Goal: Task Accomplishment & Management: Complete application form

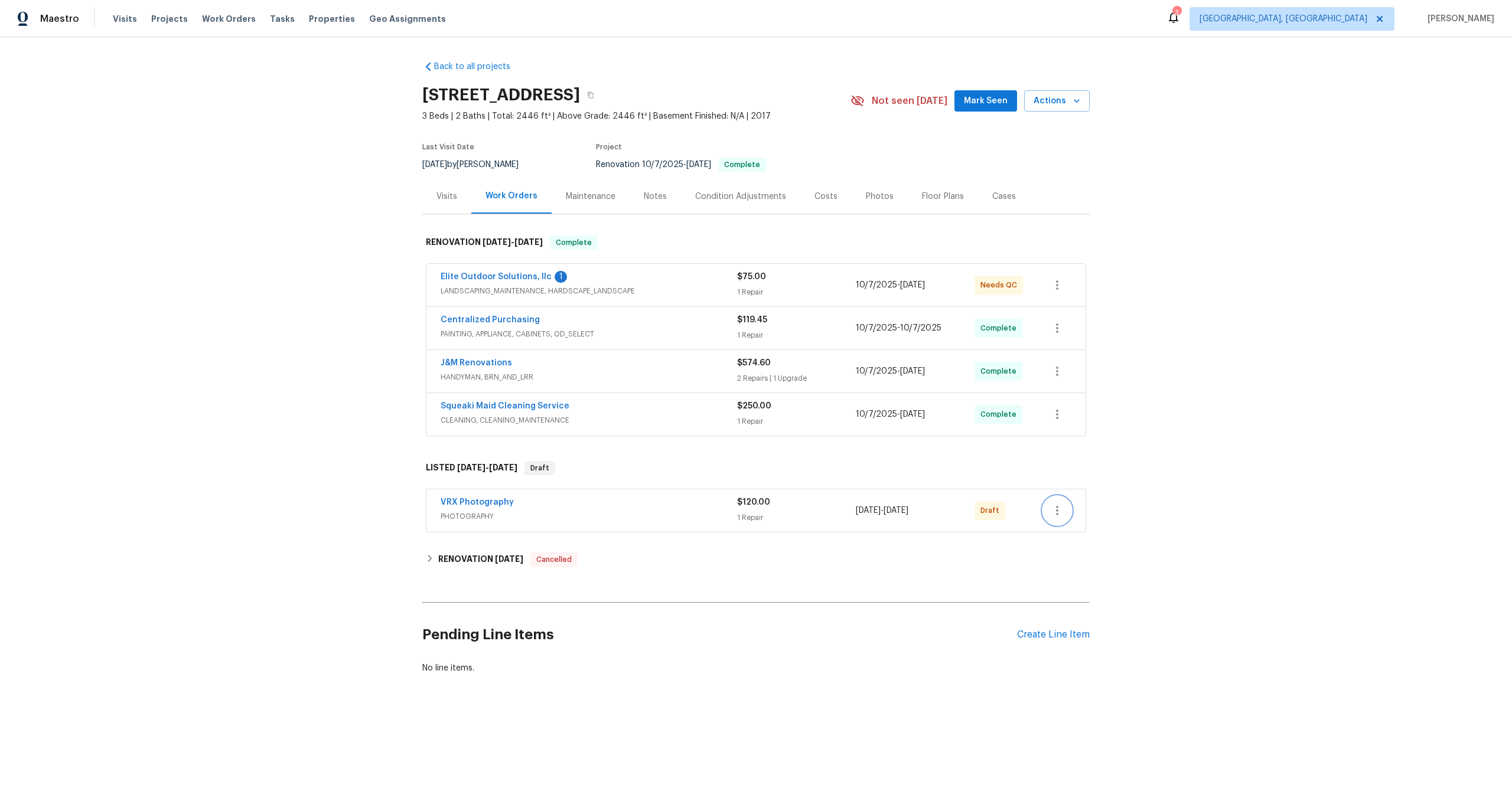
click at [1051, 508] on icon "button" at bounding box center [1057, 511] width 14 height 14
click at [1066, 504] on li "Send to Vendor" at bounding box center [1106, 511] width 127 height 19
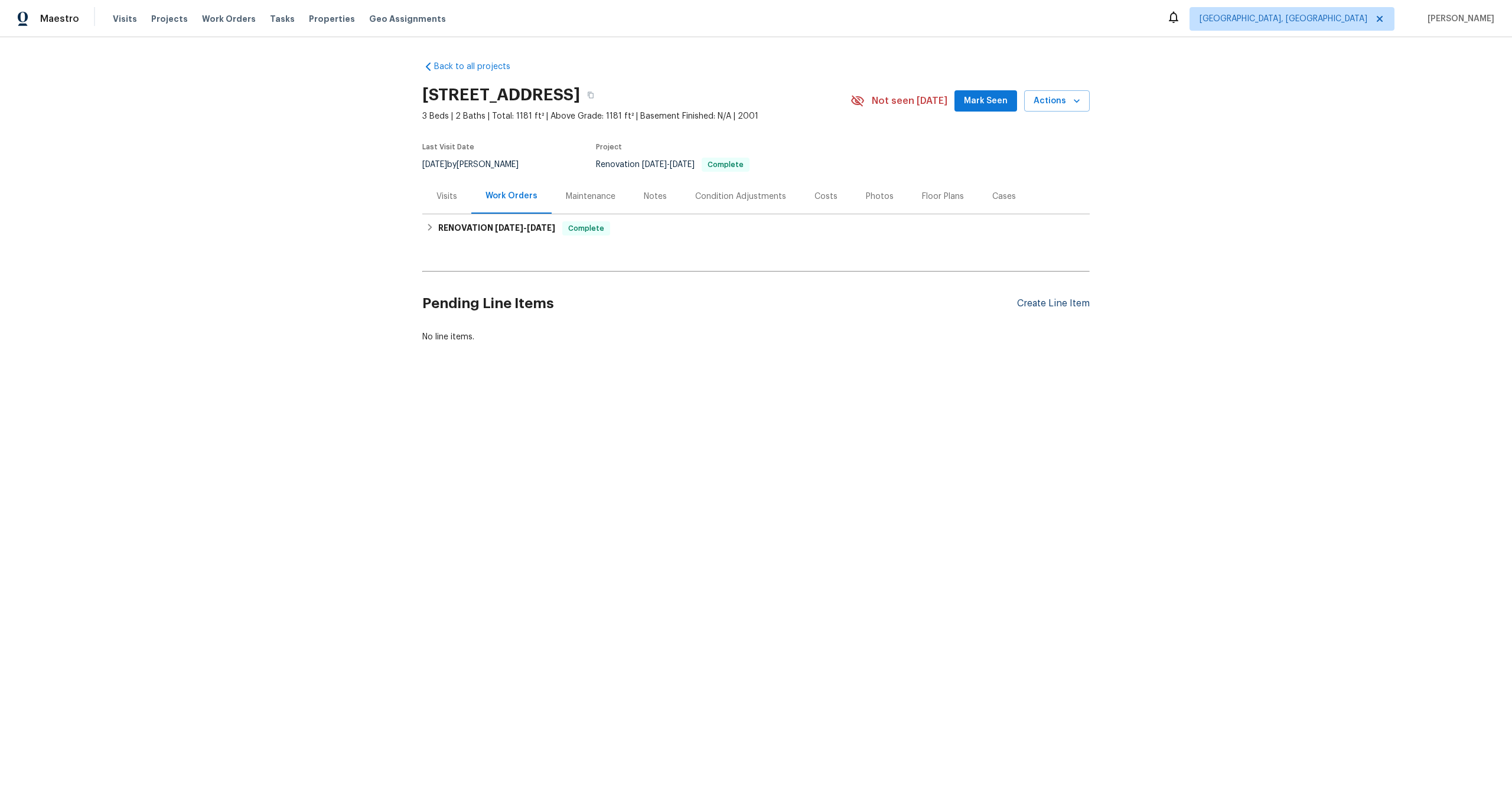
click at [1041, 302] on div "Create Line Item" at bounding box center [1053, 303] width 72 height 11
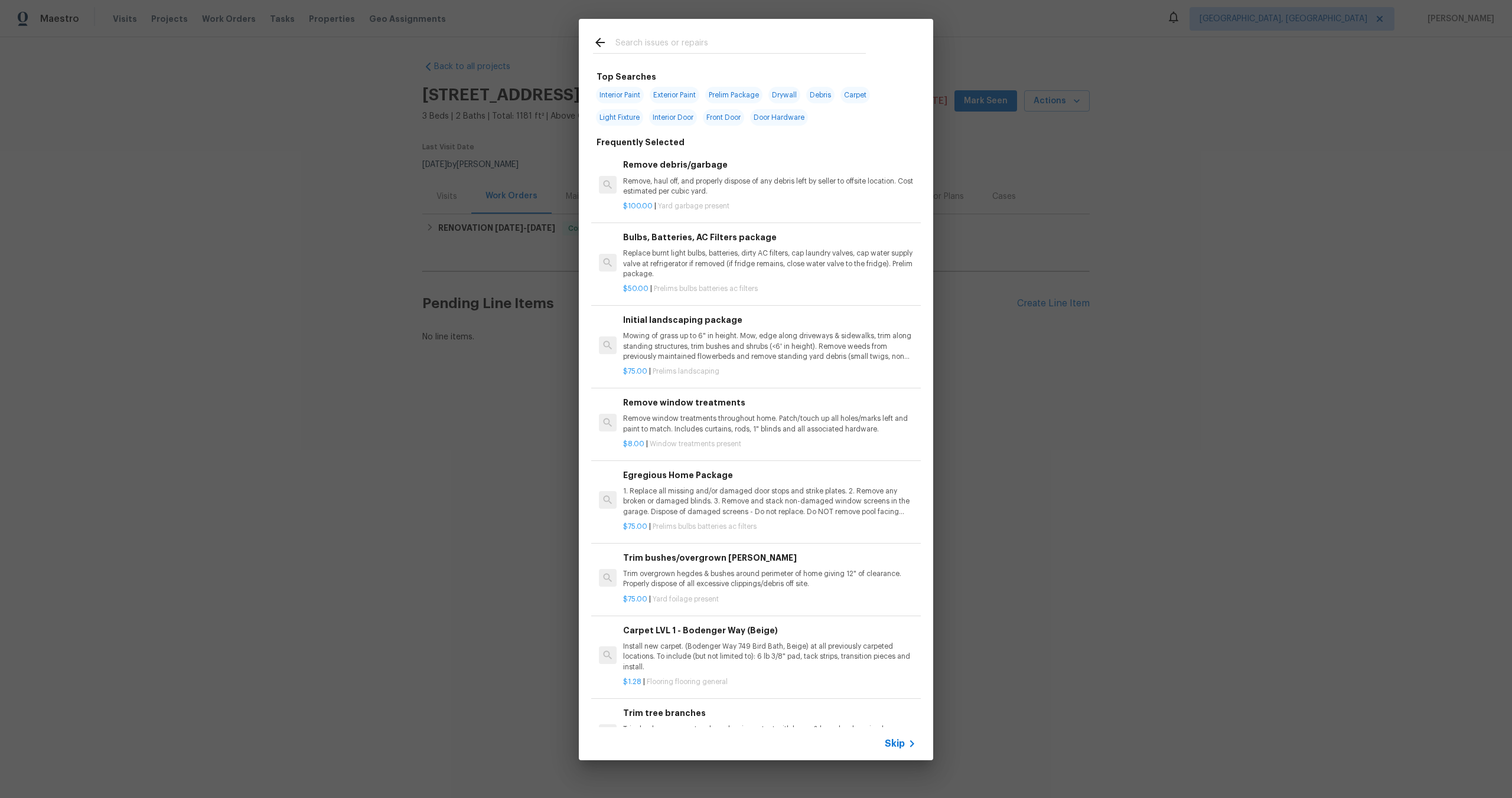
scroll to position [192, 0]
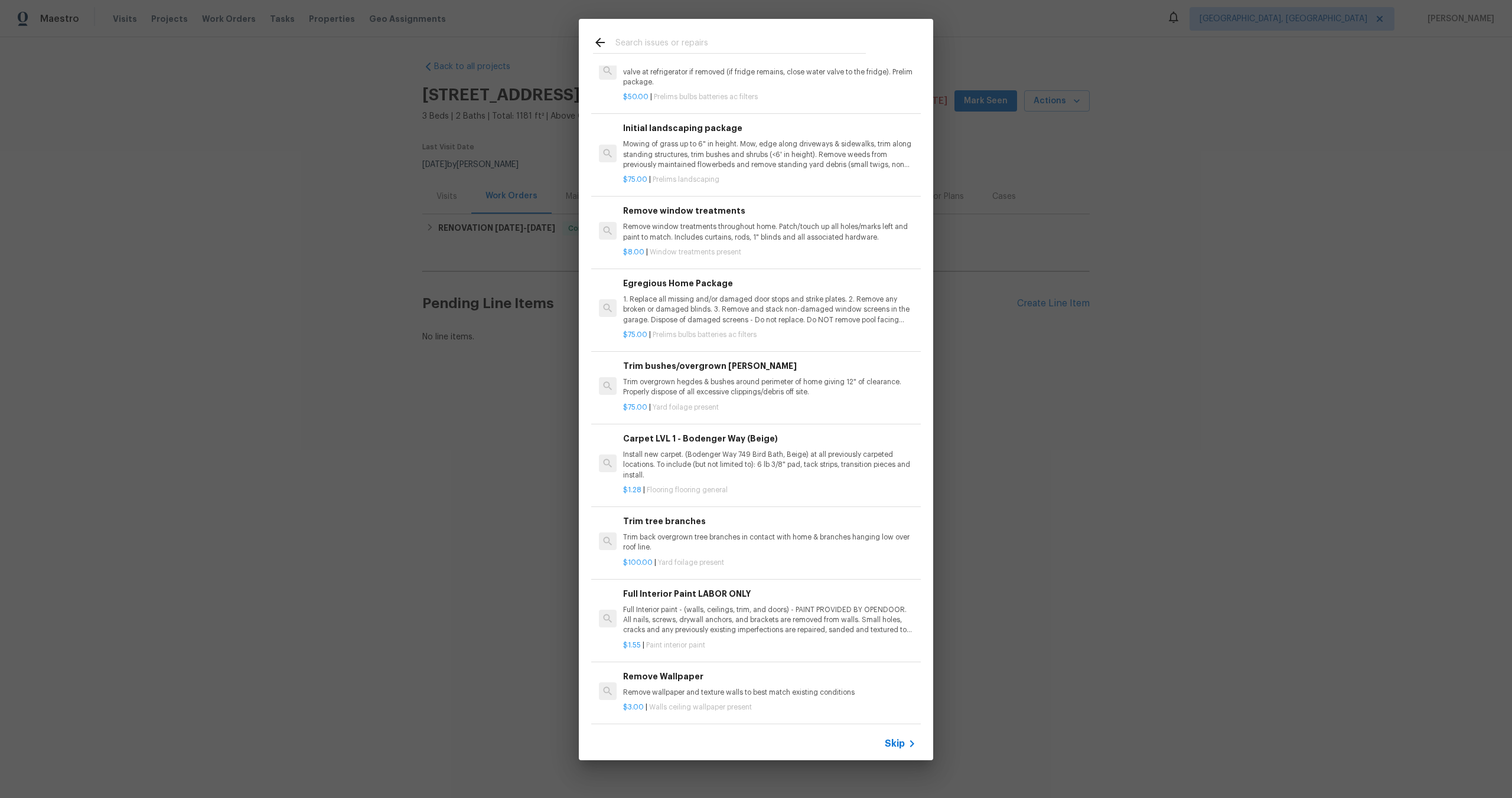
click at [897, 744] on span "Skip" at bounding box center [894, 744] width 20 height 12
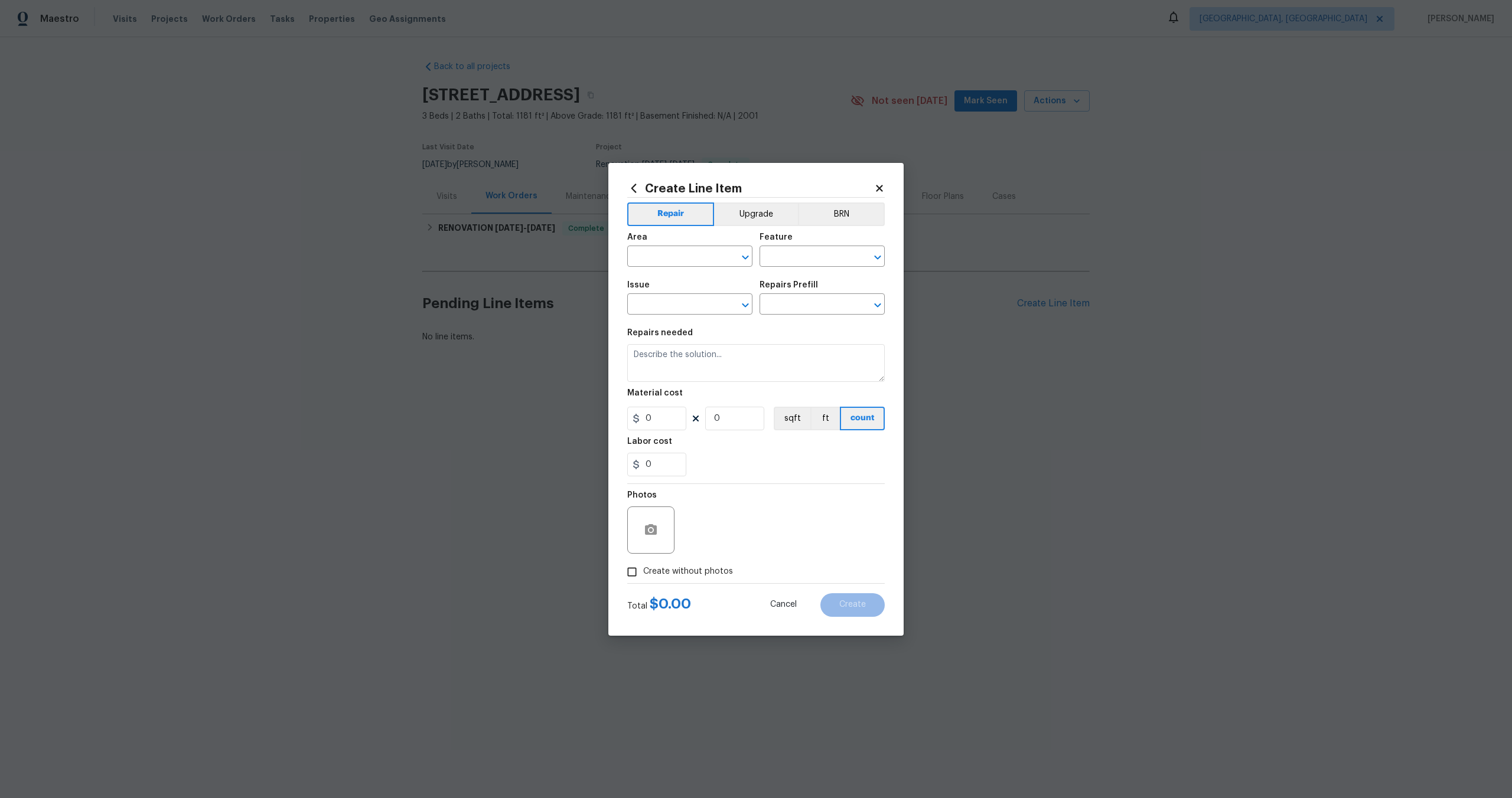
click at [680, 241] on div "Area" at bounding box center [689, 241] width 125 height 16
click at [680, 254] on input "text" at bounding box center [673, 257] width 92 height 18
click at [675, 297] on li "Interior Overall" at bounding box center [689, 303] width 125 height 19
type input "Interior Overall"
click at [794, 263] on input "text" at bounding box center [805, 257] width 92 height 18
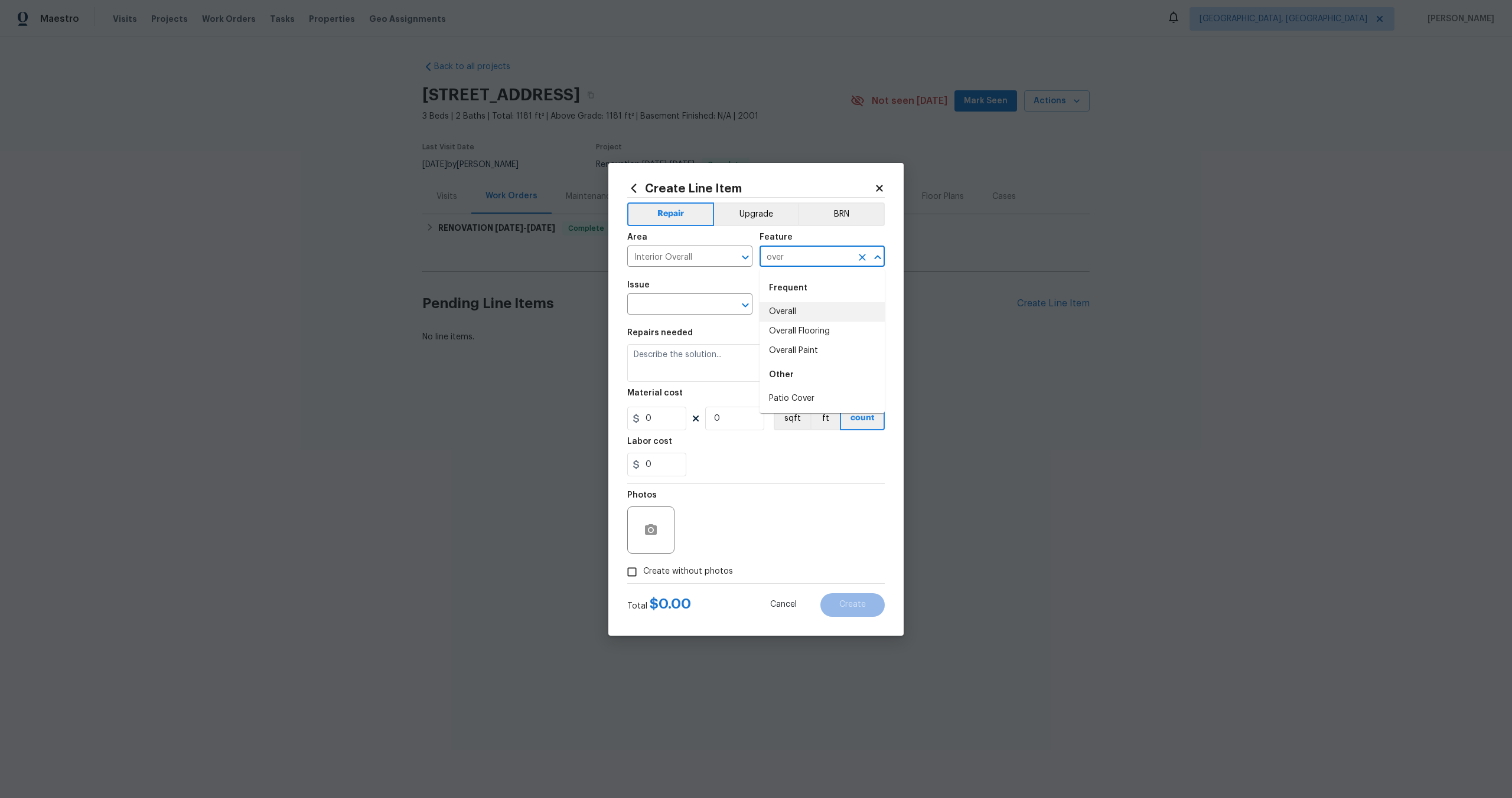
click at [783, 319] on li "Overall" at bounding box center [822, 312] width 125 height 19
type input "Overall"
click at [685, 308] on input "text" at bounding box center [673, 305] width 92 height 18
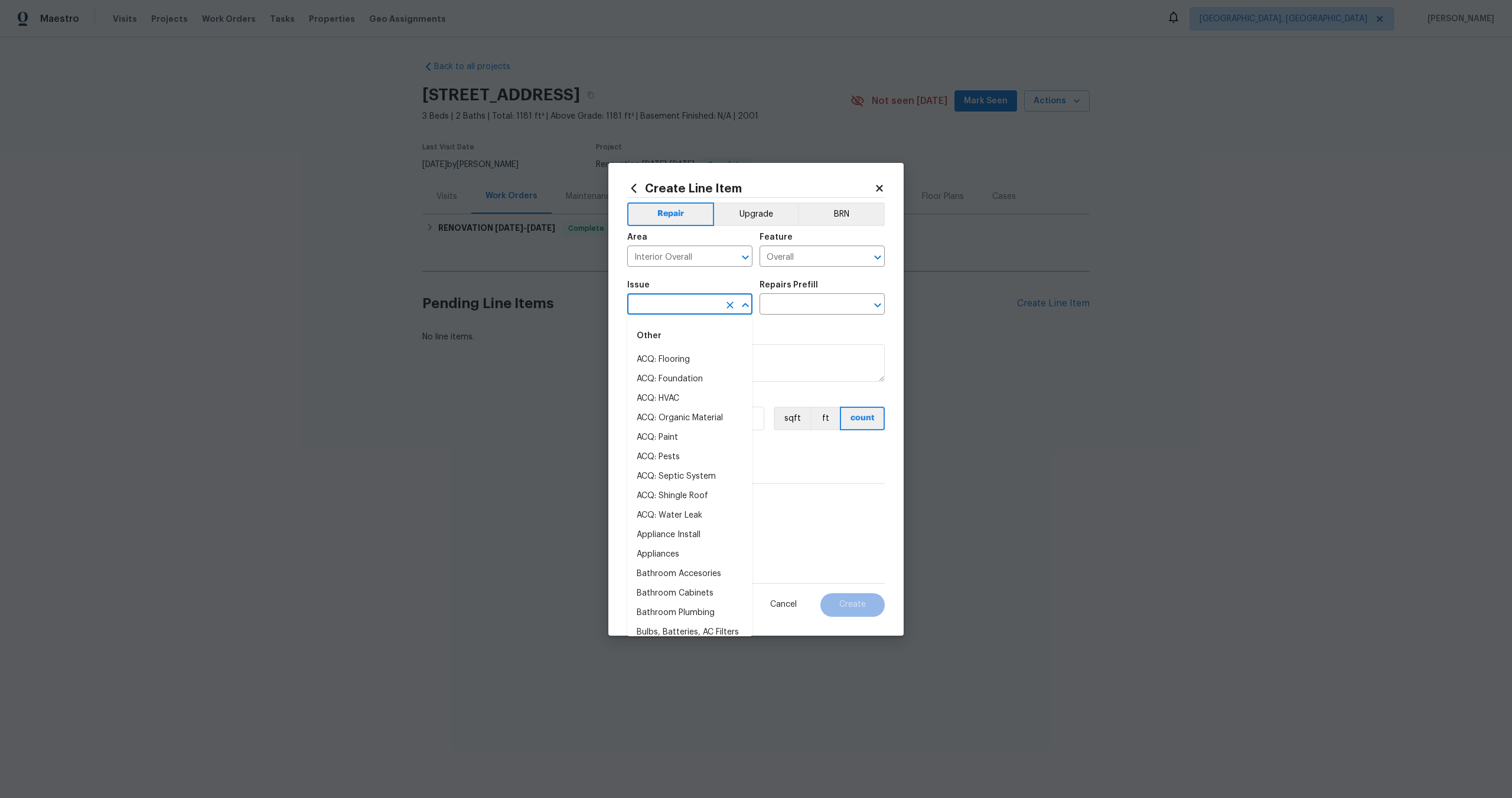
type input "o"
click at [666, 356] on li "Photos" at bounding box center [689, 360] width 125 height 19
type input "Photos"
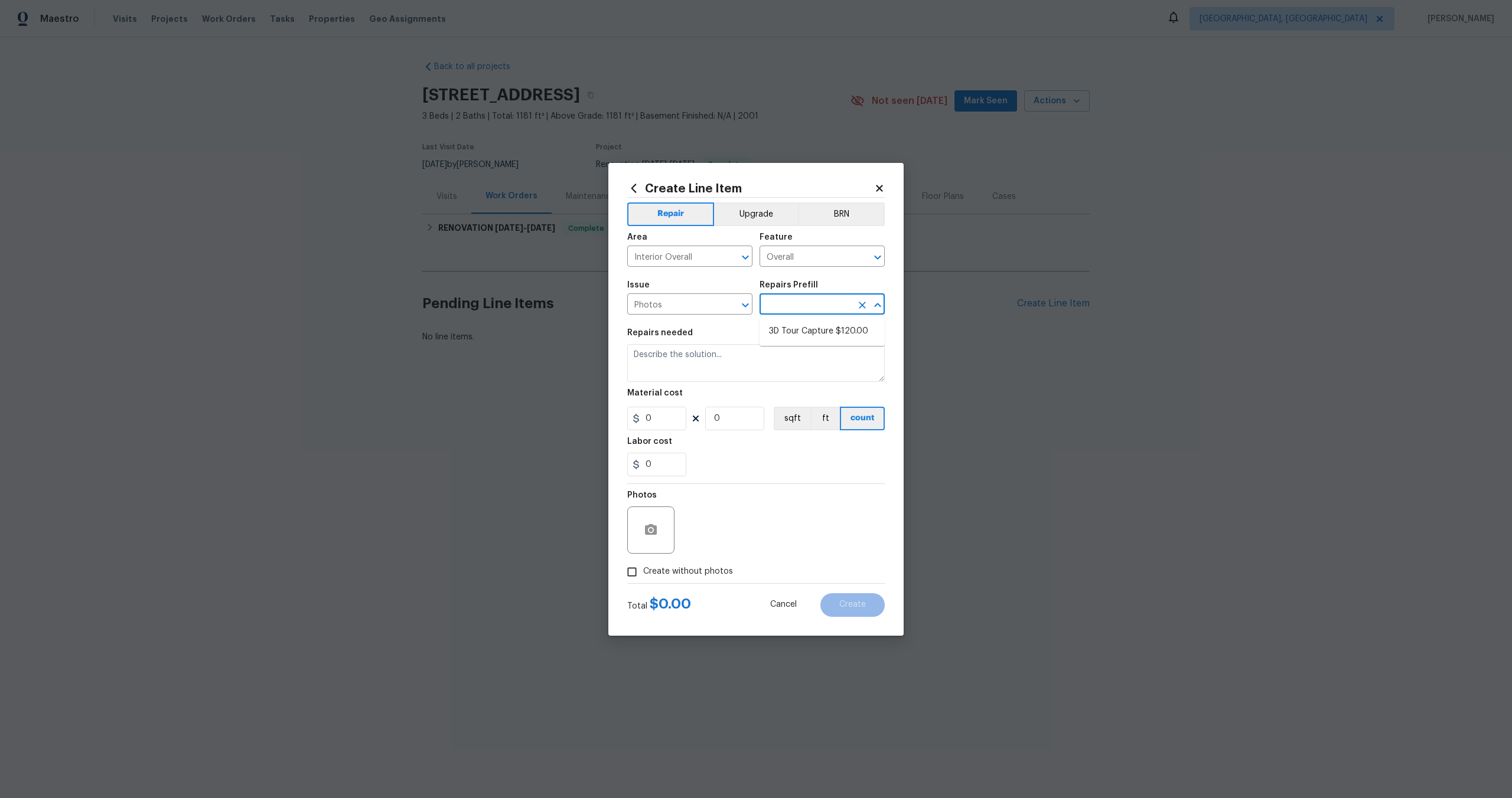
click at [818, 299] on input "text" at bounding box center [805, 305] width 92 height 18
click at [798, 327] on li "3D Tour Capture $120.00" at bounding box center [822, 331] width 125 height 19
type input "3D Tour Capture $120.00"
type textarea "Capture 3D tour of home"
type input "1"
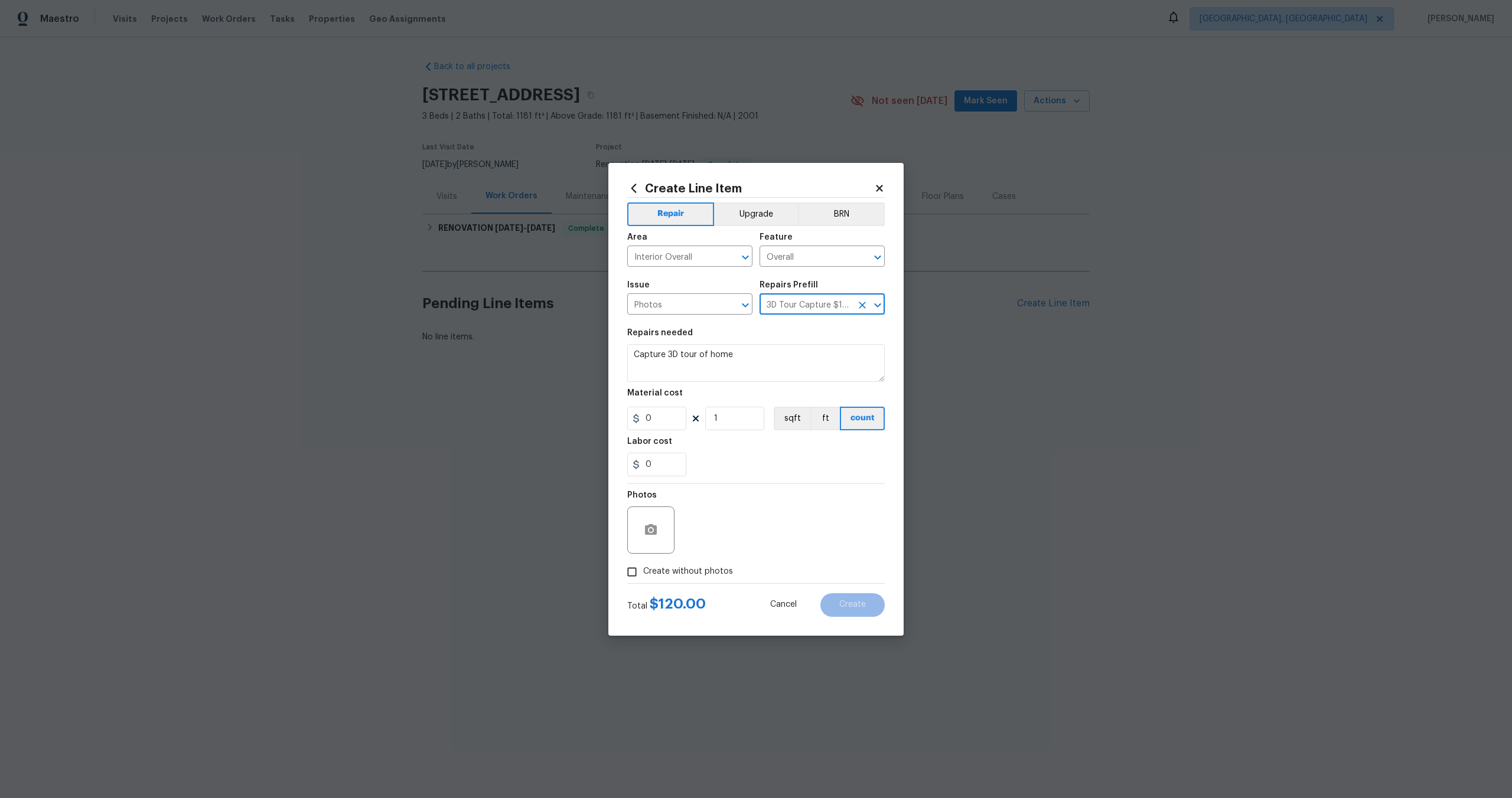
type input "120"
click at [635, 572] on input "Create without photos" at bounding box center [631, 572] width 23 height 23
checkbox input "true"
click at [712, 538] on textarea at bounding box center [784, 530] width 201 height 47
type textarea "."
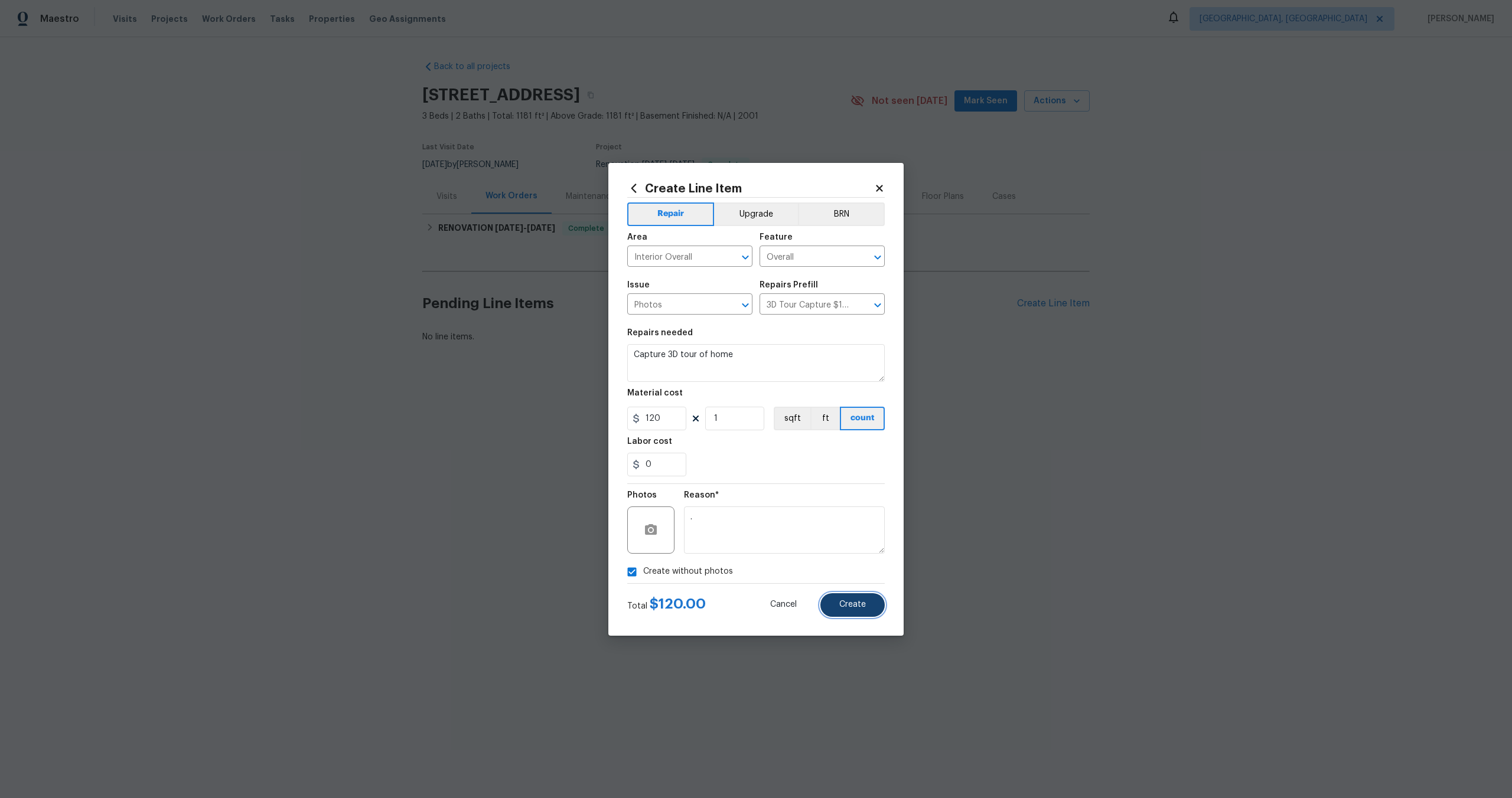
click at [865, 596] on button "Create" at bounding box center [852, 605] width 64 height 24
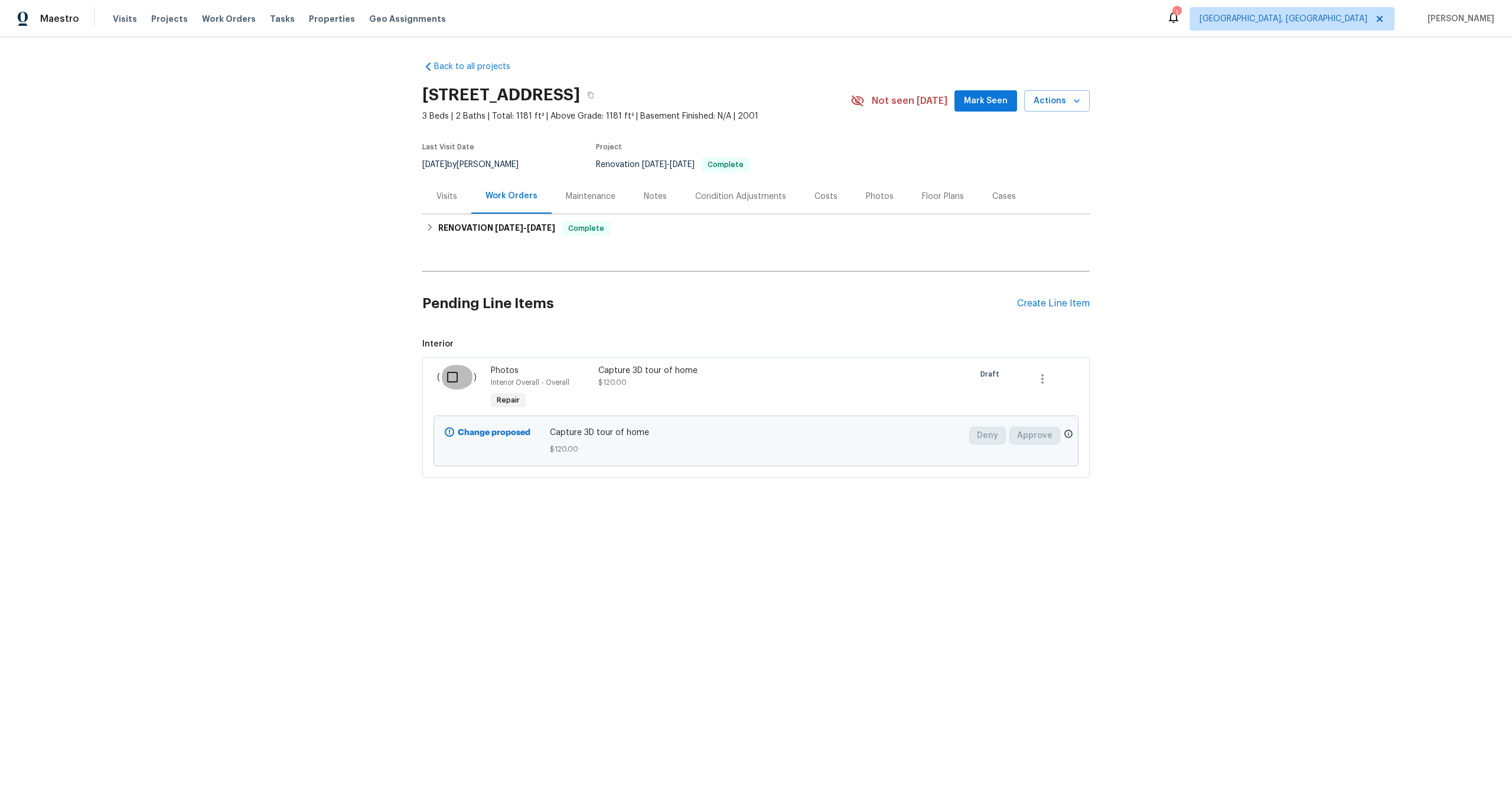
click at [451, 378] on input "checkbox" at bounding box center [457, 377] width 34 height 25
checkbox input "true"
click at [1422, 762] on span "Create Work Order" at bounding box center [1443, 768] width 78 height 15
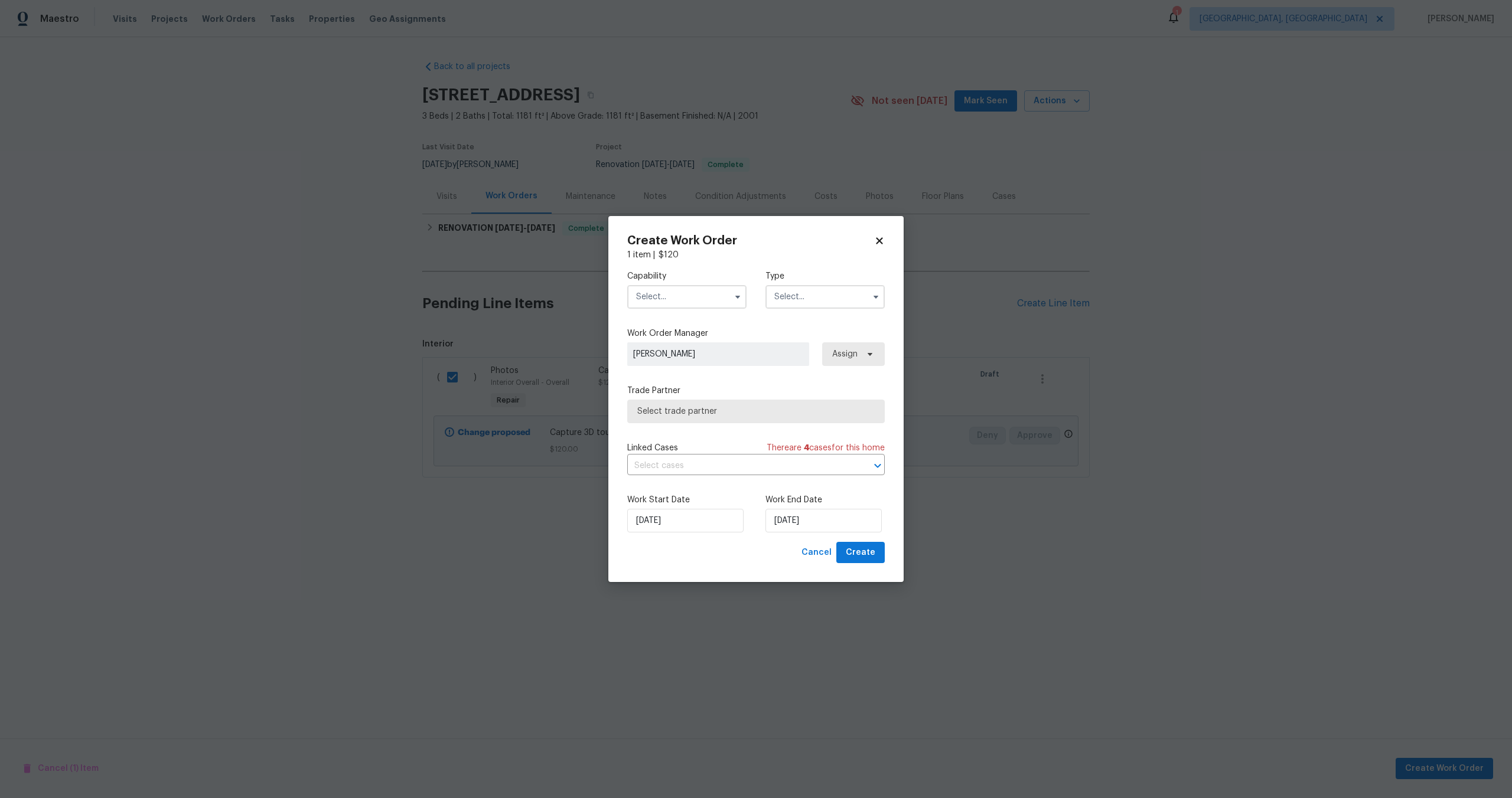
click at [685, 296] on input "text" at bounding box center [686, 297] width 119 height 24
click at [679, 349] on div "Photography" at bounding box center [686, 342] width 113 height 21
type input "Photography"
click at [832, 285] on input "text" at bounding box center [825, 297] width 119 height 24
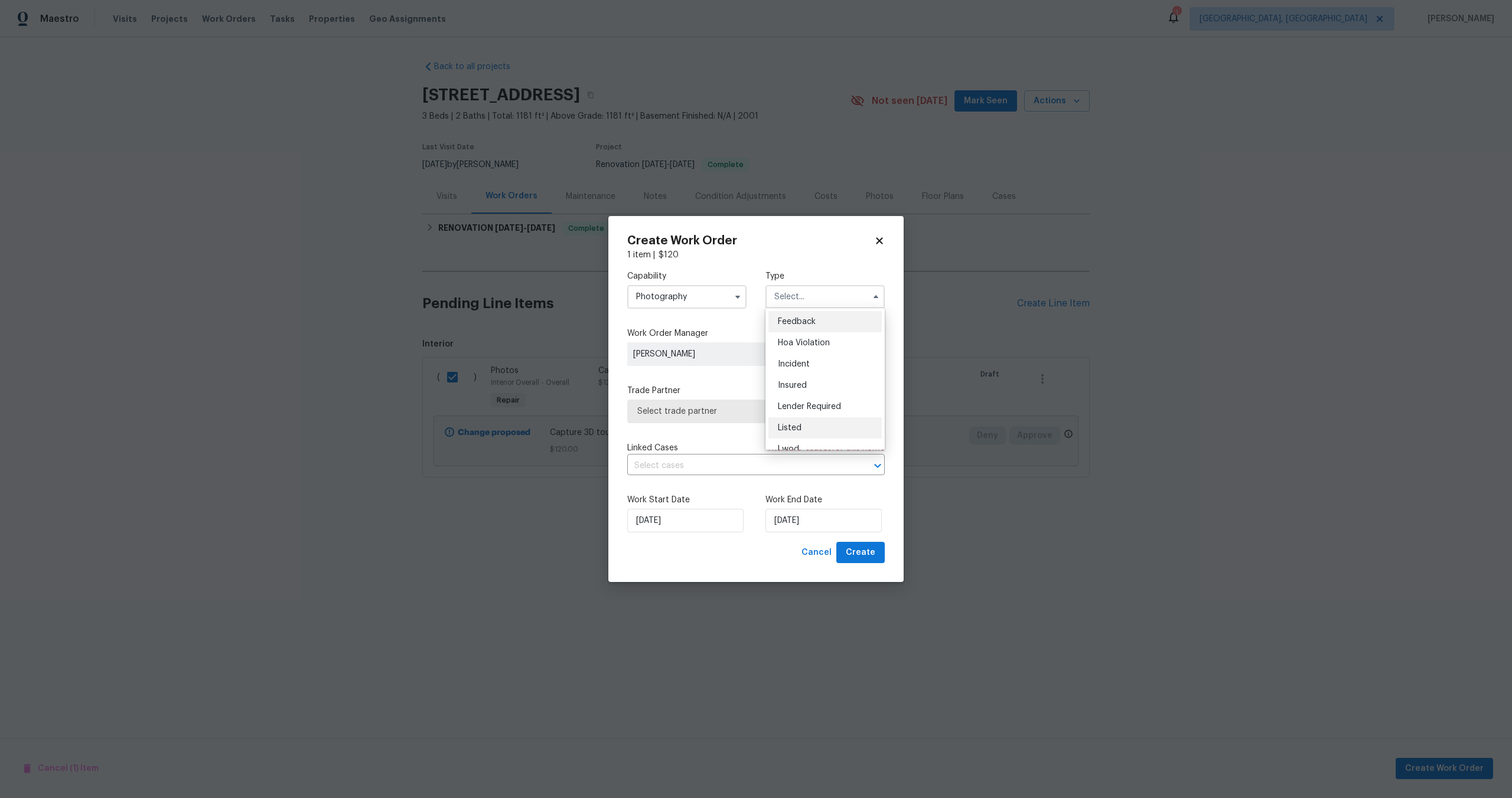
scroll to position [140, 0]
click at [795, 330] on span "Other" at bounding box center [789, 330] width 23 height 8
type input "Other"
click at [701, 411] on span "Select trade partner" at bounding box center [747, 411] width 220 height 12
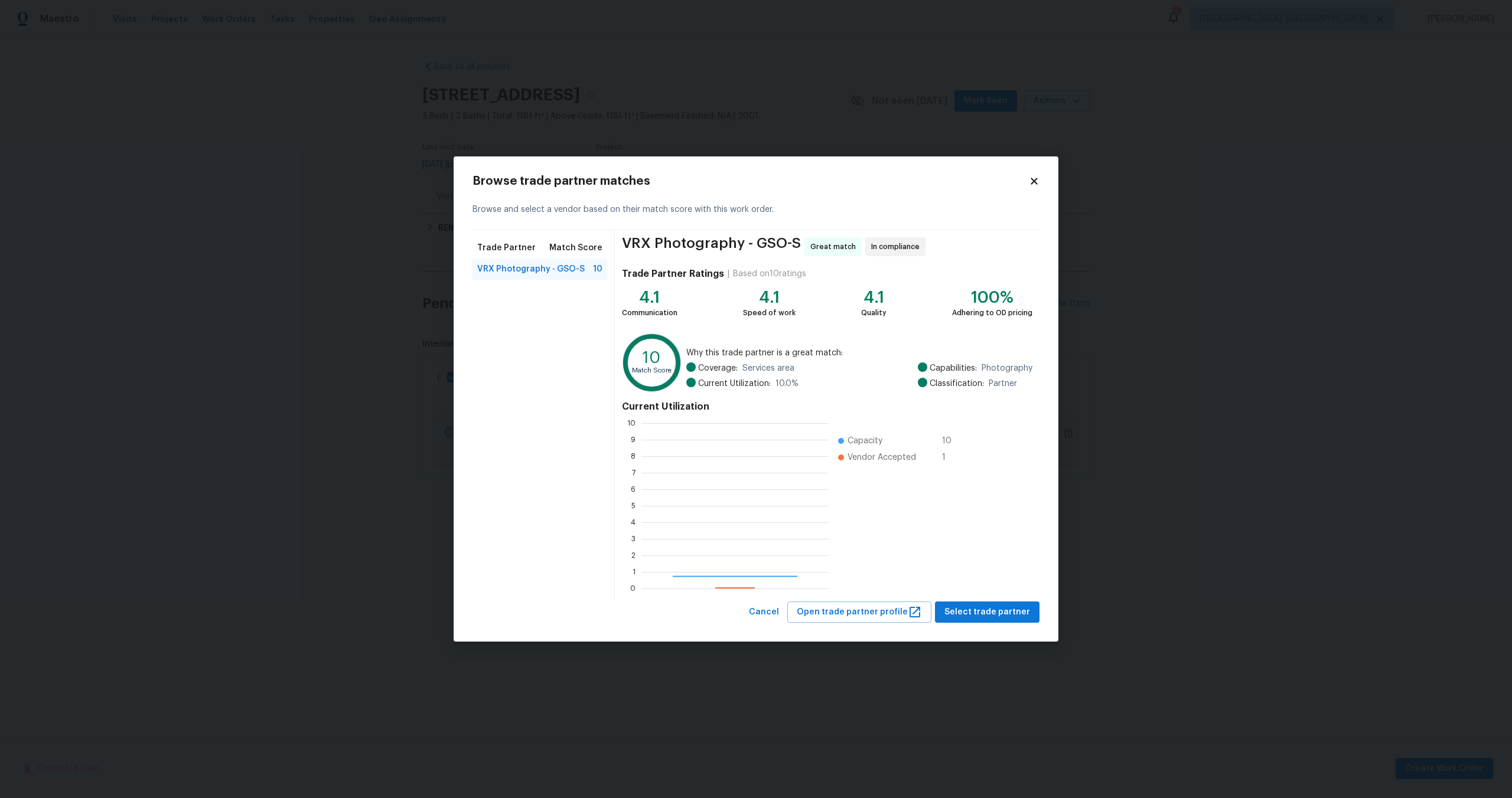
scroll to position [166, 187]
click at [993, 618] on span "Select trade partner" at bounding box center [987, 612] width 85 height 15
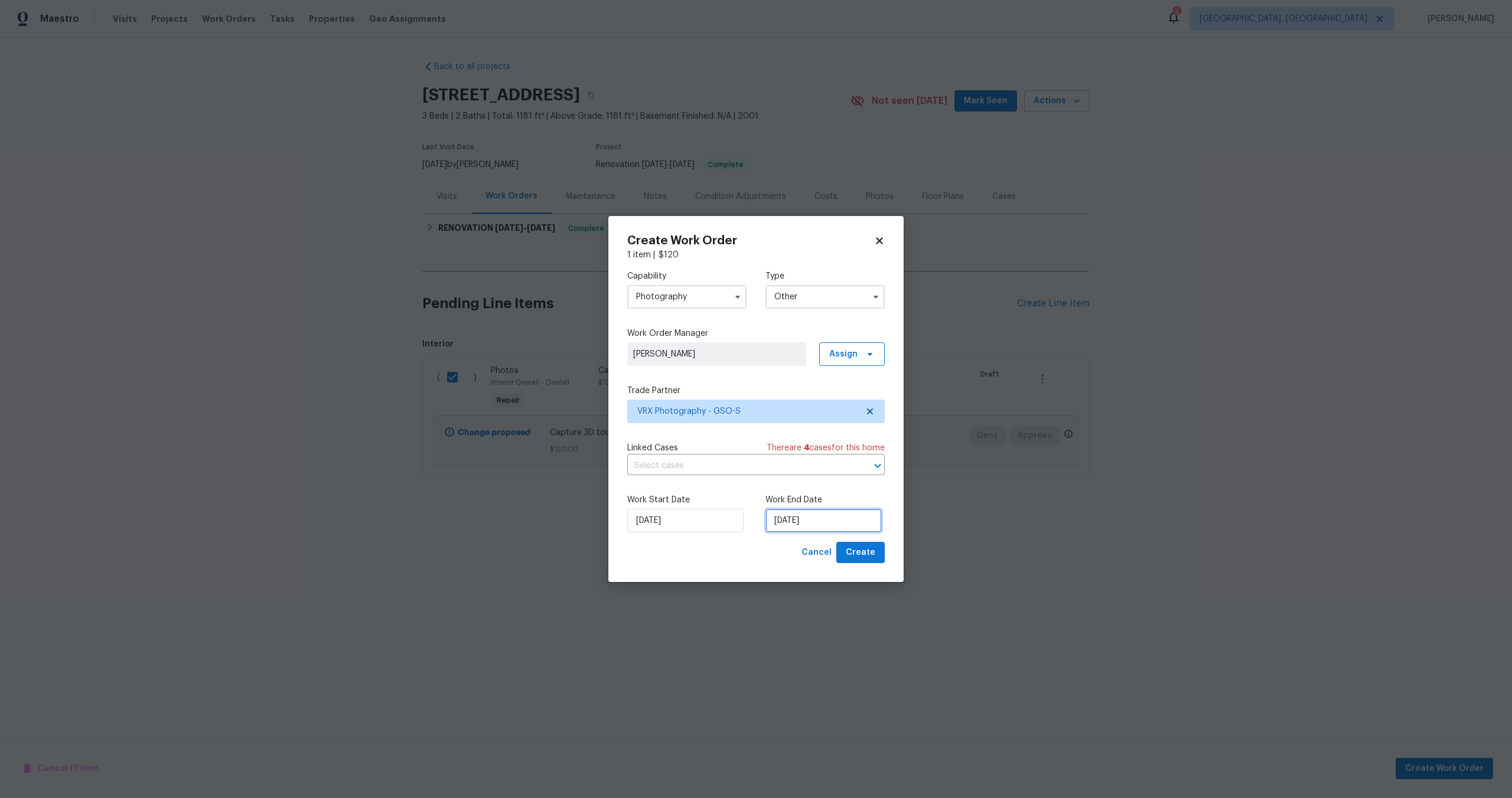
click at [813, 518] on input "14/10/2025" at bounding box center [824, 521] width 116 height 24
click at [837, 450] on div "16" at bounding box center [839, 453] width 19 height 17
type input "[DATE]"
click at [687, 517] on input "[DATE]" at bounding box center [685, 521] width 116 height 24
click at [683, 453] on div "15" at bounding box center [683, 453] width 19 height 17
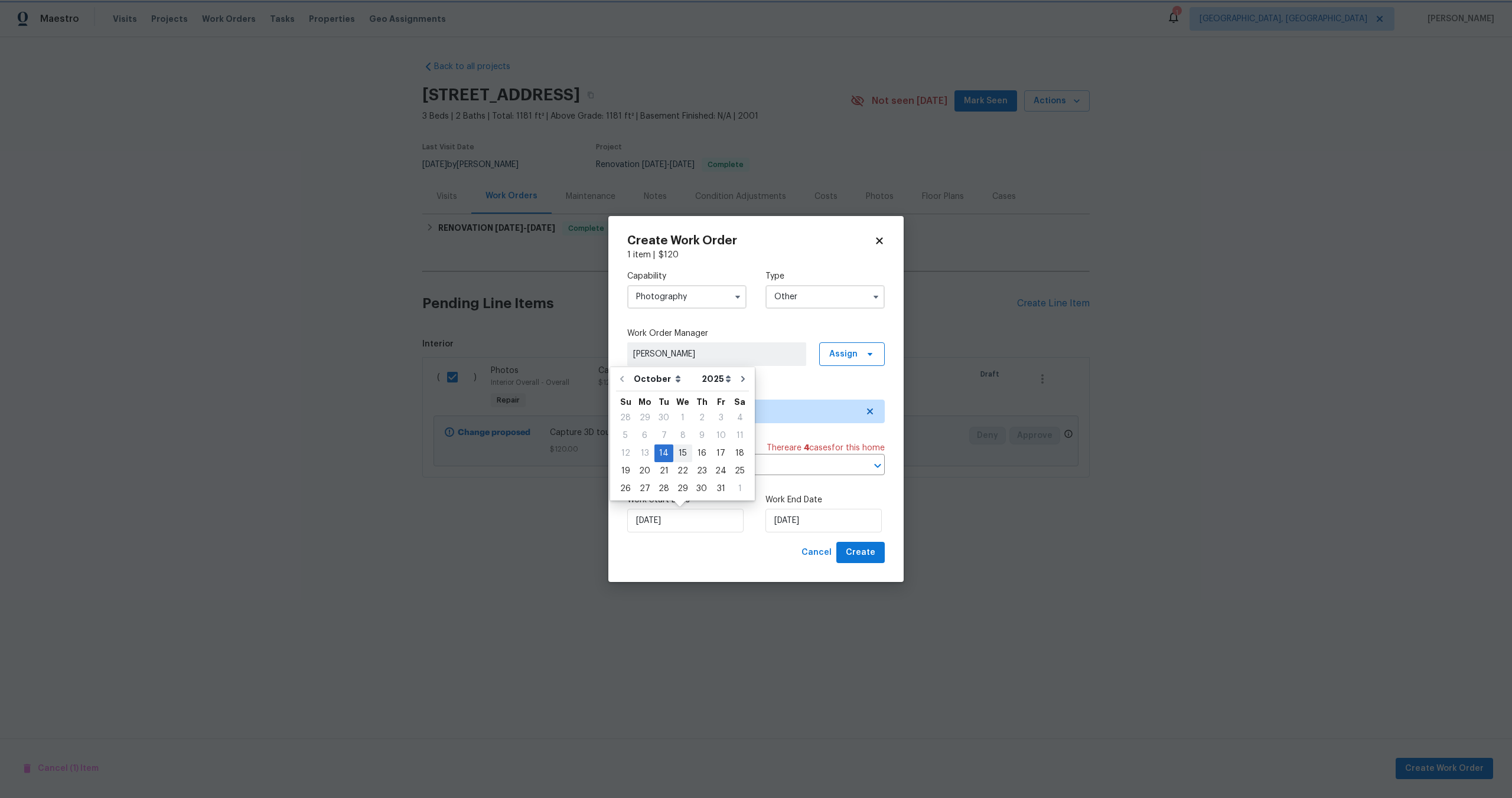
type input "[DATE]"
click at [869, 555] on span "Create" at bounding box center [860, 552] width 30 height 15
checkbox input "false"
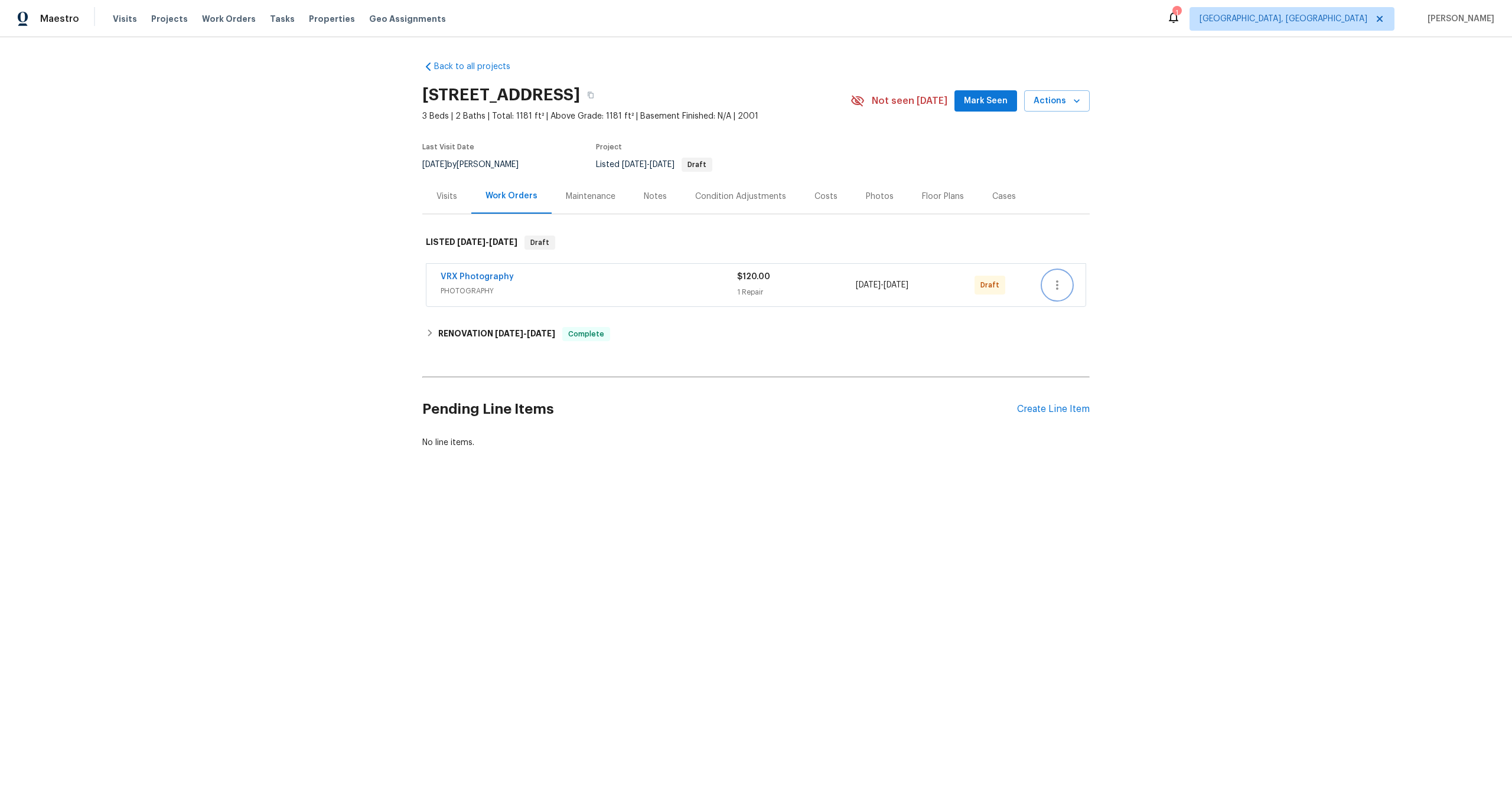
click at [1060, 278] on icon "button" at bounding box center [1057, 285] width 14 height 14
click at [1064, 281] on li "Send to Vendor" at bounding box center [1106, 285] width 127 height 19
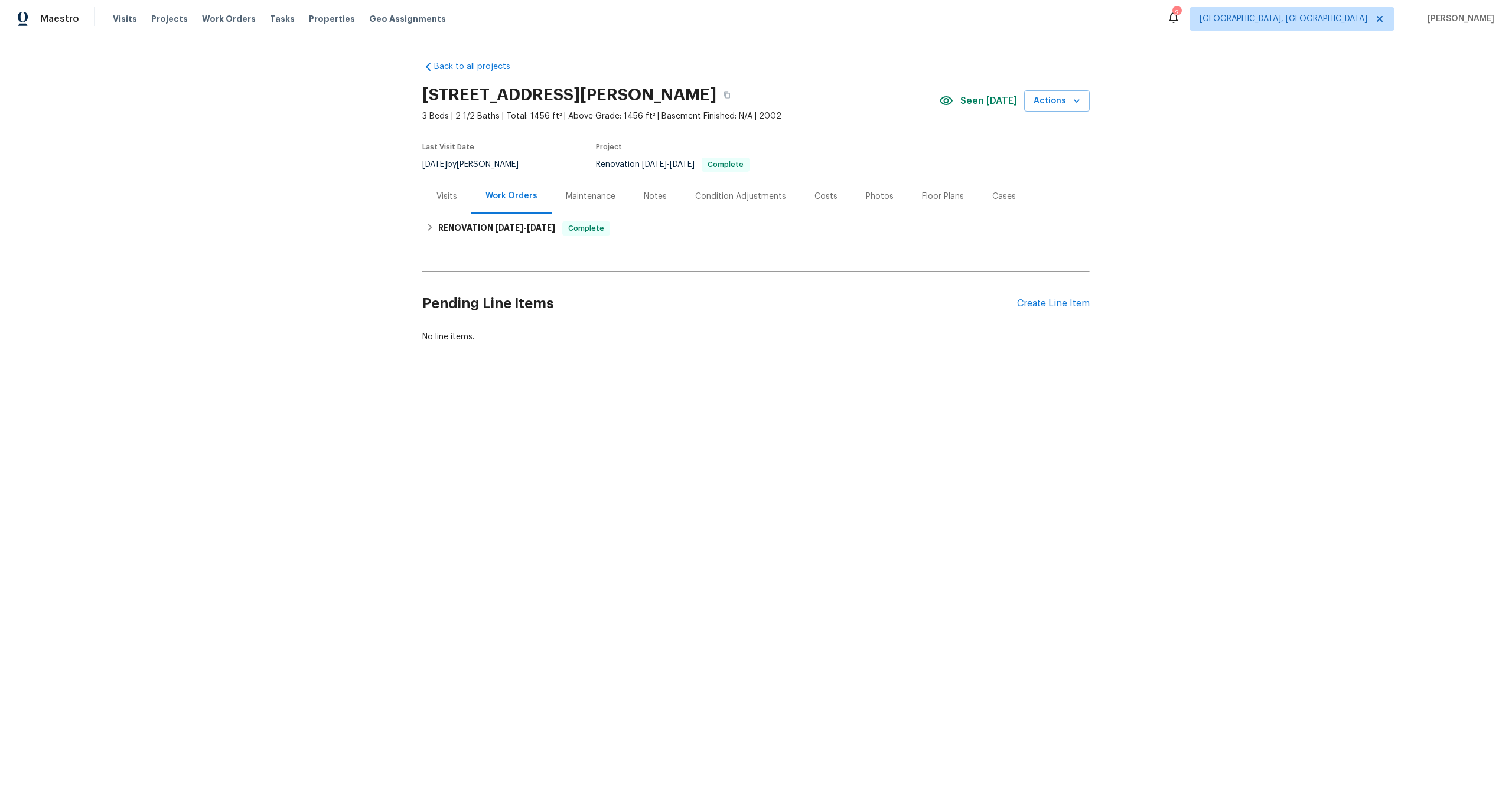
click at [1083, 272] on hr at bounding box center [756, 272] width 667 height 1
click at [1046, 303] on div "Create Line Item" at bounding box center [1053, 303] width 72 height 11
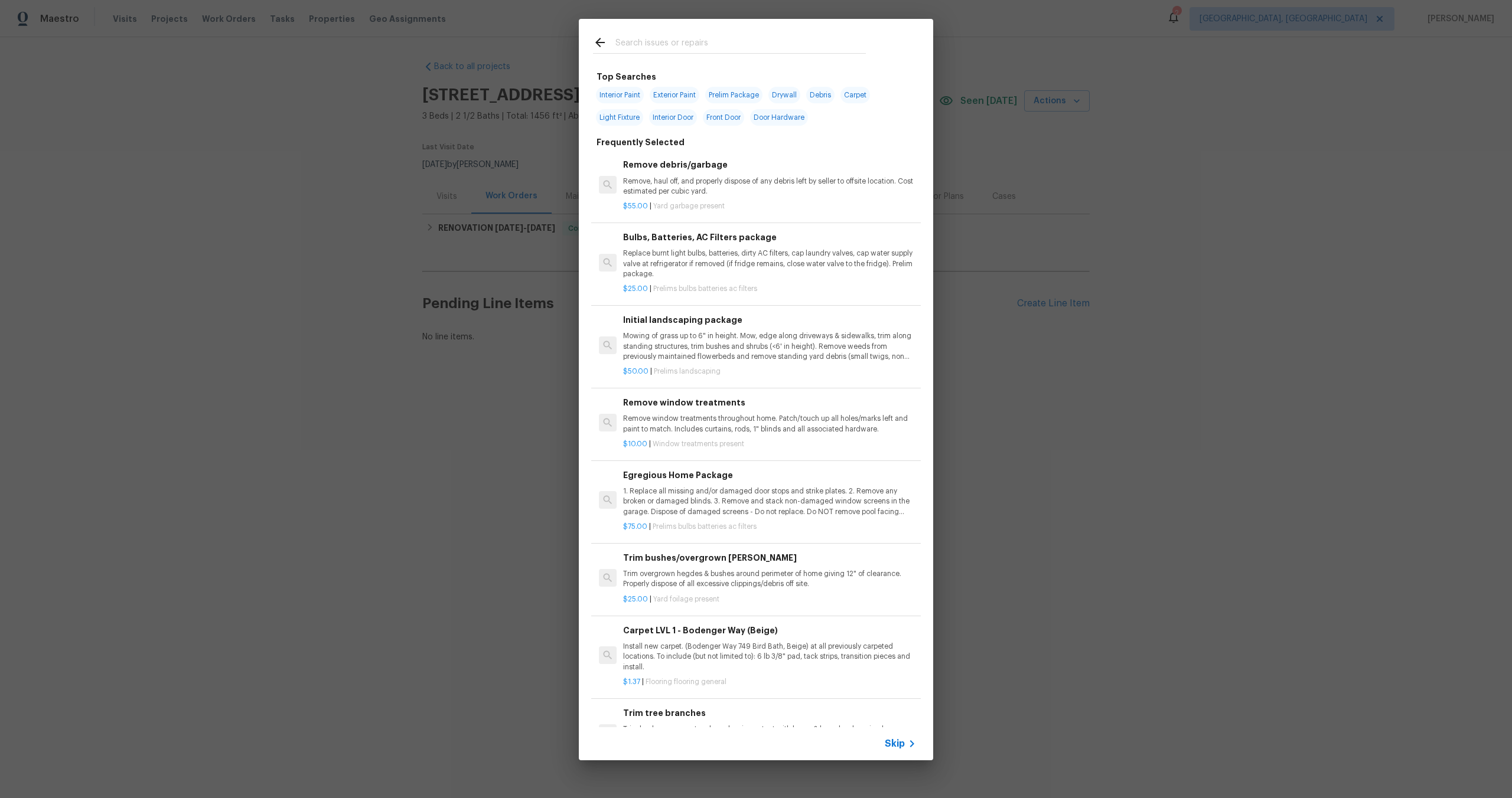
click at [898, 746] on span "Skip" at bounding box center [894, 744] width 20 height 12
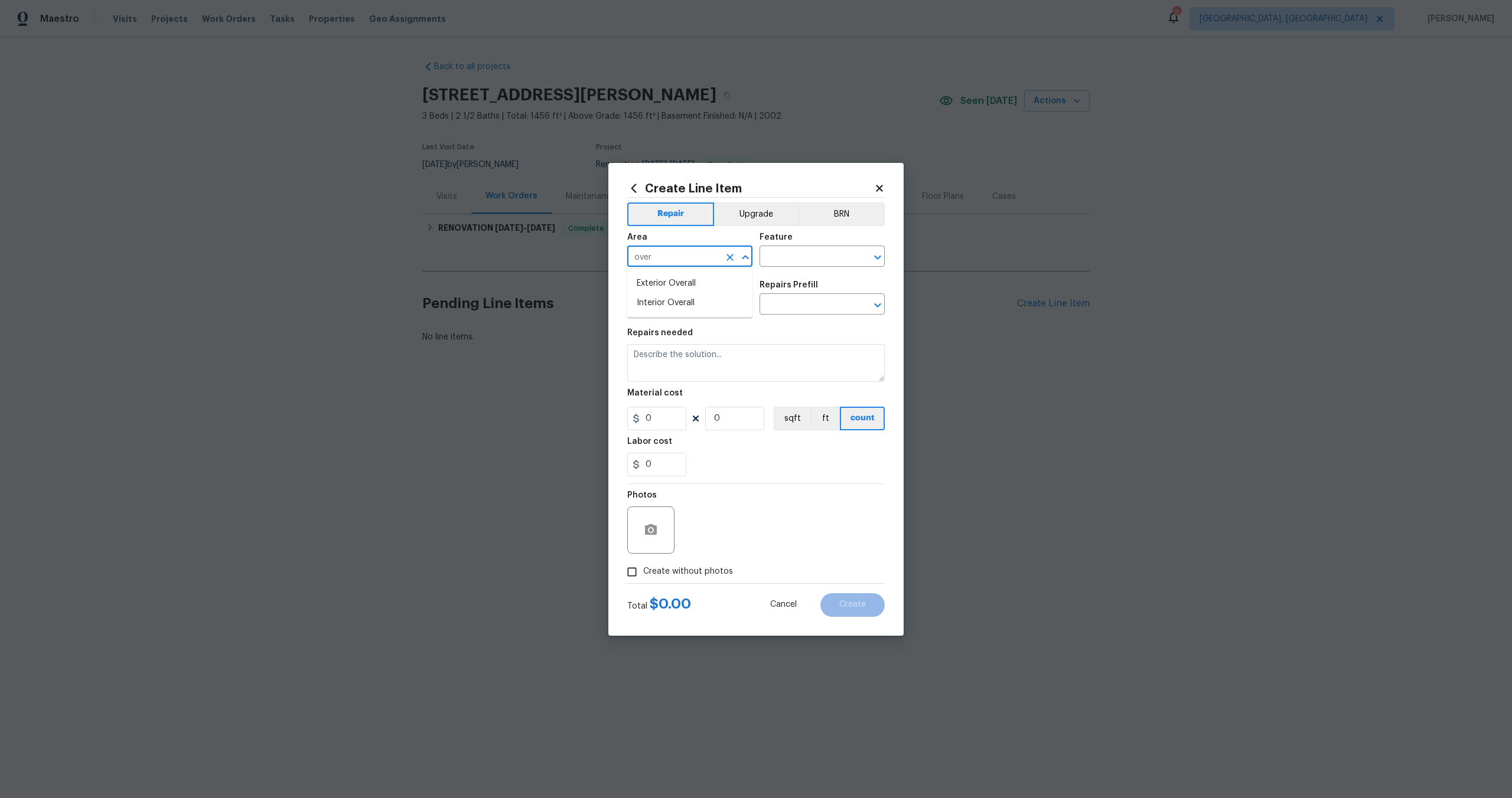
click at [696, 250] on input "over" at bounding box center [673, 257] width 92 height 18
click at [693, 308] on li "Interior Overall" at bounding box center [689, 303] width 125 height 19
type input "Interior Overall"
click at [782, 246] on div "Feature" at bounding box center [822, 241] width 125 height 16
click at [782, 259] on input "text" at bounding box center [805, 257] width 92 height 18
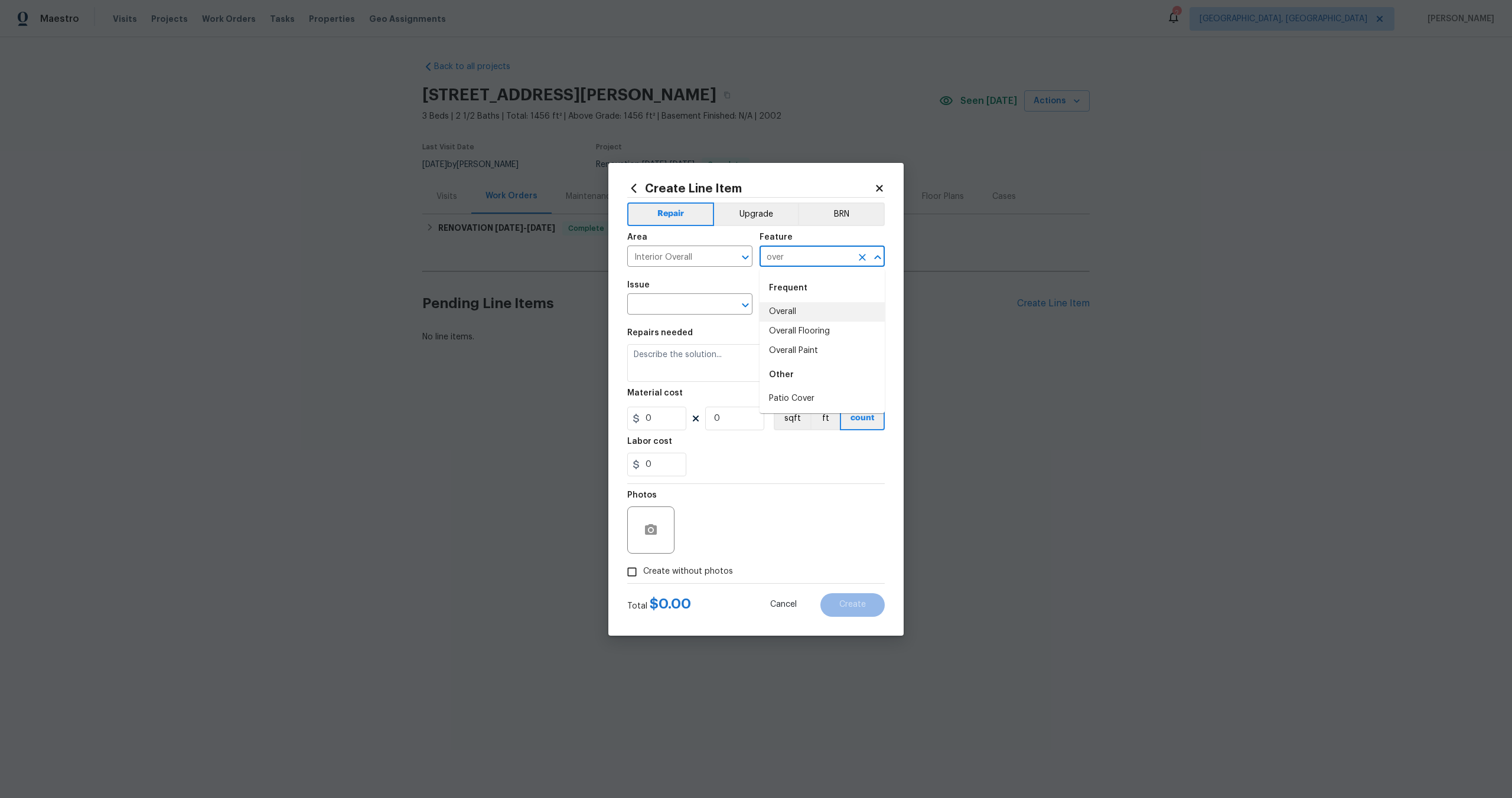
click at [781, 310] on li "Overall" at bounding box center [822, 312] width 125 height 19
type input "Overall"
click at [664, 310] on input "text" at bounding box center [673, 305] width 92 height 18
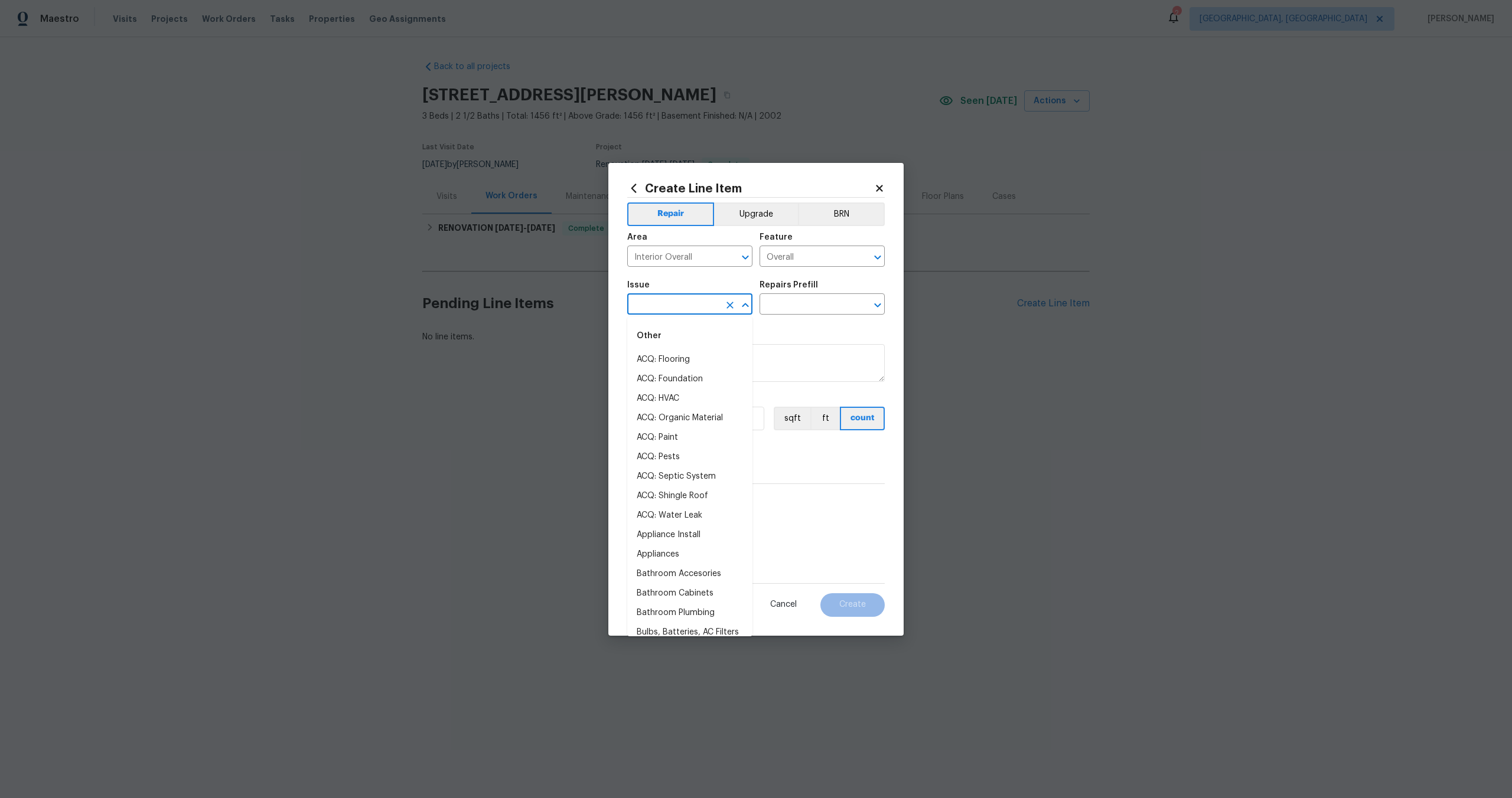
type input "p"
click at [657, 354] on li "Photos" at bounding box center [689, 360] width 125 height 19
type input "Photos"
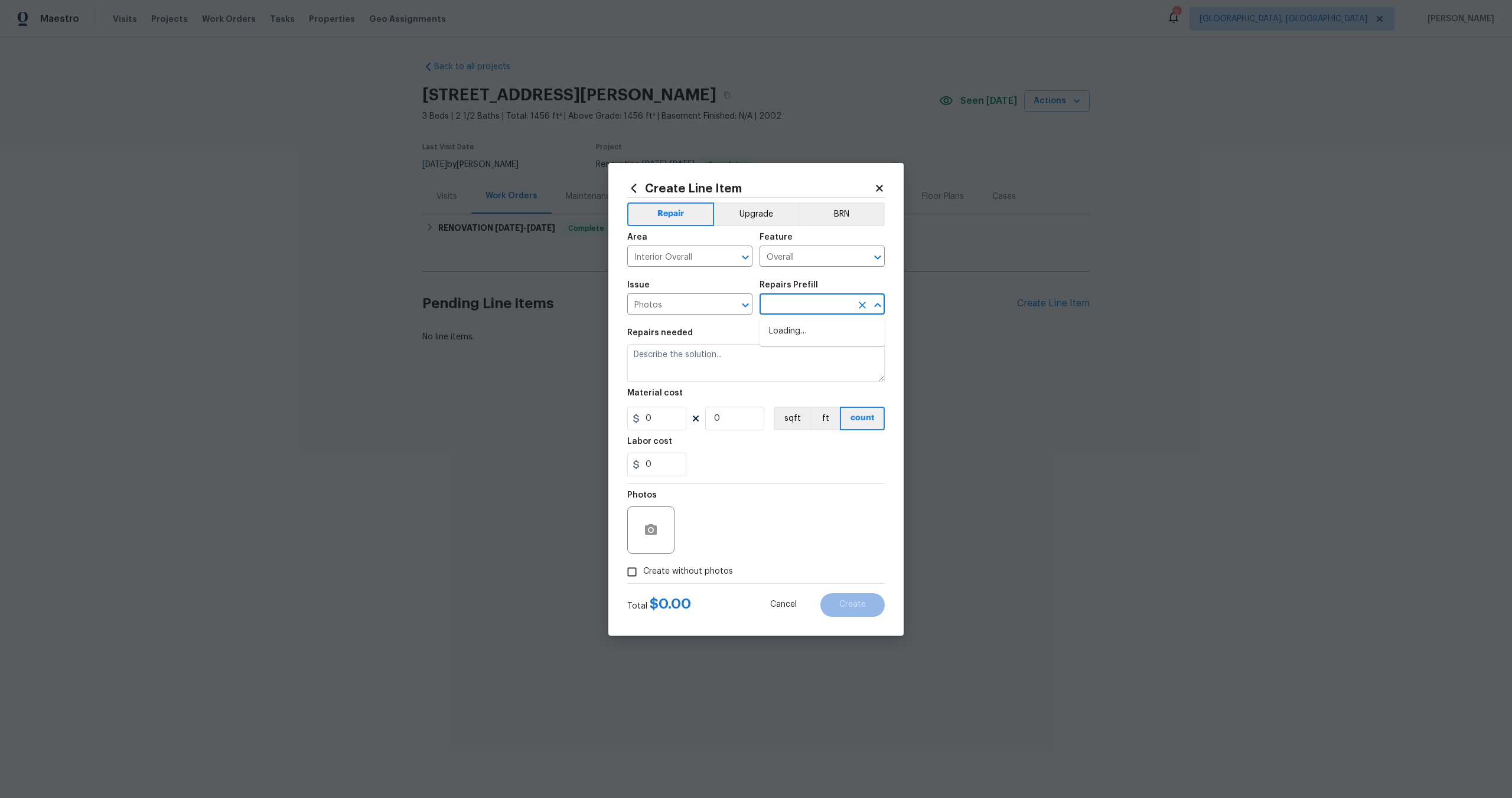
click at [785, 301] on input "text" at bounding box center [805, 305] width 92 height 18
click at [789, 330] on li "3D Tour Capture $120.00" at bounding box center [822, 331] width 125 height 19
type input "3D Tour Capture $120.00"
type textarea "Capture 3D tour of home"
type input "1"
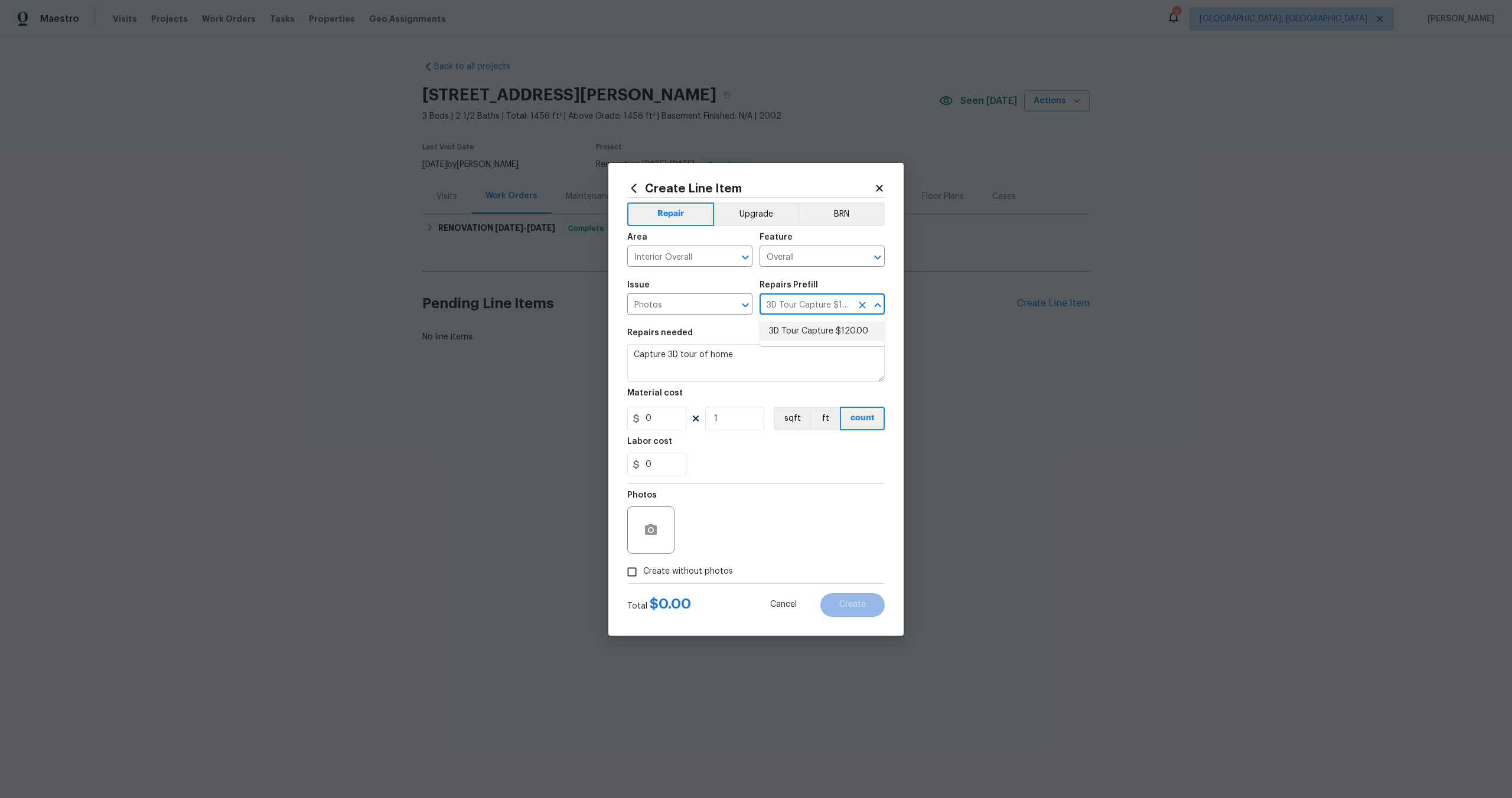
type input "120"
click at [633, 574] on input "Create without photos" at bounding box center [631, 572] width 23 height 23
checkbox input "true"
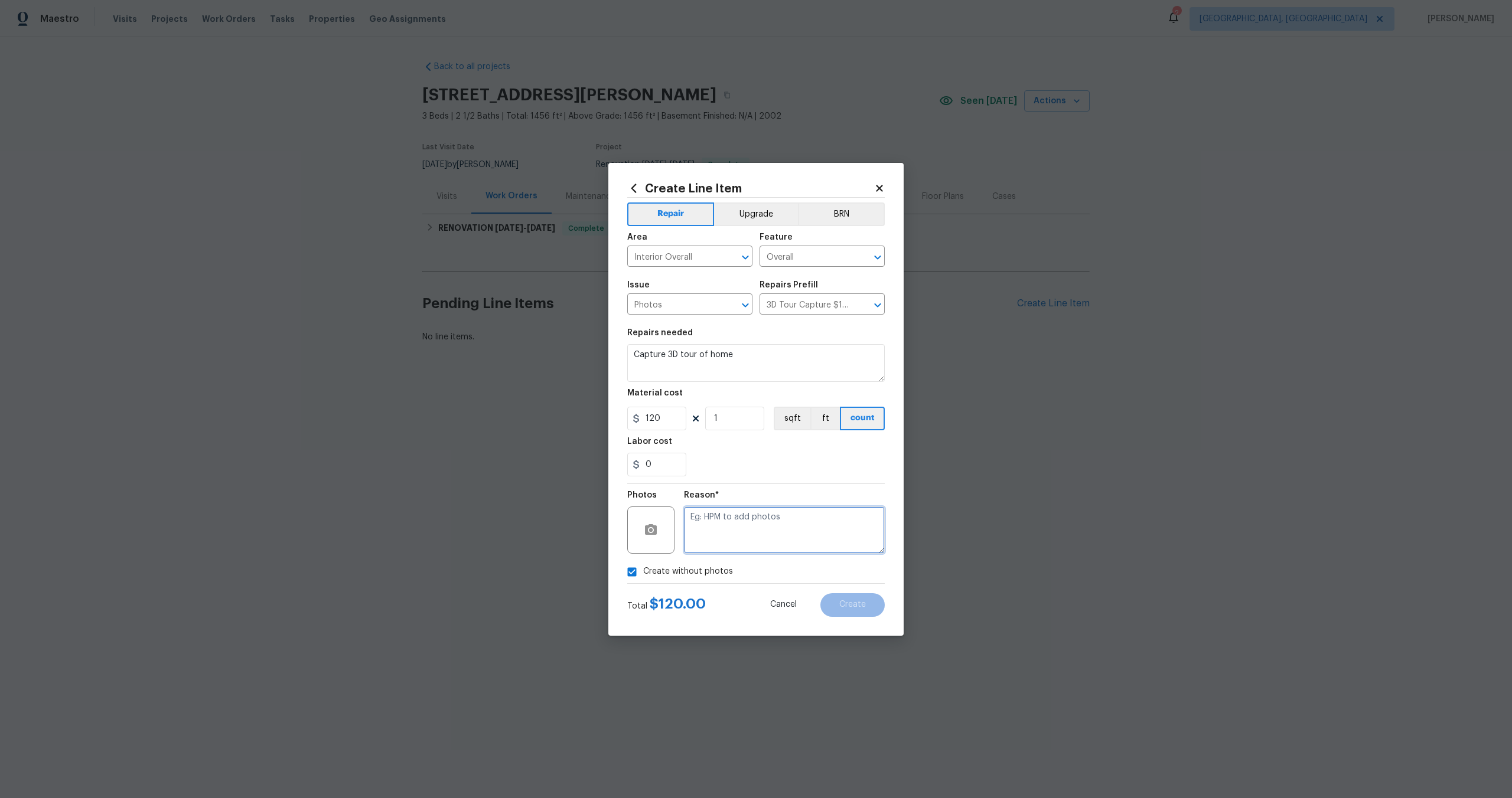
click at [739, 535] on textarea at bounding box center [784, 530] width 201 height 47
type textarea "."
click at [851, 599] on button "Create" at bounding box center [852, 605] width 64 height 24
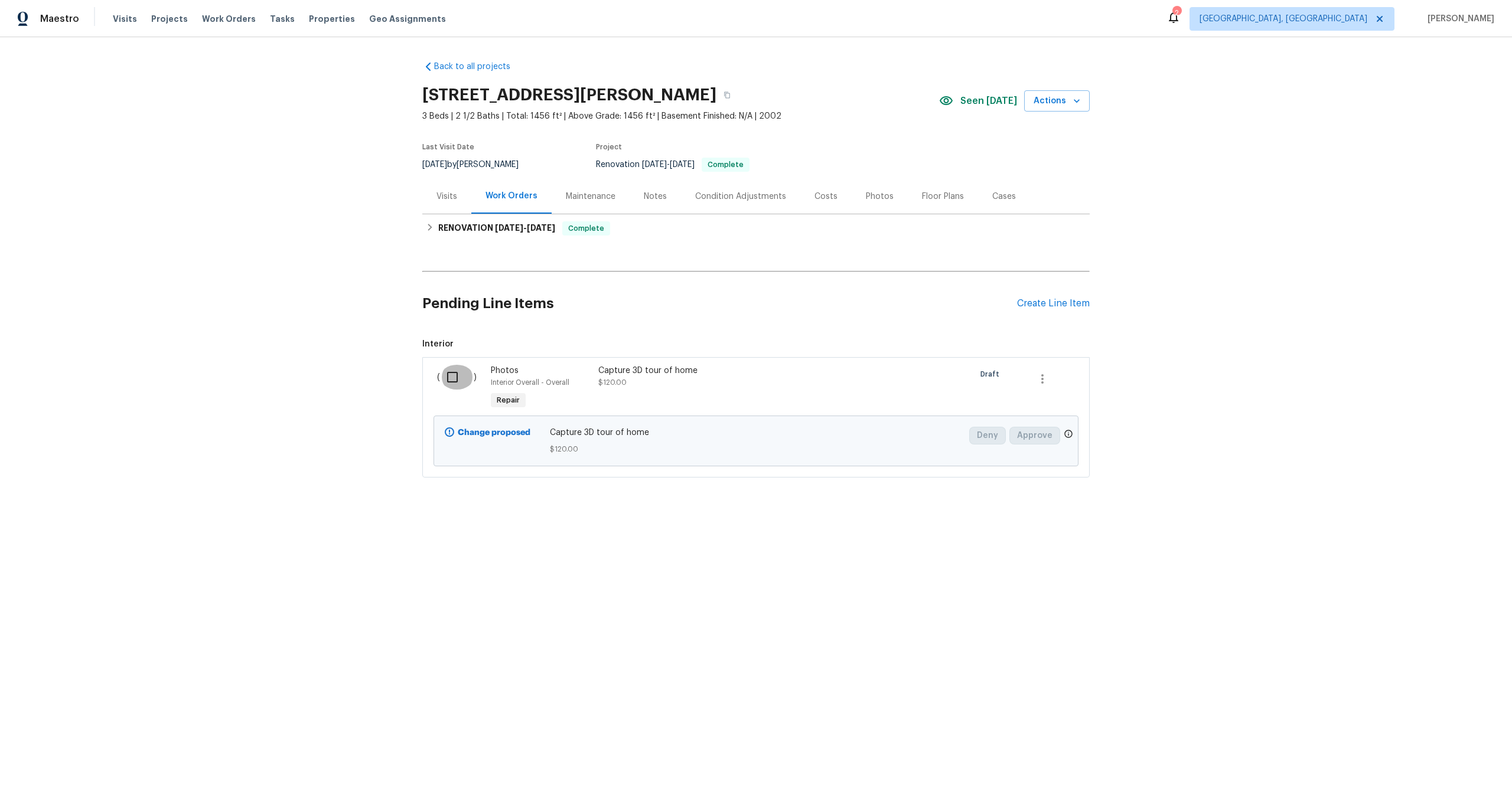
click at [451, 377] on input "checkbox" at bounding box center [457, 377] width 34 height 25
checkbox input "true"
click at [1444, 762] on span "Create Work Order" at bounding box center [1443, 768] width 78 height 15
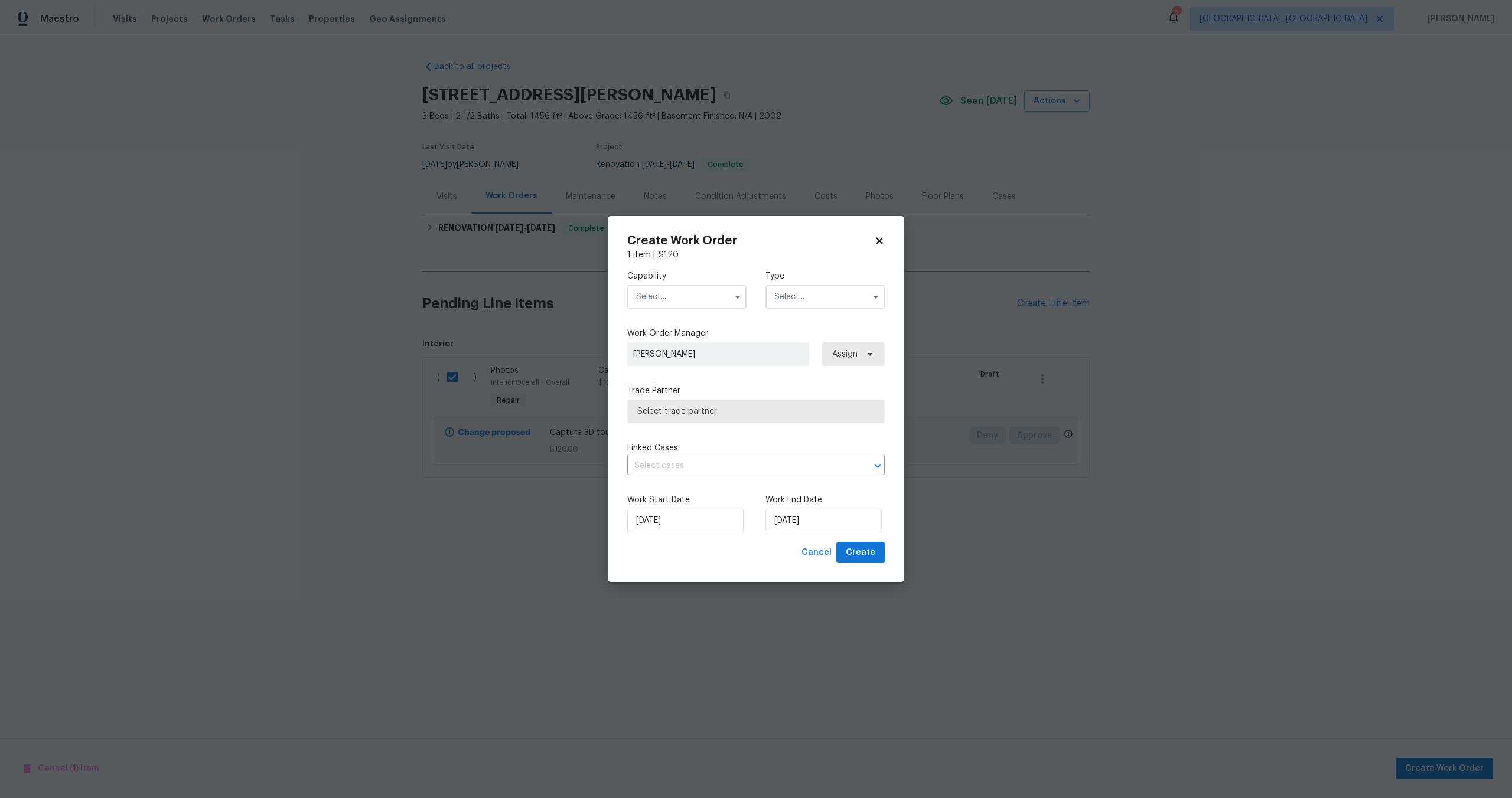
click at [687, 294] on input "text" at bounding box center [686, 297] width 119 height 24
click at [674, 331] on span "Photography" at bounding box center [664, 330] width 50 height 8
type input "Photography"
click at [815, 281] on label "Type" at bounding box center [825, 276] width 119 height 12
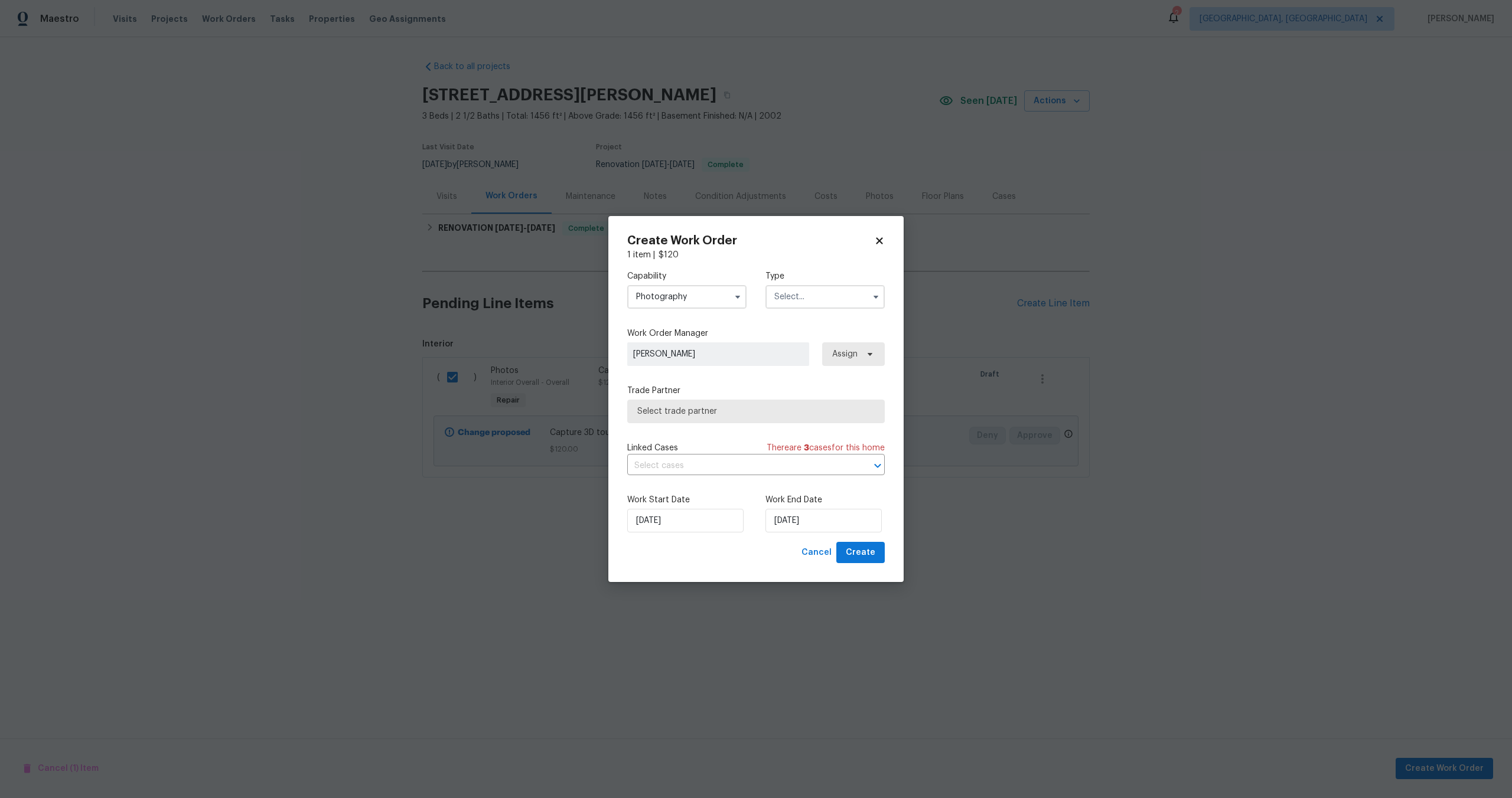
click at [805, 297] on input "text" at bounding box center [825, 297] width 119 height 24
click at [793, 328] on span "Other" at bounding box center [789, 330] width 23 height 8
type input "Other"
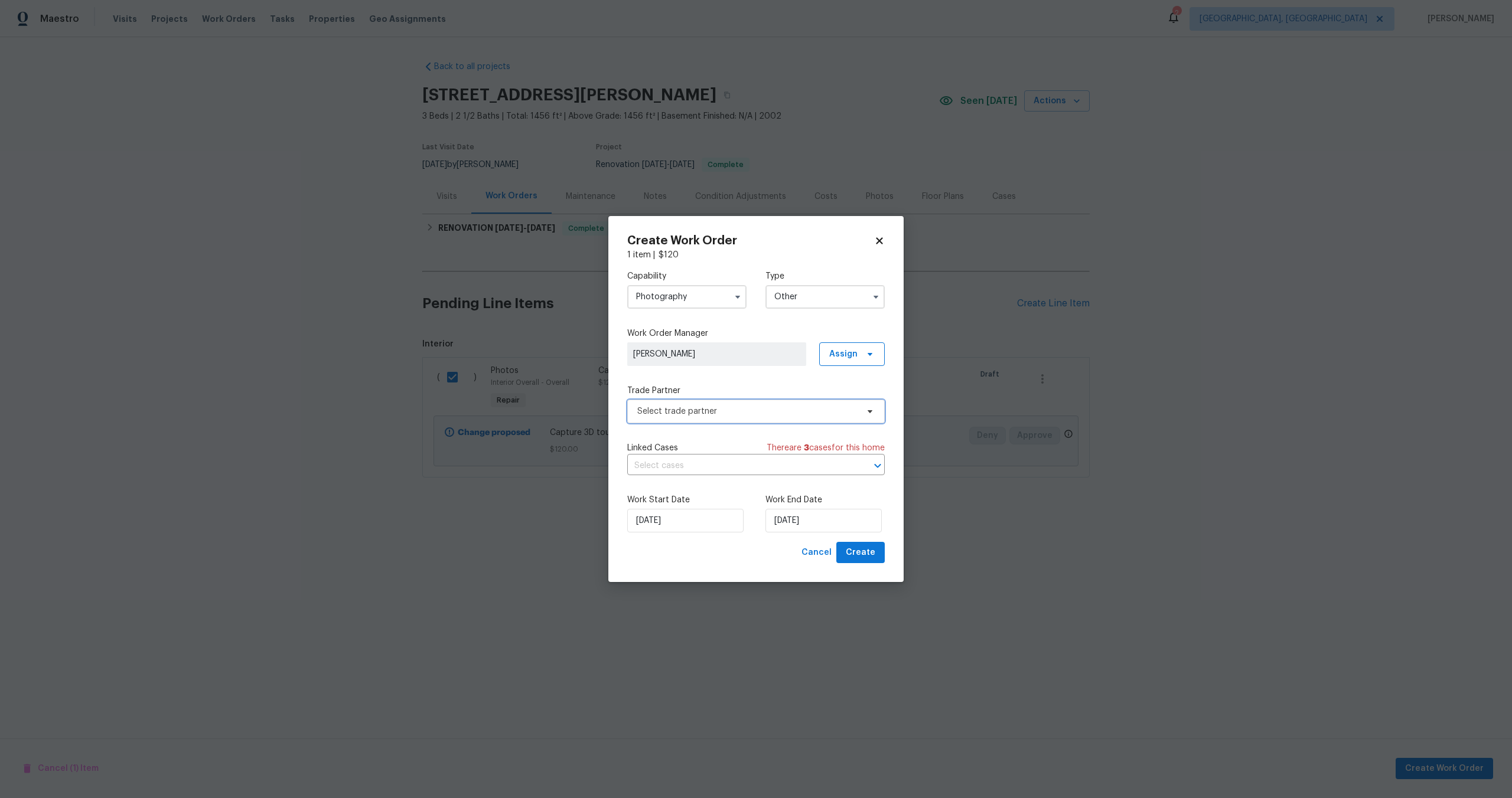
click at [708, 418] on span "Select trade partner" at bounding box center [756, 411] width 257 height 24
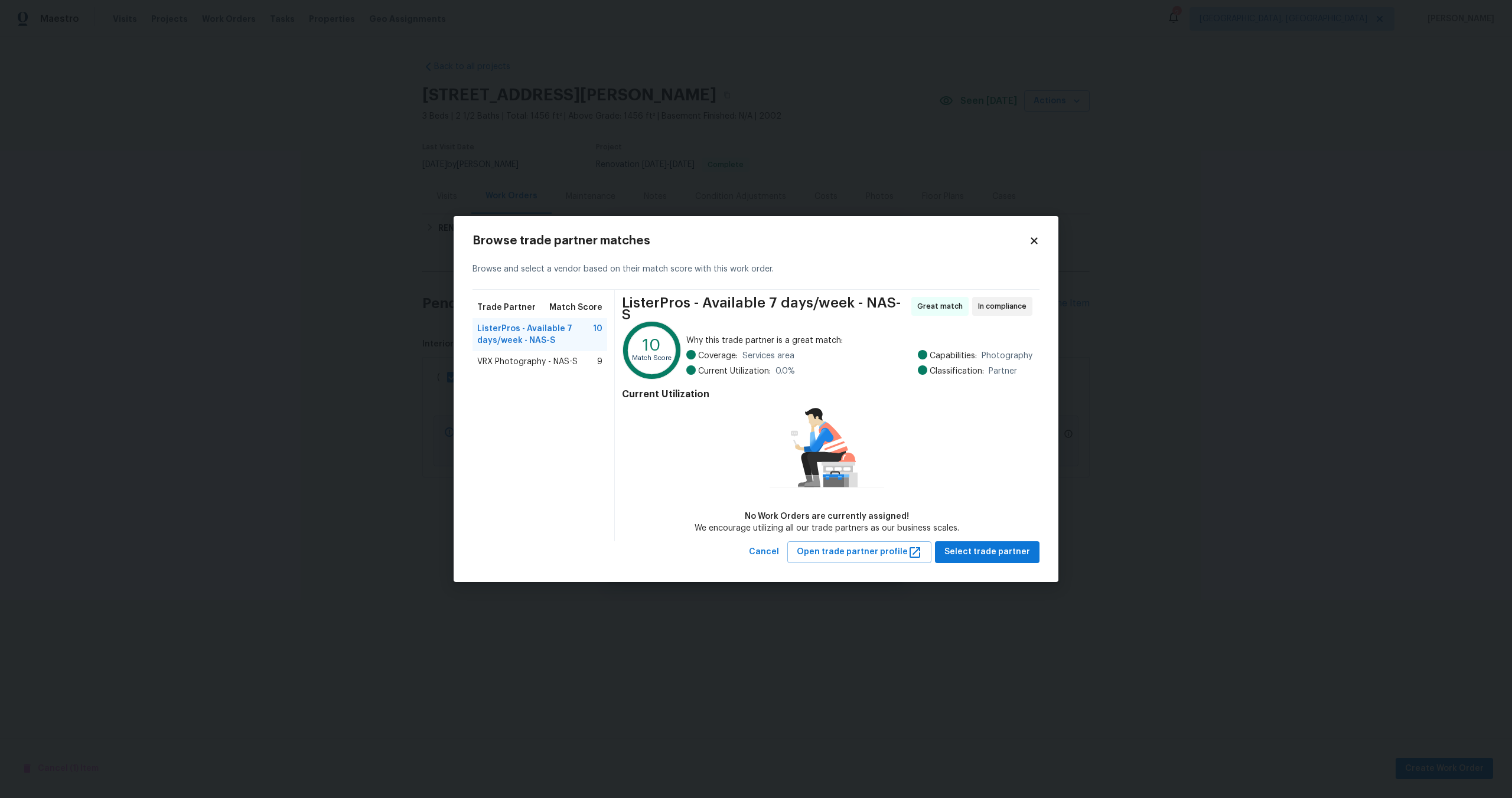
click at [509, 364] on span "VRX Photography - NAS-S" at bounding box center [527, 361] width 100 height 12
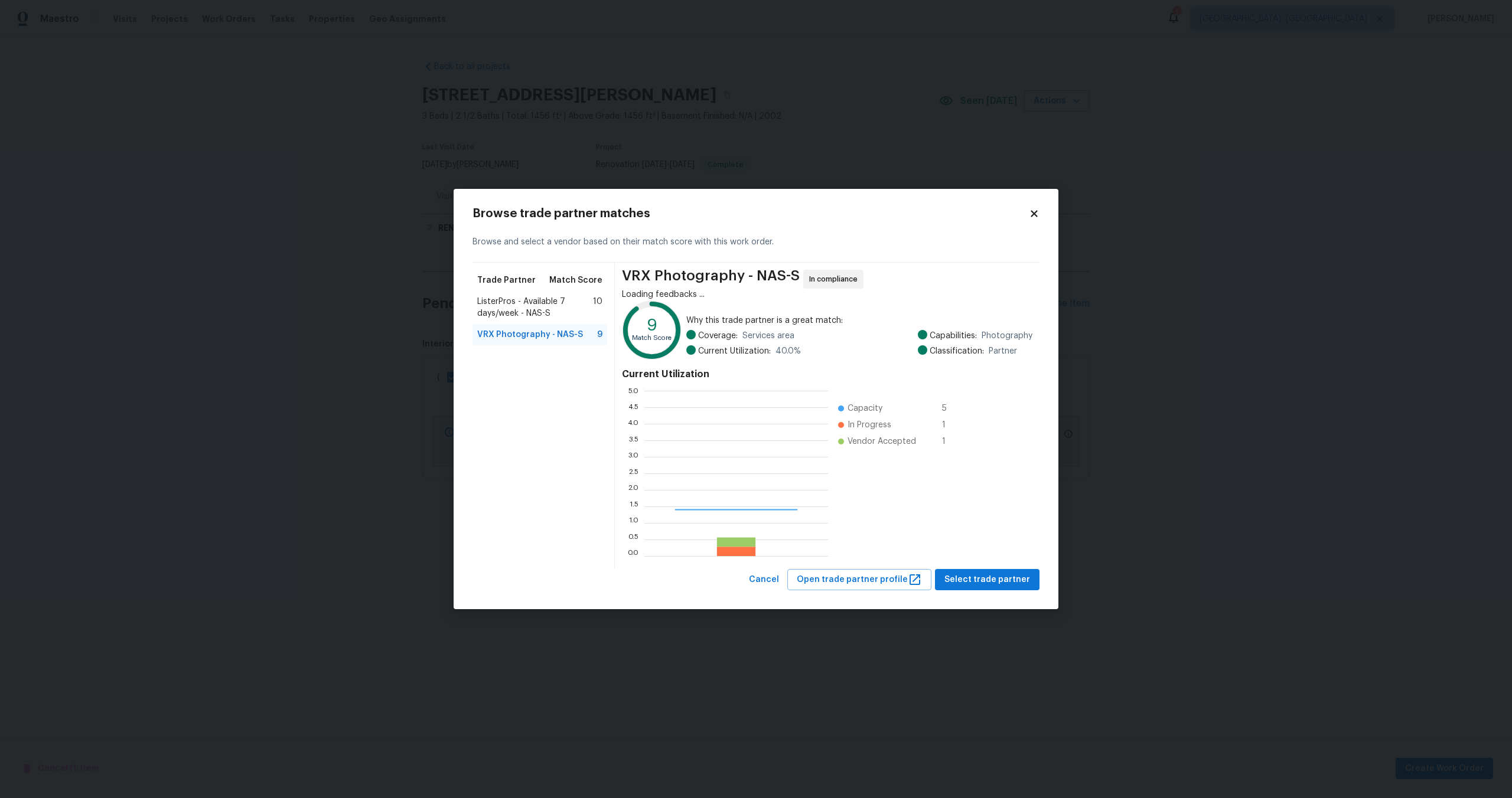
scroll to position [166, 184]
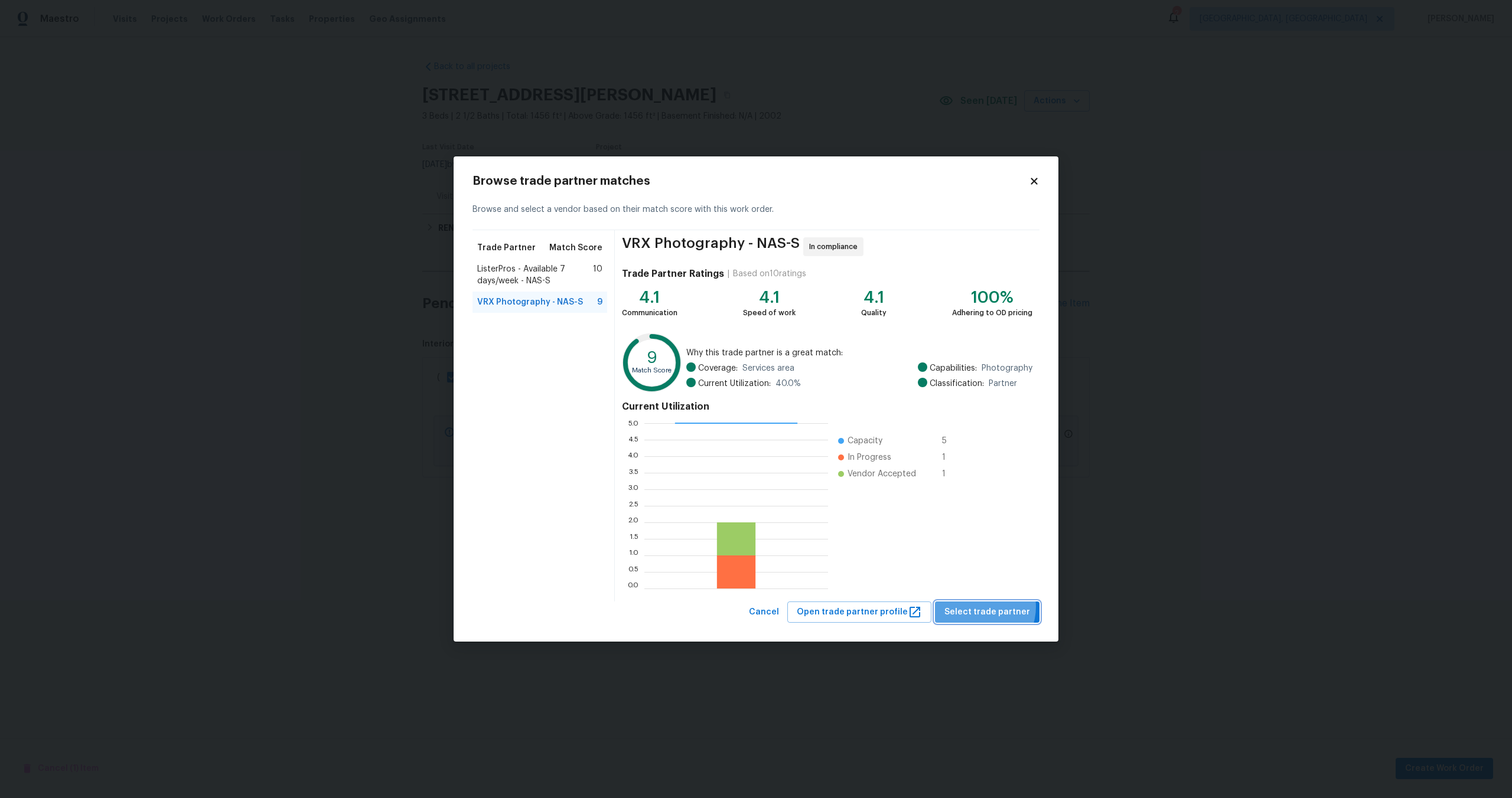
click at [981, 607] on span "Select trade partner" at bounding box center [987, 612] width 85 height 15
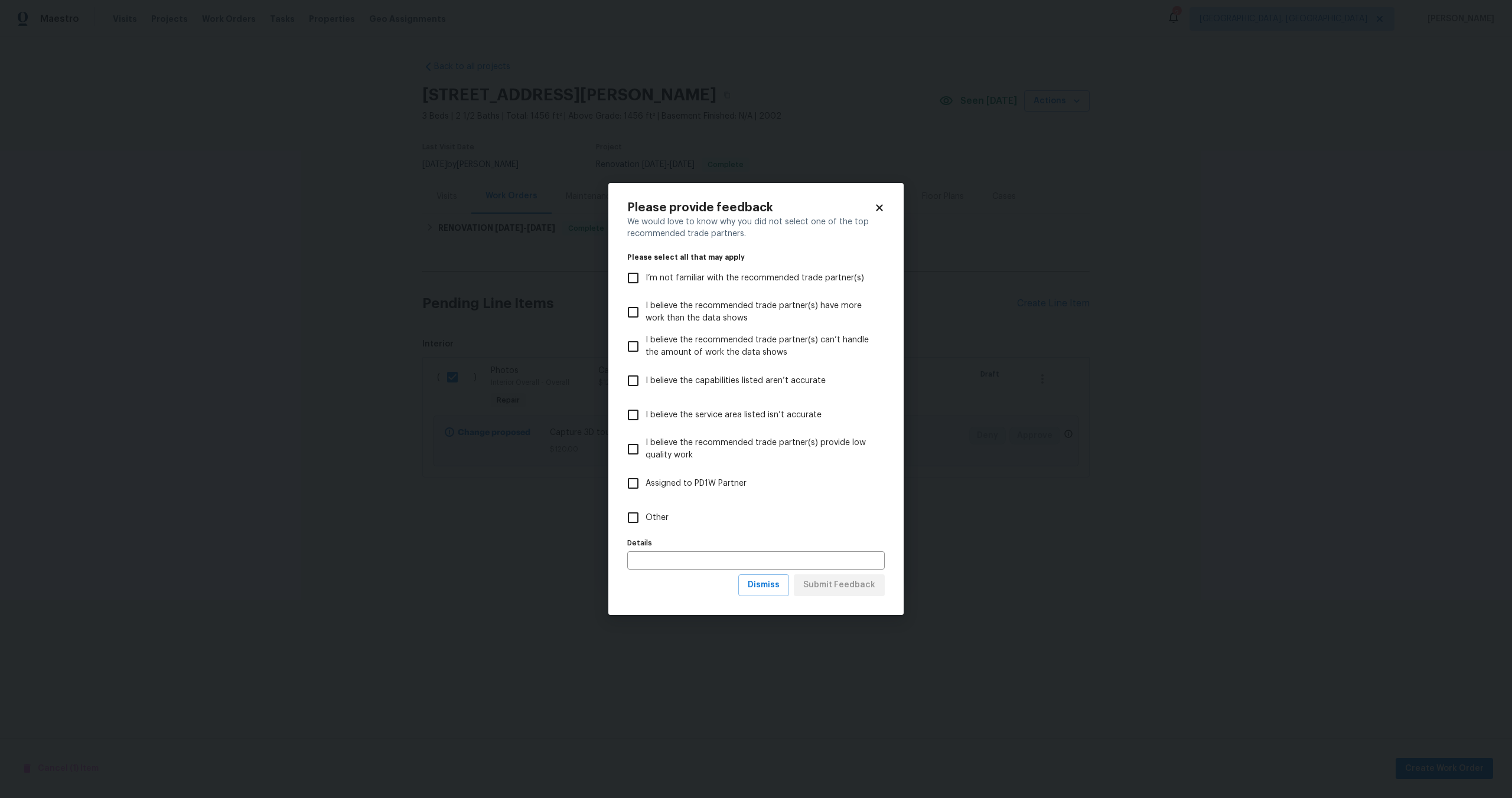
click at [637, 521] on input "Other" at bounding box center [633, 517] width 25 height 25
checkbox input "true"
click at [843, 589] on span "Submit Feedback" at bounding box center [838, 585] width 72 height 15
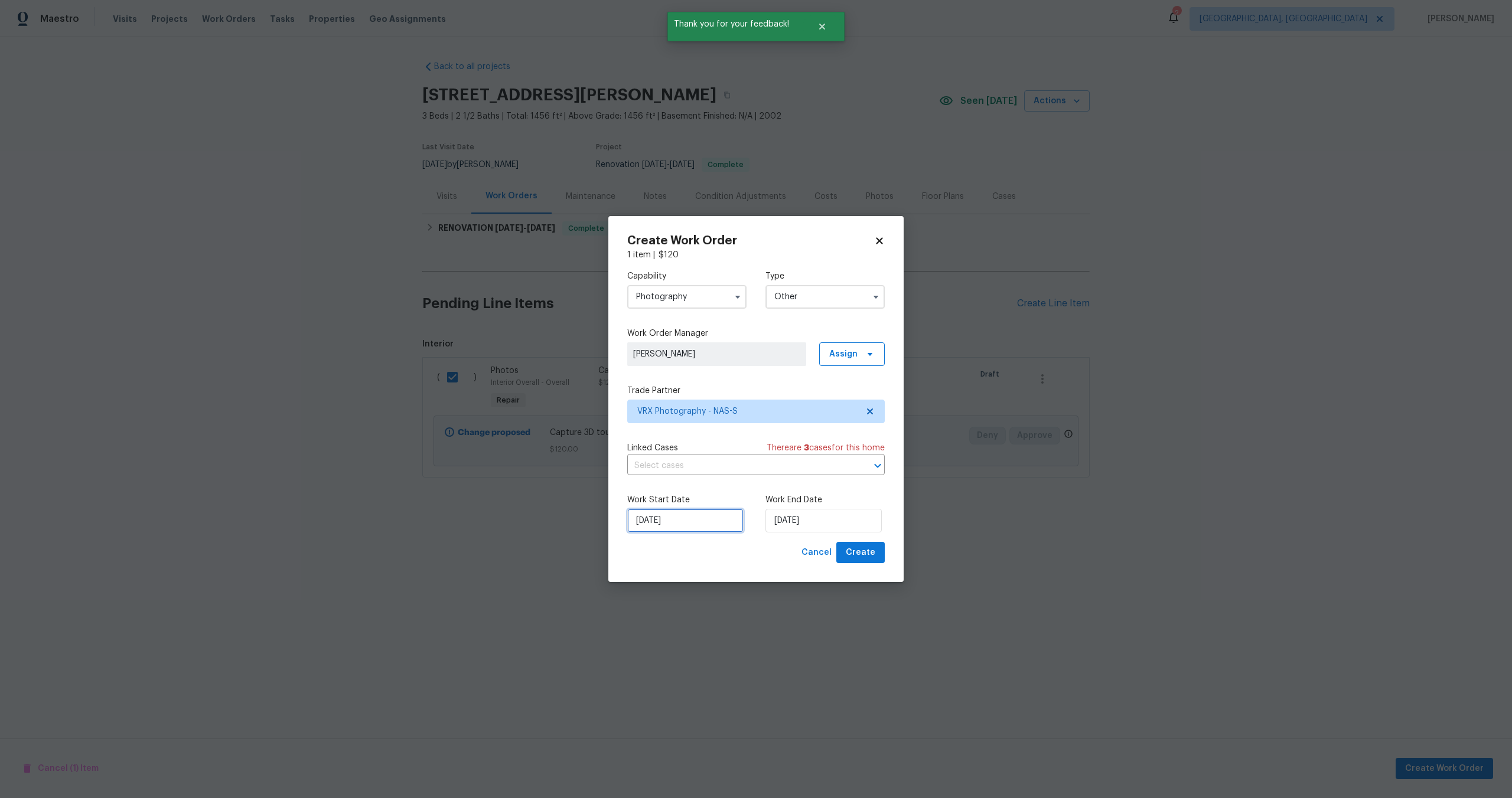
click at [694, 521] on input "[DATE]" at bounding box center [685, 521] width 116 height 24
click at [684, 453] on div "15" at bounding box center [683, 453] width 19 height 17
type input "[DATE]"
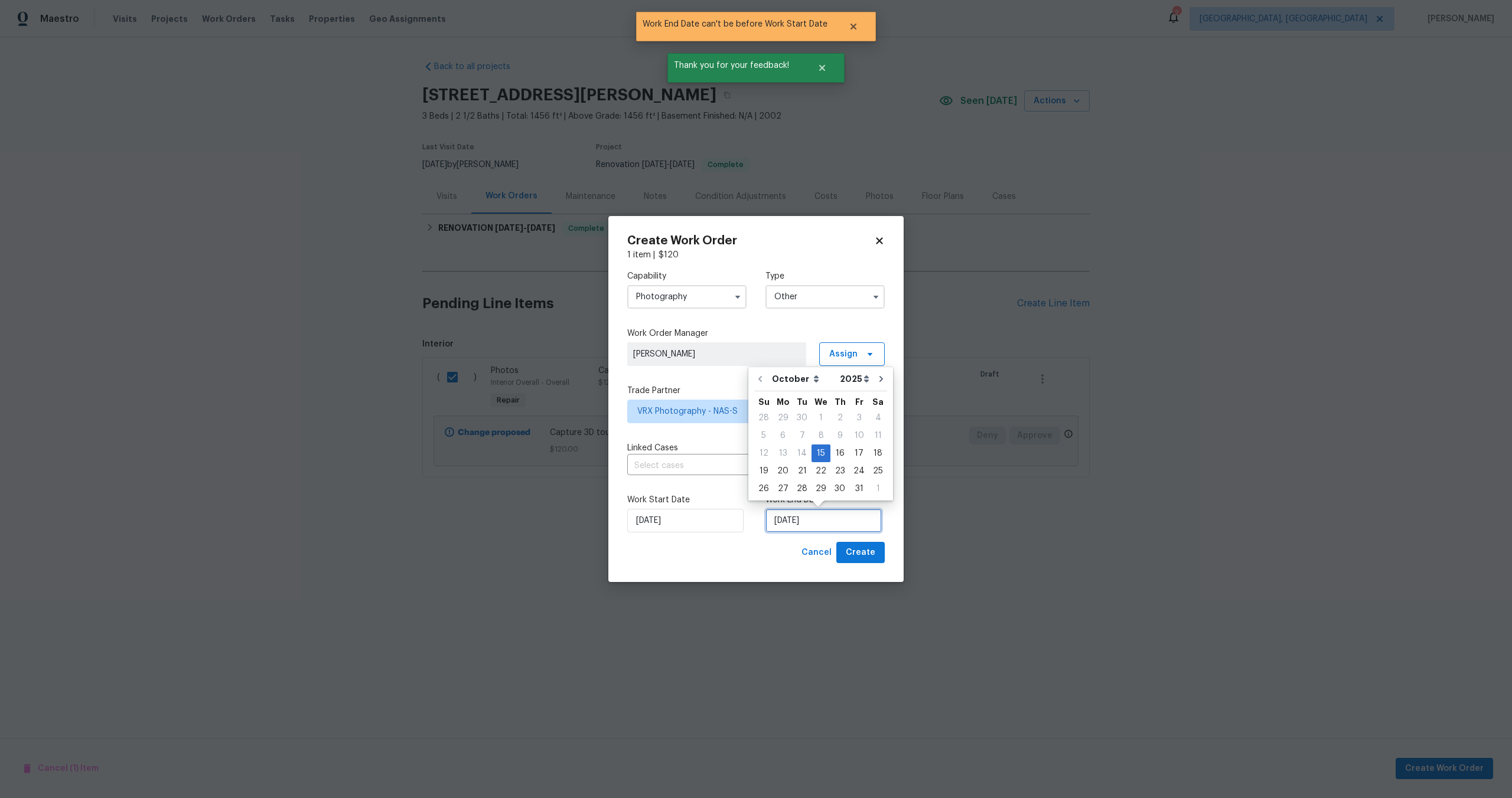
click at [824, 517] on input "[DATE]" at bounding box center [824, 521] width 116 height 24
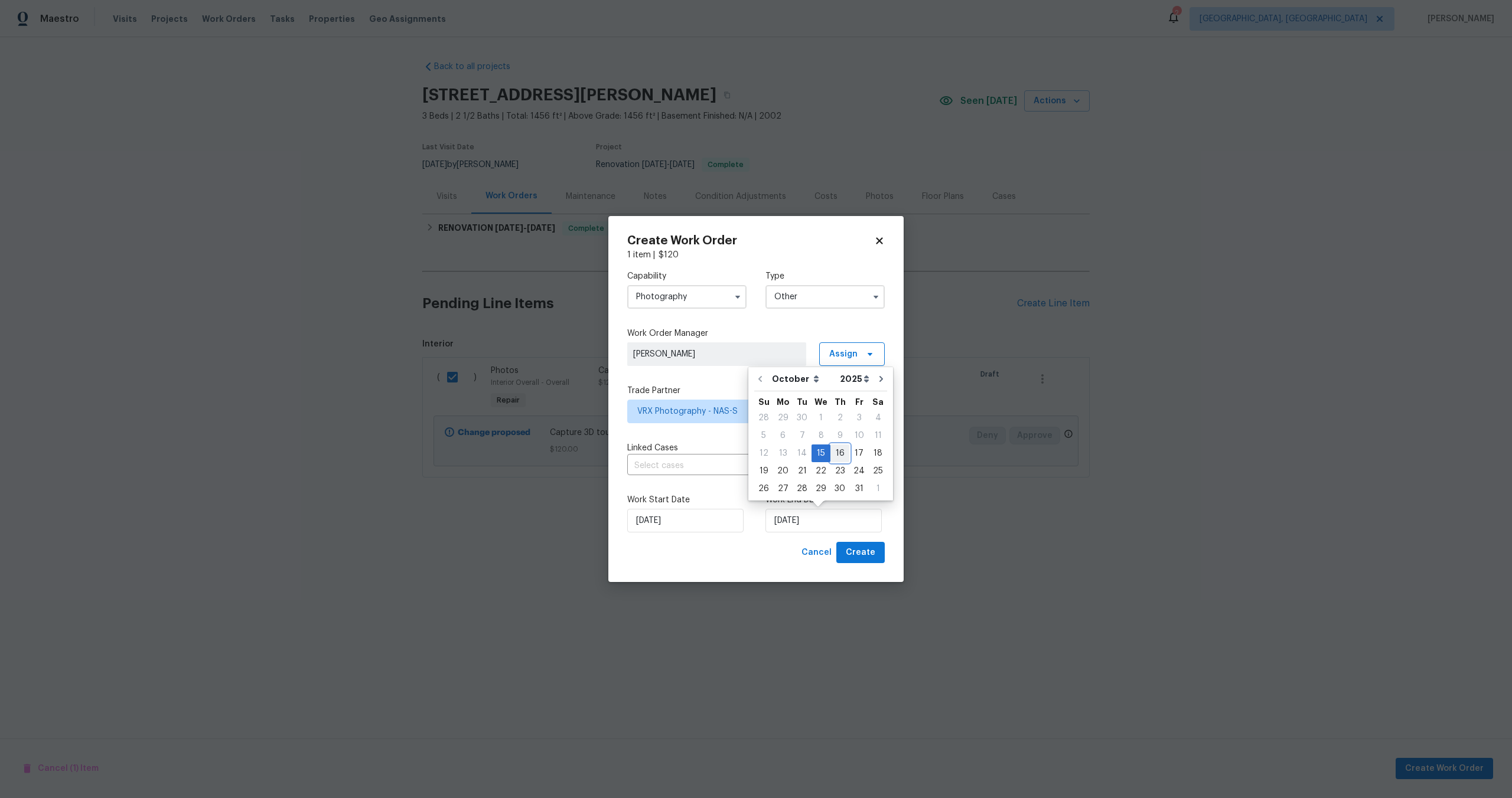
click at [840, 451] on div "16" at bounding box center [839, 453] width 19 height 17
type input "[DATE]"
click at [866, 558] on span "Create" at bounding box center [860, 552] width 30 height 15
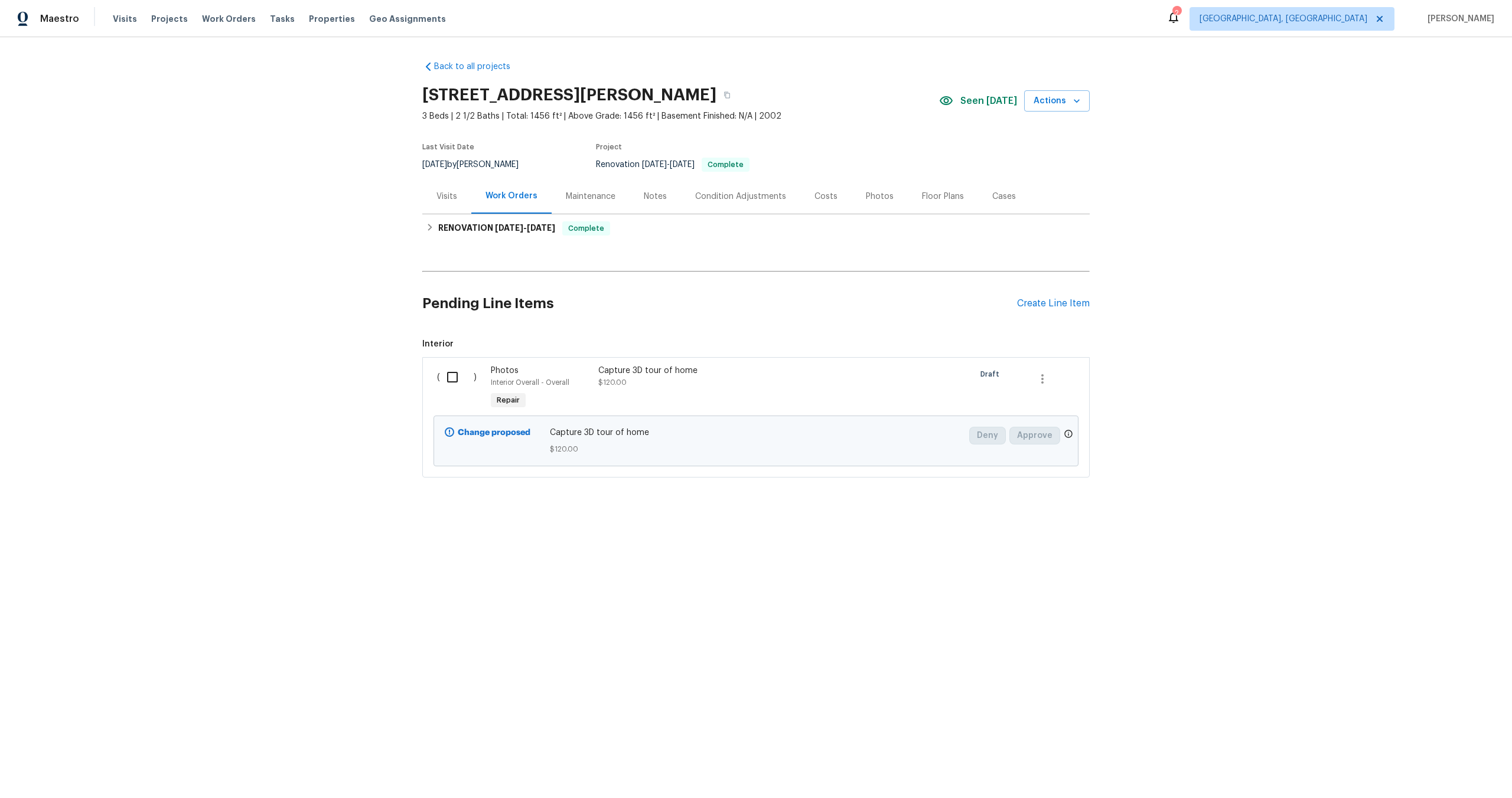
click at [452, 377] on input "checkbox" at bounding box center [457, 377] width 34 height 25
checkbox input "true"
click at [1452, 768] on span "Create Work Order" at bounding box center [1443, 768] width 78 height 15
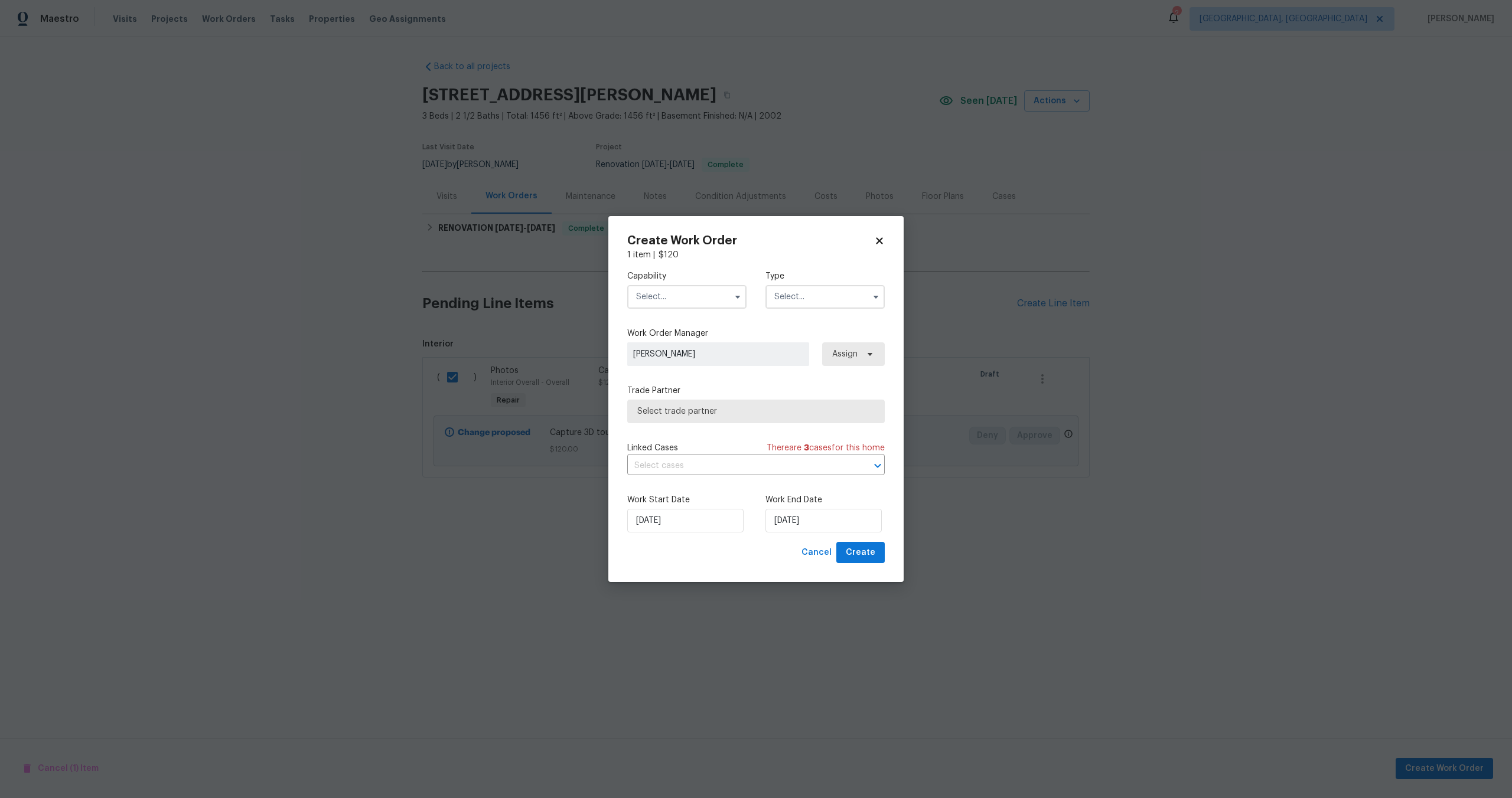
click at [683, 303] on input "text" at bounding box center [686, 297] width 119 height 24
click at [671, 349] on span "Photography" at bounding box center [664, 352] width 50 height 8
type input "Photography"
click at [774, 312] on div "Capability Photography Agent Appliance Bathtub Resurfacing BRN And Lrr Broker C…" at bounding box center [756, 289] width 257 height 58
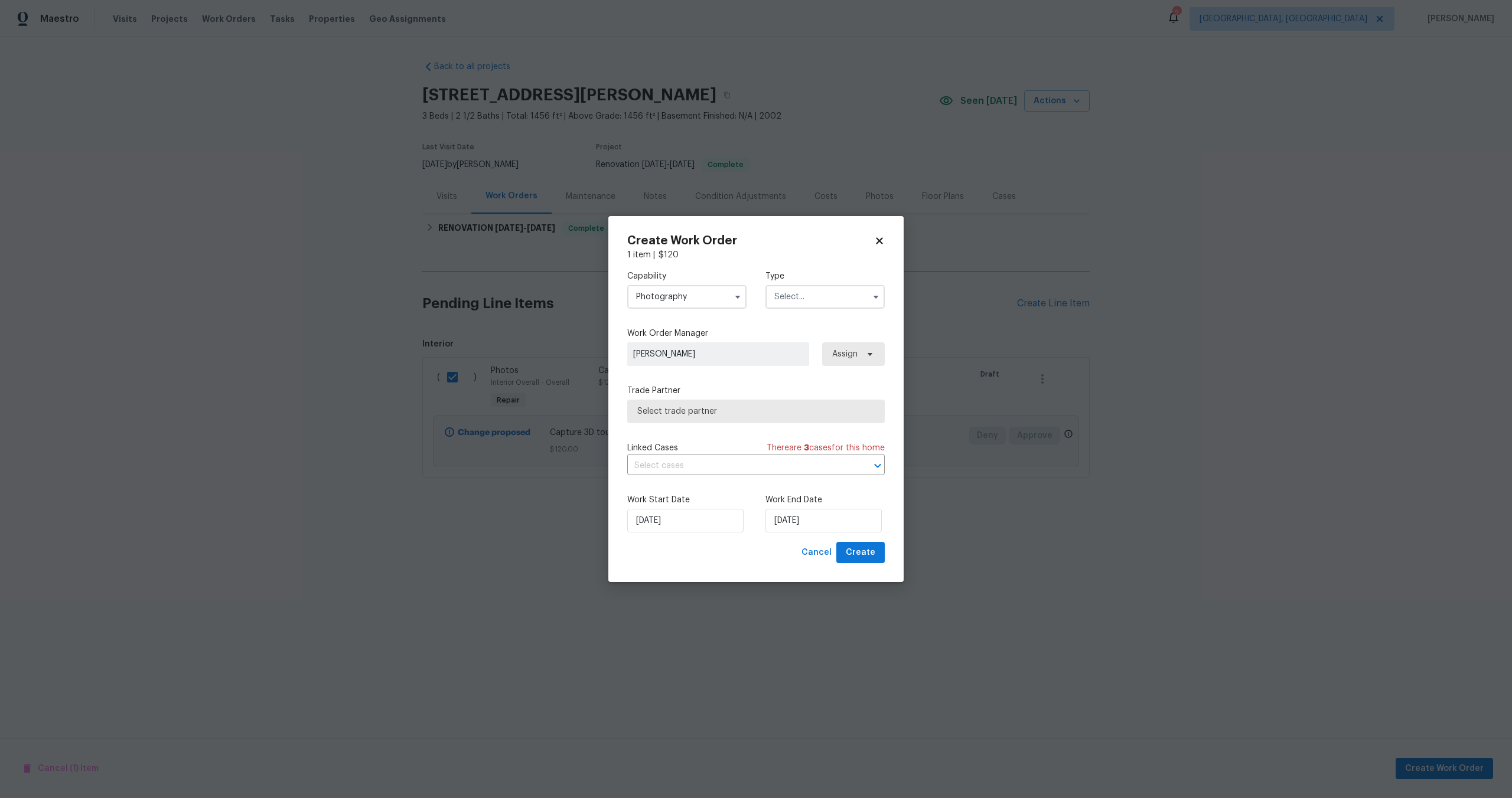
click at [789, 296] on input "text" at bounding box center [825, 297] width 119 height 24
click at [794, 327] on span "Other" at bounding box center [789, 330] width 23 height 8
type input "Other"
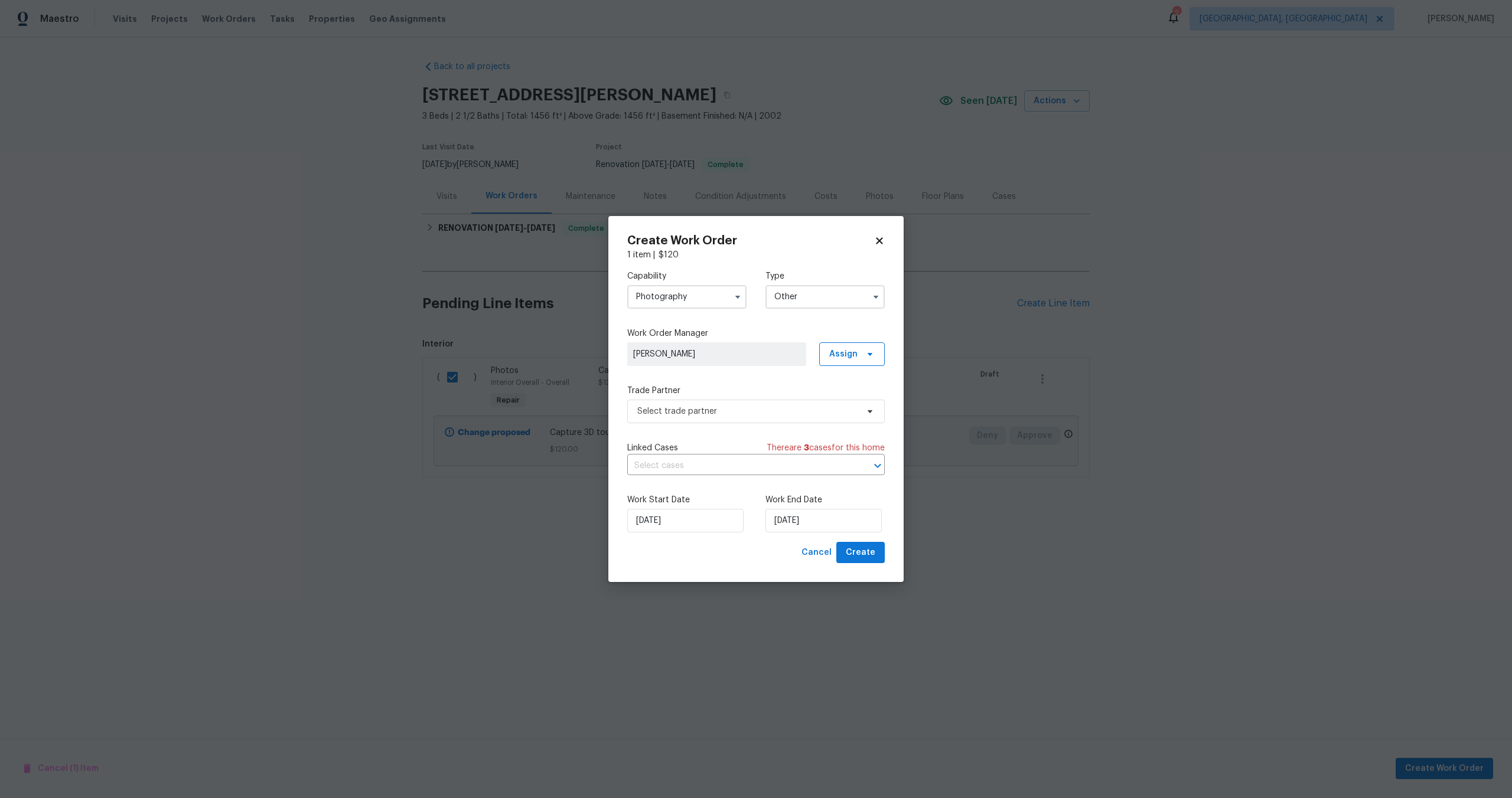
click at [680, 423] on div "Capability Photography Type Other Work Order Manager [PERSON_NAME] Assign Trade…" at bounding box center [756, 401] width 257 height 281
click at [686, 415] on span "Select trade partner" at bounding box center [747, 411] width 220 height 12
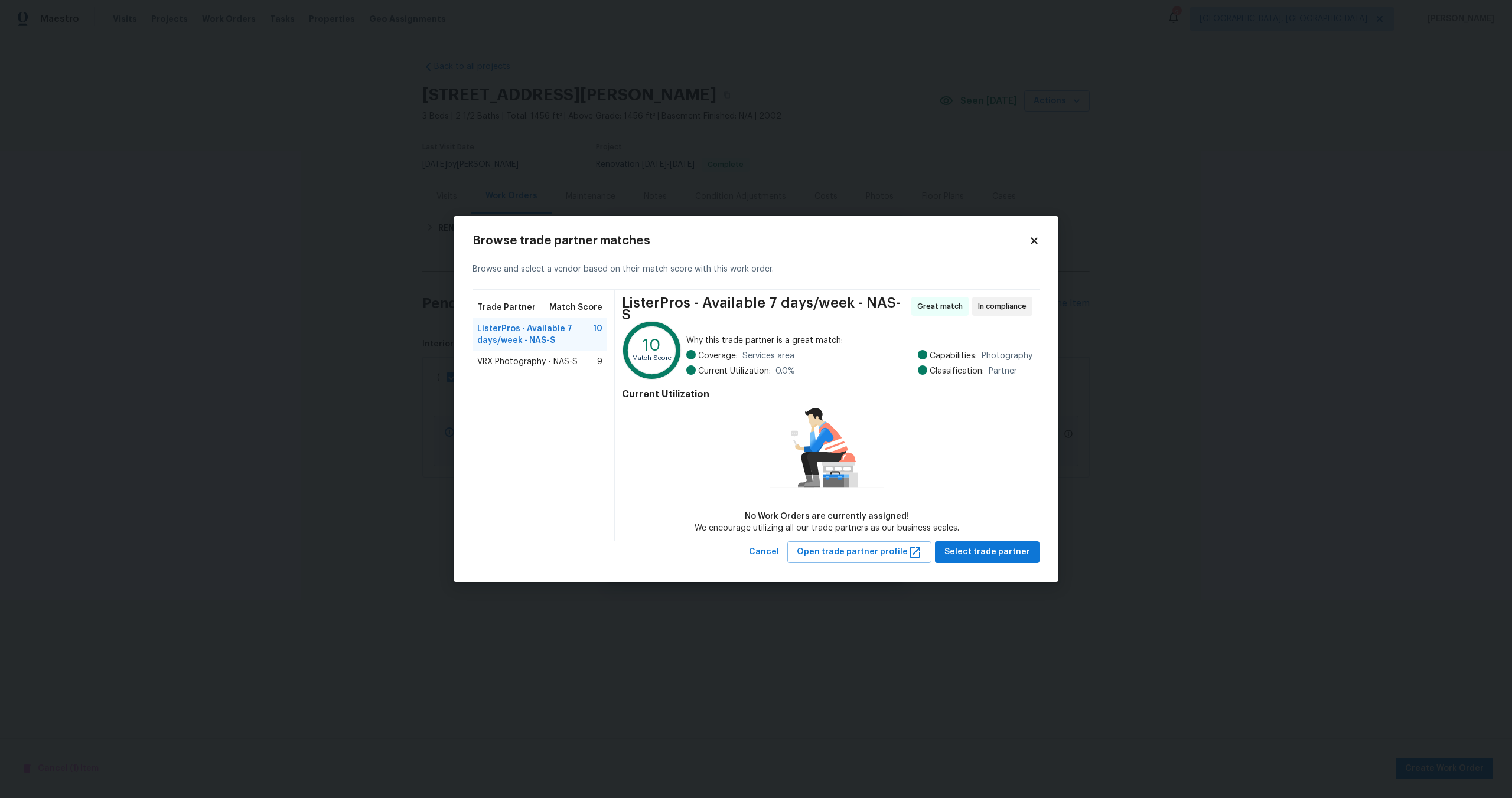
click at [565, 368] on span "VRX Photography - NAS-S" at bounding box center [527, 361] width 100 height 12
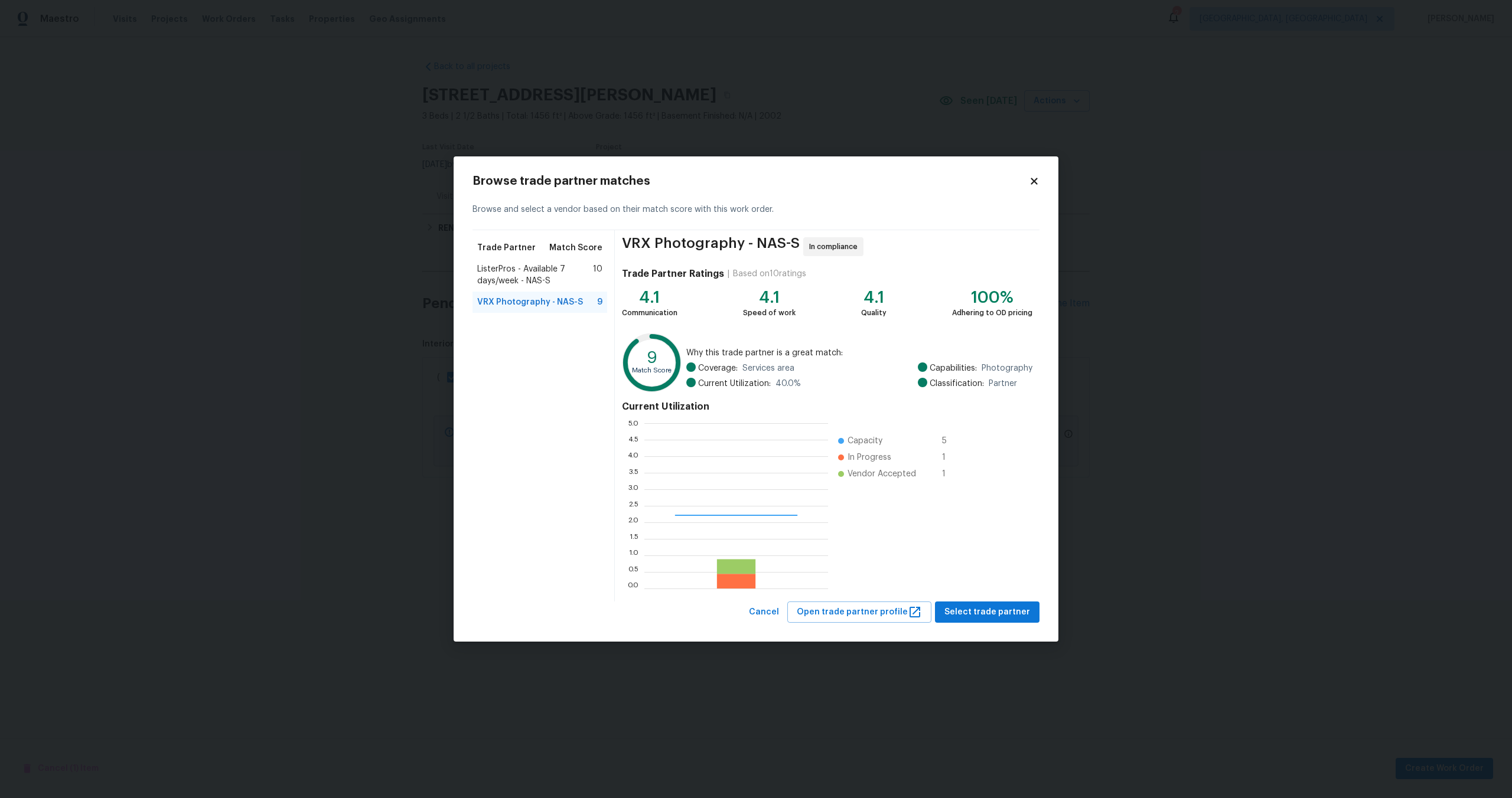
scroll to position [166, 184]
click at [974, 615] on span "Select trade partner" at bounding box center [987, 612] width 85 height 15
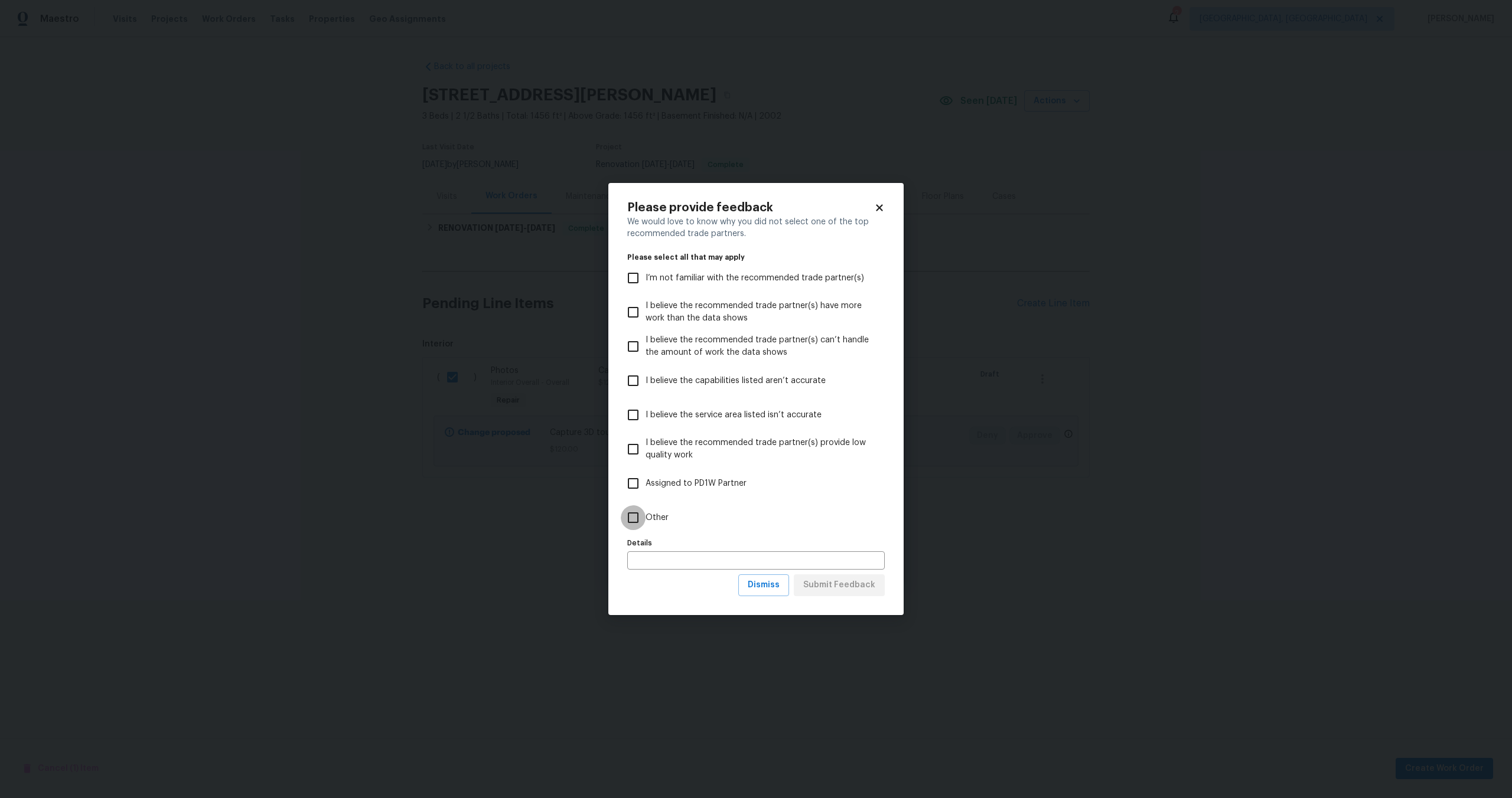
click at [630, 521] on input "Other" at bounding box center [633, 517] width 25 height 25
checkbox input "true"
click at [843, 585] on span "Submit Feedback" at bounding box center [838, 585] width 72 height 15
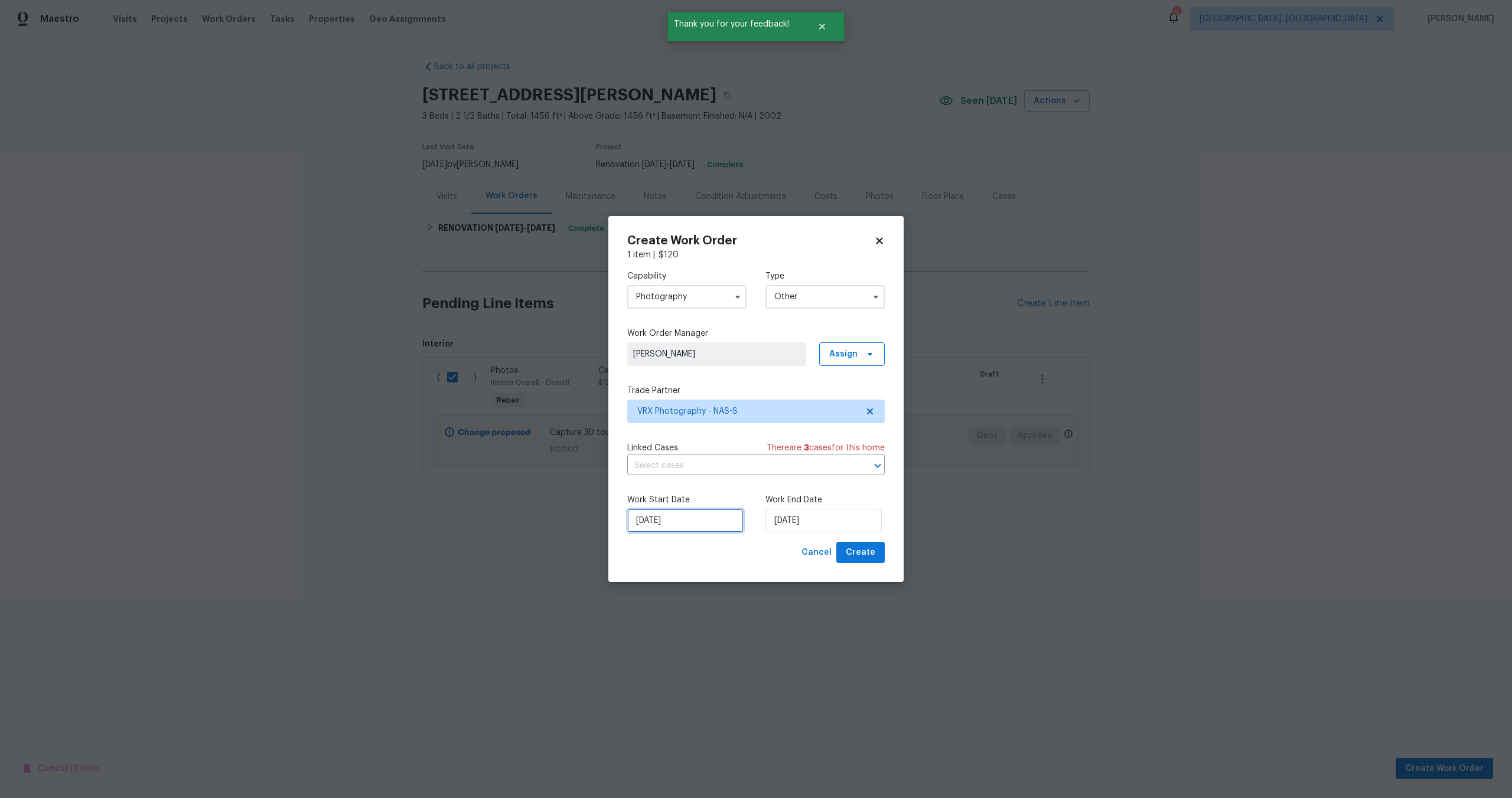
click at [702, 521] on input "14/10/2025" at bounding box center [685, 521] width 116 height 24
click at [683, 451] on div "15" at bounding box center [683, 453] width 19 height 17
type input "15/10/2025"
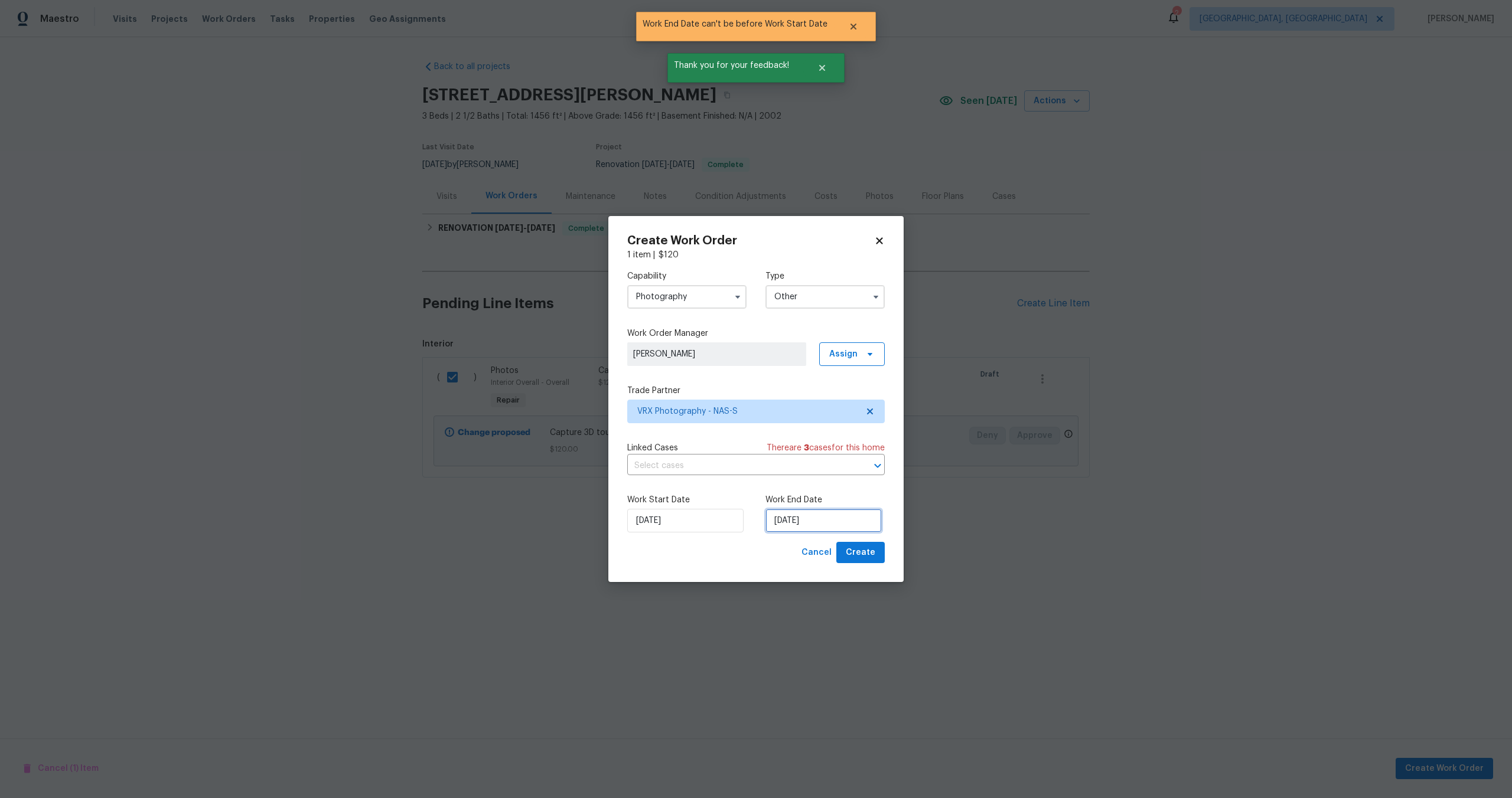
click at [829, 527] on input "15/10/2025" at bounding box center [824, 521] width 116 height 24
click at [837, 452] on div "16" at bounding box center [839, 453] width 19 height 17
type input "[DATE]"
click at [877, 554] on button "Create" at bounding box center [860, 553] width 49 height 22
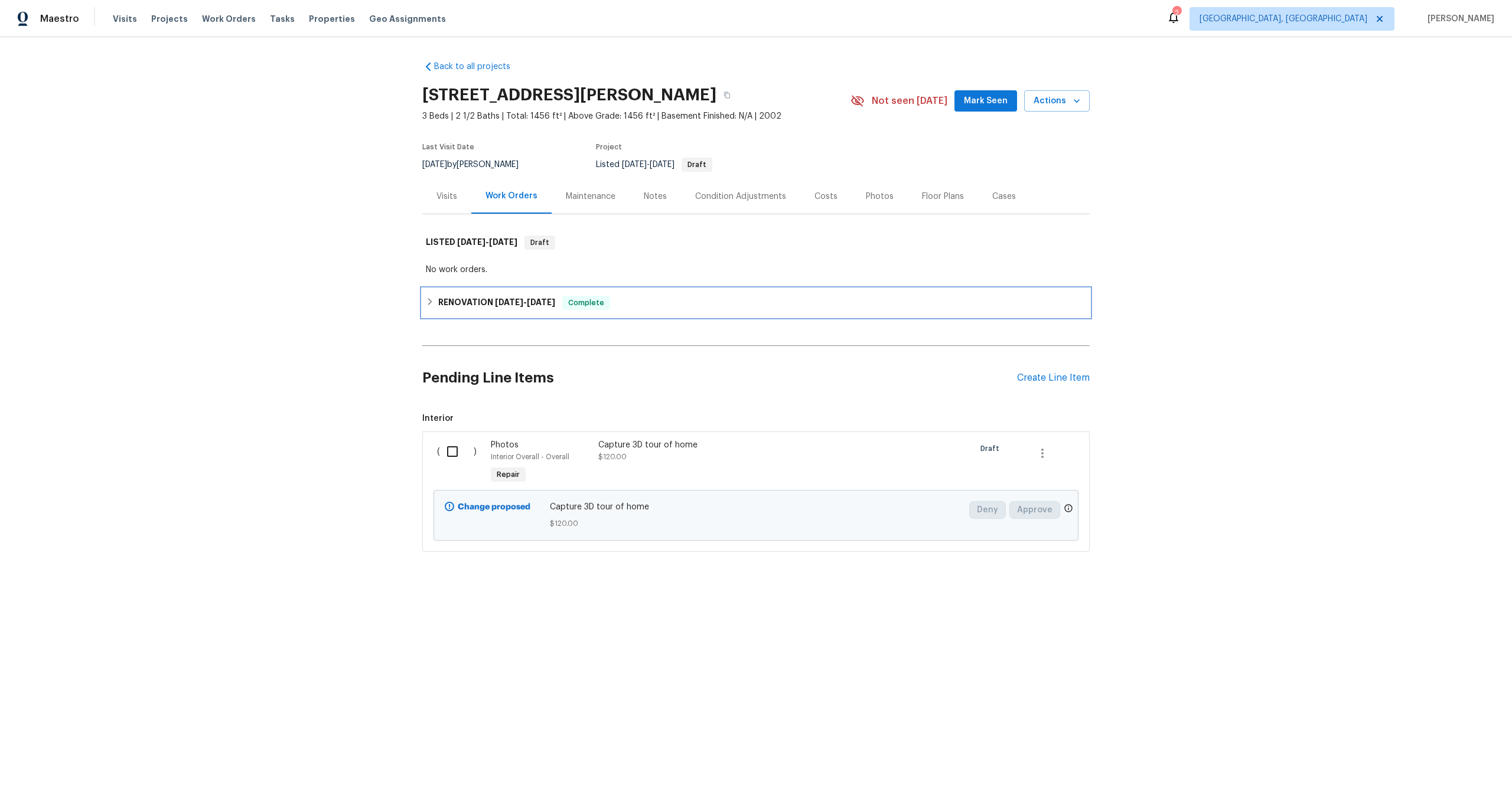
click at [443, 304] on h6 "RENOVATION [DATE] - [DATE]" at bounding box center [496, 303] width 117 height 14
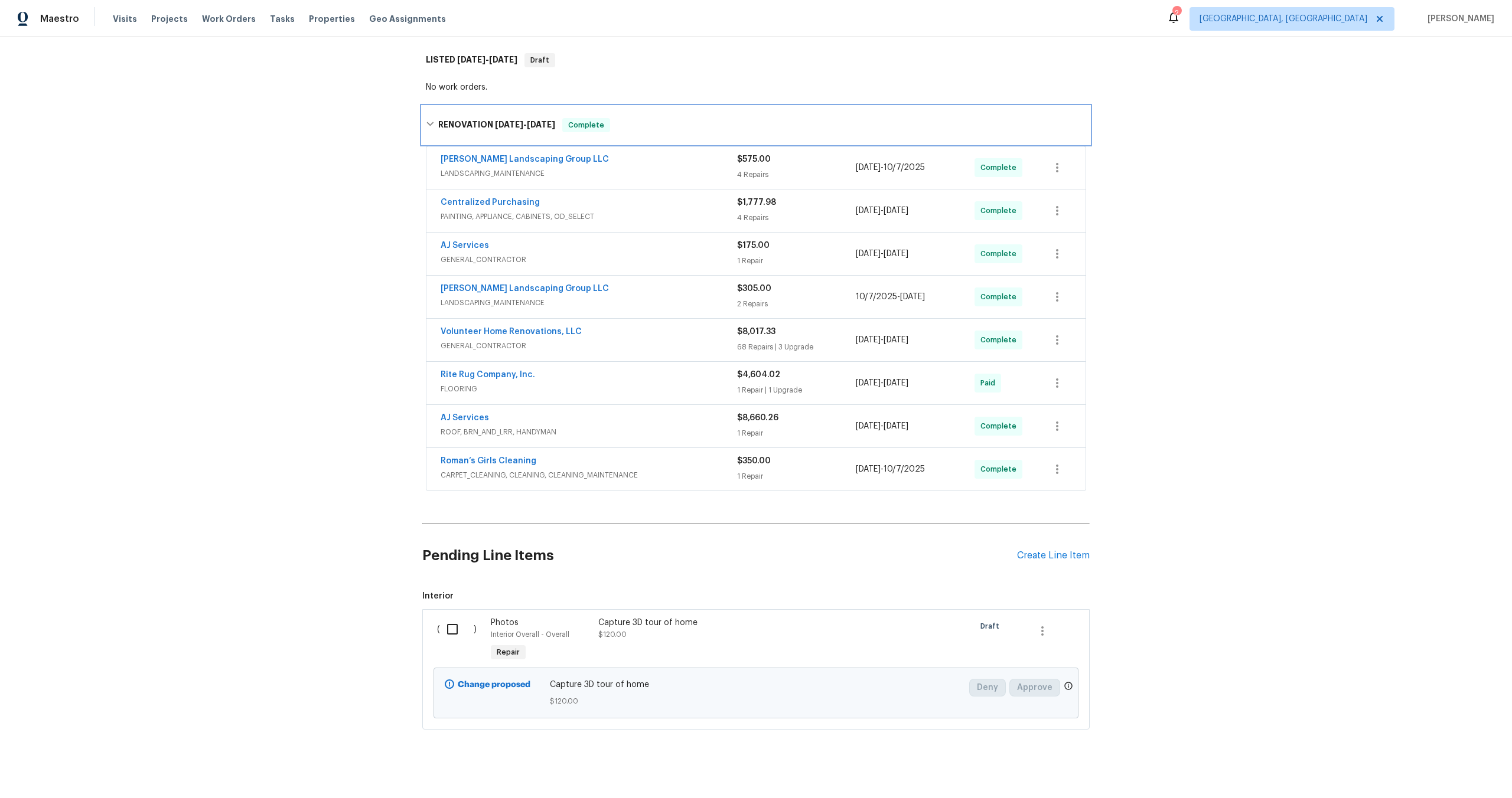
scroll to position [194, 0]
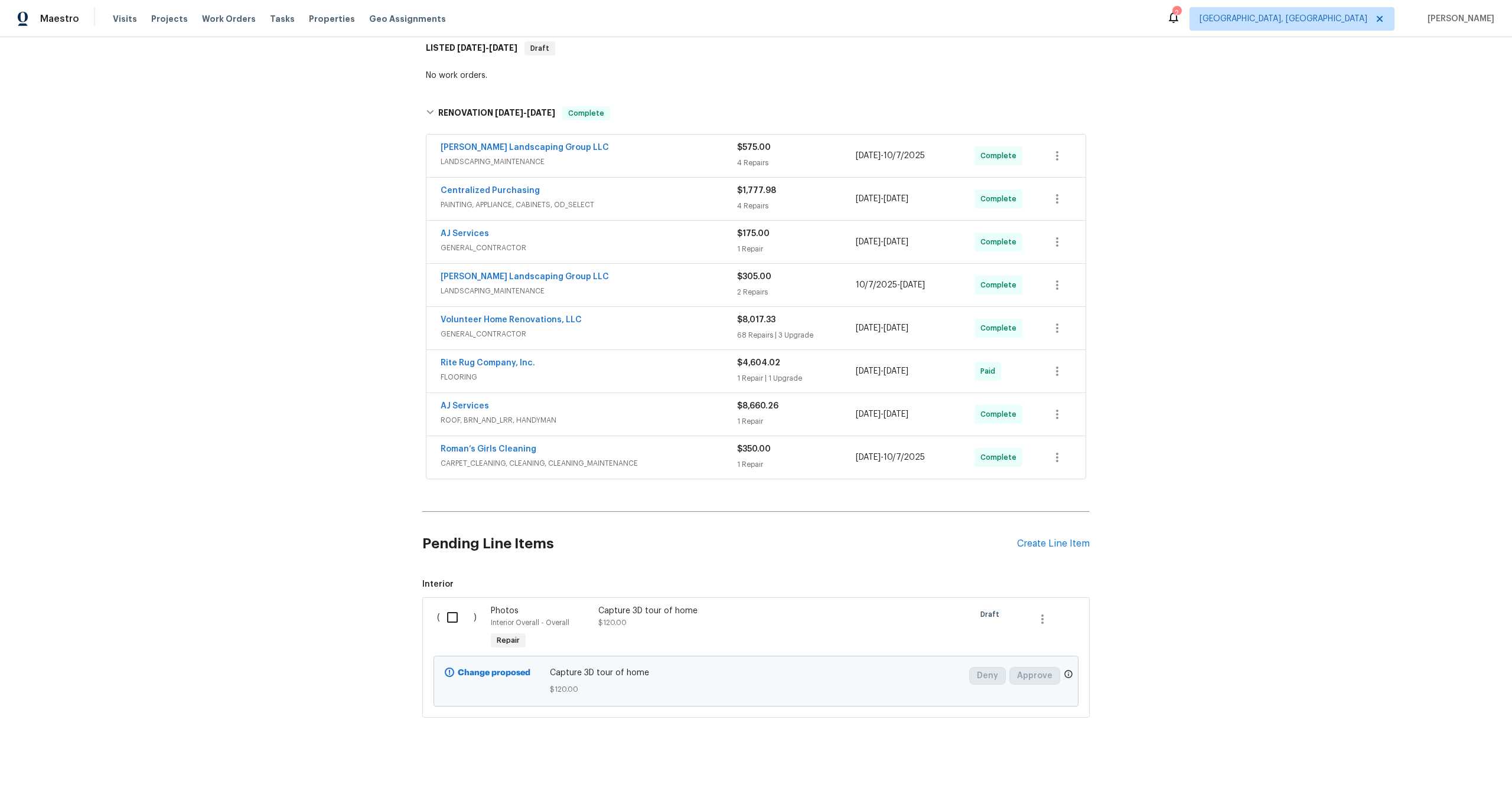
click at [454, 619] on input "checkbox" at bounding box center [457, 618] width 34 height 25
checkbox input "true"
click at [1427, 762] on span "Create Work Order" at bounding box center [1443, 768] width 78 height 15
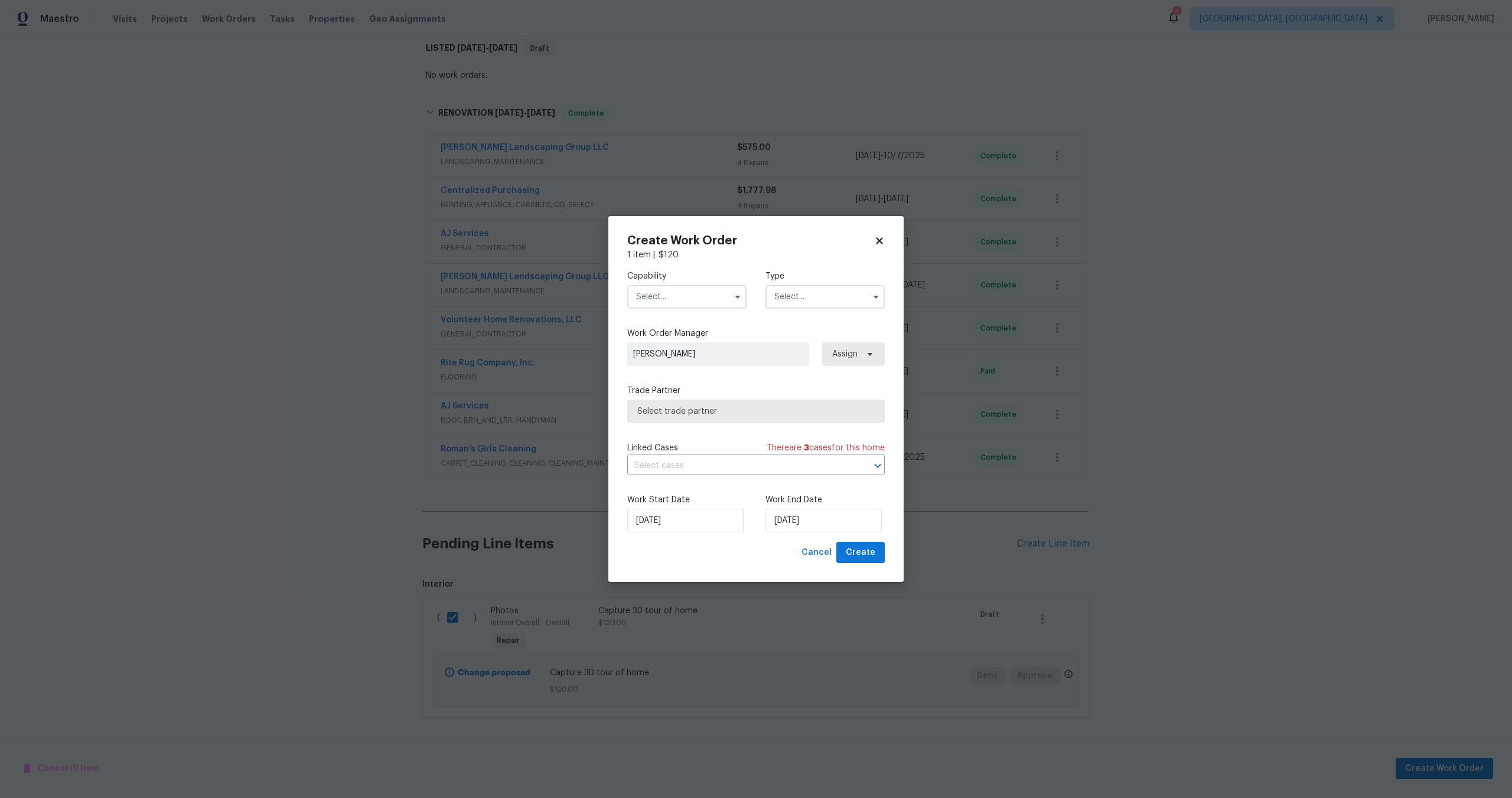
click at [699, 294] on input "text" at bounding box center [686, 297] width 119 height 24
click at [672, 343] on span "Photography" at bounding box center [664, 343] width 50 height 8
type input "Photography"
click at [805, 299] on input "text" at bounding box center [825, 297] width 119 height 24
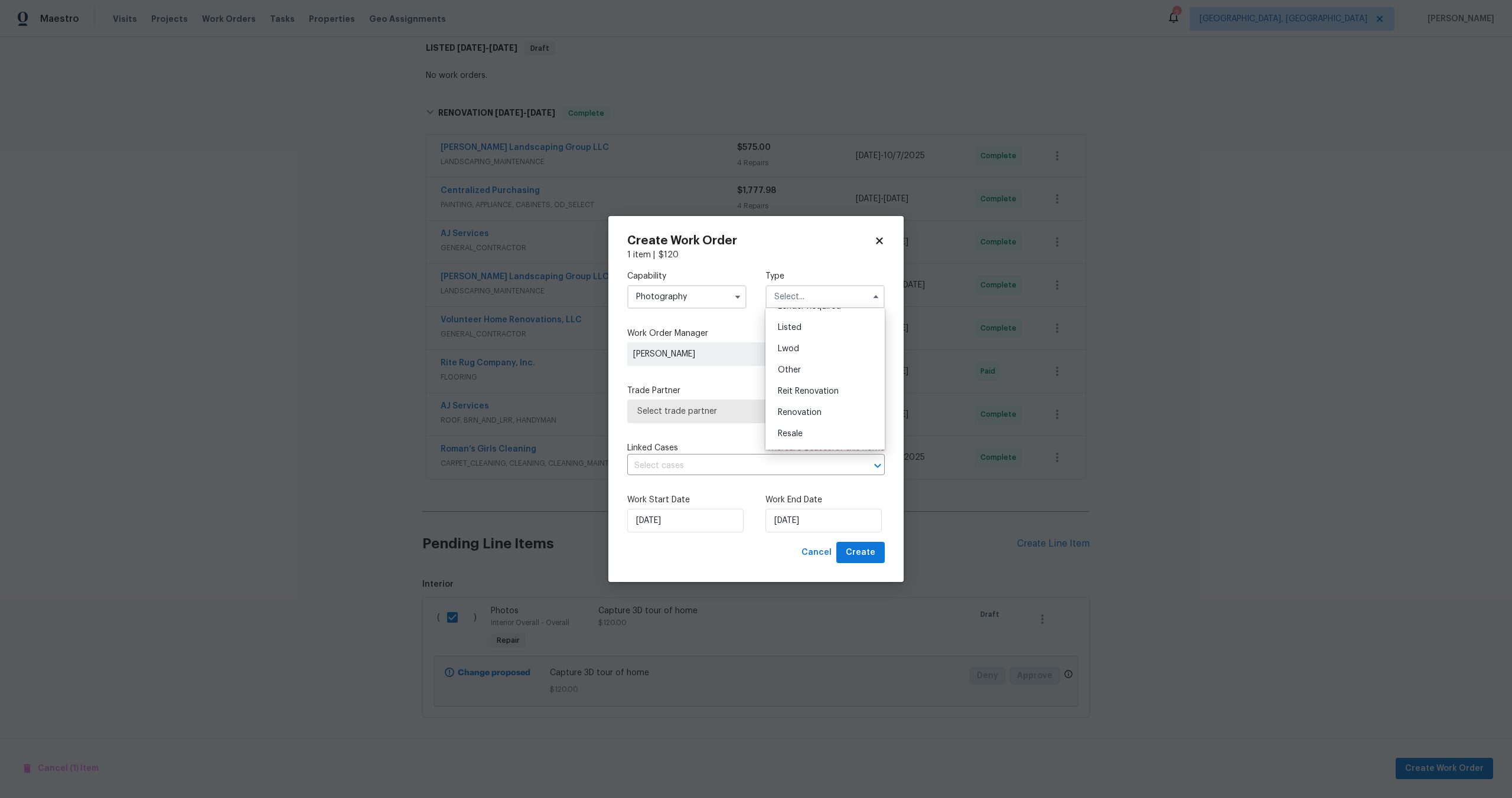
scroll to position [140, 0]
click at [792, 329] on span "Other" at bounding box center [789, 330] width 23 height 8
type input "Other"
click at [725, 416] on span "Select trade partner" at bounding box center [747, 411] width 220 height 12
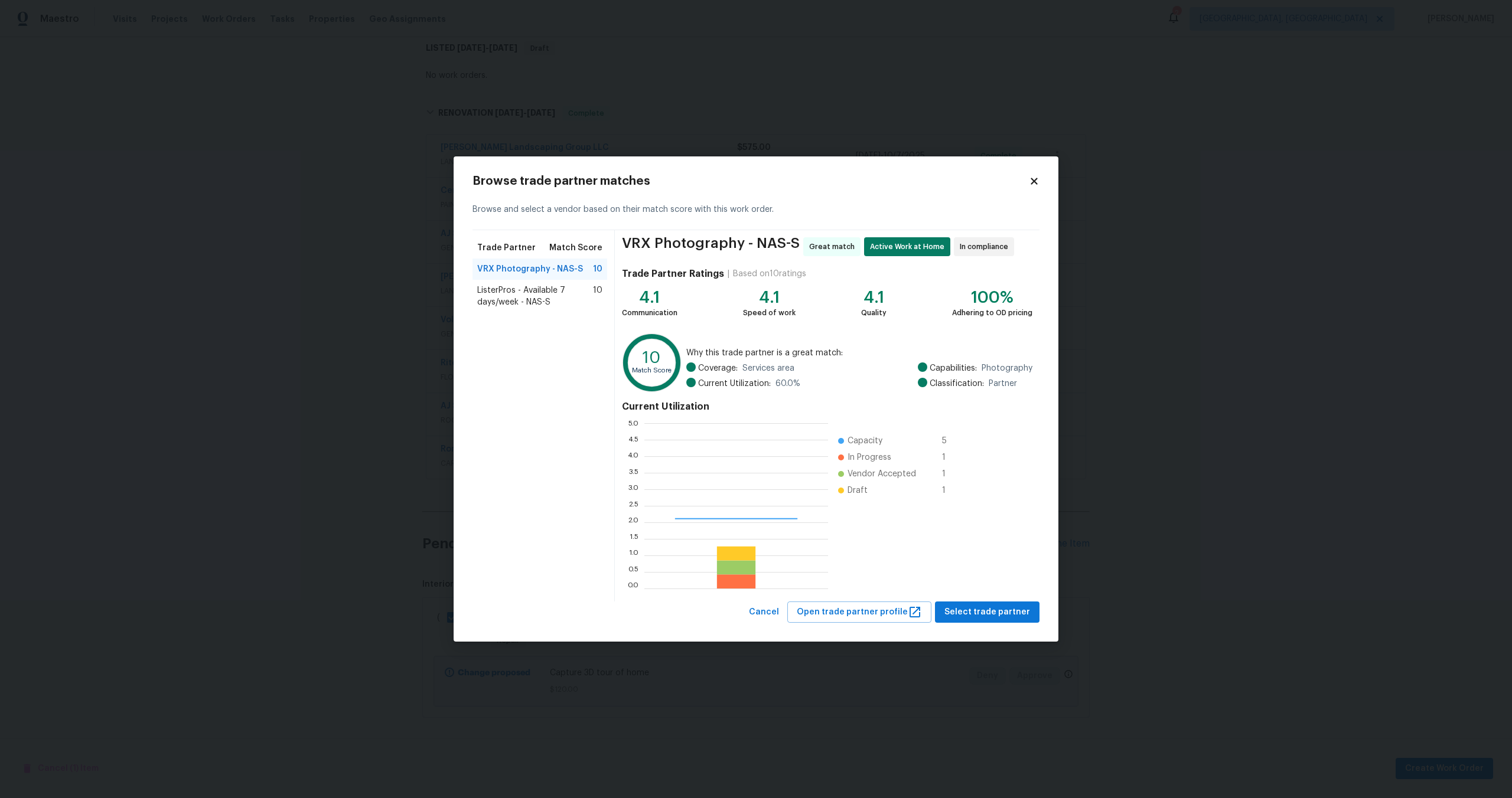
scroll to position [166, 184]
click at [981, 612] on span "Select trade partner" at bounding box center [987, 612] width 85 height 15
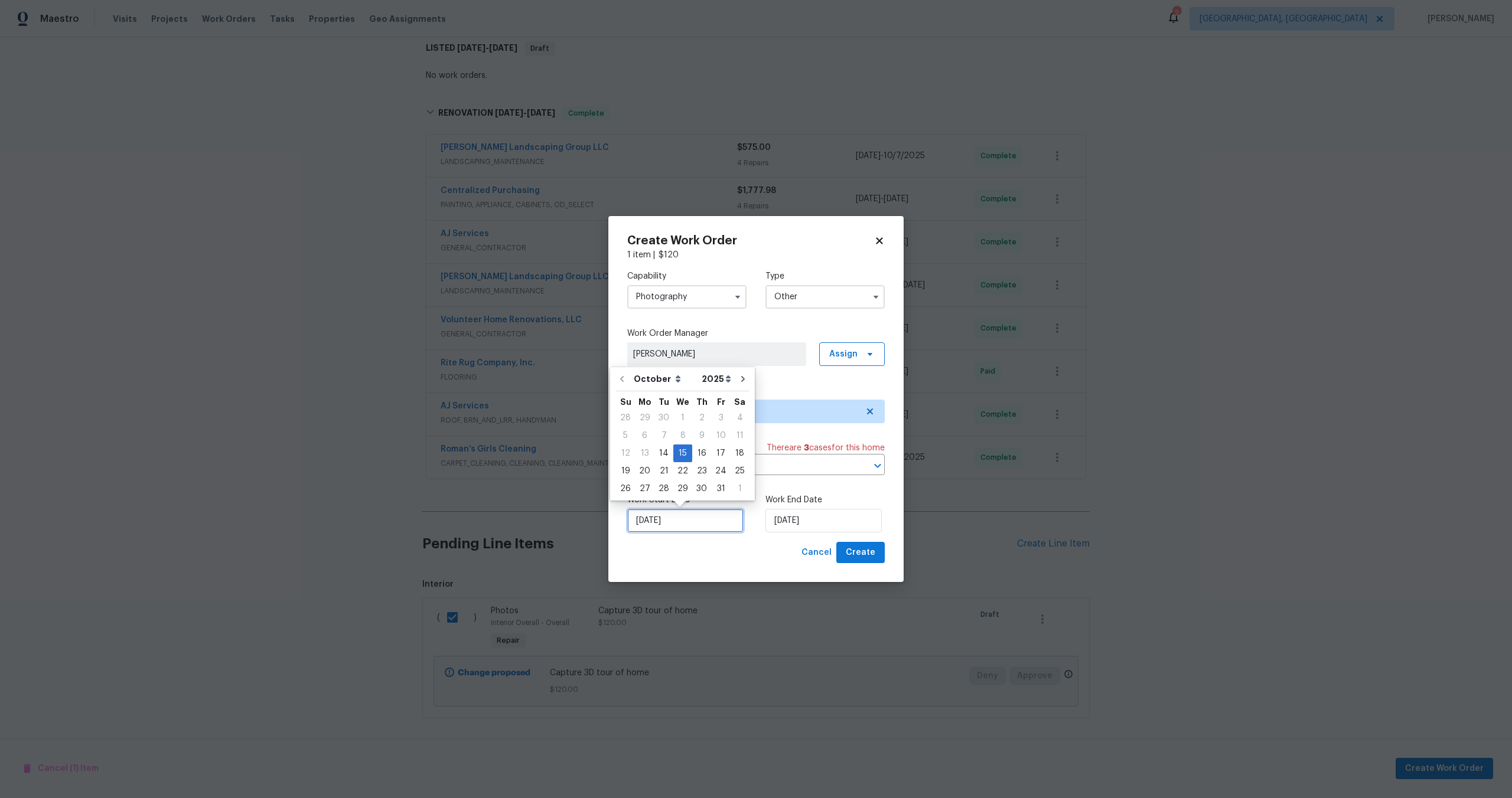
click at [700, 516] on input "[DATE]" at bounding box center [685, 521] width 116 height 24
click at [821, 524] on input "[DATE]" at bounding box center [824, 521] width 116 height 24
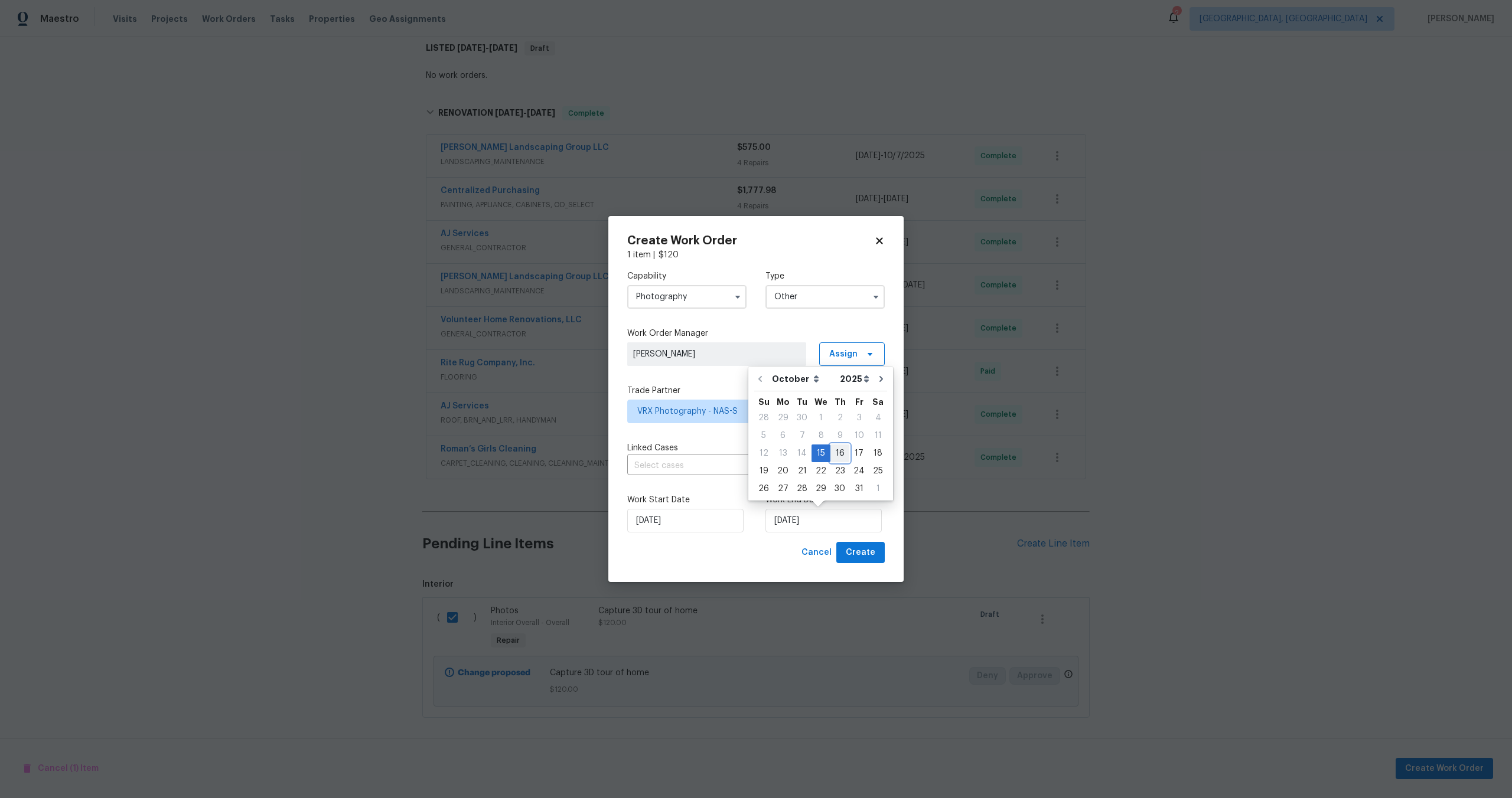
click at [836, 452] on div "16" at bounding box center [839, 453] width 19 height 17
type input "16/10/2025"
click at [862, 556] on span "Create" at bounding box center [860, 552] width 30 height 15
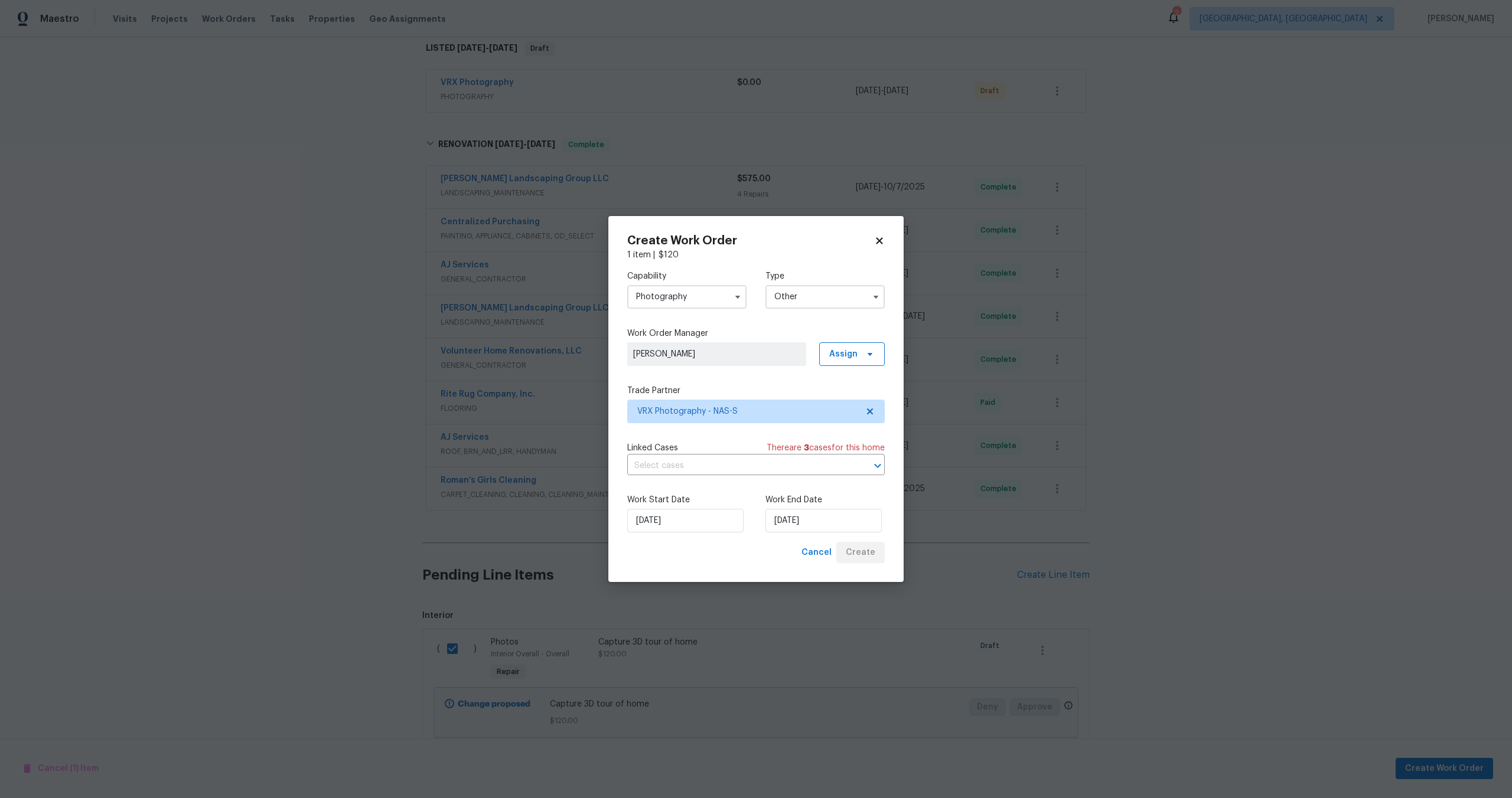
checkbox input "false"
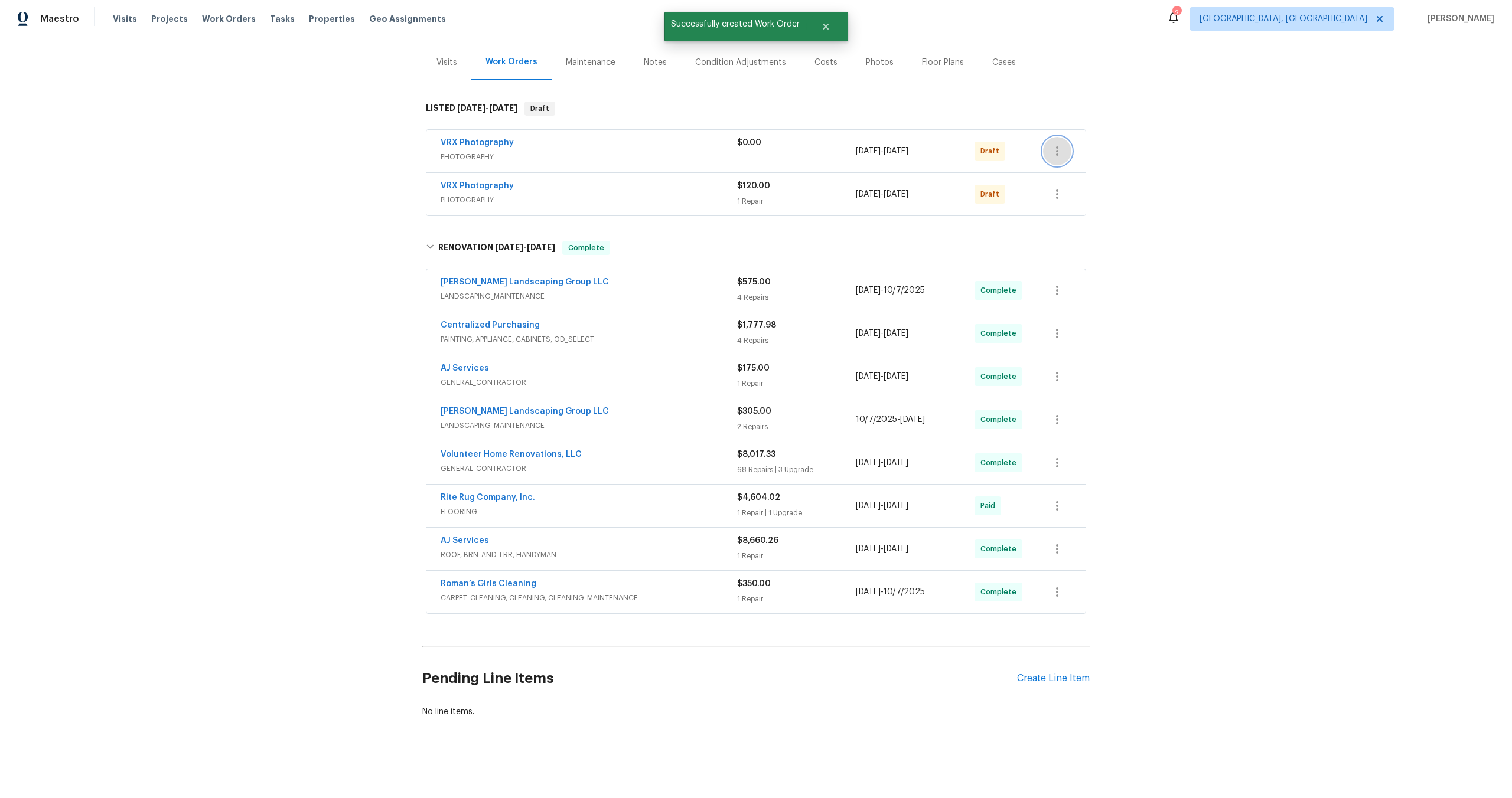
click at [1058, 156] on icon "button" at bounding box center [1057, 151] width 14 height 14
click at [1066, 228] on li "Delete" at bounding box center [1106, 230] width 127 height 19
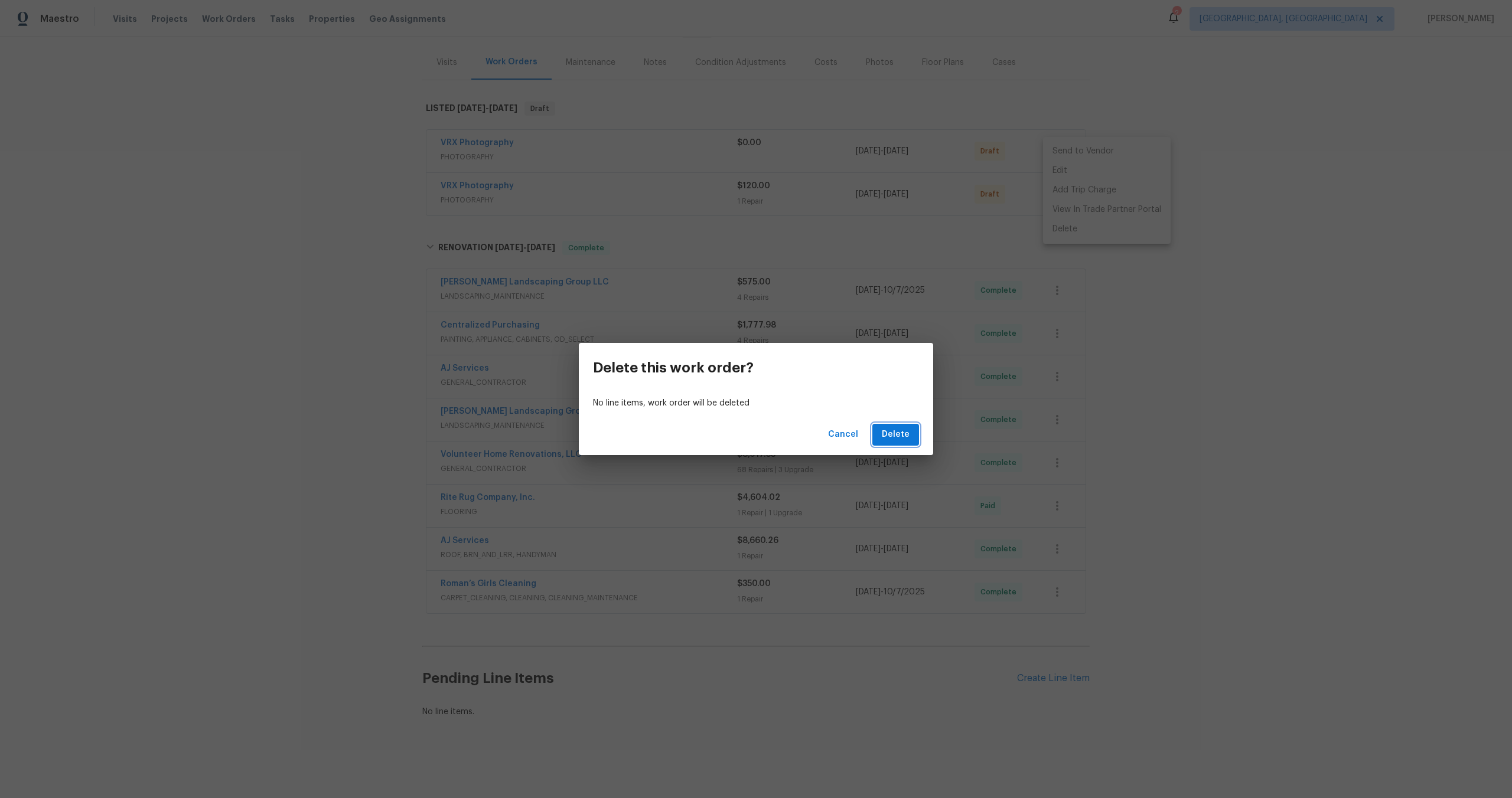
click at [900, 438] on span "Delete" at bounding box center [895, 435] width 28 height 15
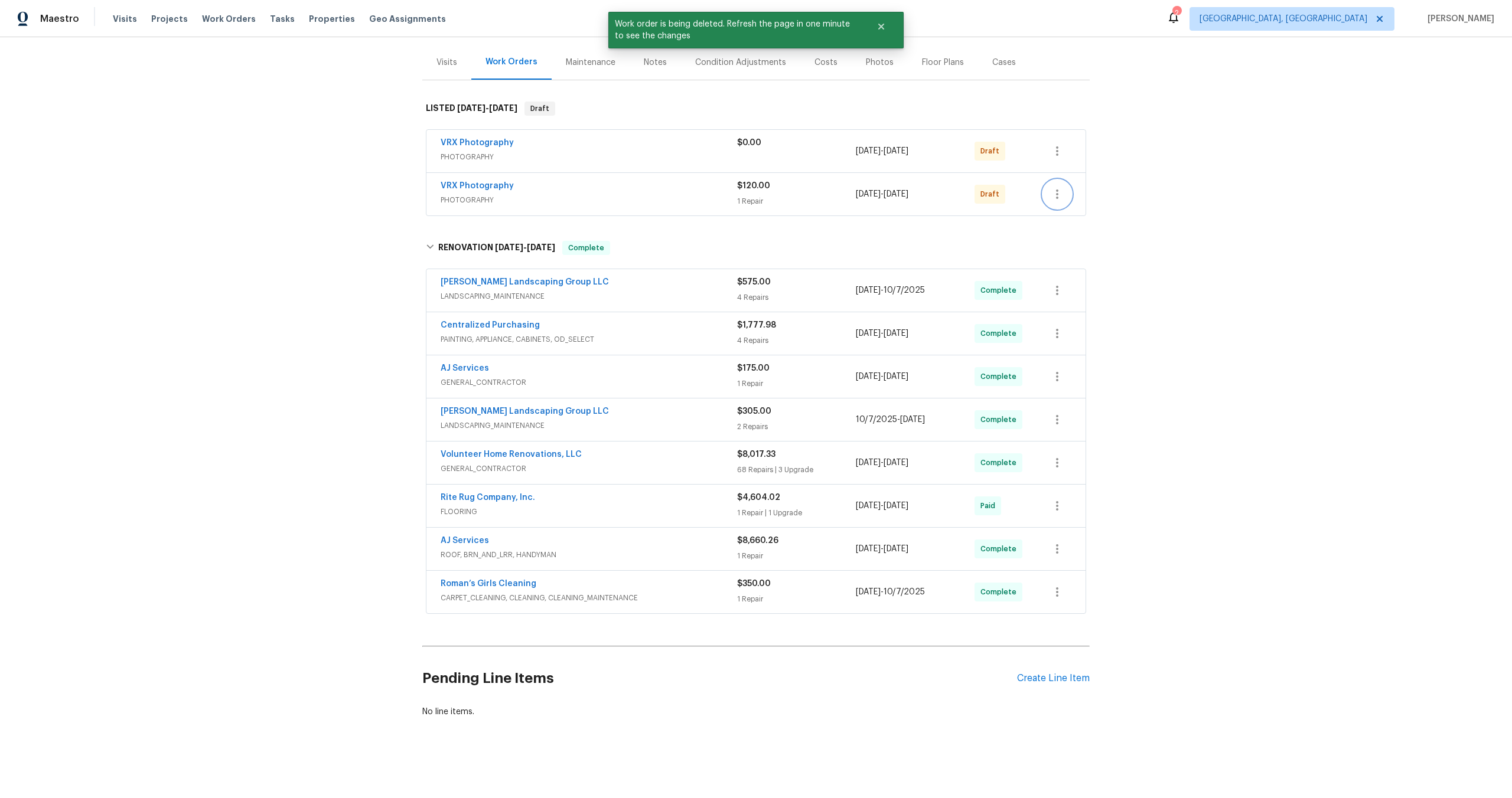
click at [1057, 195] on icon "button" at bounding box center [1057, 194] width 14 height 14
click at [1063, 195] on li "Send to Vendor" at bounding box center [1106, 195] width 127 height 19
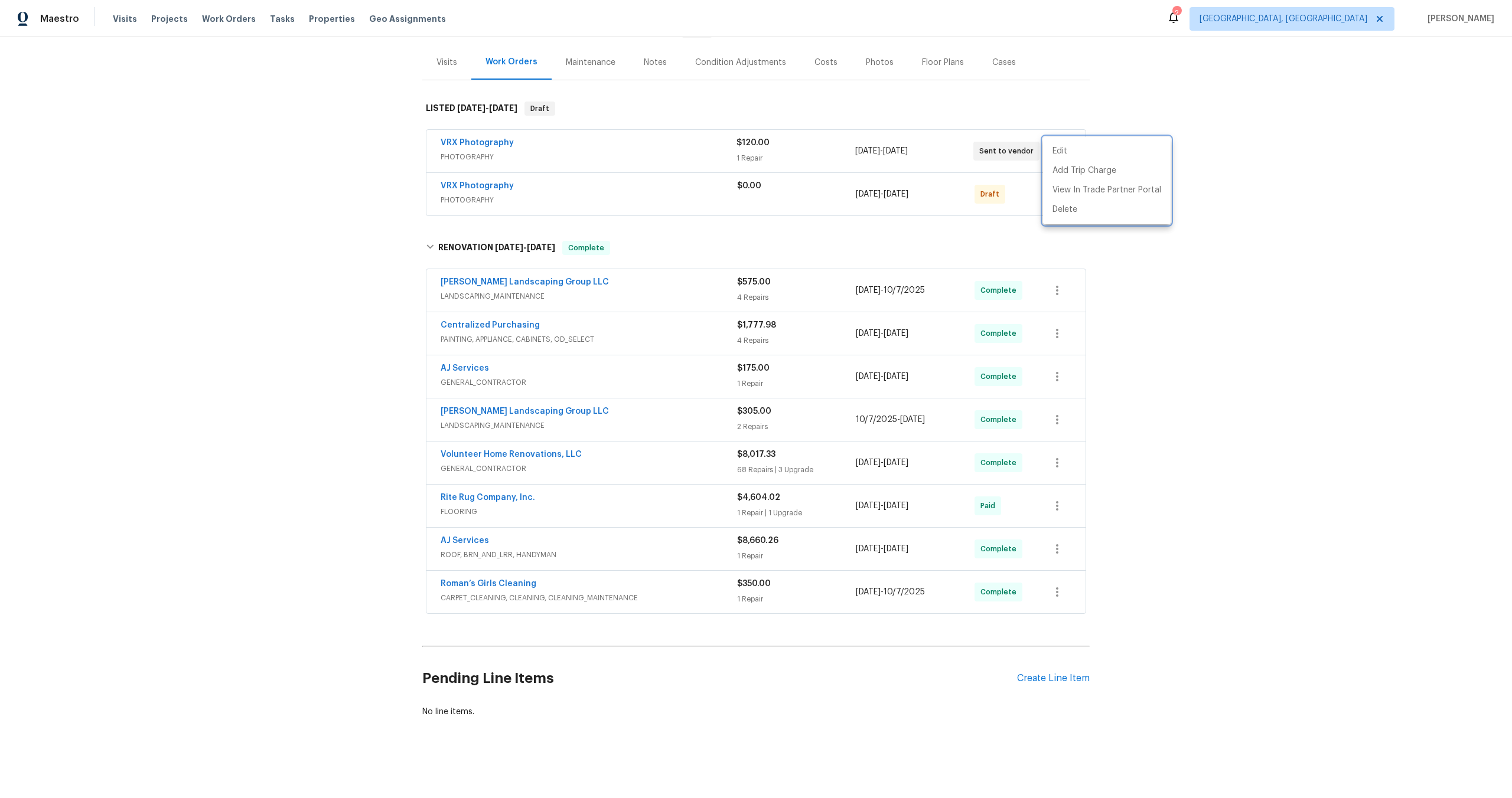
click at [884, 112] on div at bounding box center [756, 399] width 1512 height 798
click at [1060, 197] on icon "button" at bounding box center [1057, 194] width 14 height 14
click at [1073, 274] on li "Delete" at bounding box center [1106, 272] width 127 height 19
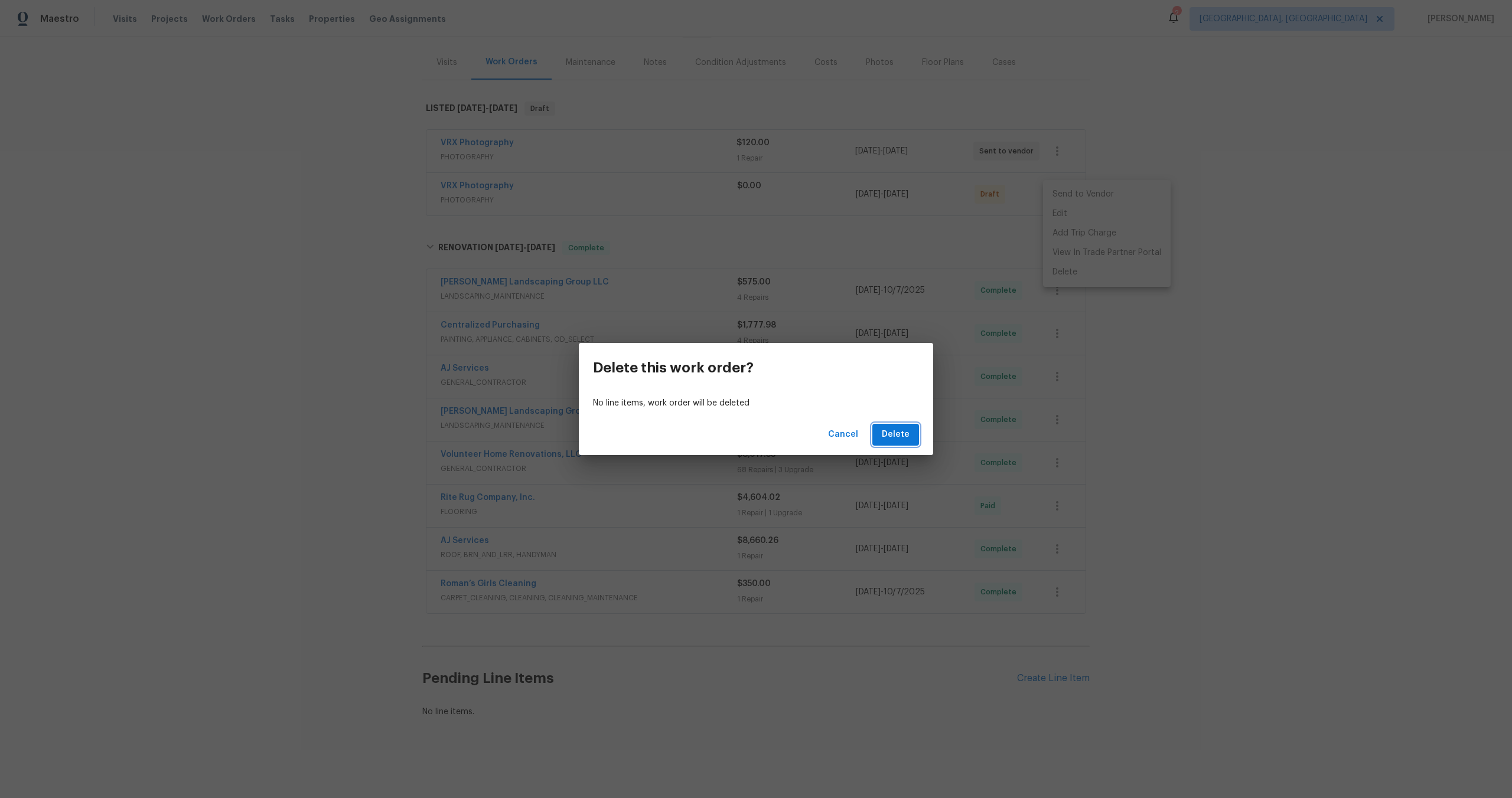
click at [906, 434] on span "Delete" at bounding box center [895, 435] width 28 height 15
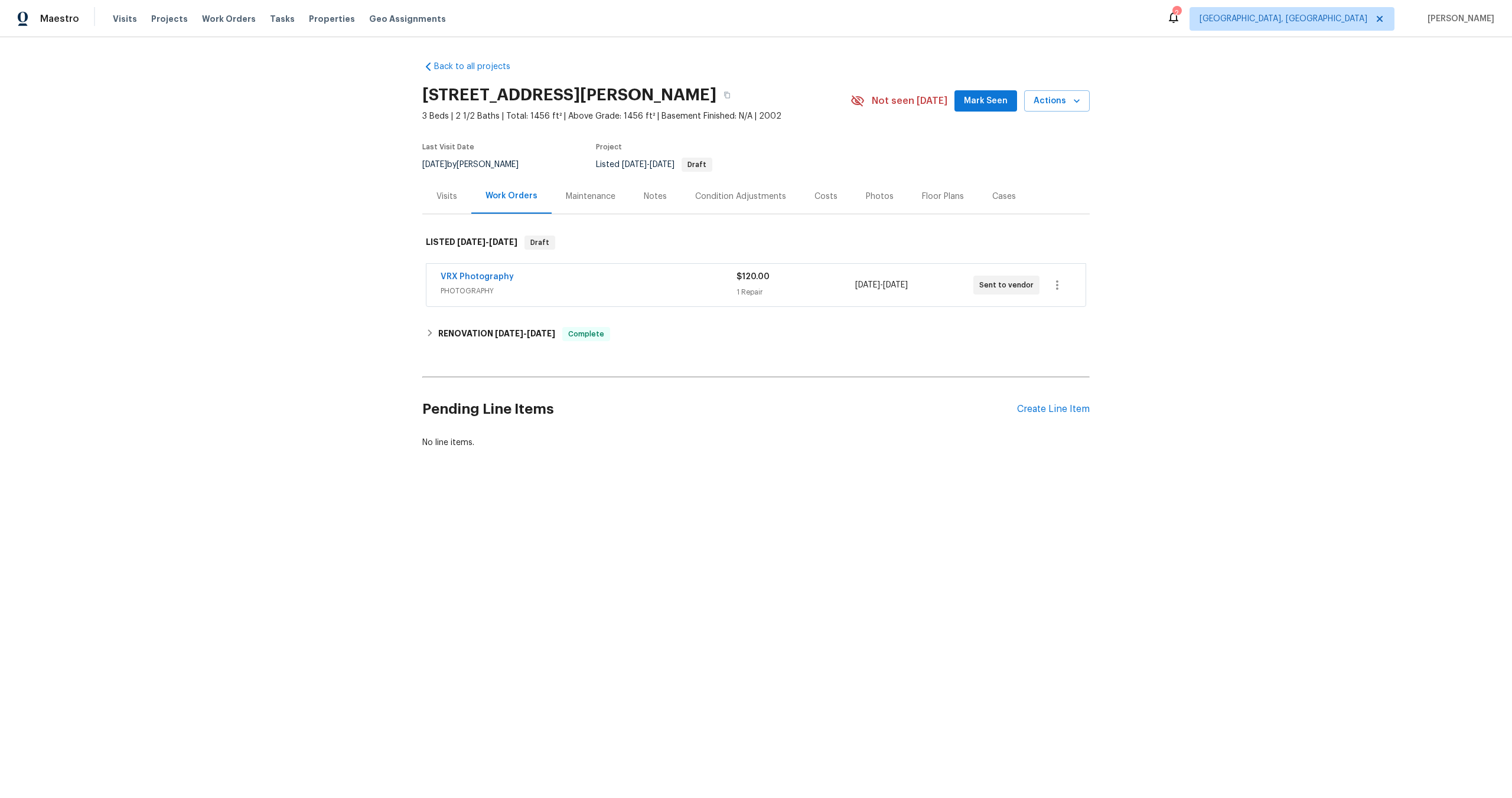
click at [684, 294] on span "PHOTOGRAPHY" at bounding box center [588, 291] width 296 height 12
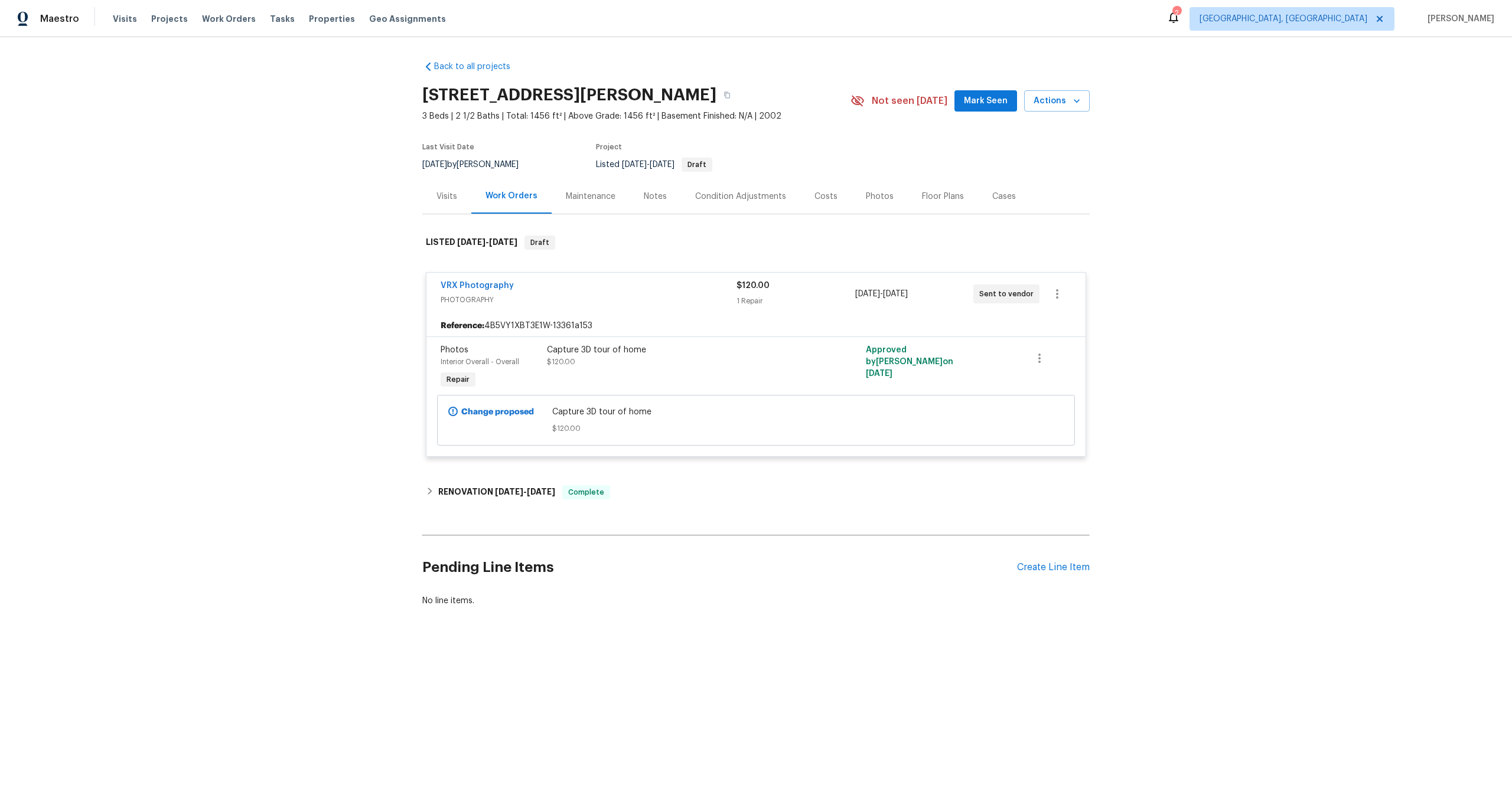
click at [518, 290] on div "VRX Photography" at bounding box center [588, 287] width 296 height 14
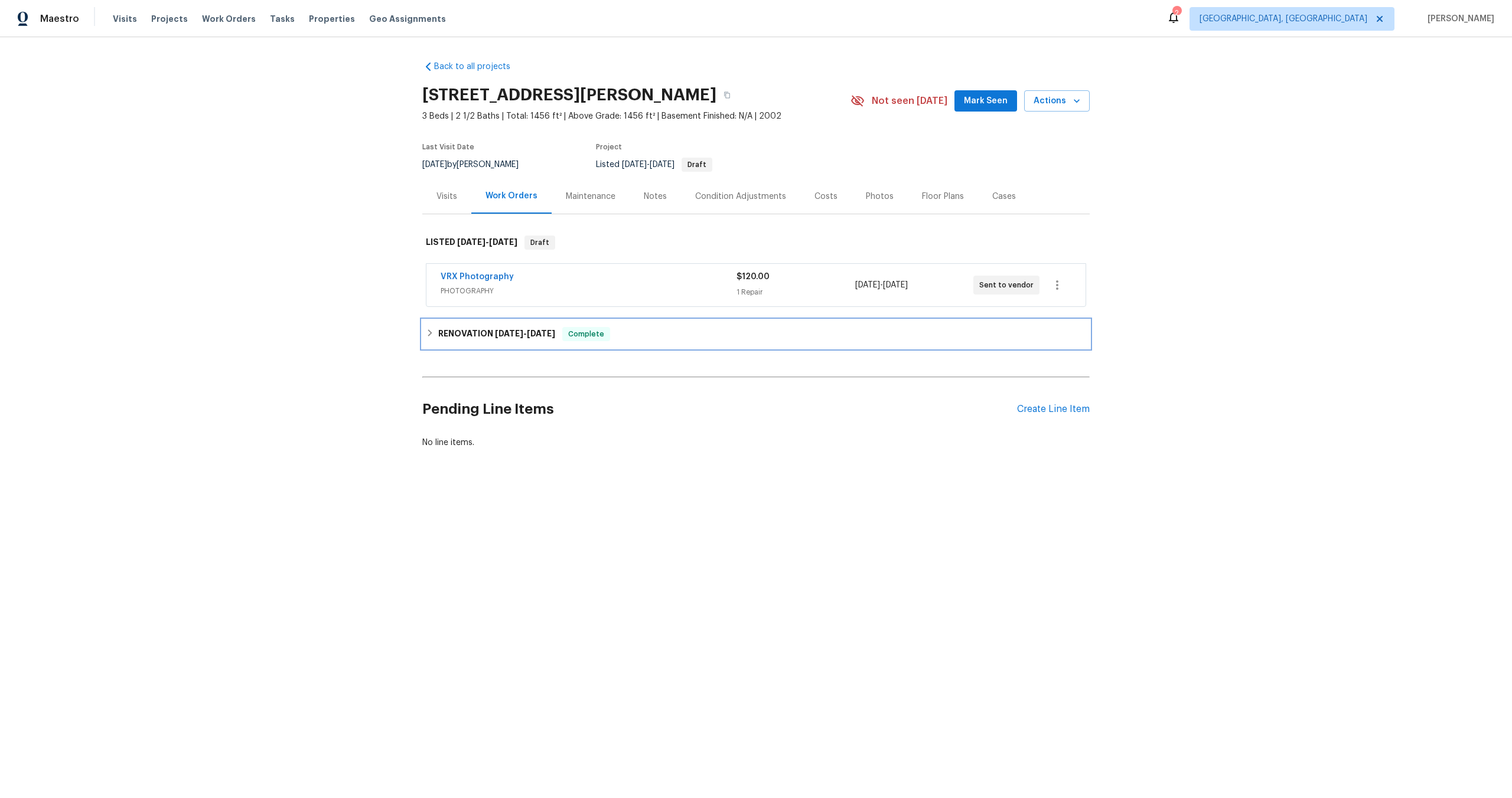
click at [435, 334] on div "RENOVATION [DATE] - [DATE] Complete" at bounding box center [756, 334] width 660 height 14
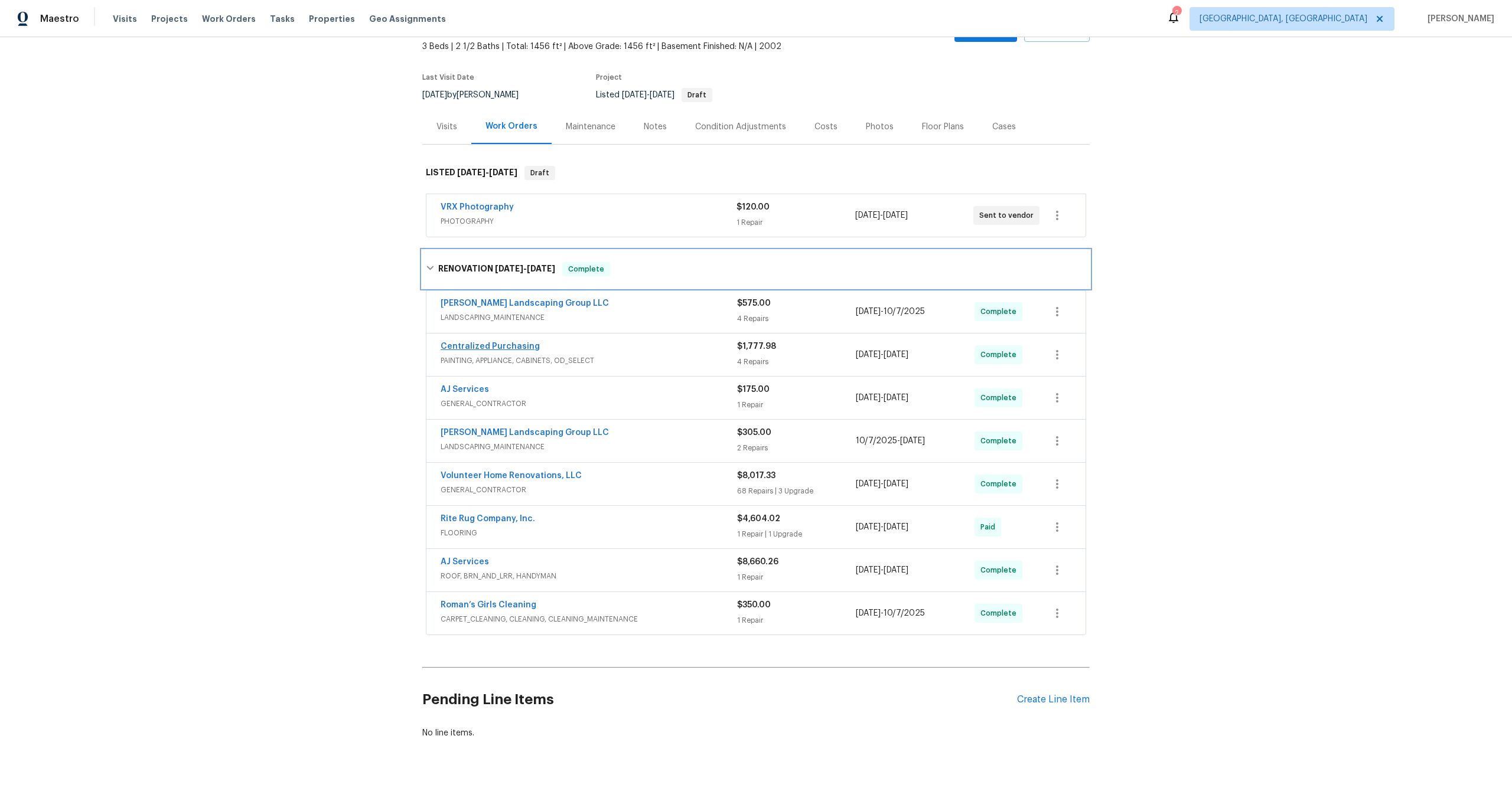
scroll to position [54, 0]
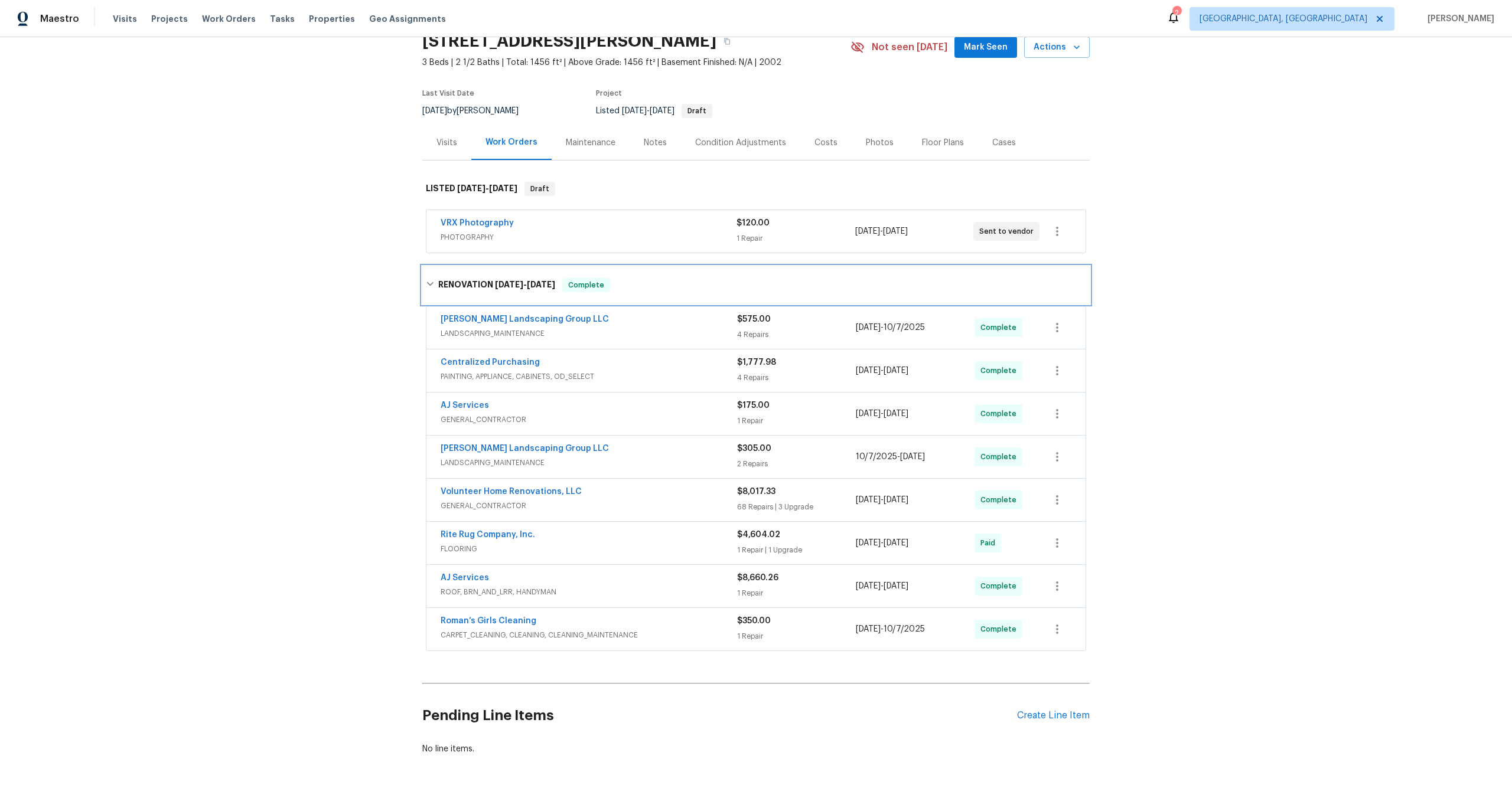
click at [433, 280] on icon at bounding box center [430, 284] width 8 height 8
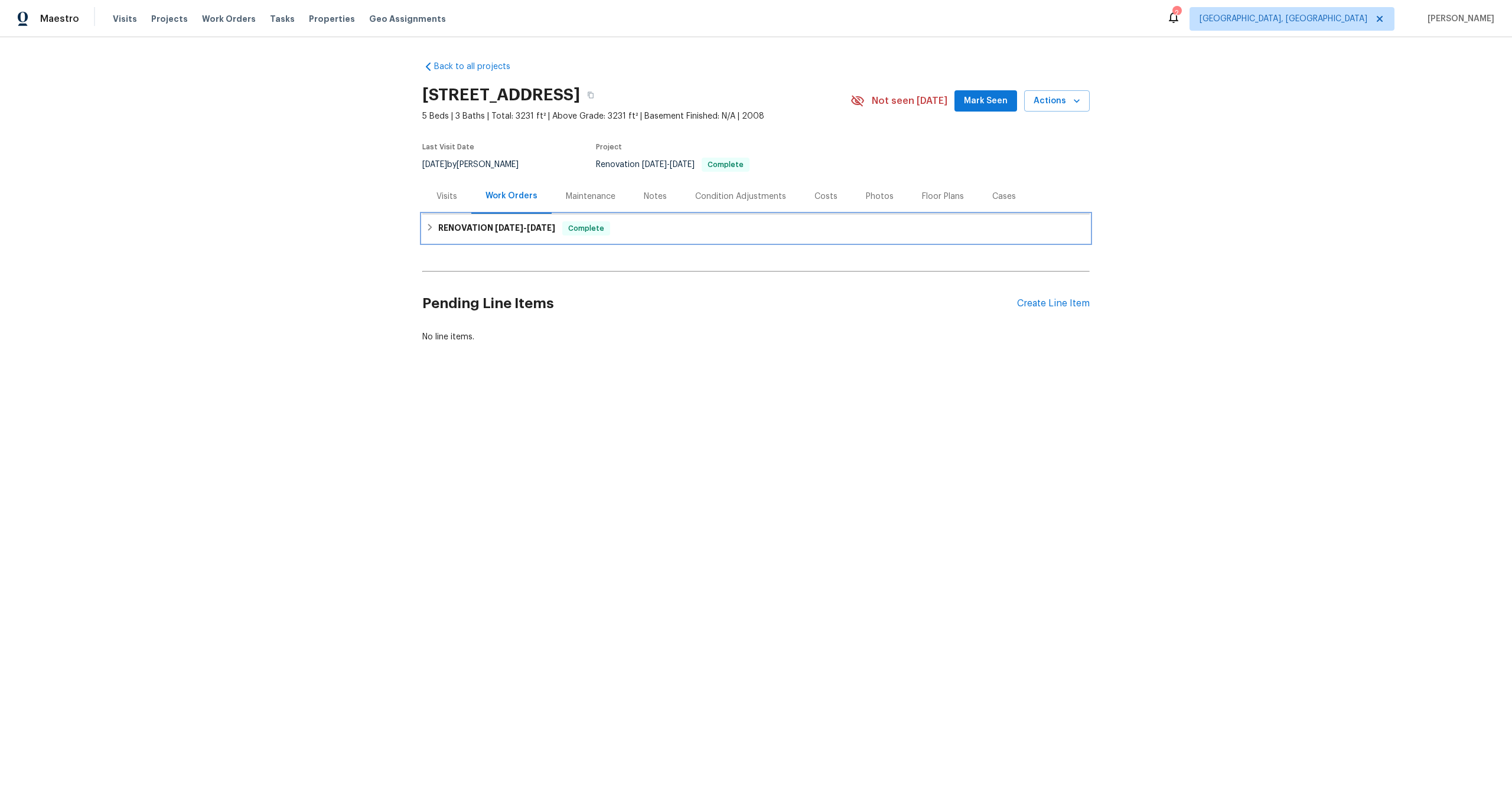
click at [663, 240] on div "RENOVATION [DATE] - [DATE] Complete" at bounding box center [756, 228] width 667 height 28
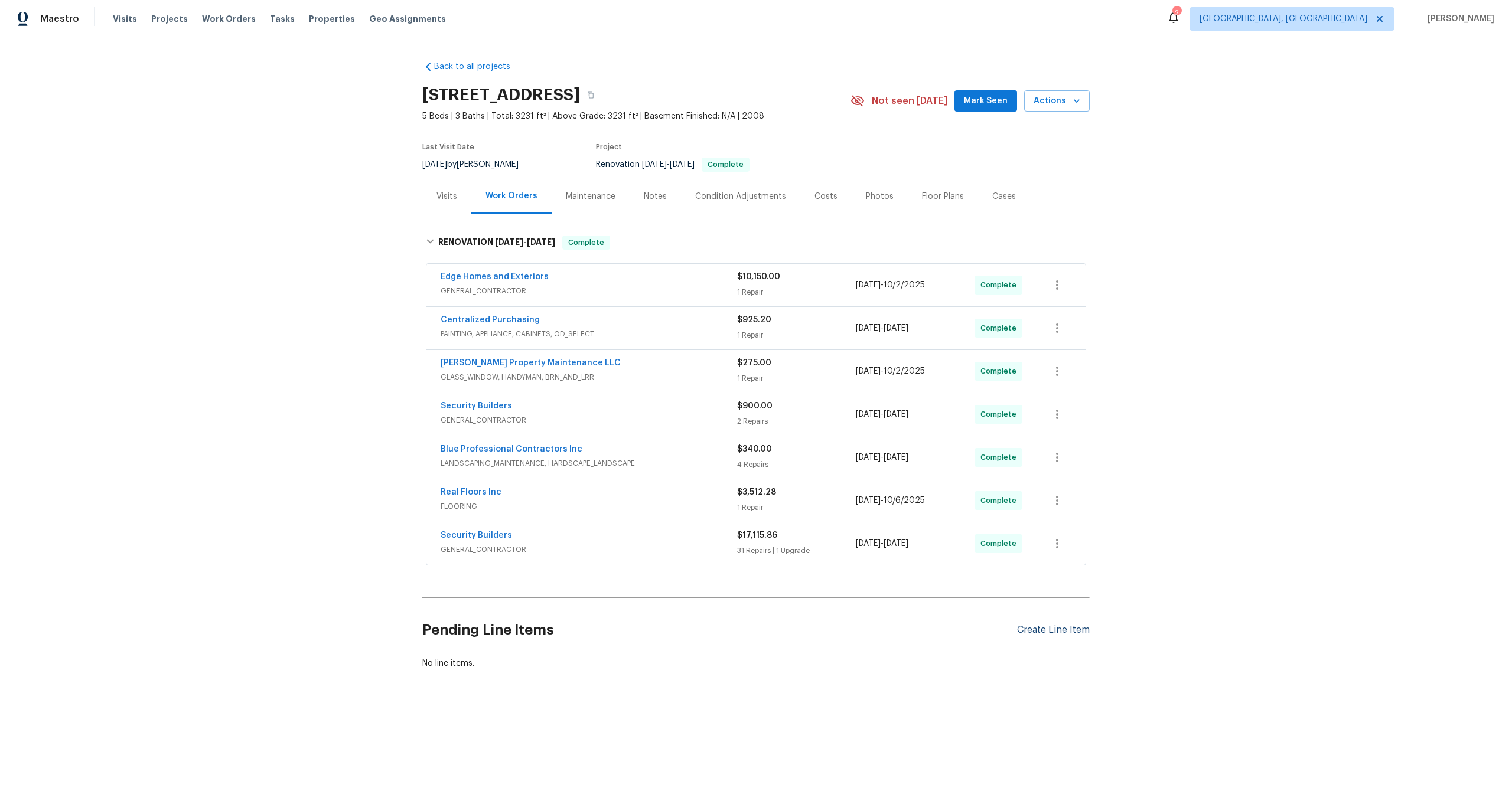
click at [1034, 632] on div "Create Line Item" at bounding box center [1053, 630] width 72 height 11
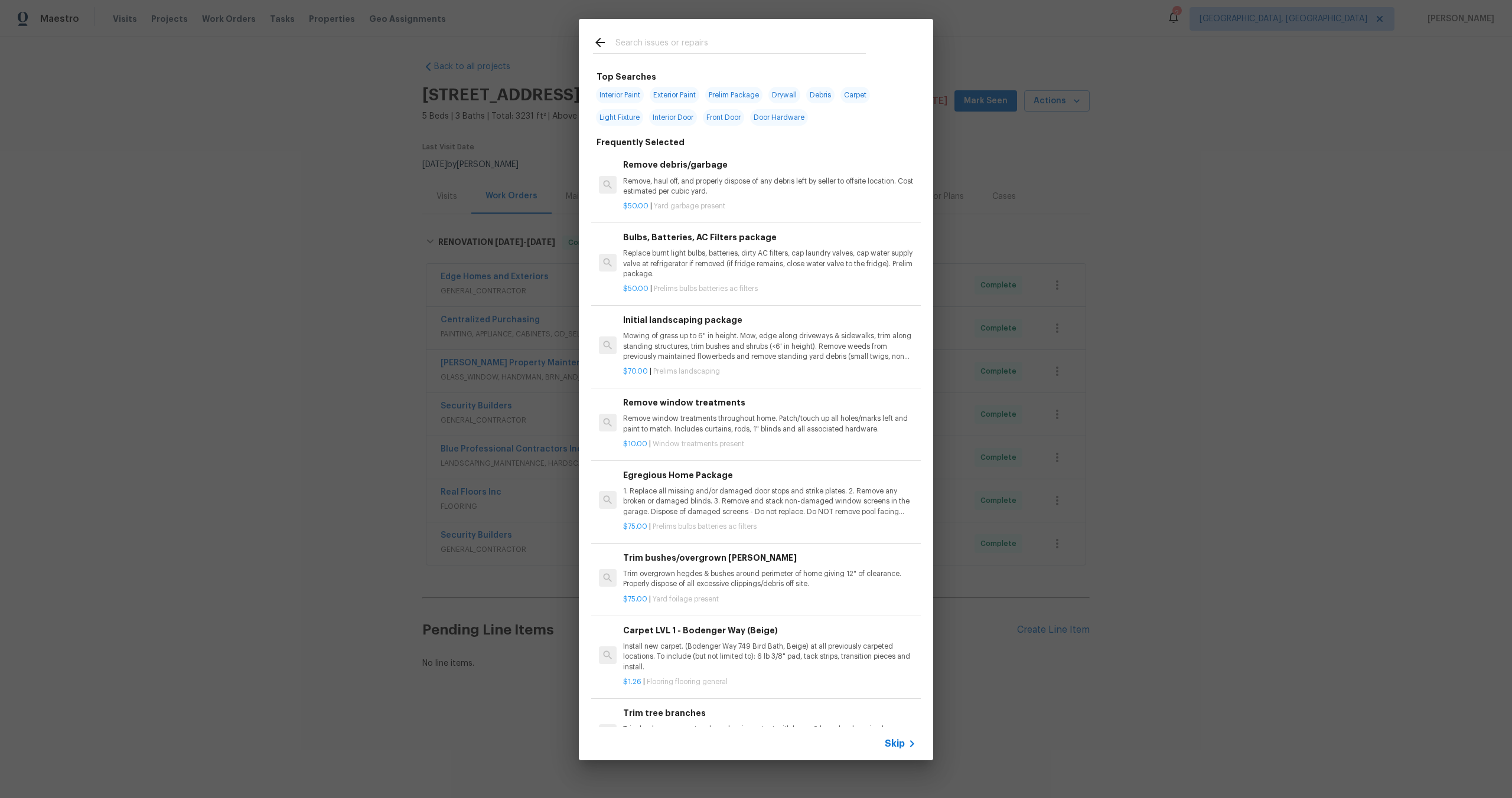
click at [889, 742] on span "Skip" at bounding box center [894, 744] width 20 height 12
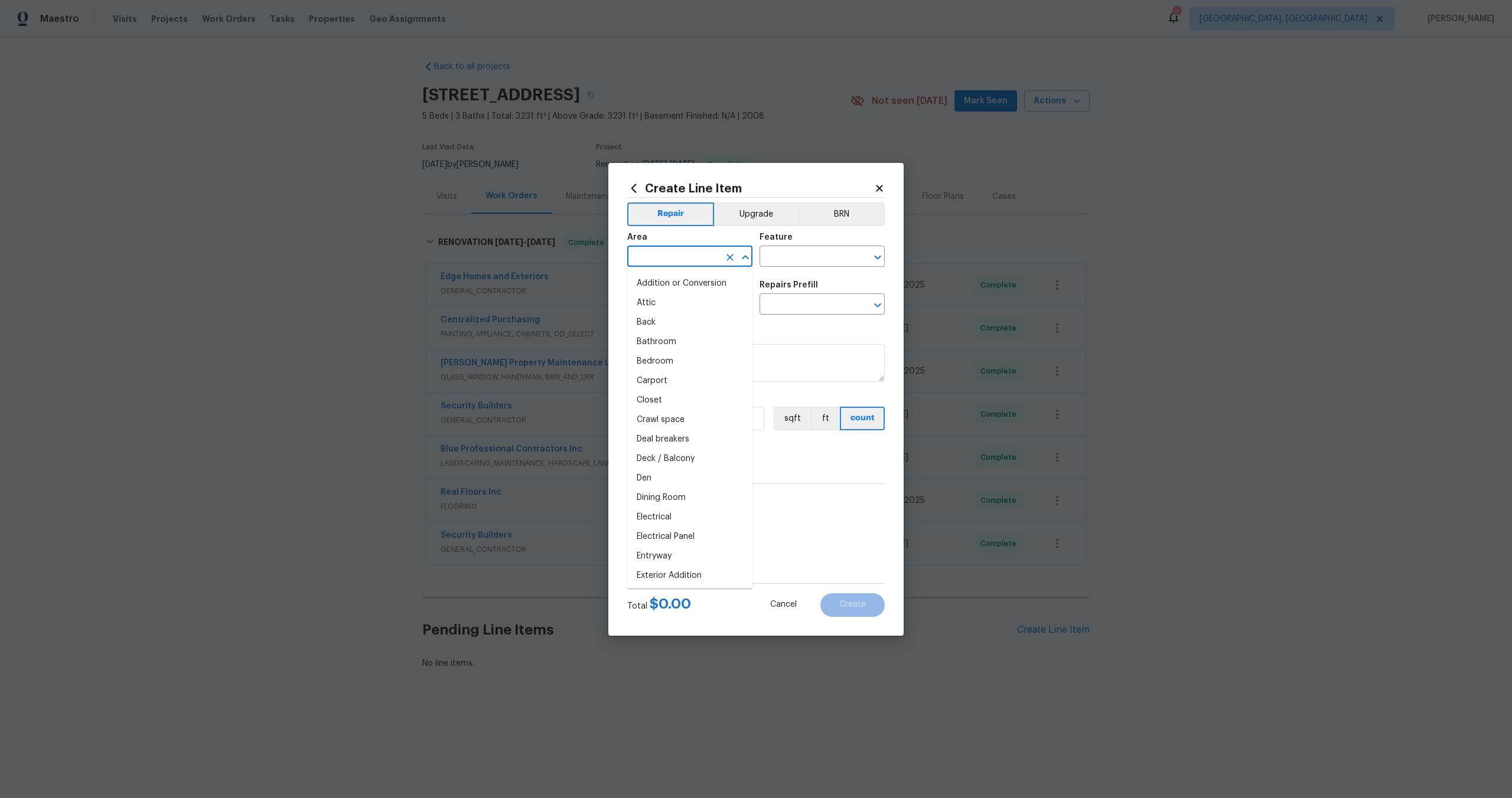
click at [690, 261] on input "text" at bounding box center [673, 257] width 92 height 18
type input "o"
click at [696, 303] on li "Interior Overall" at bounding box center [689, 303] width 125 height 19
type input "Interior Overall"
click at [807, 272] on div "Area Interior Overall ​ Feature ​" at bounding box center [756, 250] width 257 height 48
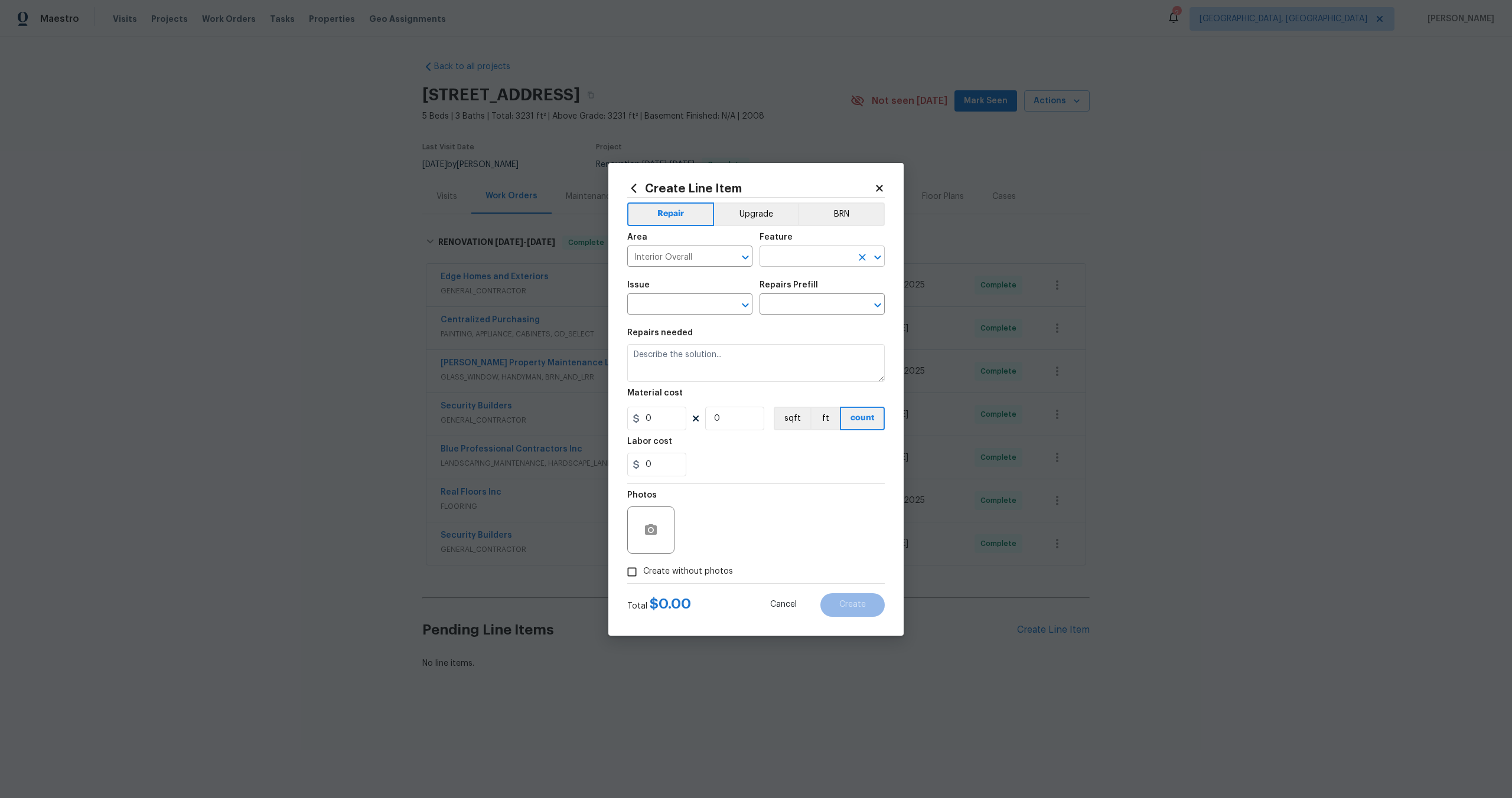
click at [807, 261] on input "text" at bounding box center [805, 257] width 92 height 18
click at [800, 313] on li "Overall" at bounding box center [822, 312] width 125 height 19
type input "Overall"
click at [685, 309] on input "text" at bounding box center [673, 305] width 92 height 18
type input "p"
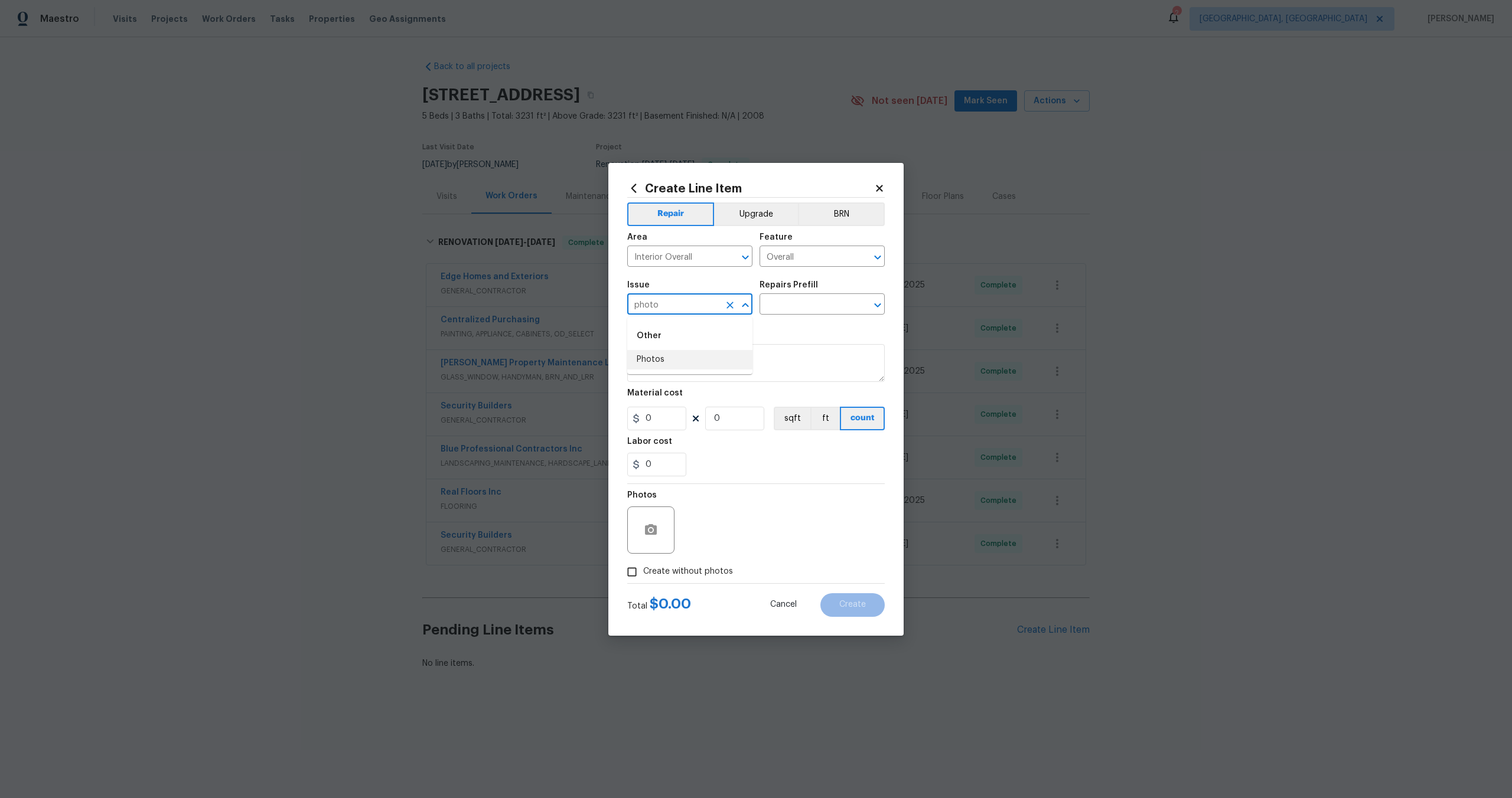
click at [682, 363] on li "Photos" at bounding box center [689, 360] width 125 height 19
type input "Photos"
click at [821, 298] on input "text" at bounding box center [805, 305] width 92 height 18
click at [798, 326] on li "3D Tour Capture $120.00" at bounding box center [822, 331] width 125 height 19
type input "3D Tour Capture $120.00"
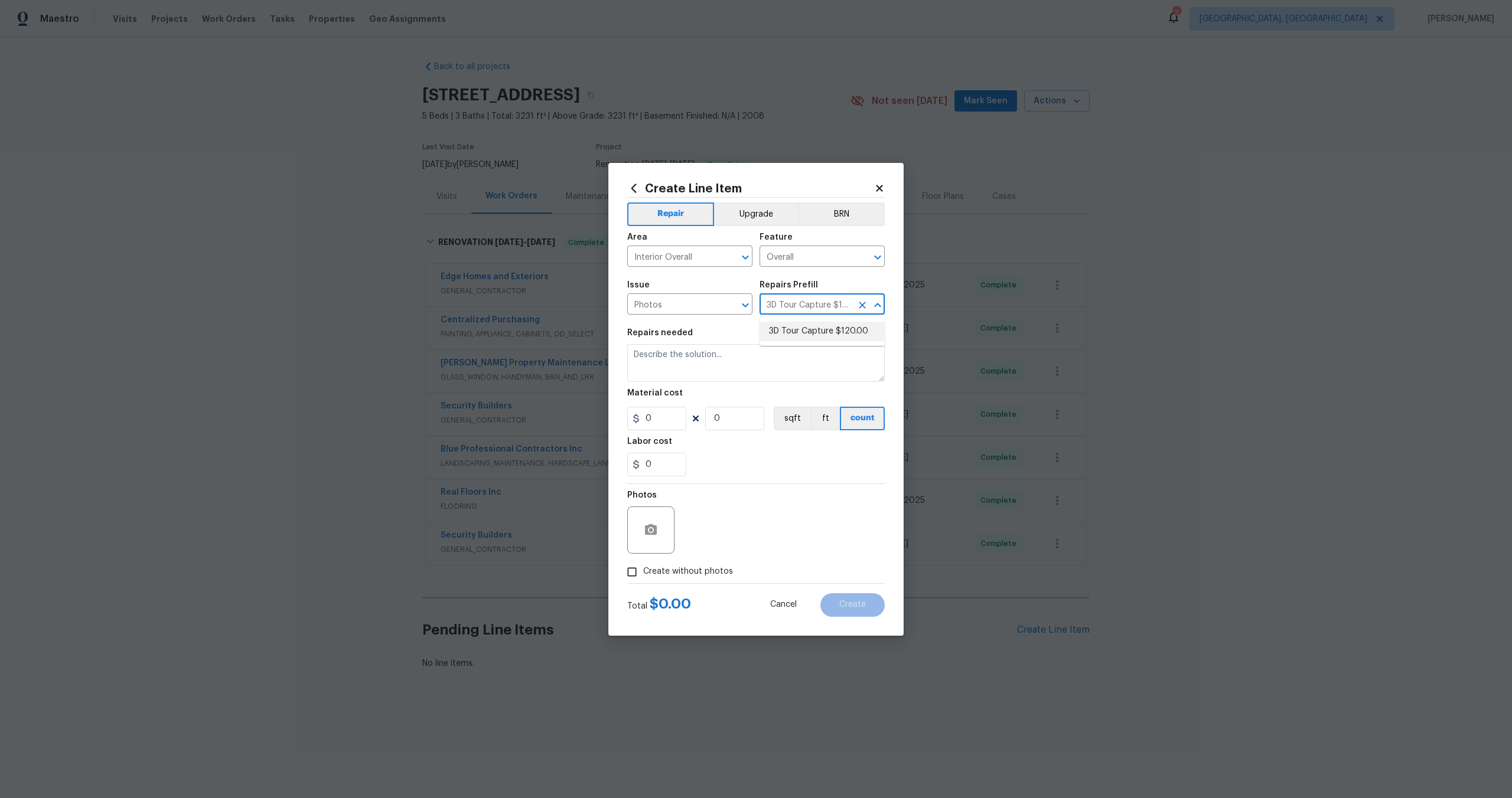
type textarea "Capture 3D tour of home"
type input "1"
type input "120"
click at [627, 576] on input "Create without photos" at bounding box center [631, 572] width 23 height 23
checkbox input "true"
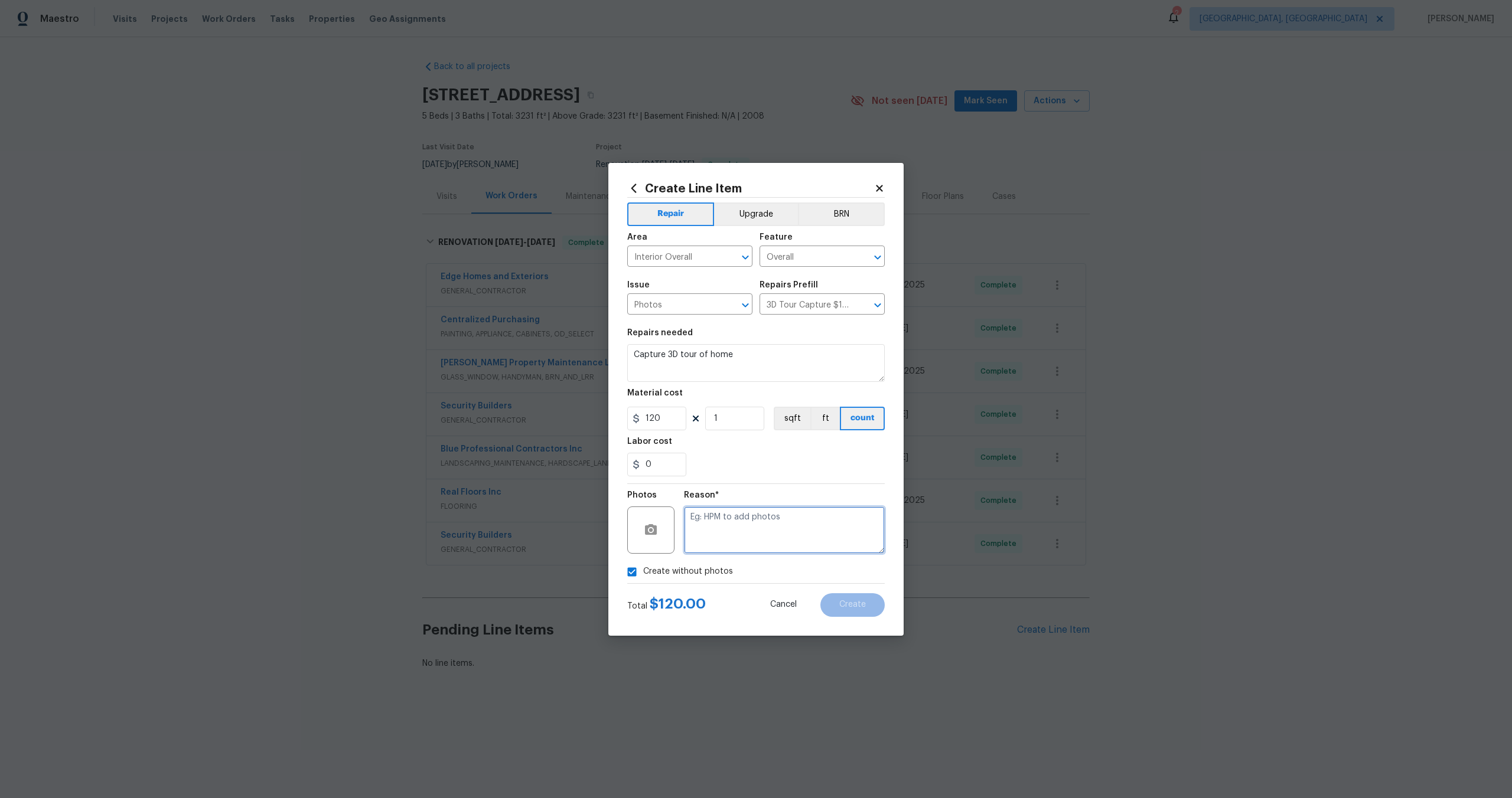
click at [729, 519] on textarea at bounding box center [784, 530] width 201 height 47
type textarea "."
click at [851, 594] on button "Create" at bounding box center [852, 605] width 64 height 24
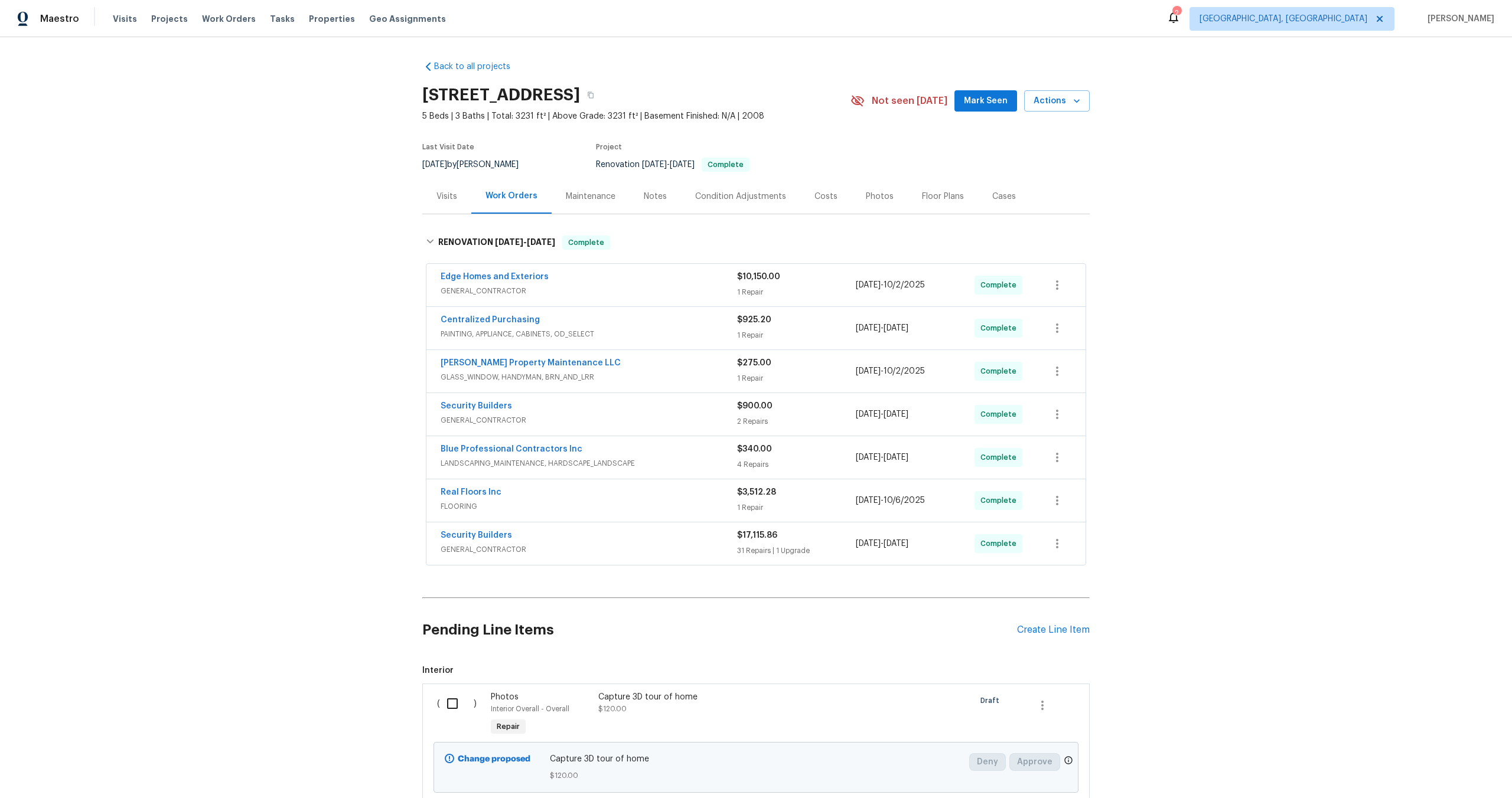
scroll to position [86, 0]
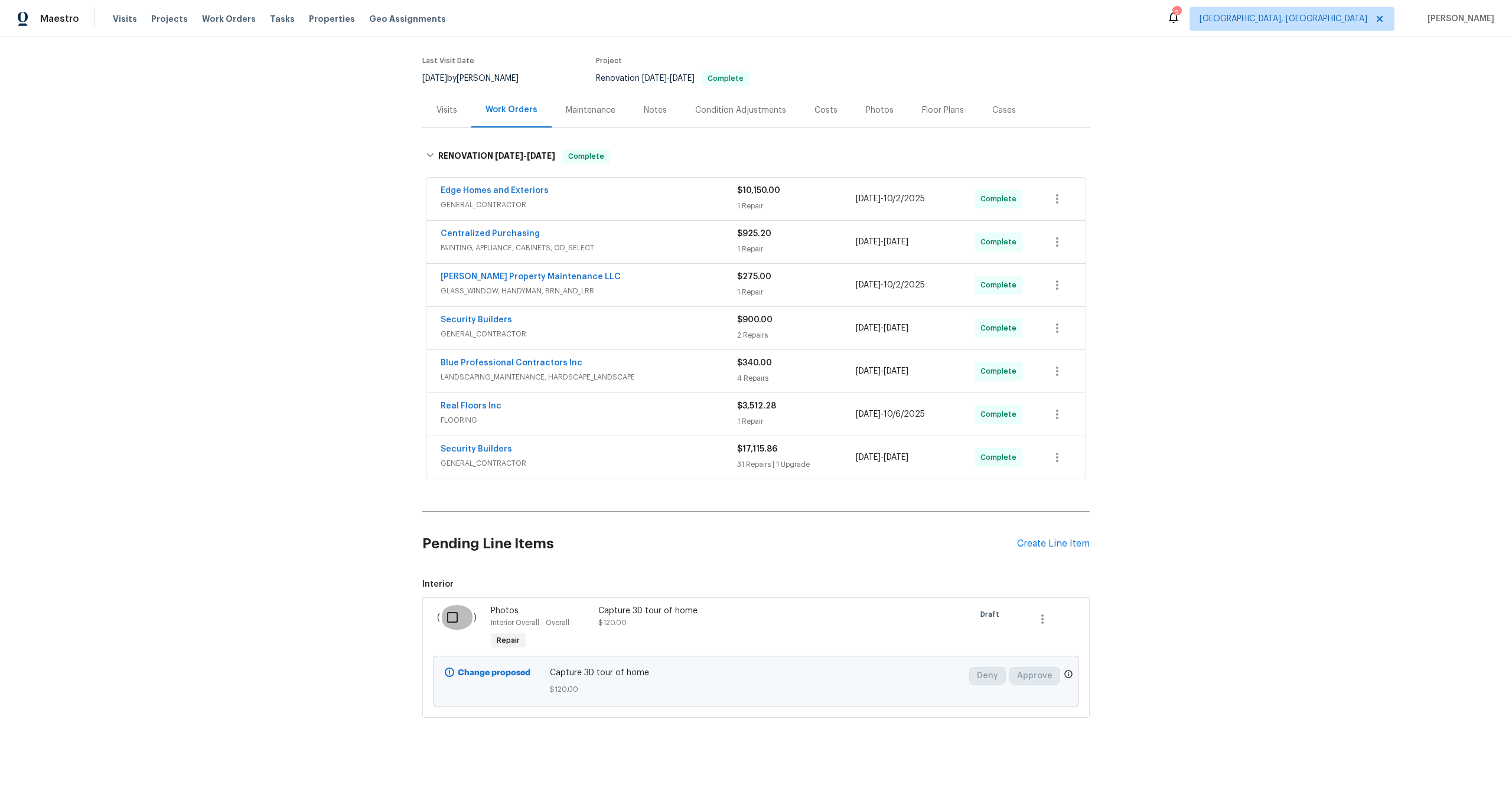
click at [450, 616] on input "checkbox" at bounding box center [457, 618] width 34 height 25
checkbox input "true"
click at [1452, 759] on button "Create Work Order" at bounding box center [1444, 769] width 98 height 22
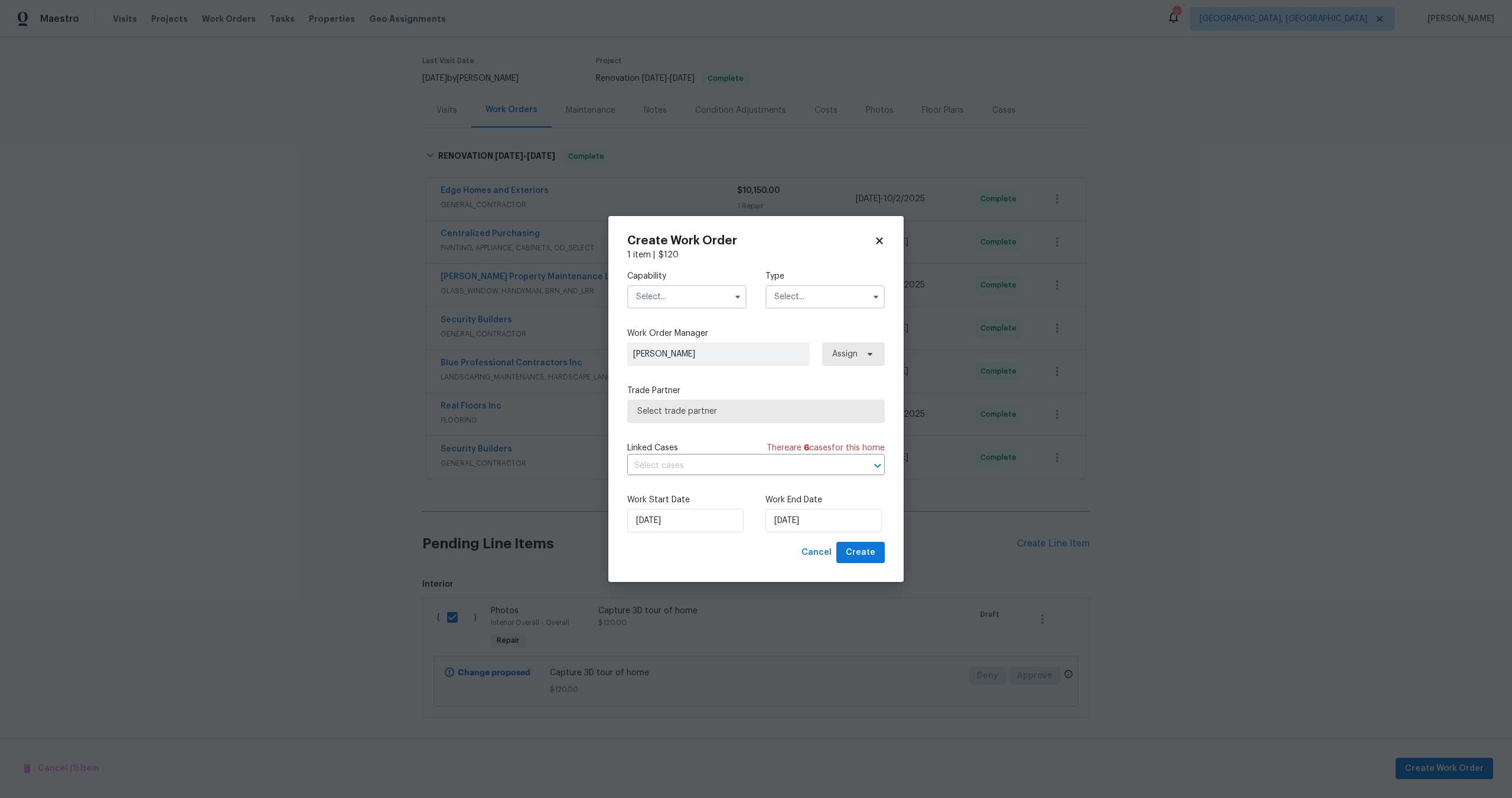
click at [695, 296] on input "text" at bounding box center [686, 297] width 119 height 24
click at [674, 369] on span "Photography" at bounding box center [664, 372] width 50 height 8
type input "Photography"
click at [829, 294] on input "text" at bounding box center [825, 297] width 119 height 24
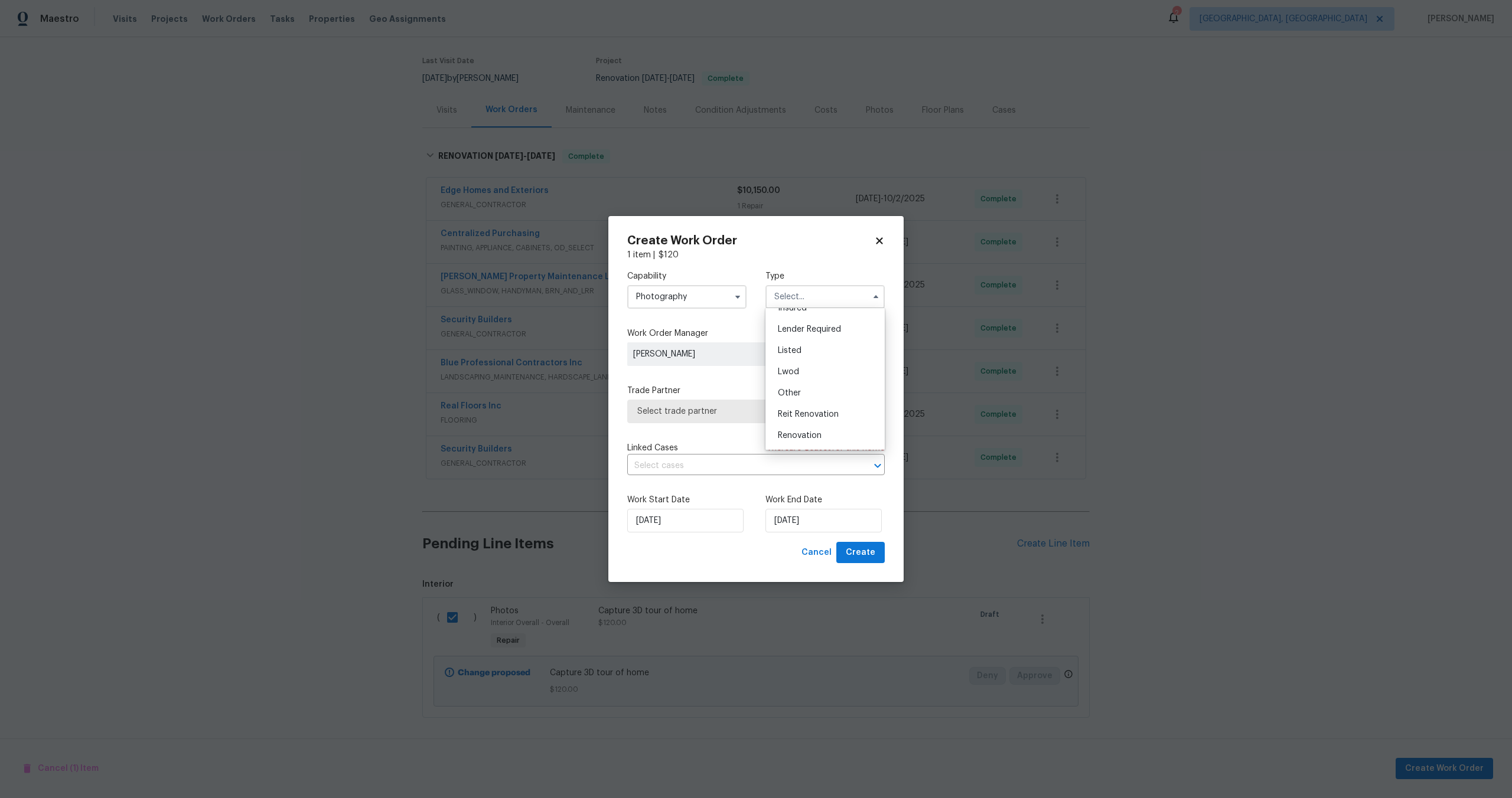
scroll to position [140, 0]
click at [797, 317] on div "Lwod" at bounding box center [824, 308] width 113 height 21
click at [805, 297] on input "Lwod" at bounding box center [825, 297] width 119 height 24
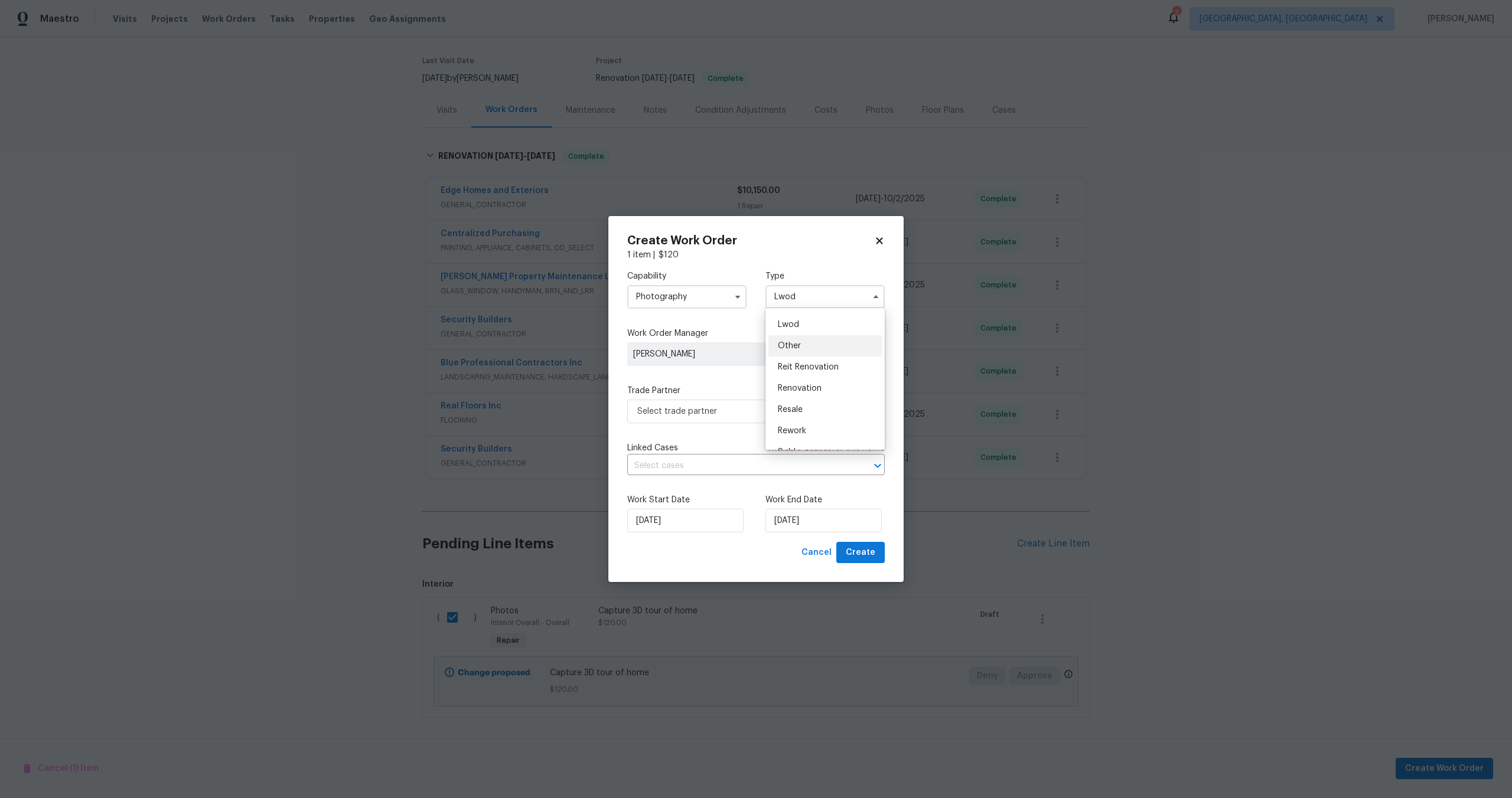
click at [797, 346] on span "Other" at bounding box center [789, 345] width 23 height 8
type input "Other"
click at [715, 416] on span "Select trade partner" at bounding box center [747, 411] width 220 height 12
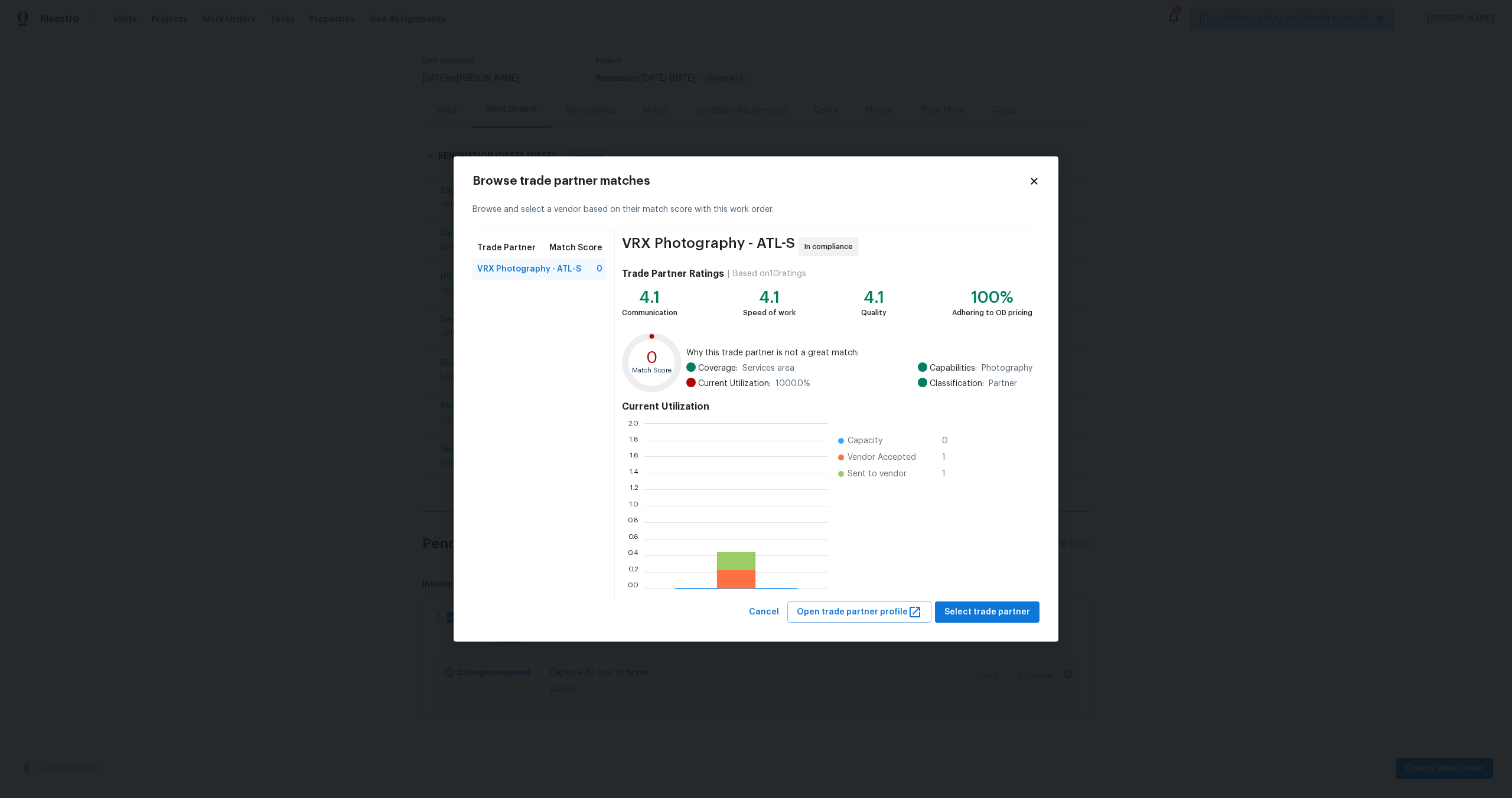
scroll to position [166, 184]
click at [1014, 616] on span "Select trade partner" at bounding box center [987, 612] width 85 height 15
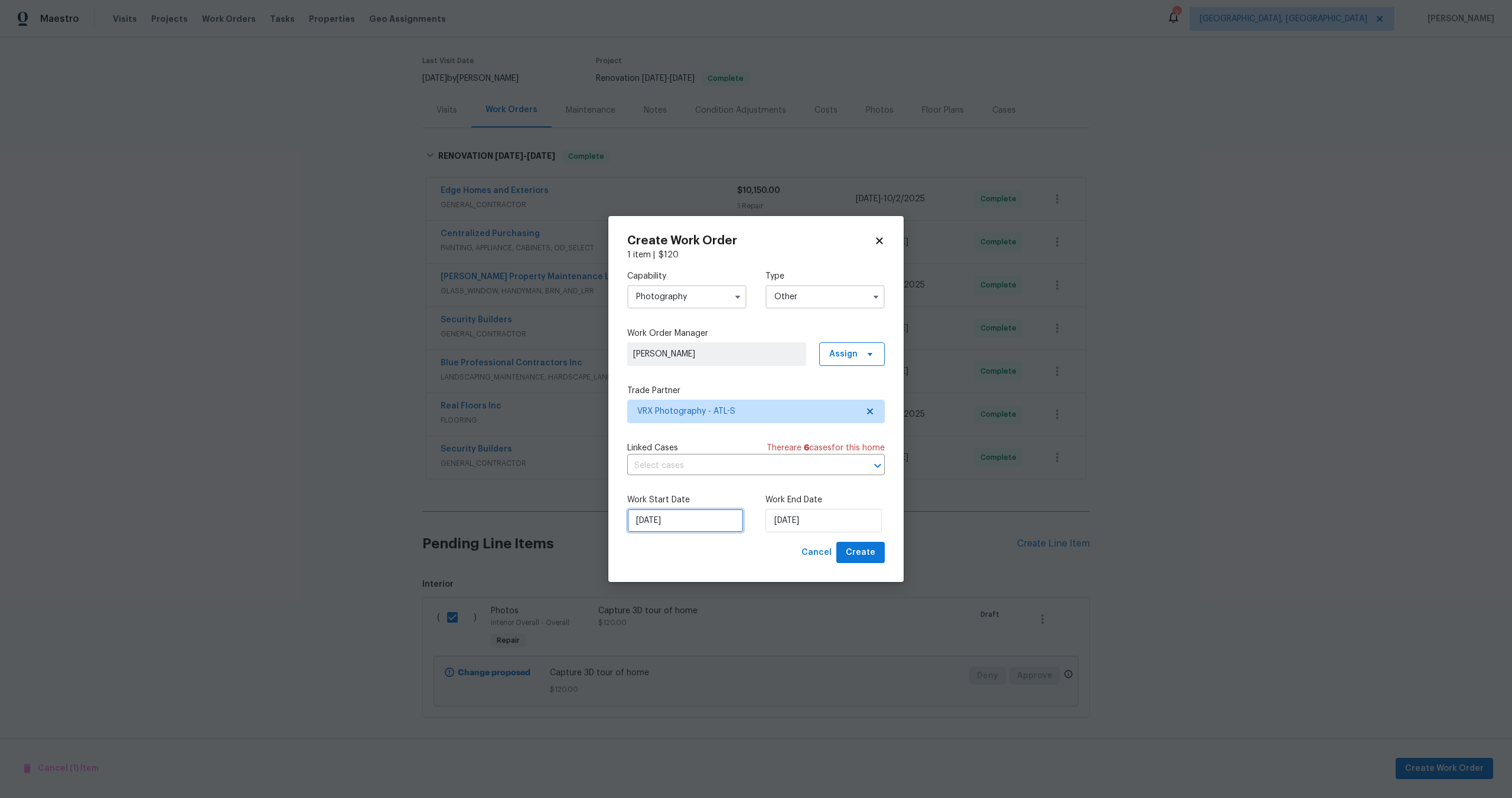
click at [717, 526] on input "14/10/2025" at bounding box center [685, 521] width 116 height 24
click at [683, 455] on div "15" at bounding box center [683, 453] width 19 height 17
type input "[DATE]"
click at [827, 517] on input "[DATE]" at bounding box center [824, 521] width 116 height 24
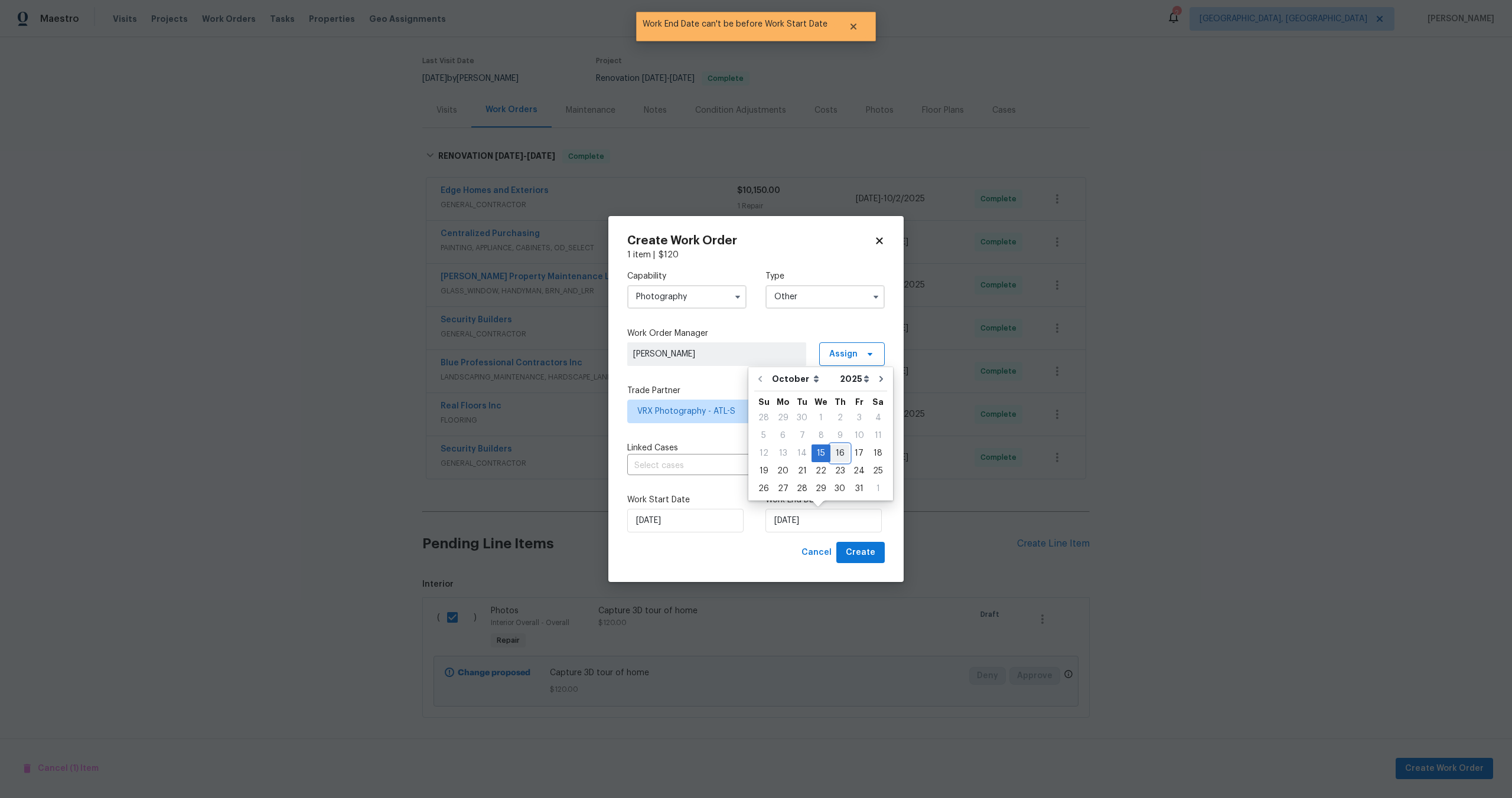
click at [839, 451] on div "16" at bounding box center [839, 453] width 19 height 17
type input "[DATE]"
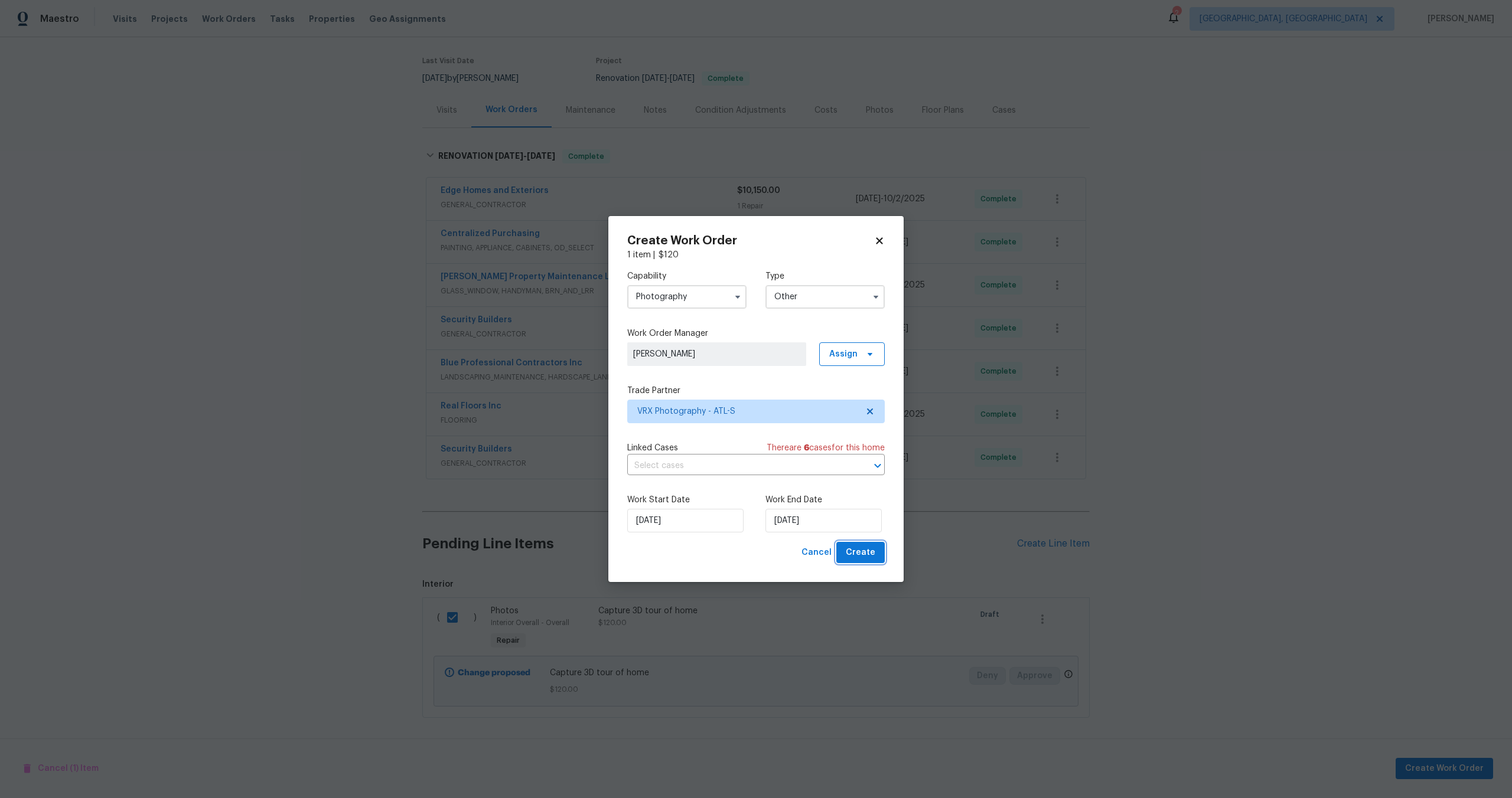
click at [863, 561] on button "Create" at bounding box center [860, 553] width 49 height 22
checkbox input "false"
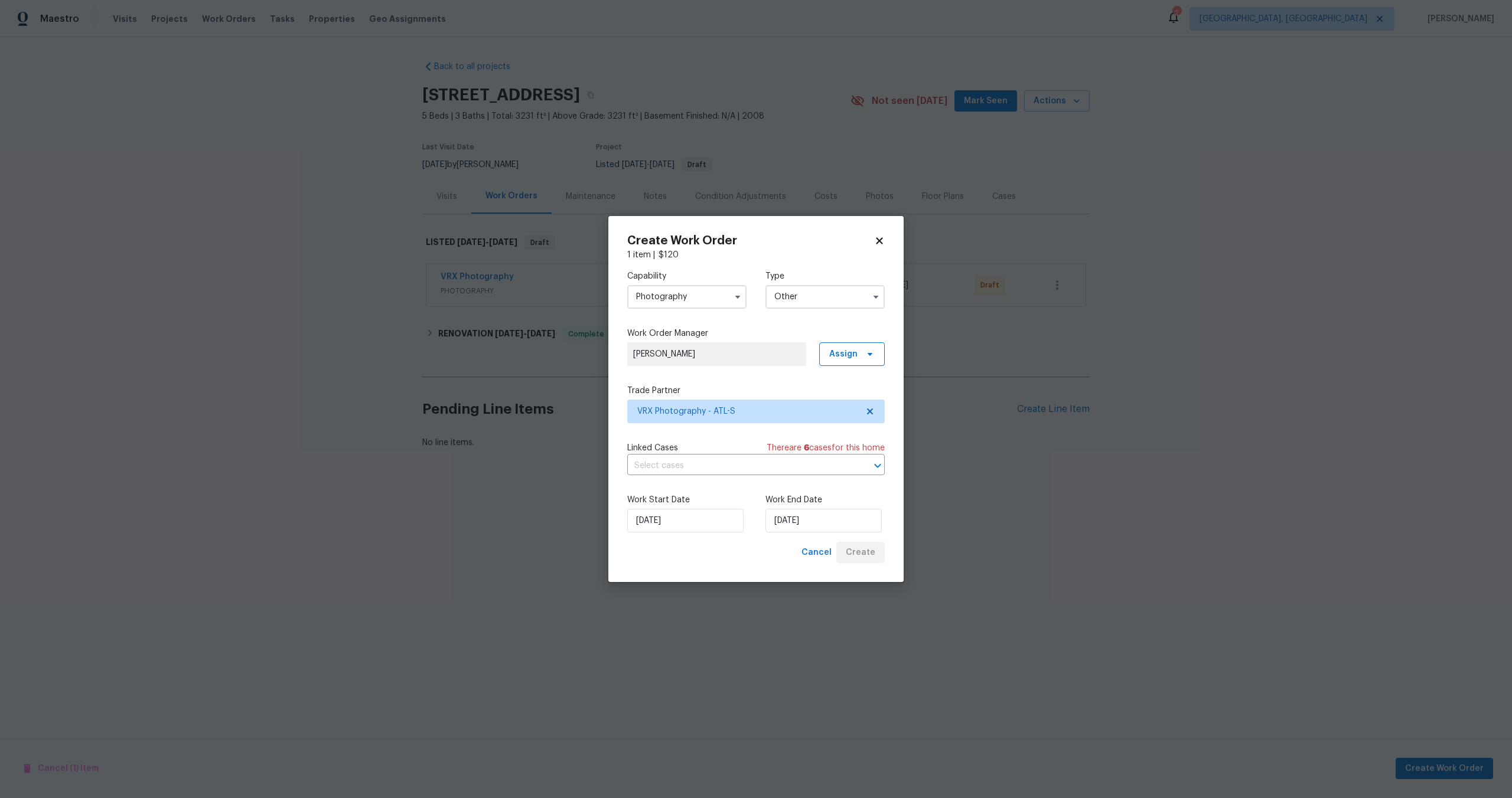
scroll to position [0, 0]
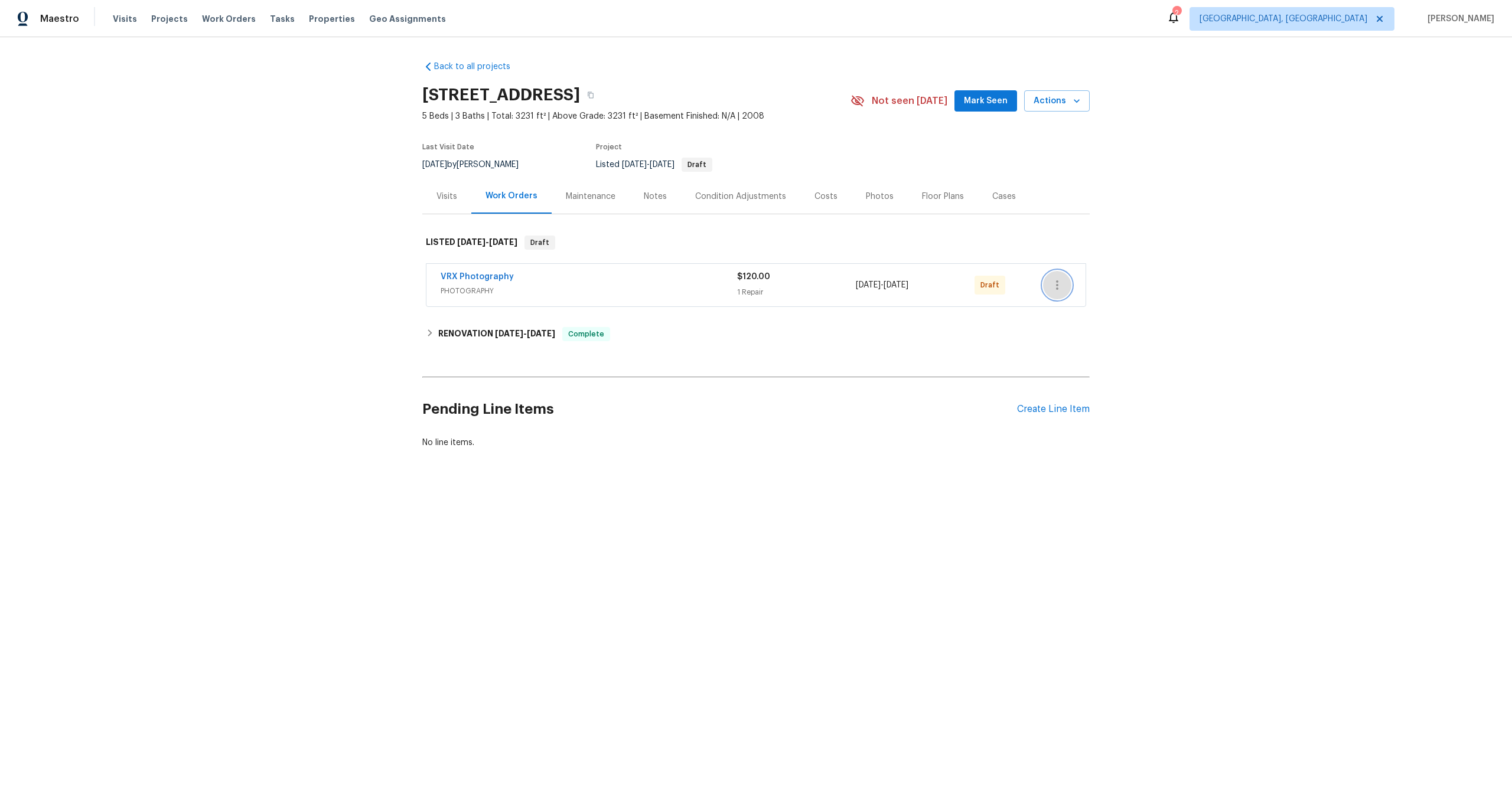
click at [1053, 278] on icon "button" at bounding box center [1057, 285] width 14 height 14
click at [1053, 278] on li "Send to Vendor" at bounding box center [1106, 285] width 127 height 19
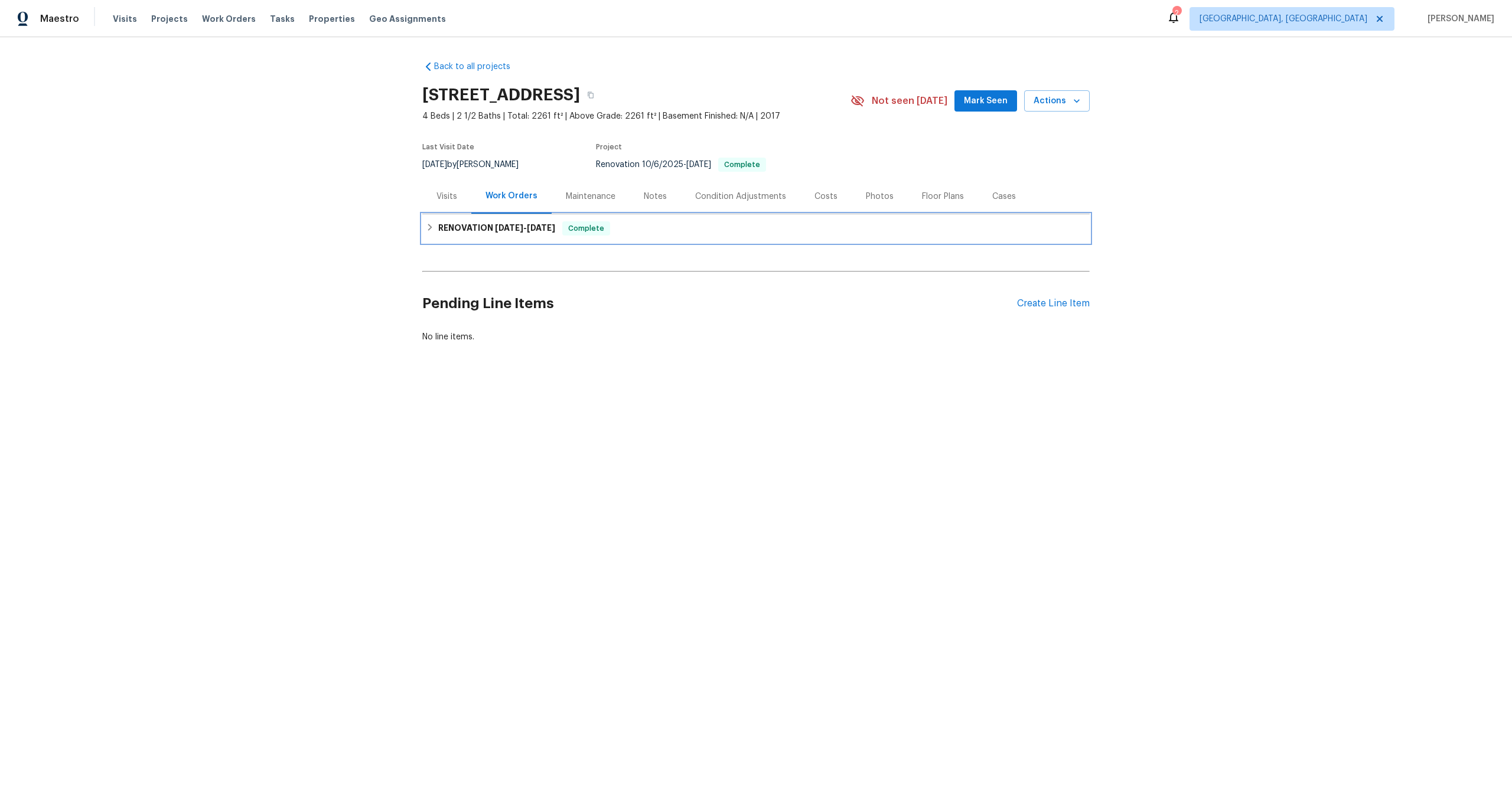
click at [645, 236] on div "RENOVATION [DATE] - [DATE] Complete" at bounding box center [756, 228] width 667 height 28
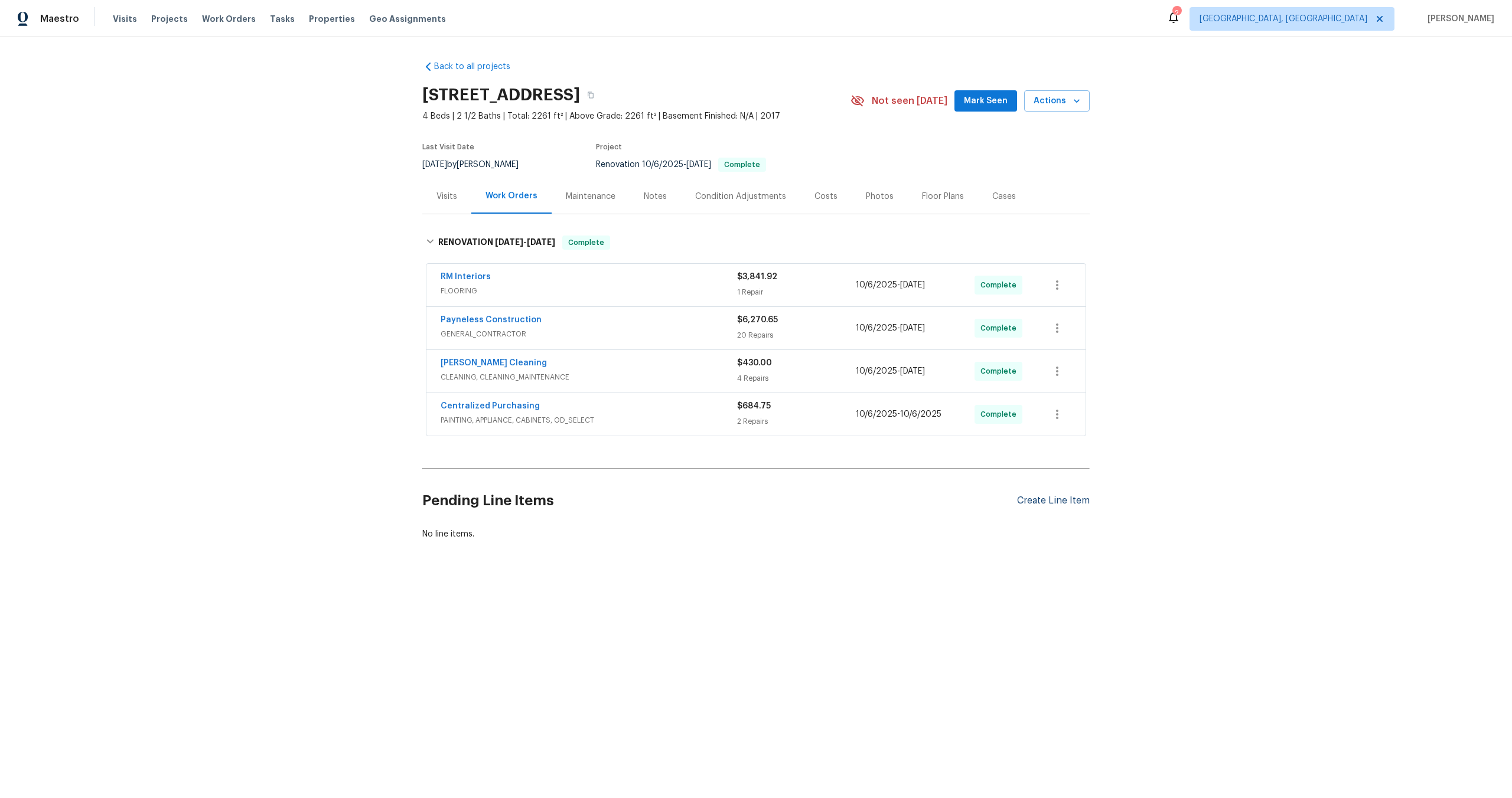
click at [1040, 504] on div "Create Line Item" at bounding box center [1053, 501] width 72 height 11
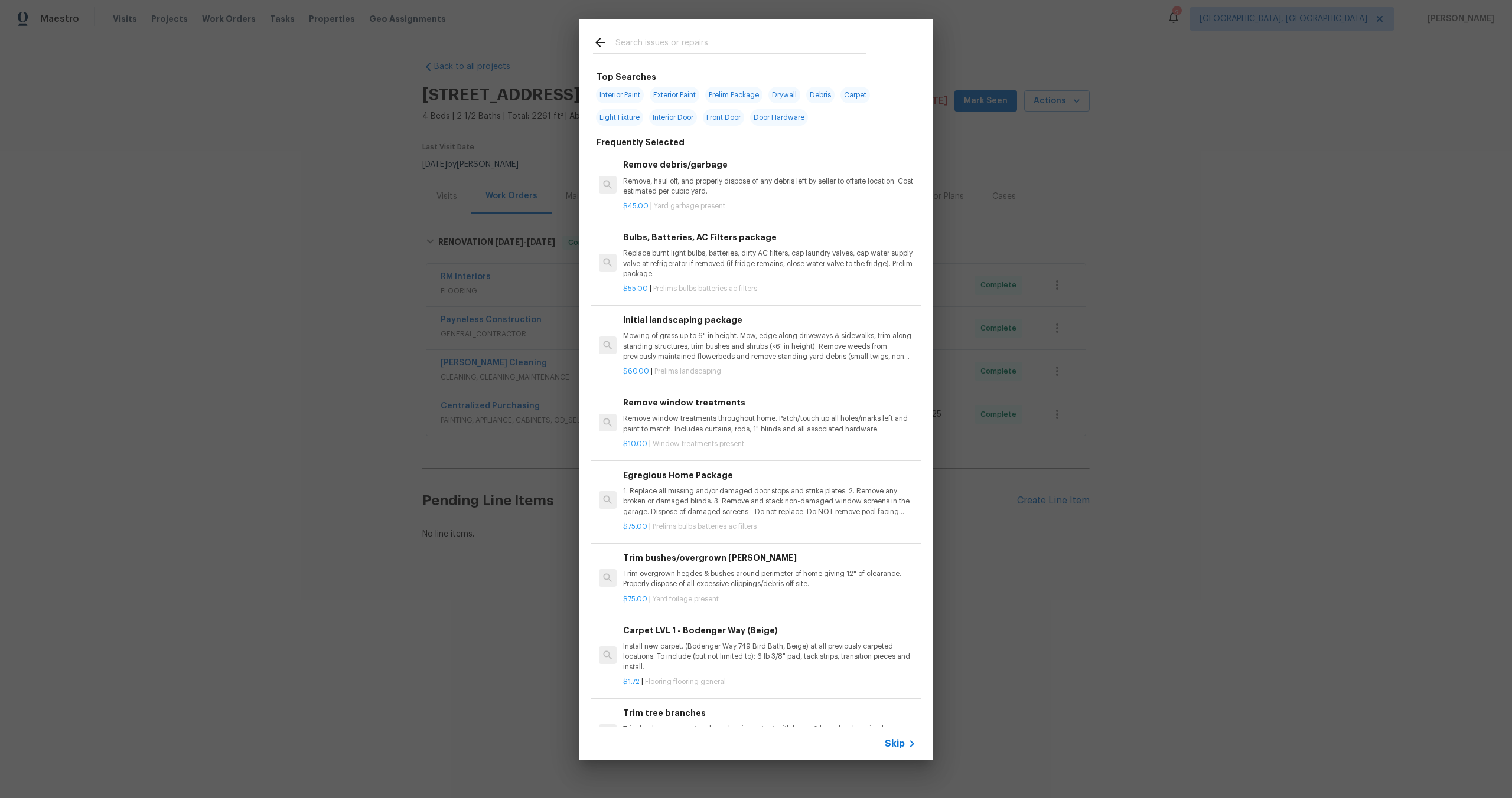
click at [902, 744] on span "Skip" at bounding box center [894, 744] width 20 height 12
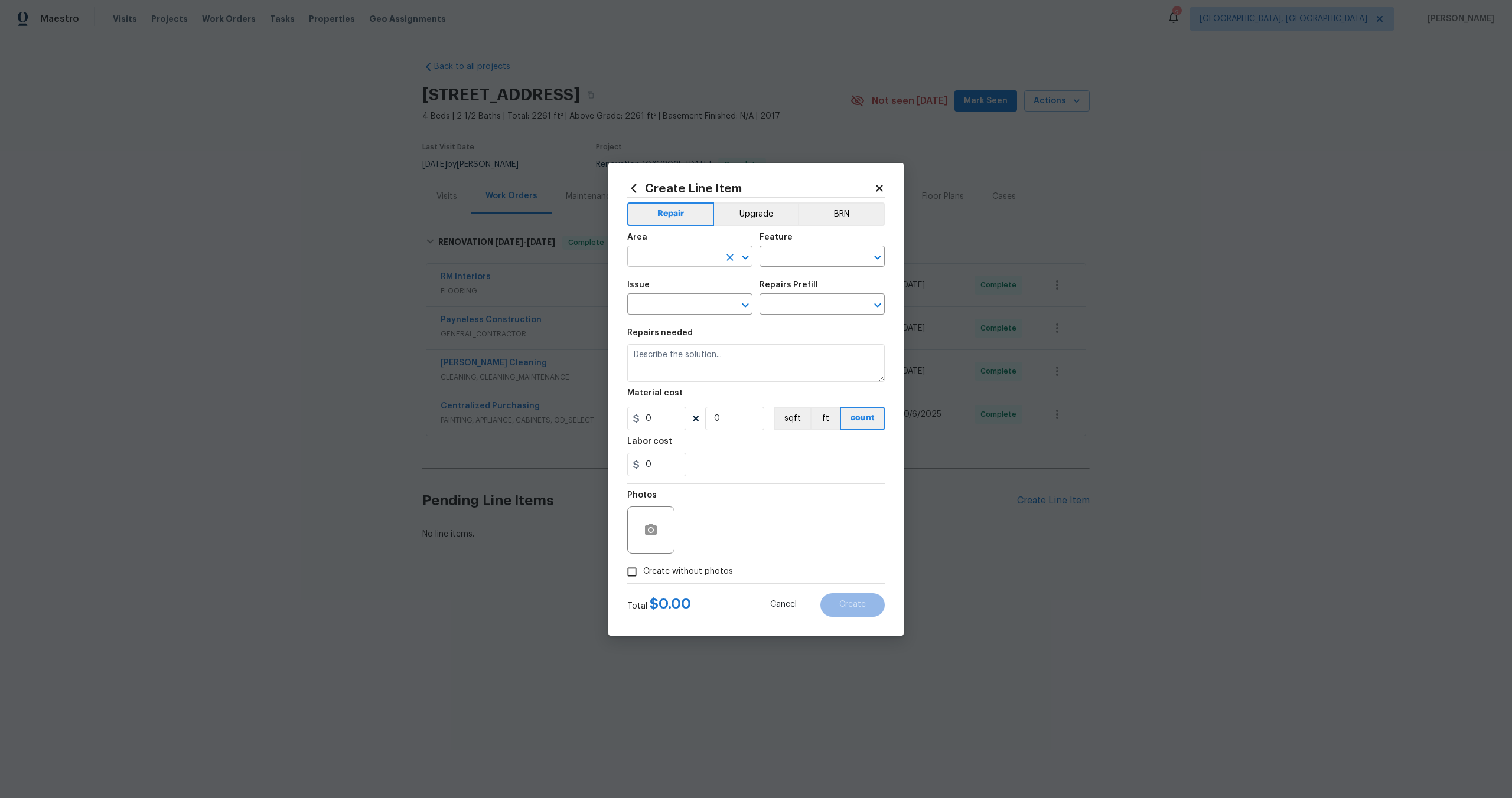
click at [683, 259] on input "text" at bounding box center [673, 257] width 92 height 18
click at [677, 301] on li "Interior Overall" at bounding box center [689, 303] width 125 height 19
type input "Interior Overall"
click at [774, 263] on input "text" at bounding box center [805, 257] width 92 height 18
click at [786, 306] on li "Overall" at bounding box center [822, 312] width 125 height 19
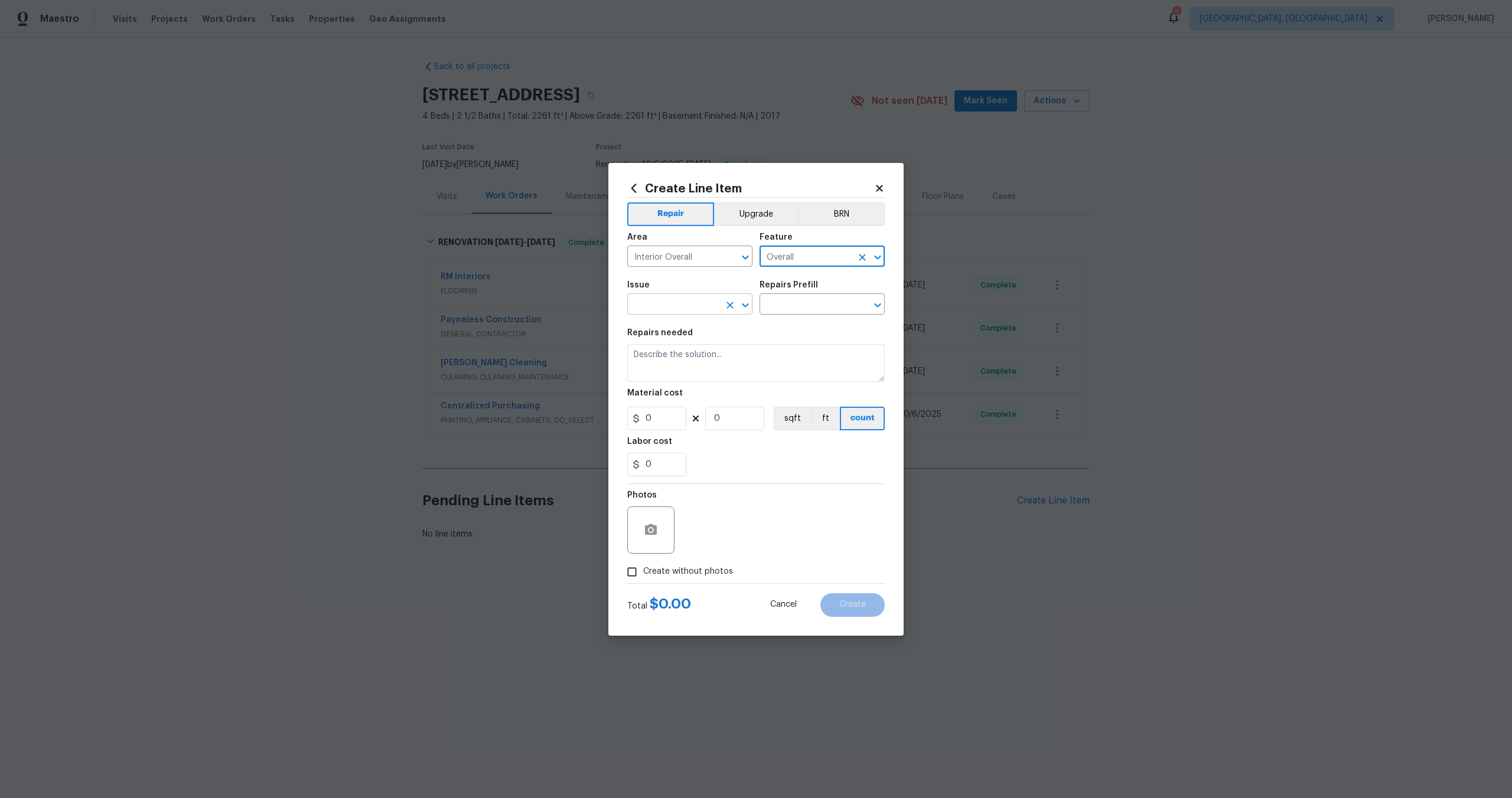
type input "Overall"
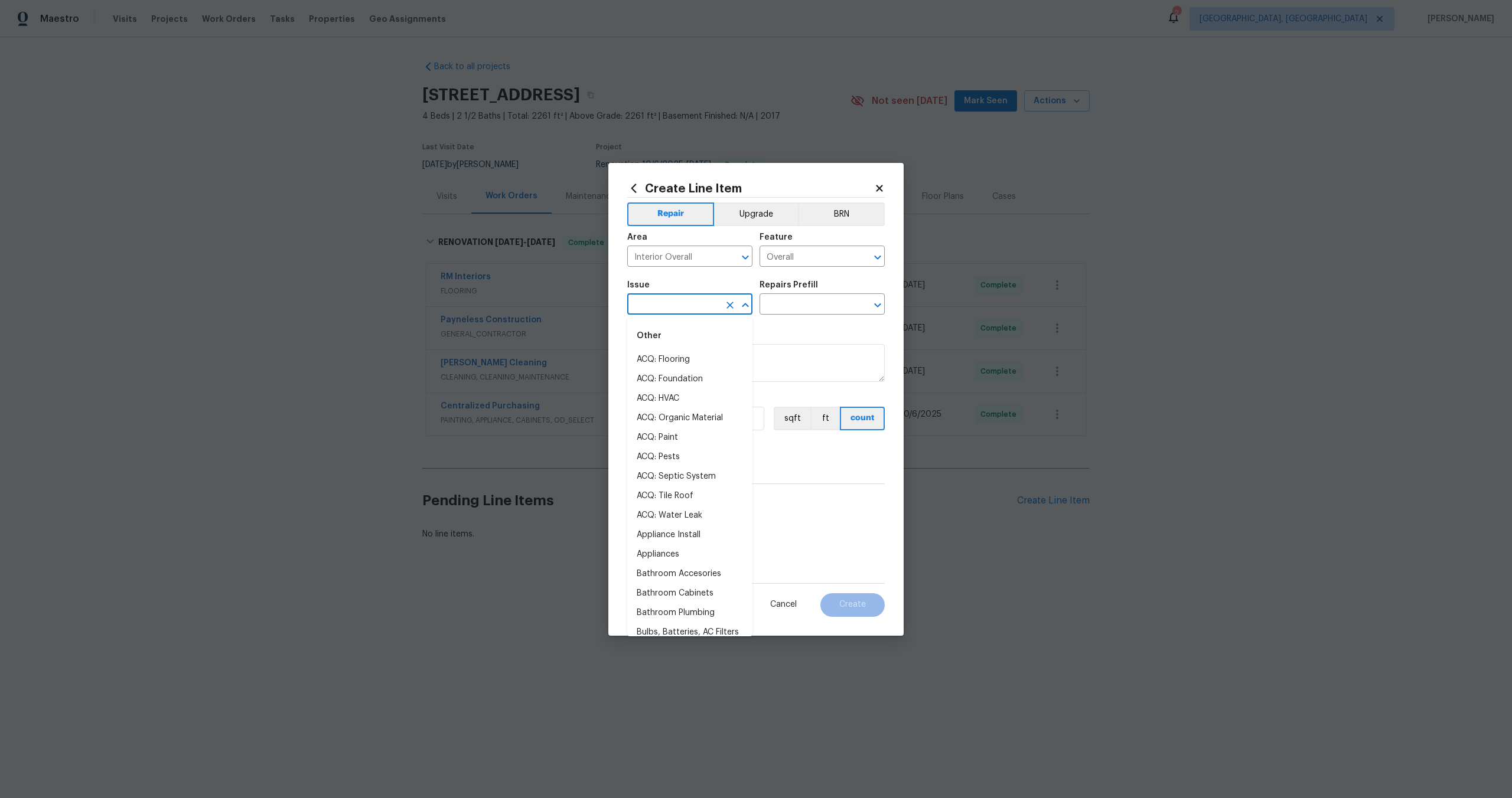
click at [673, 306] on input "text" at bounding box center [673, 305] width 92 height 18
click at [674, 358] on li "Photos" at bounding box center [689, 360] width 125 height 19
type input "Photos"
click at [827, 292] on div "Repairs Prefill" at bounding box center [822, 288] width 125 height 16
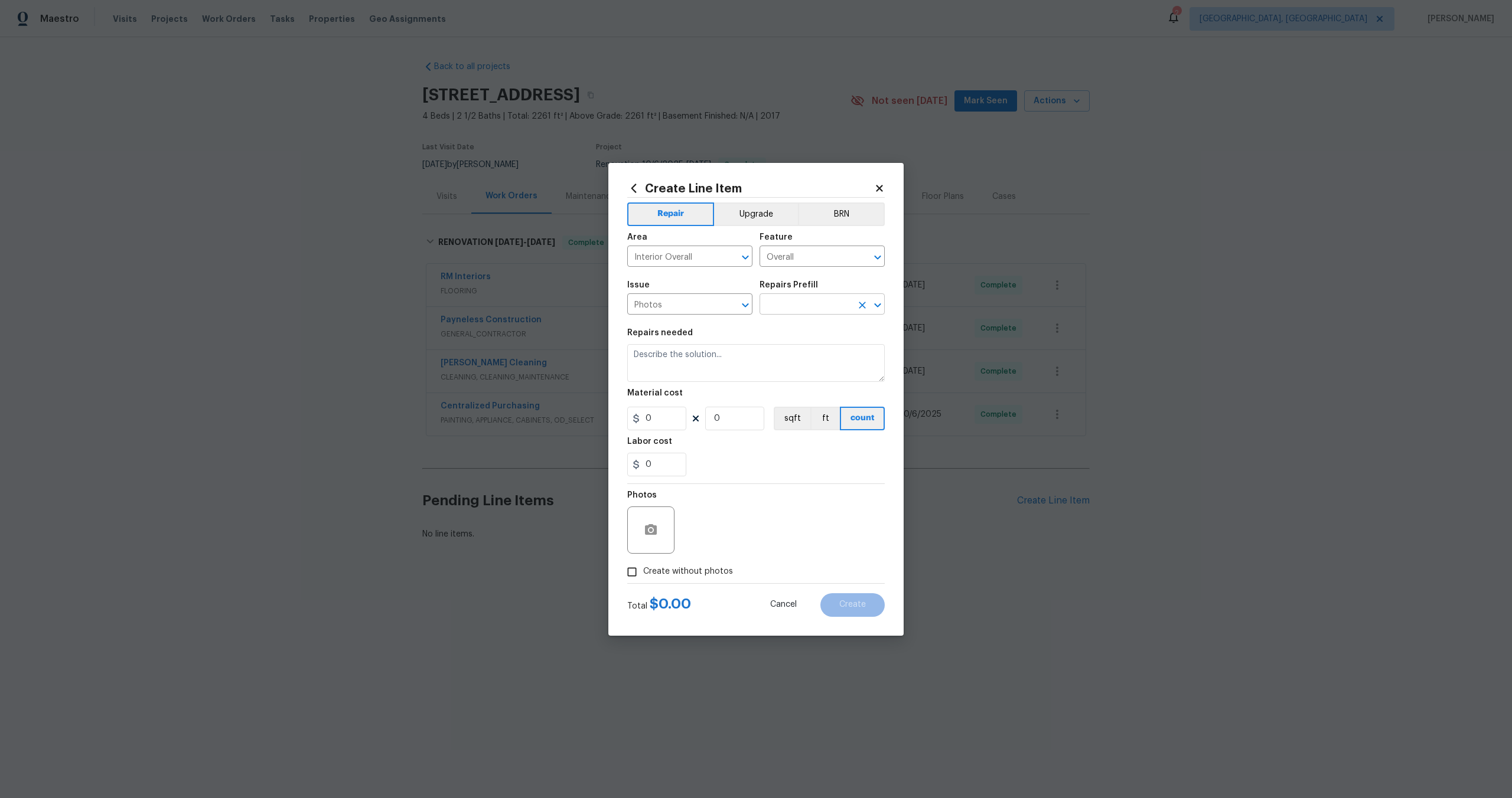
click at [811, 305] on input "text" at bounding box center [805, 305] width 92 height 18
click at [789, 334] on li "3D Tour Capture $120.00" at bounding box center [822, 331] width 125 height 19
type input "3D Tour Capture $120.00"
type textarea "Capture 3D tour of home"
type input "1"
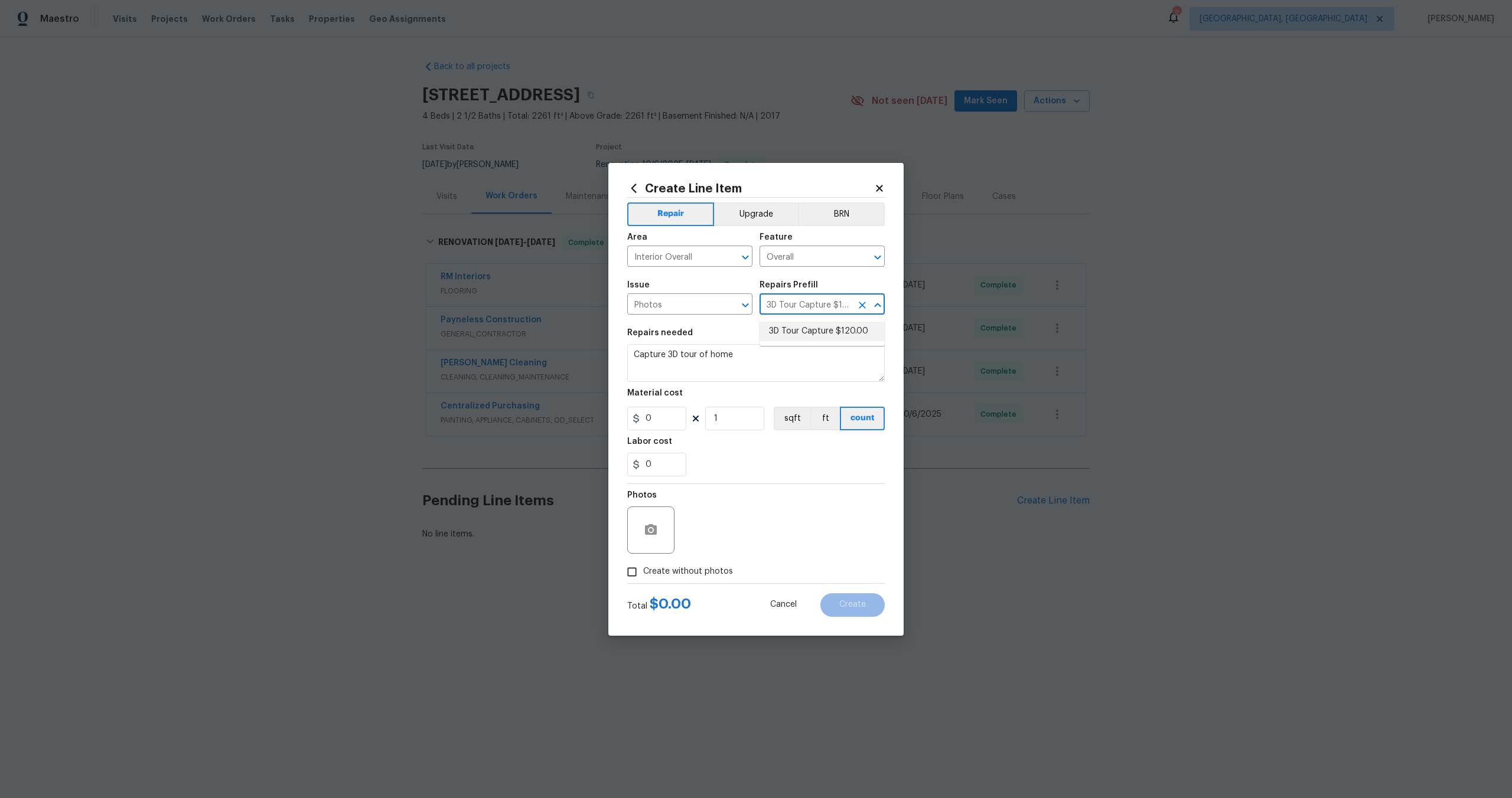
type input "120"
drag, startPoint x: 635, startPoint y: 570, endPoint x: 650, endPoint y: 565, distance: 15.8
click at [635, 570] on input "Create without photos" at bounding box center [631, 572] width 23 height 23
checkbox input "true"
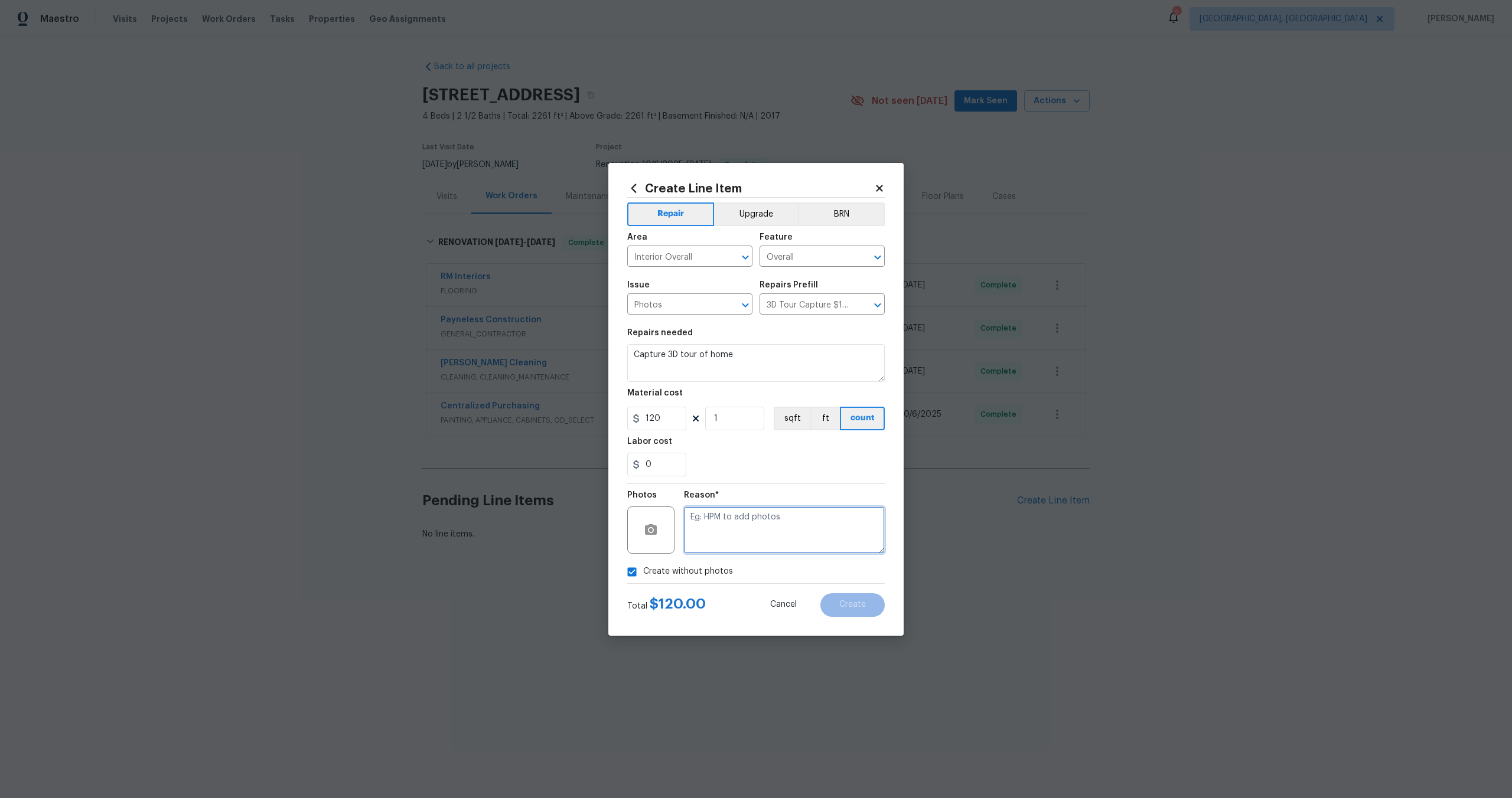
click at [734, 534] on textarea at bounding box center [784, 530] width 201 height 47
type textarea "."
click at [849, 595] on button "Create" at bounding box center [852, 605] width 64 height 24
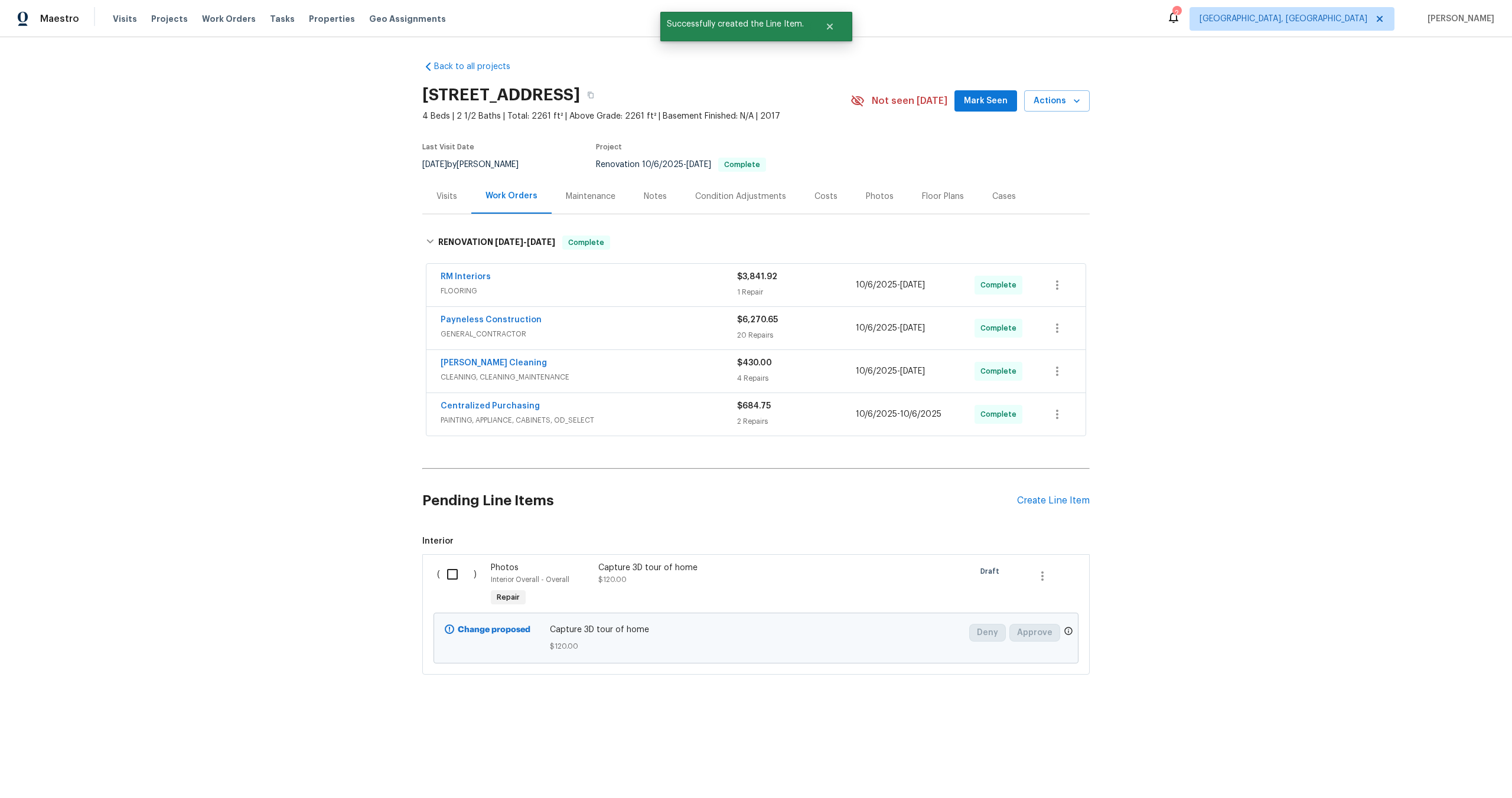
click at [452, 588] on div "( )" at bounding box center [460, 585] width 54 height 54
click at [456, 574] on input "checkbox" at bounding box center [457, 574] width 34 height 25
checkbox input "true"
click at [1446, 771] on span "Create Work Order" at bounding box center [1443, 768] width 78 height 15
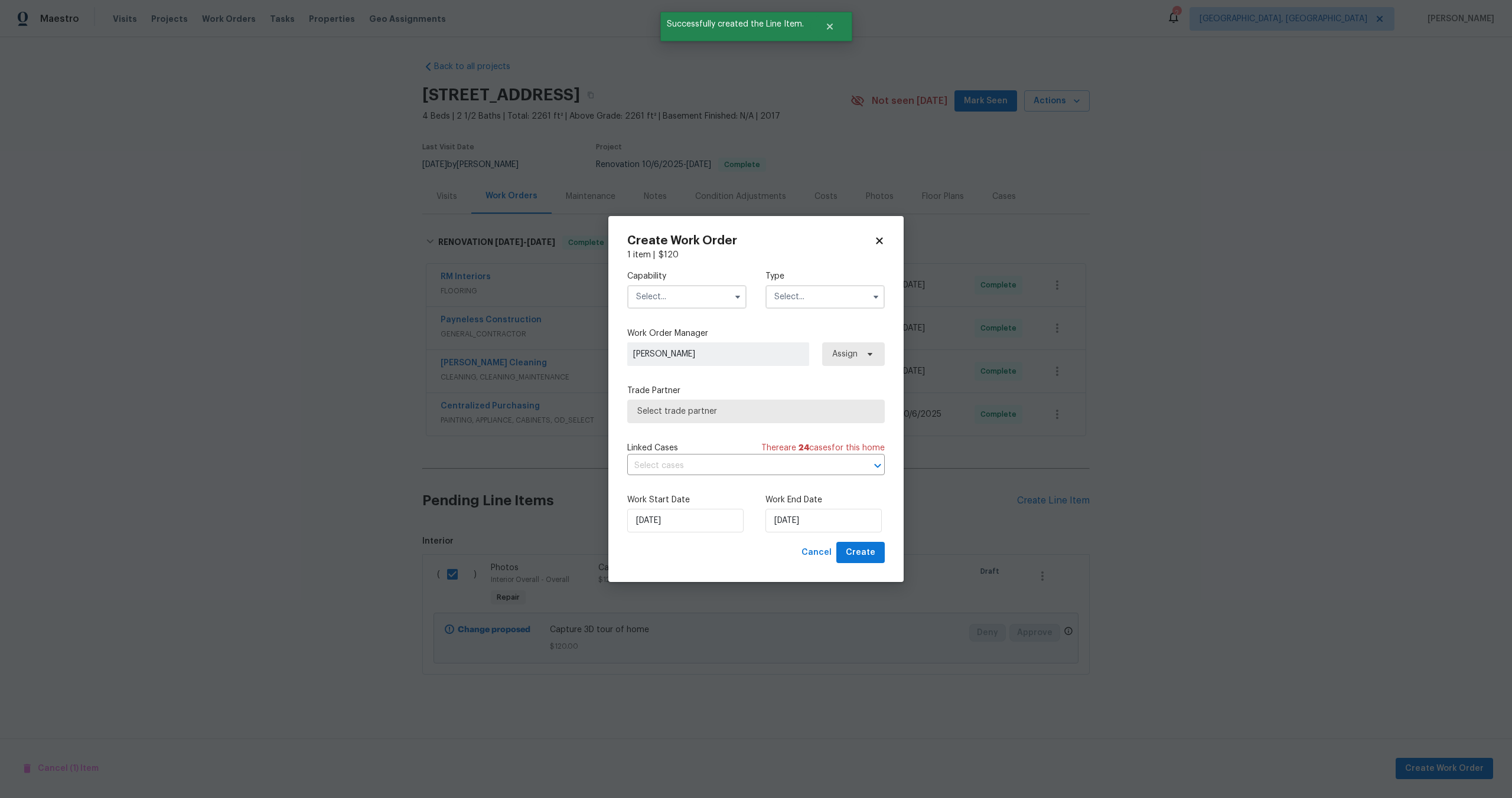
click at [705, 287] on input "text" at bounding box center [686, 297] width 119 height 24
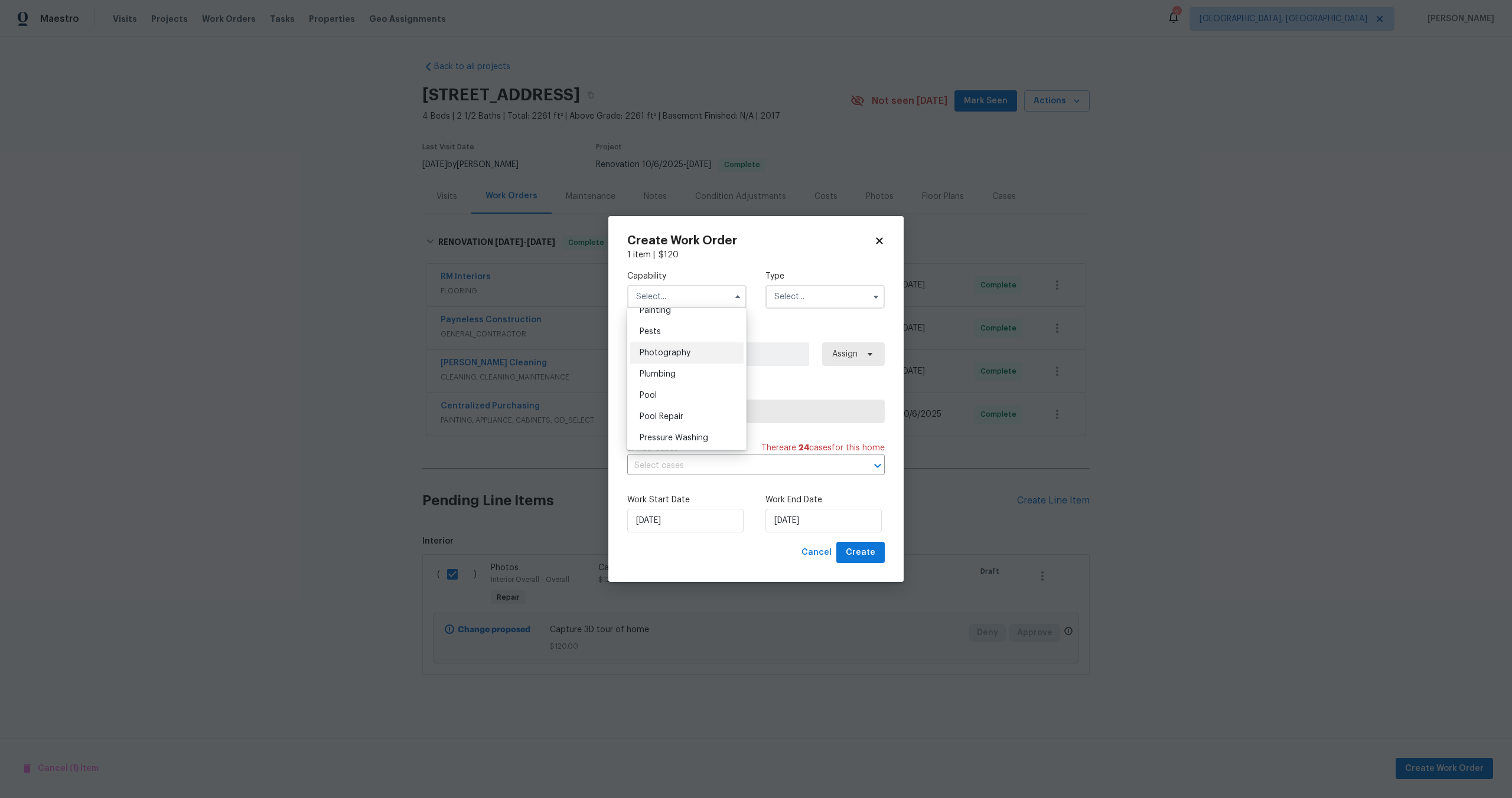
scroll to position [999, 0]
click at [672, 350] on div "Photography" at bounding box center [686, 356] width 113 height 21
type input "Photography"
click at [800, 295] on input "text" at bounding box center [825, 297] width 119 height 24
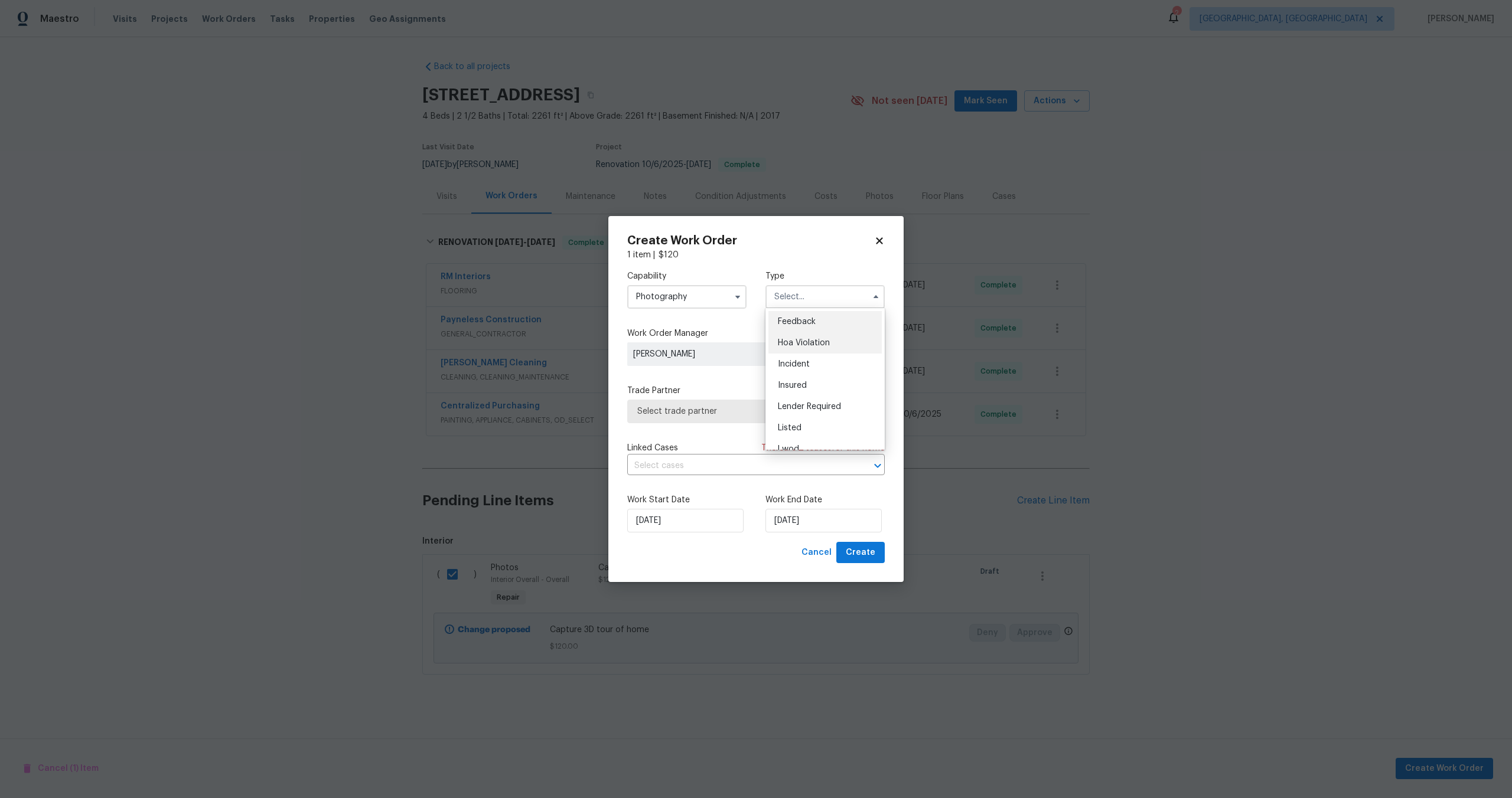
scroll to position [140, 0]
click at [795, 329] on span "Other" at bounding box center [789, 330] width 23 height 8
type input "Other"
click at [734, 411] on span "Select trade partner" at bounding box center [747, 411] width 220 height 12
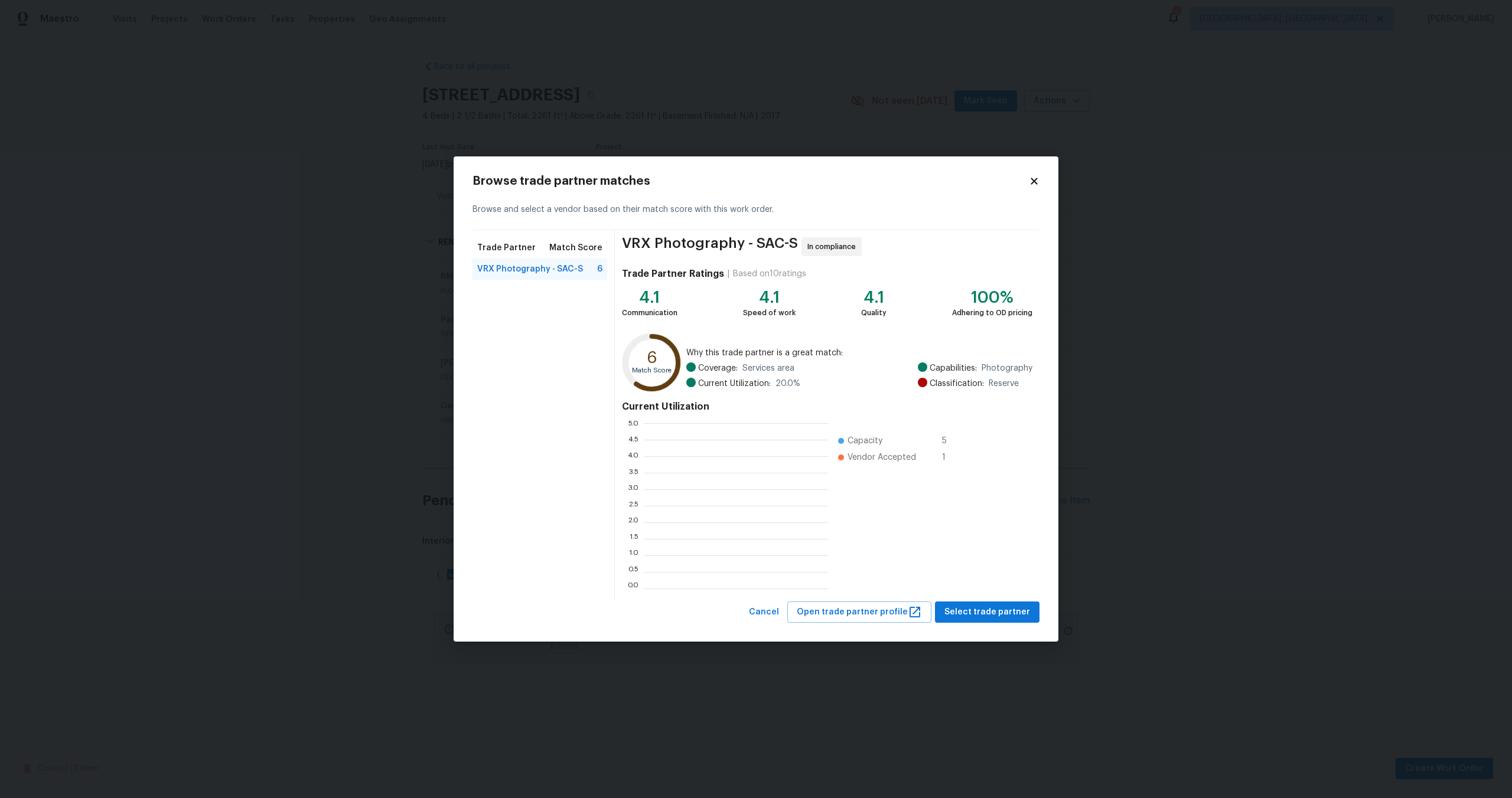
scroll to position [166, 184]
click at [991, 607] on span "Select trade partner" at bounding box center [987, 612] width 85 height 15
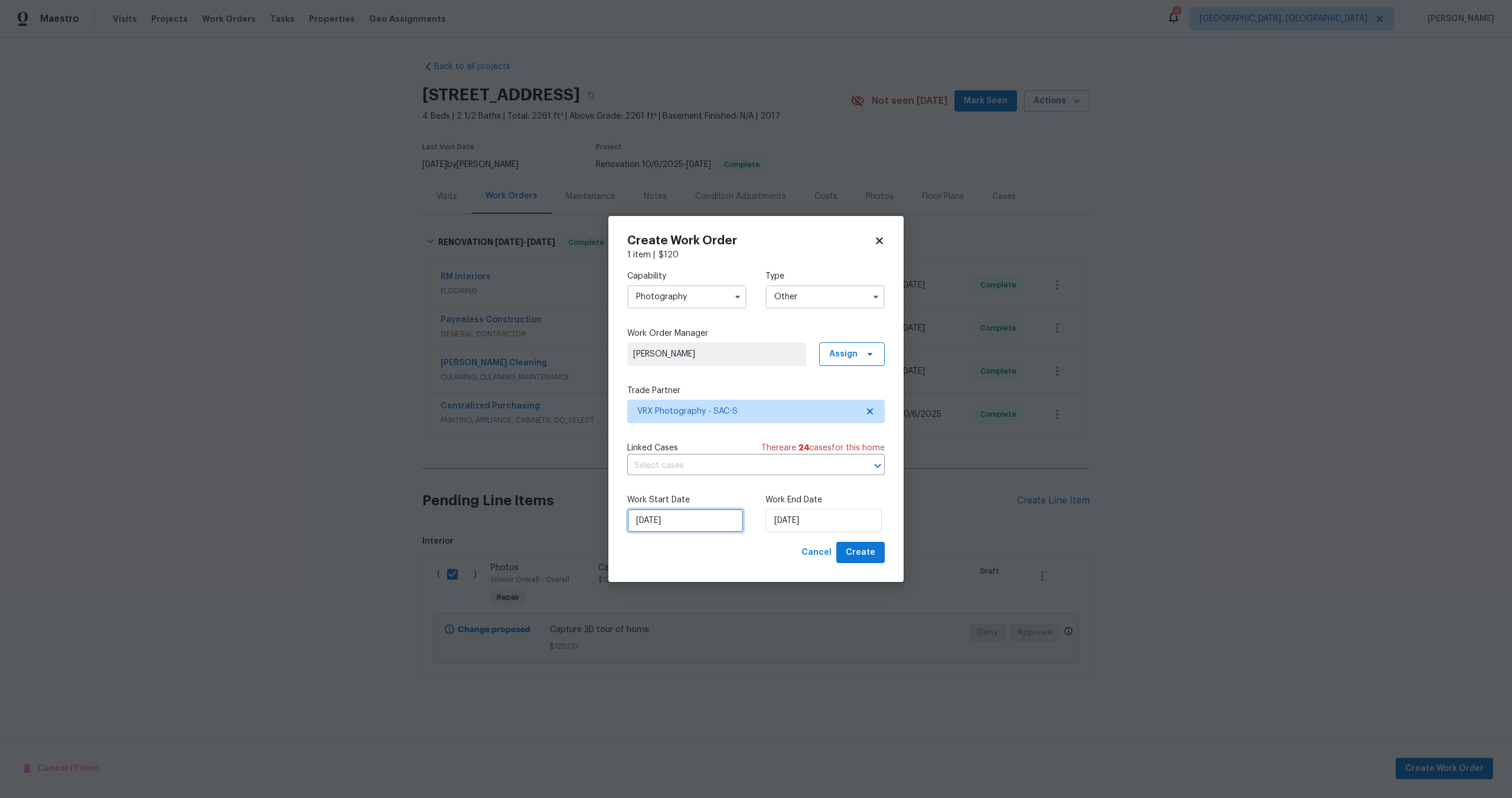
click at [693, 532] on input "14/10/2025" at bounding box center [685, 521] width 116 height 24
click at [683, 457] on div "15" at bounding box center [683, 453] width 19 height 17
type input "15/10/2025"
click at [822, 521] on input "15/10/2025" at bounding box center [824, 521] width 116 height 24
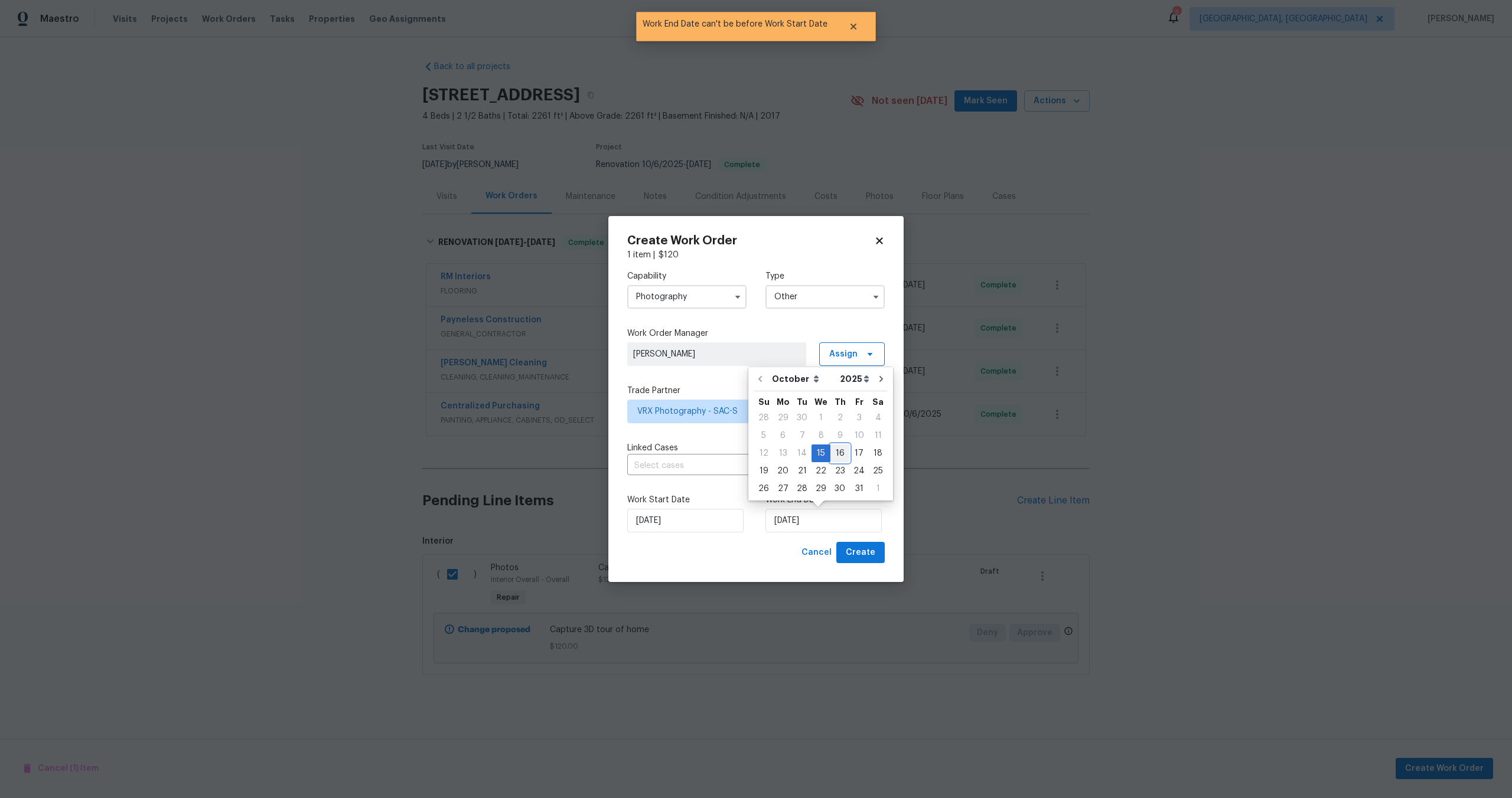
click at [839, 451] on div "16" at bounding box center [839, 453] width 19 height 17
type input "16/10/2025"
click at [875, 565] on div "Create Work Order 1 item | $ 120 Capability Photography Type Other Work Order M…" at bounding box center [756, 399] width 295 height 367
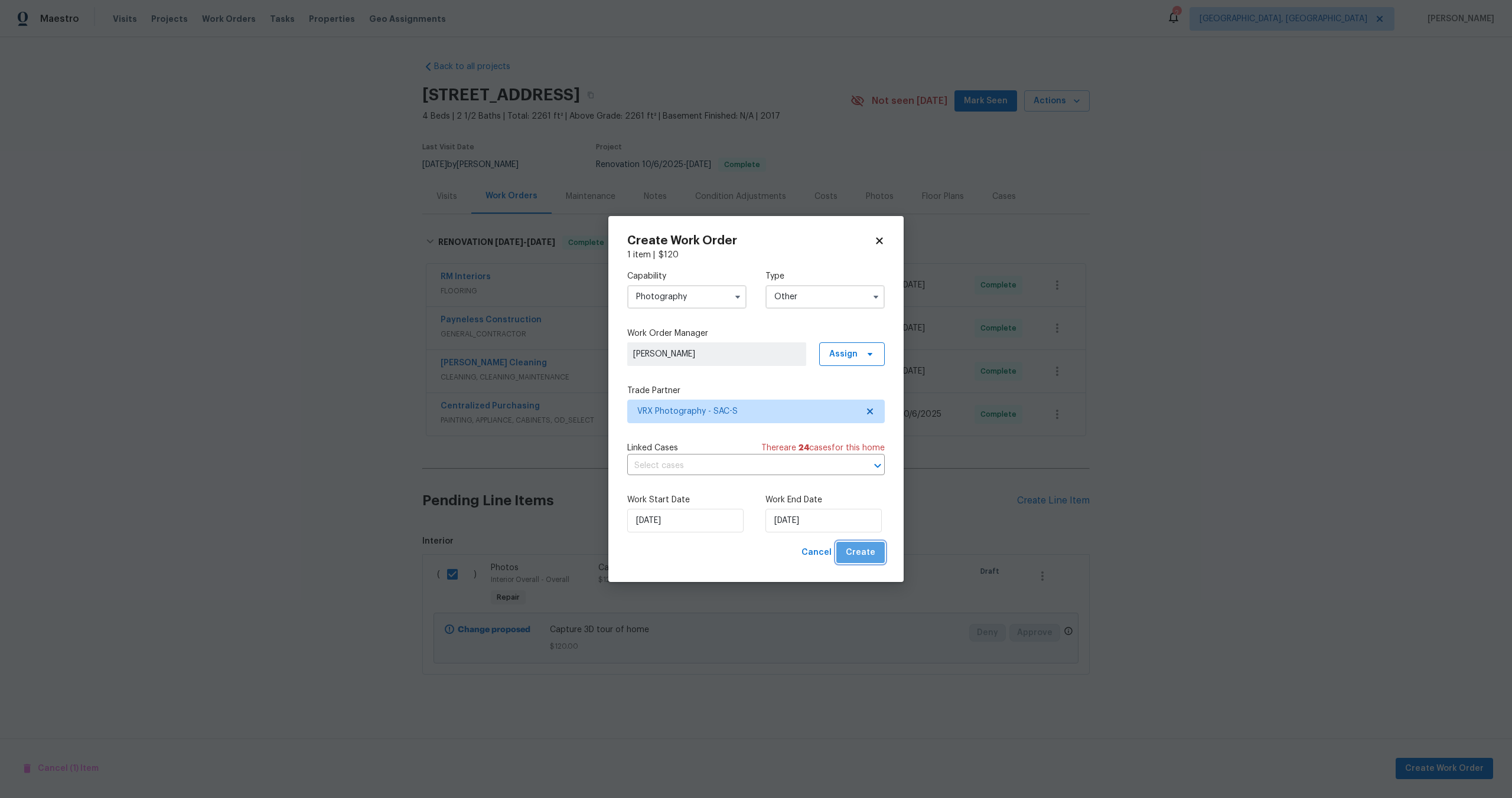
click at [875, 554] on button "Create" at bounding box center [860, 553] width 49 height 22
checkbox input "false"
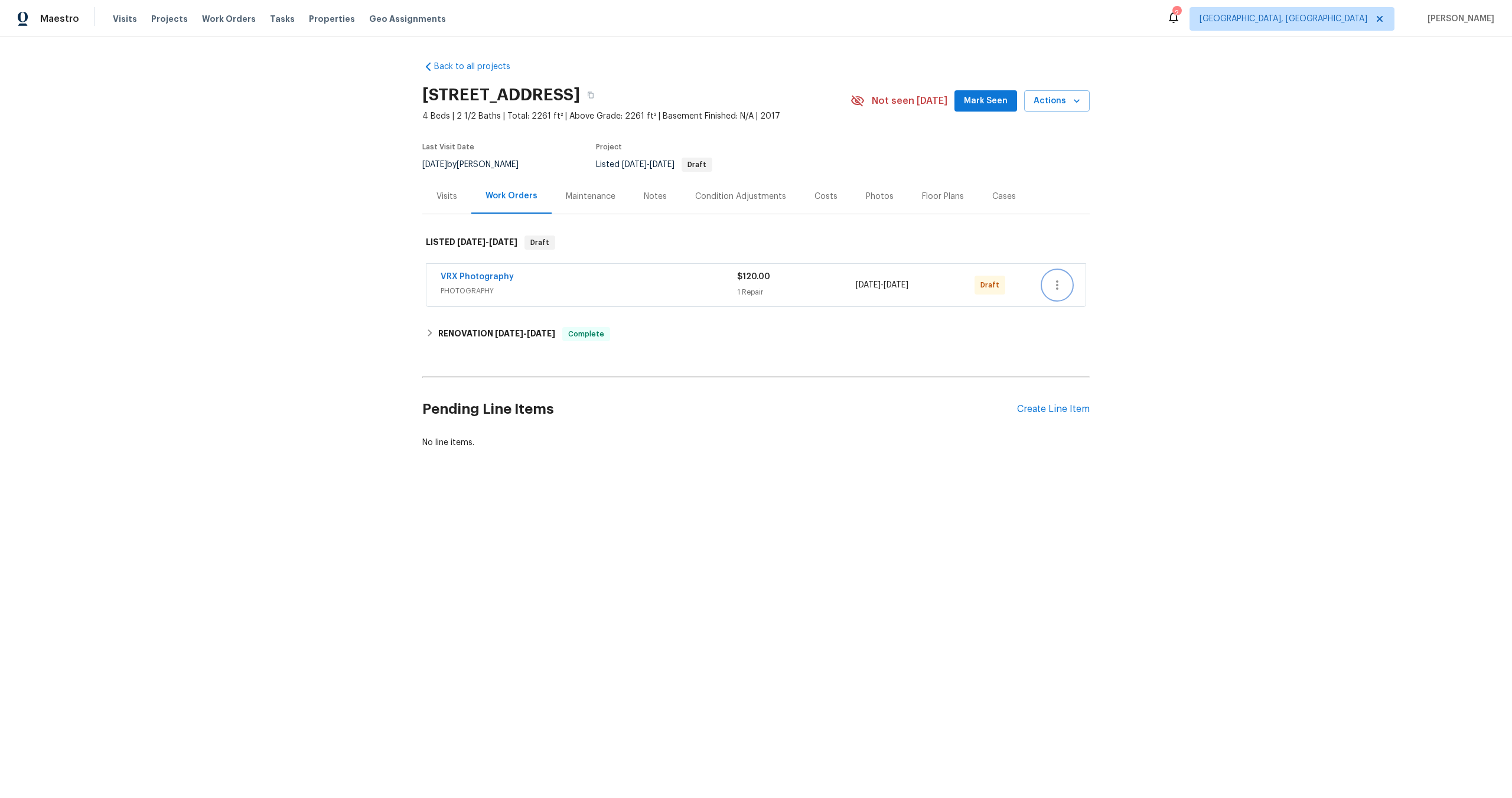
click at [1062, 287] on icon "button" at bounding box center [1057, 285] width 14 height 14
click at [1062, 287] on li "Send to Vendor" at bounding box center [1106, 285] width 127 height 19
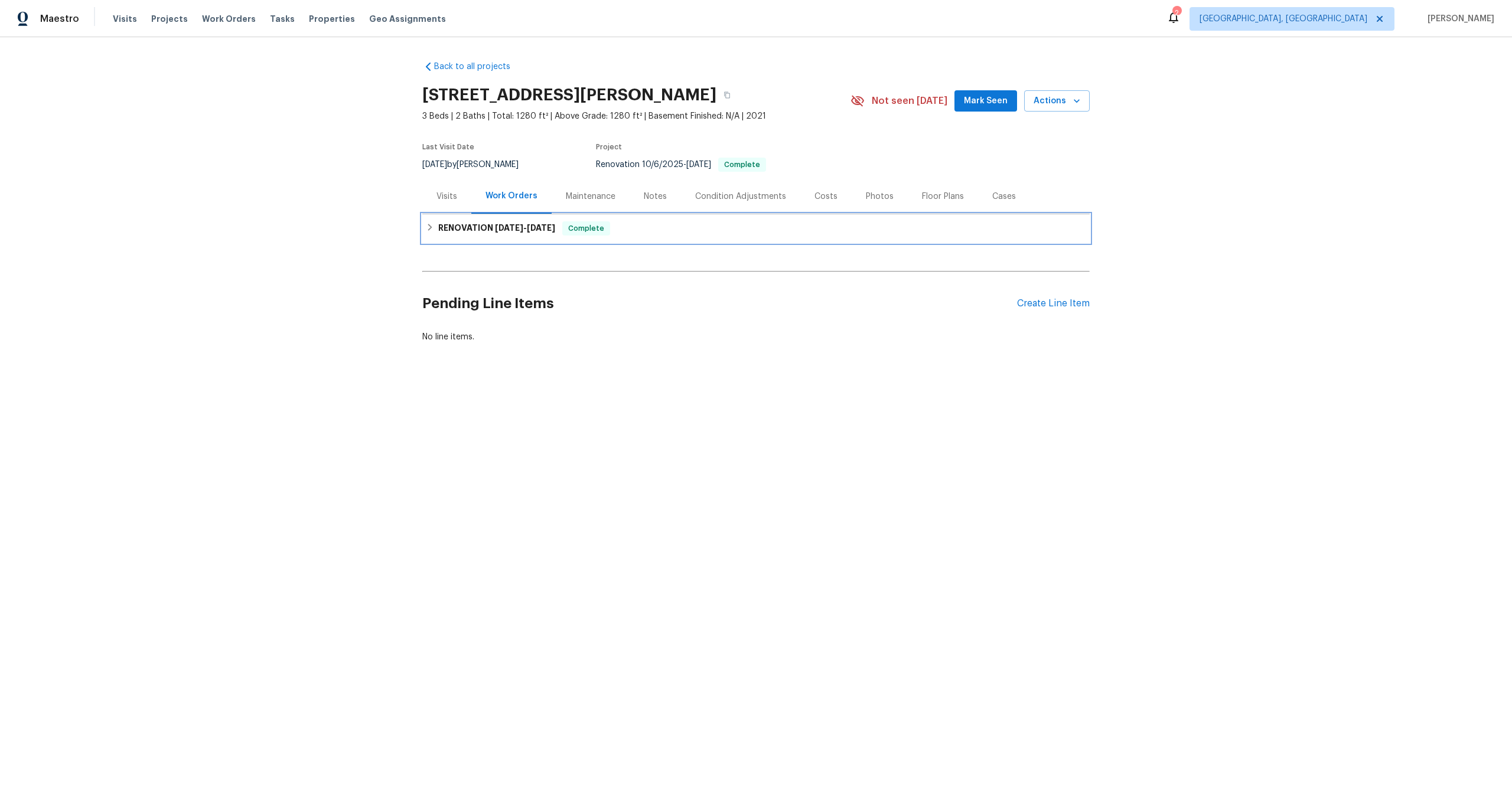
click at [653, 223] on div "RENOVATION [DATE] - [DATE] Complete" at bounding box center [756, 228] width 660 height 14
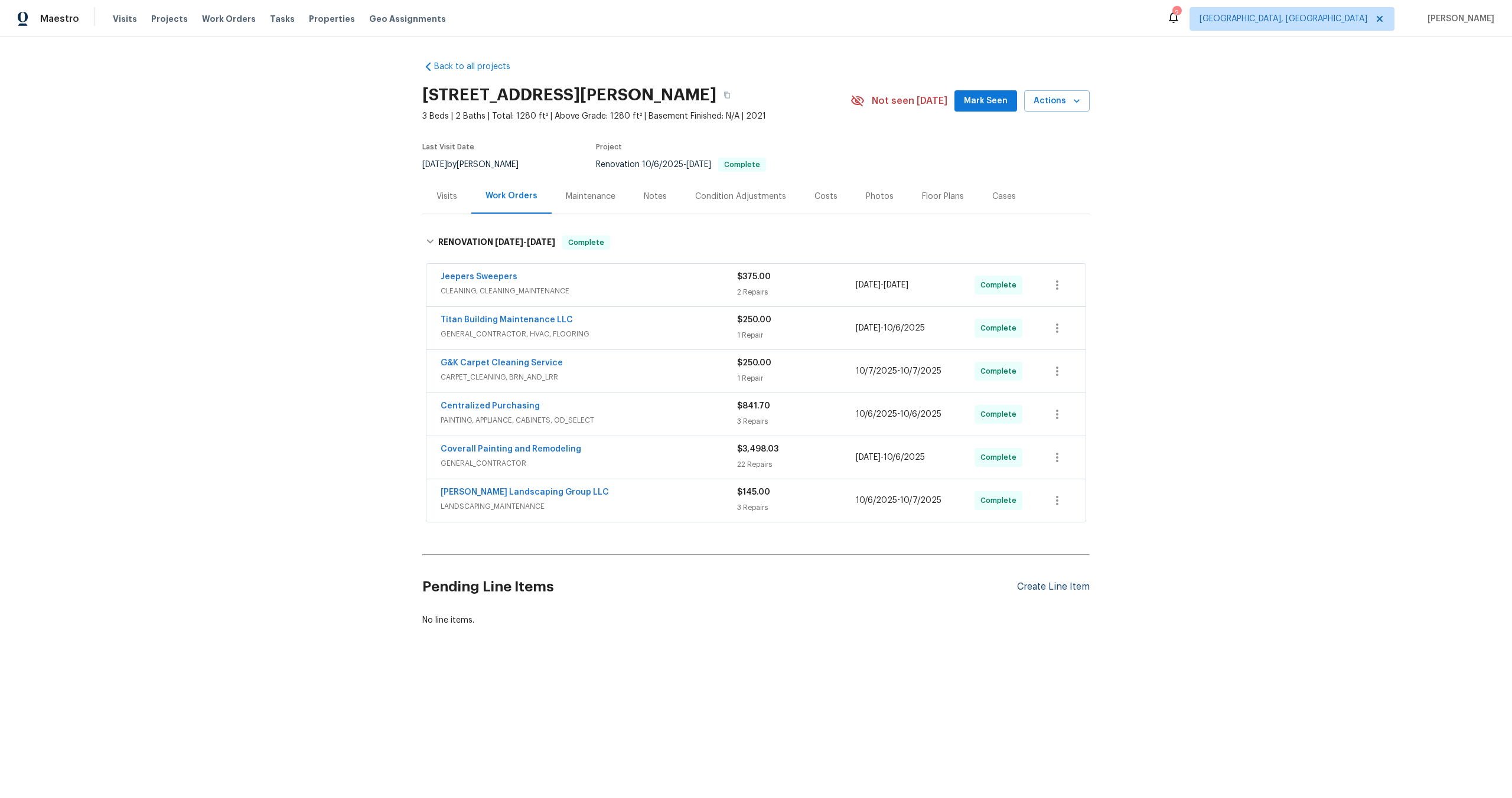
click at [1051, 590] on div "Create Line Item" at bounding box center [1053, 587] width 72 height 11
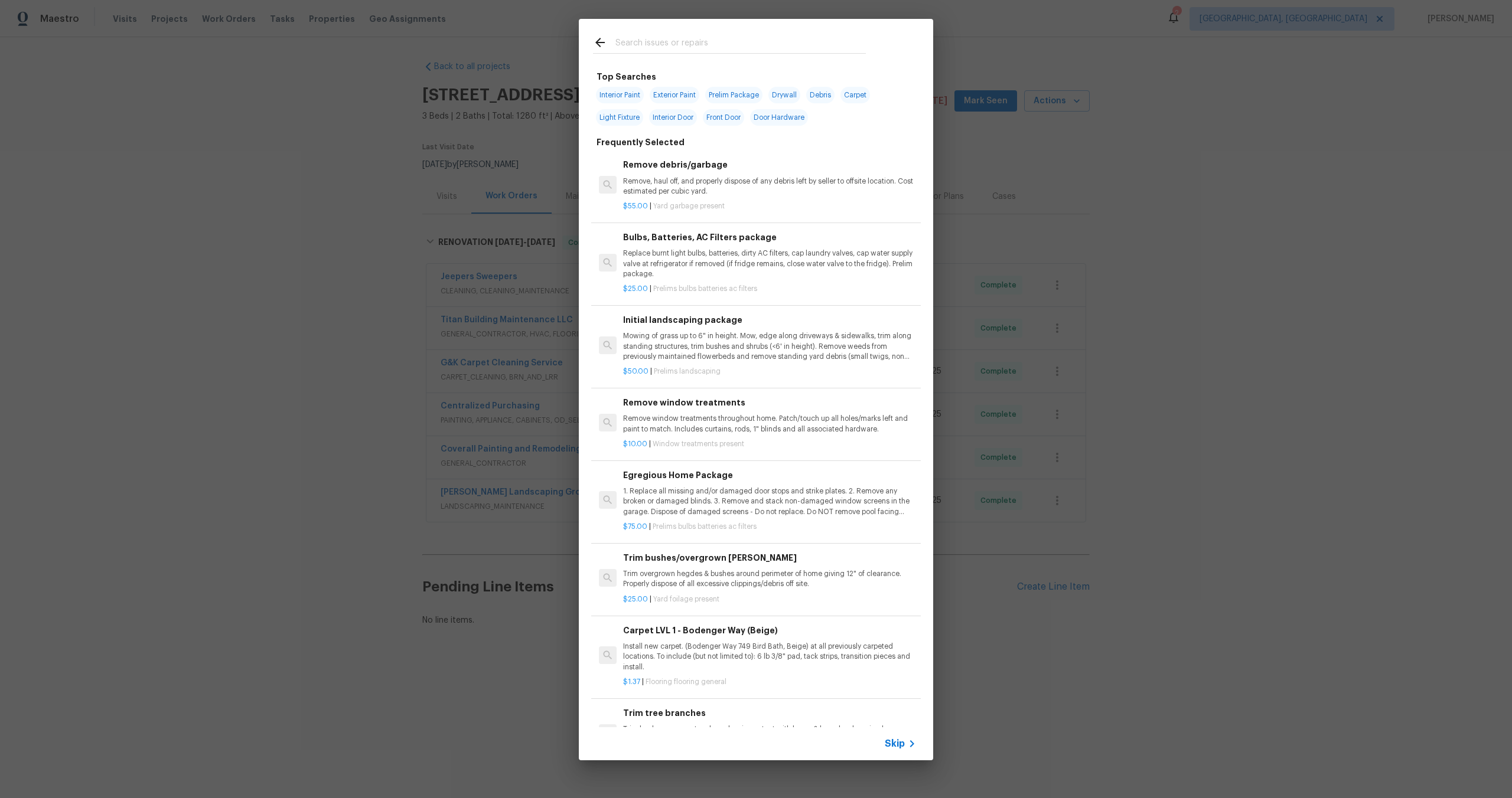
click at [889, 738] on span "Skip" at bounding box center [894, 744] width 20 height 12
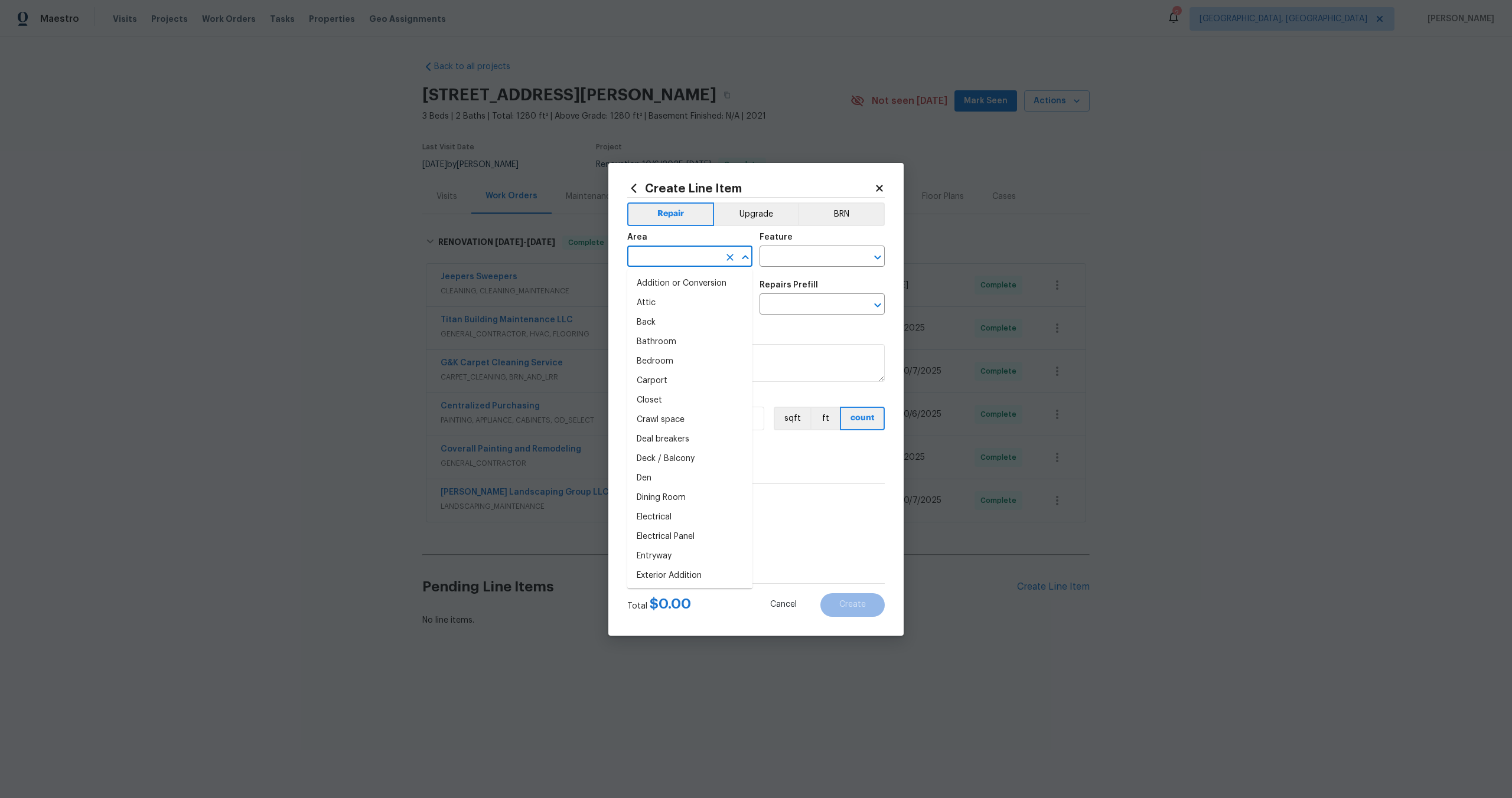
click at [673, 261] on input "text" at bounding box center [673, 257] width 92 height 18
click at [685, 301] on li "Interior Overall" at bounding box center [689, 303] width 125 height 19
type input "Interior Overall"
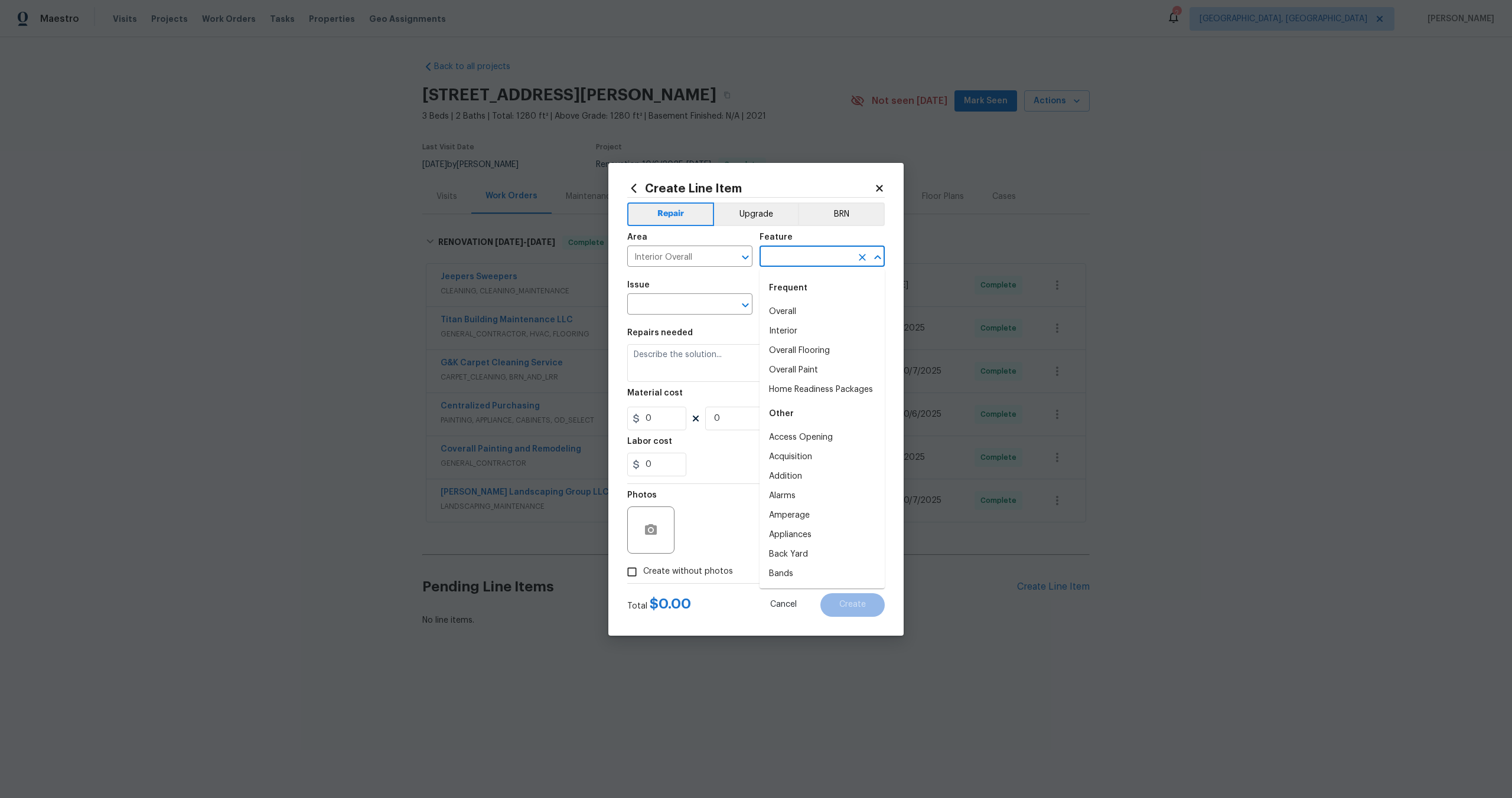
click at [803, 253] on input "text" at bounding box center [805, 257] width 92 height 18
click at [801, 312] on li "Overall" at bounding box center [822, 312] width 125 height 19
type input "Overall"
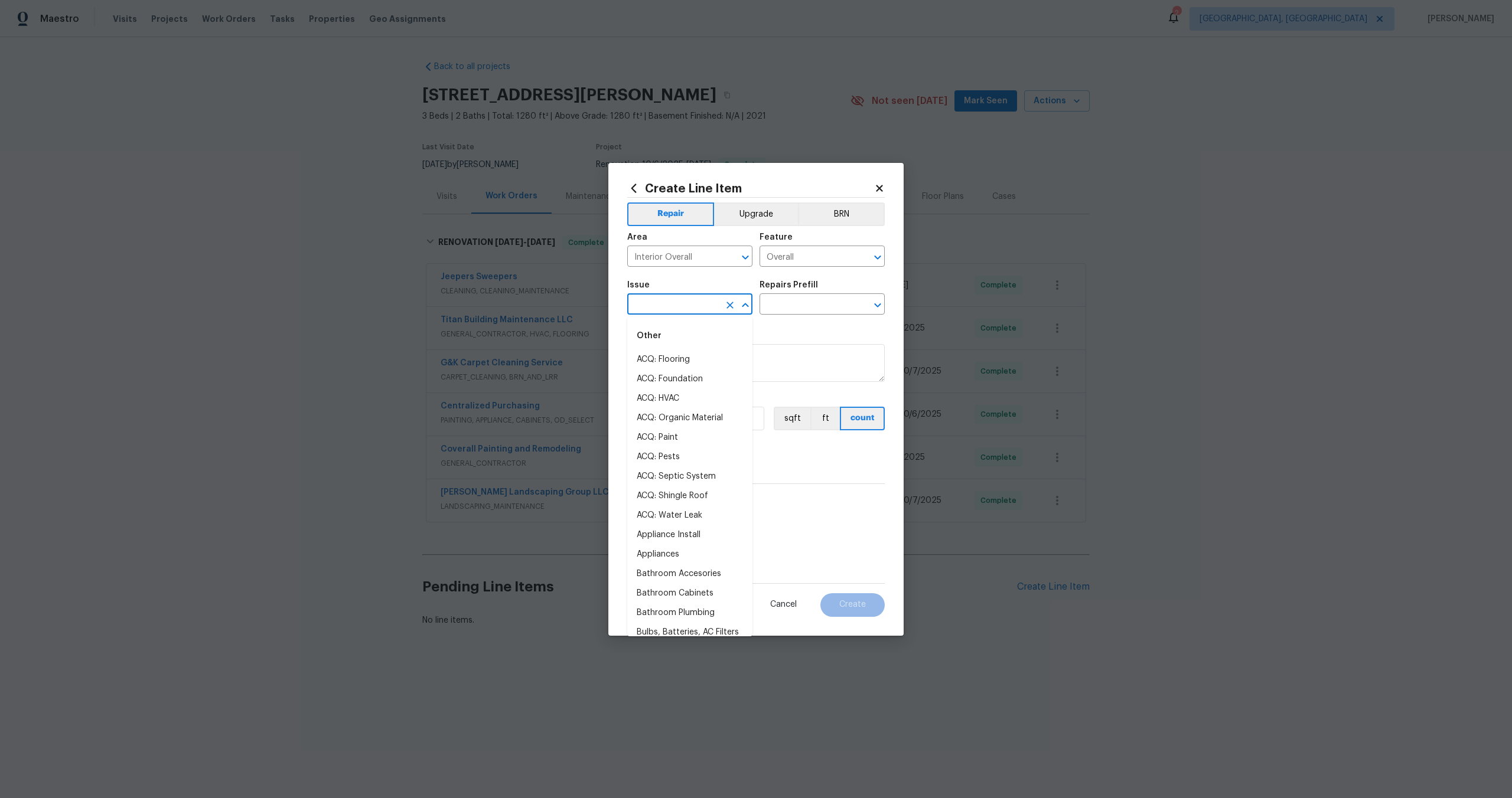
click at [673, 306] on input "text" at bounding box center [673, 305] width 92 height 18
click at [662, 358] on li "Photos" at bounding box center [689, 360] width 125 height 19
type input "Photos"
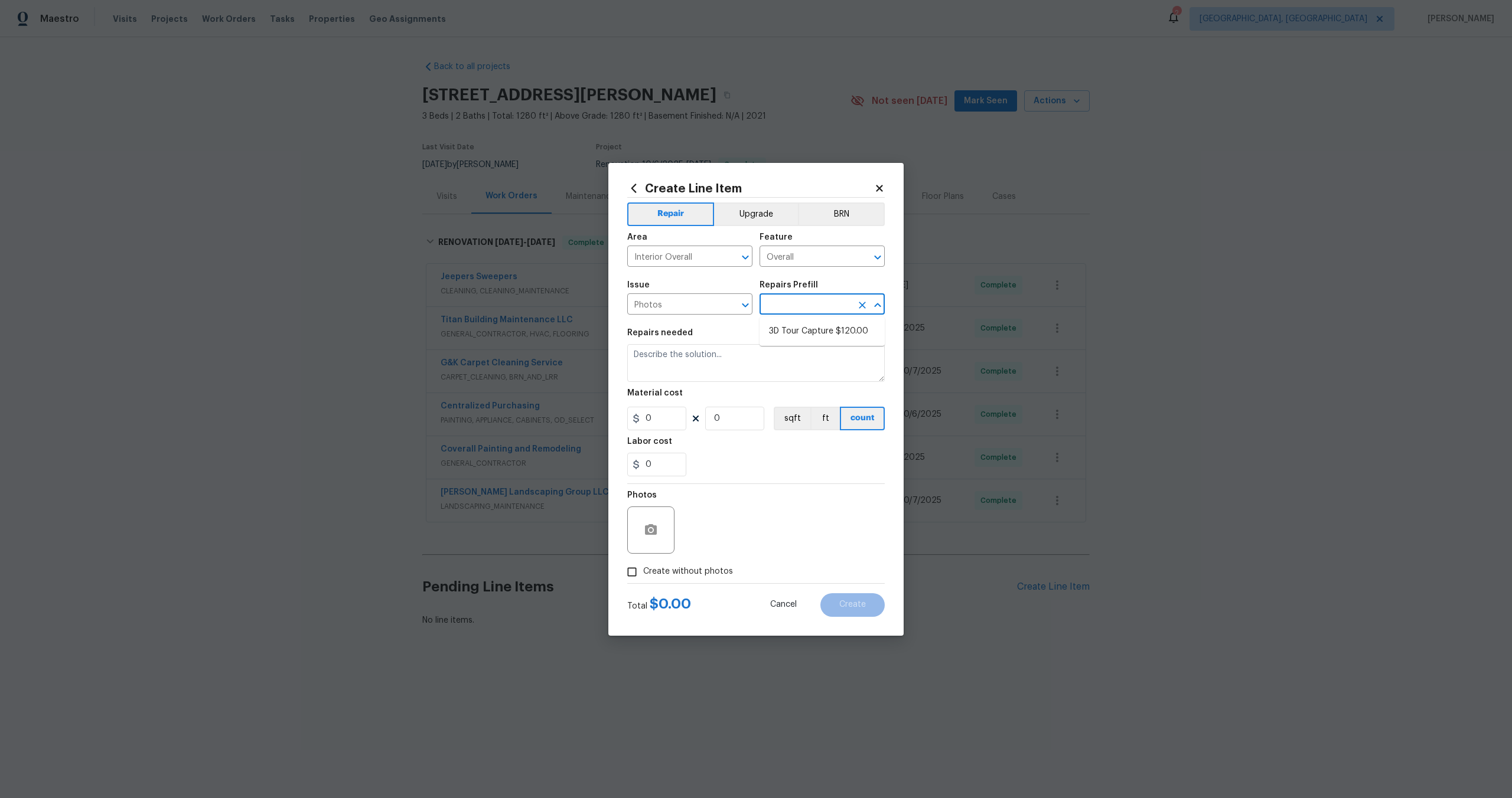
click at [780, 311] on input "text" at bounding box center [805, 305] width 92 height 18
click at [787, 327] on li "3D Tour Capture $120.00" at bounding box center [822, 331] width 125 height 19
type input "3D Tour Capture $120.00"
type textarea "Capture 3D tour of home"
type input "1"
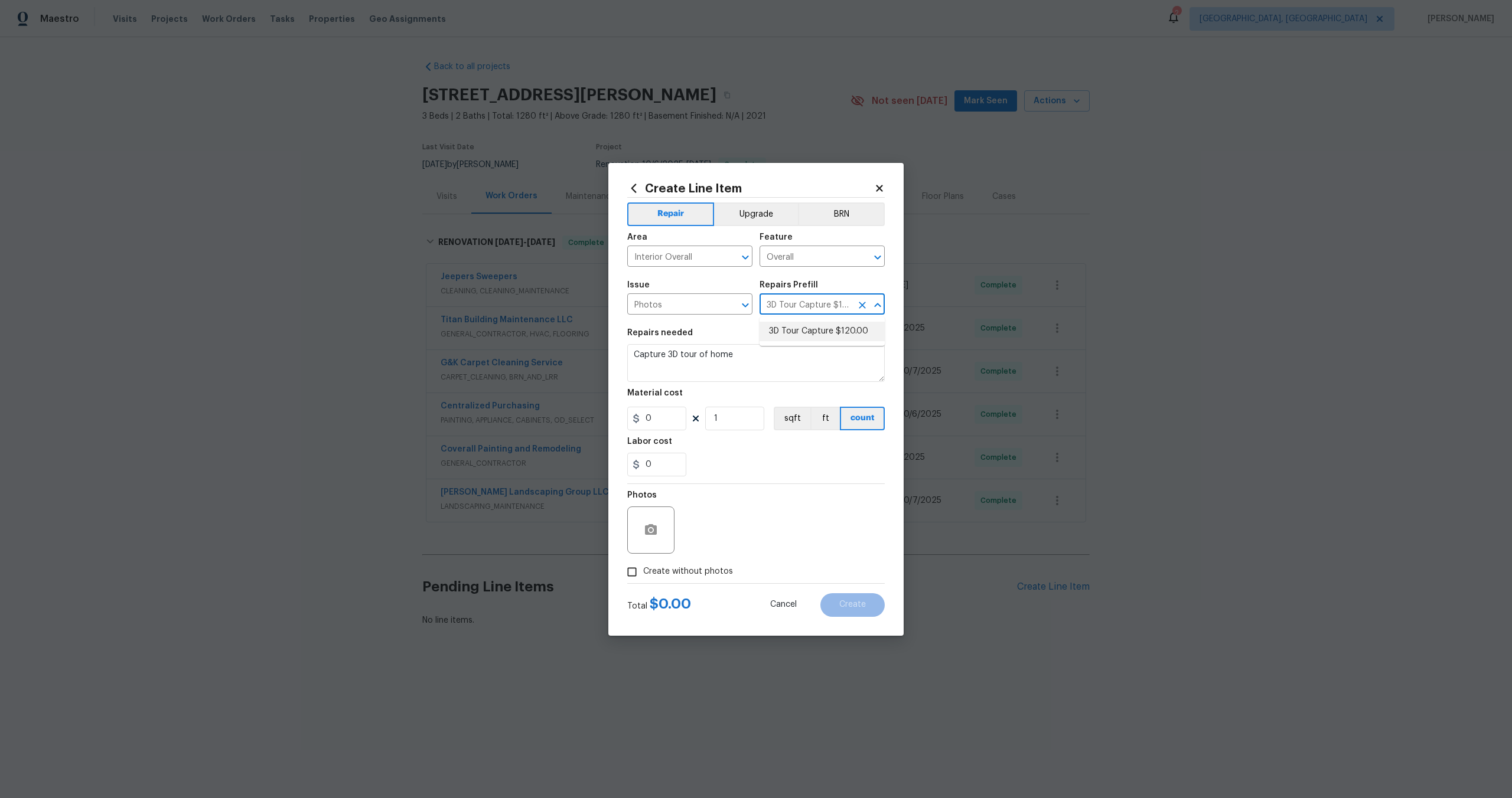
type input "120"
click at [635, 572] on input "Create without photos" at bounding box center [631, 572] width 23 height 23
checkbox input "true"
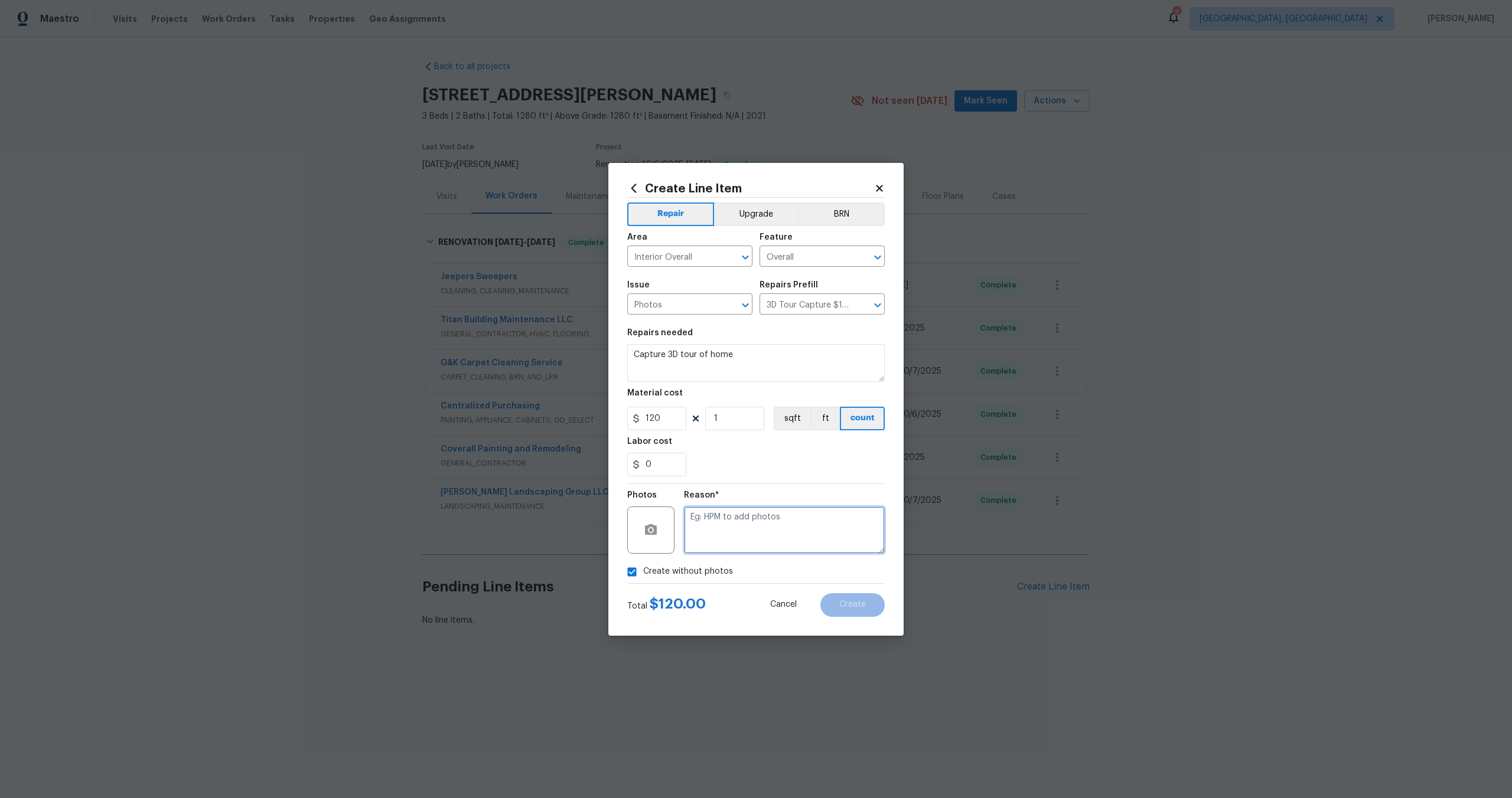
click at [747, 531] on textarea at bounding box center [784, 530] width 201 height 47
type textarea "."
click at [868, 605] on button "Create" at bounding box center [852, 605] width 64 height 24
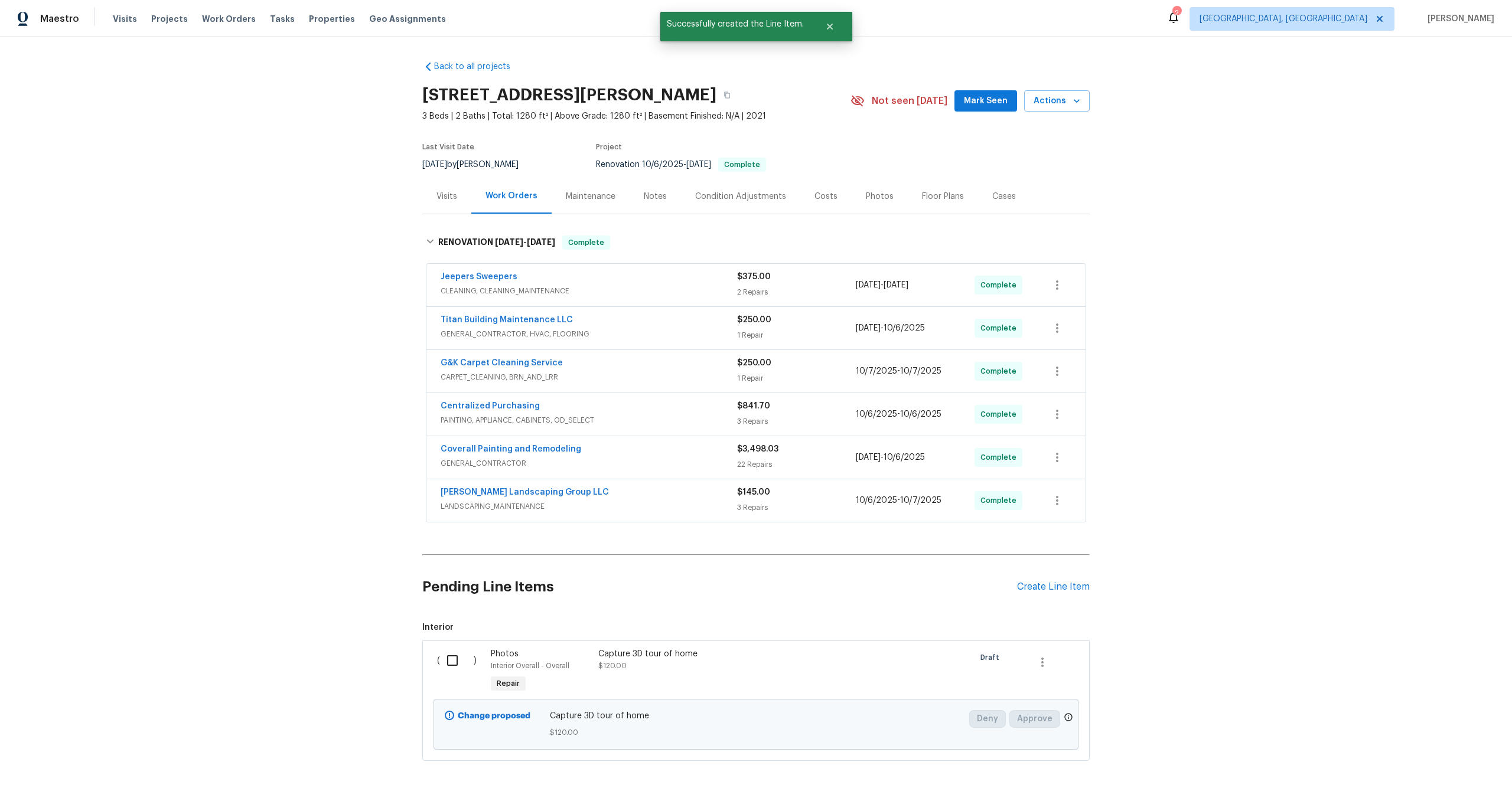
scroll to position [43, 0]
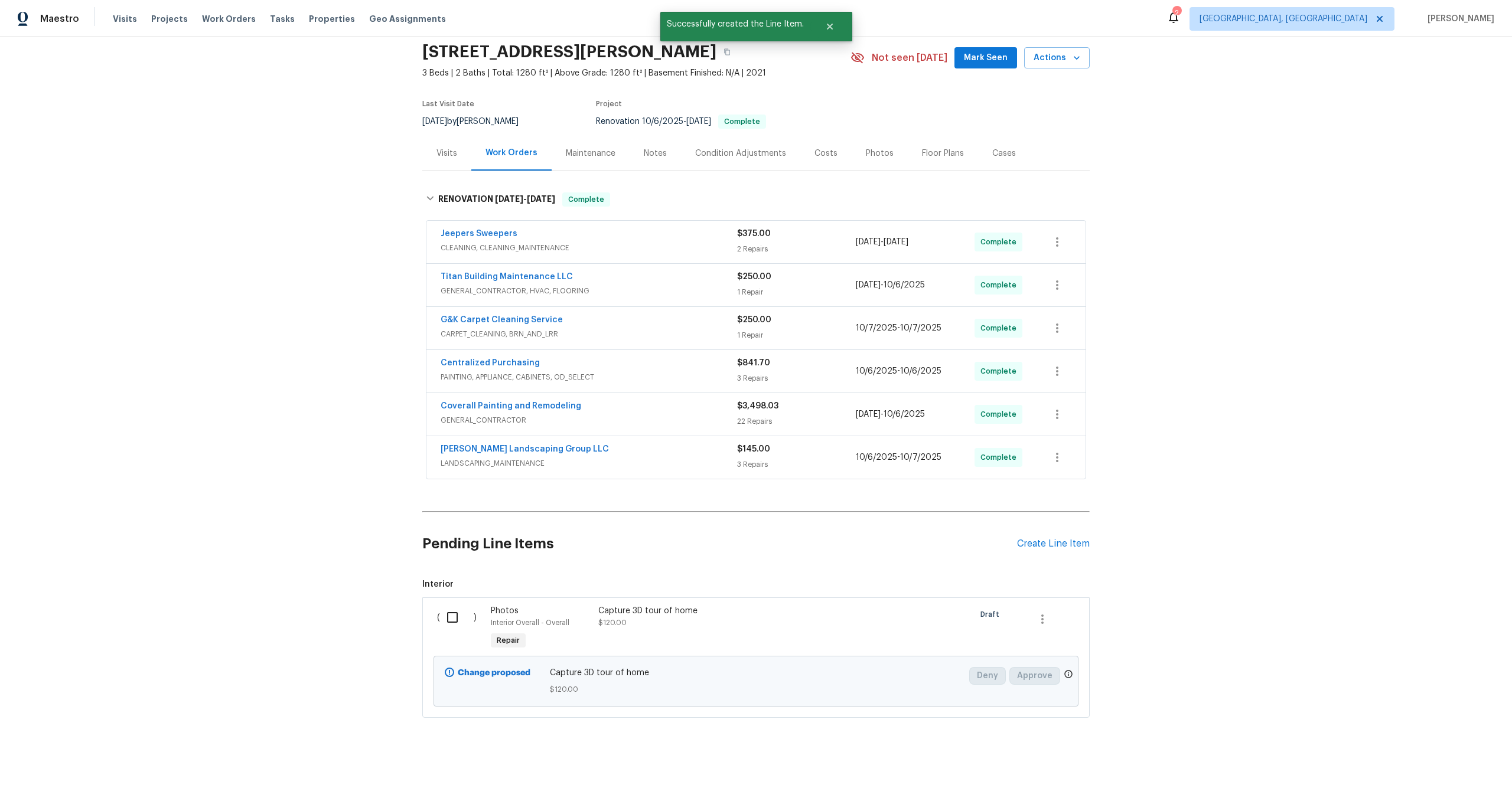
click at [454, 621] on input "checkbox" at bounding box center [457, 618] width 34 height 25
checkbox input "true"
click at [1427, 768] on span "Create Work Order" at bounding box center [1443, 768] width 78 height 15
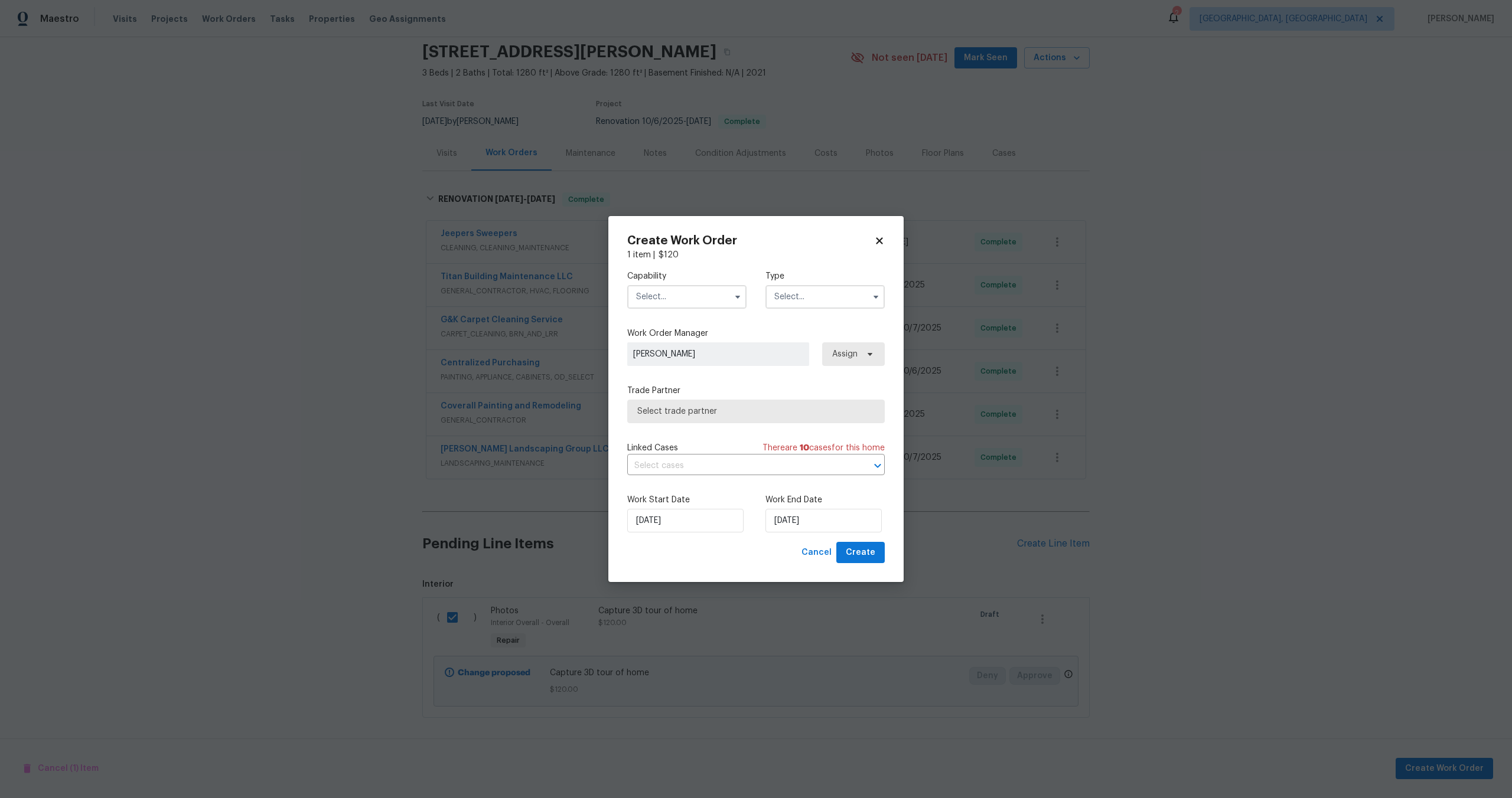
click at [678, 297] on input "text" at bounding box center [686, 297] width 119 height 24
click at [677, 351] on div "Photography" at bounding box center [686, 359] width 113 height 21
type input "Photography"
click at [809, 294] on input "text" at bounding box center [825, 297] width 119 height 24
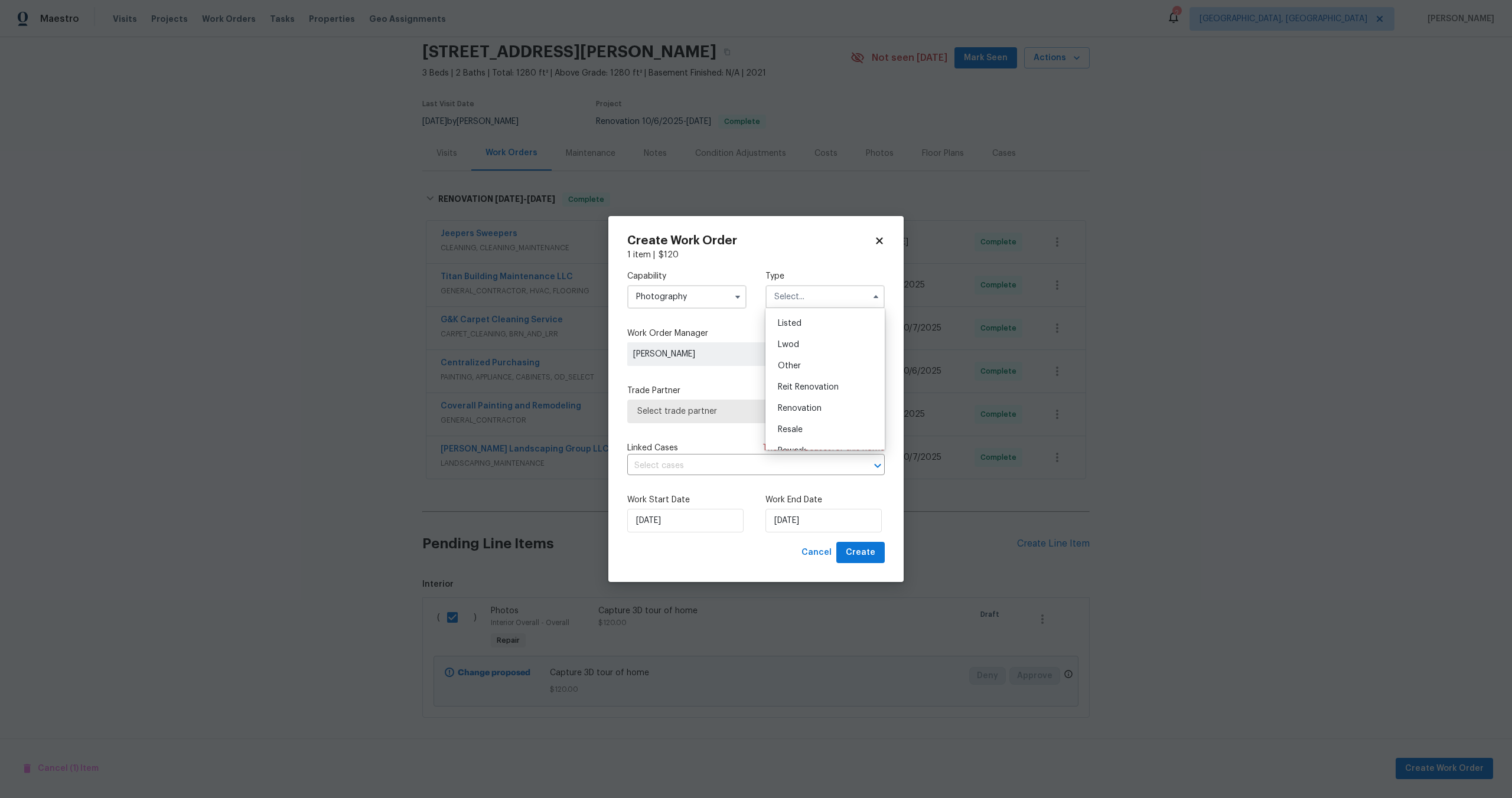
scroll to position [140, 0]
click at [800, 327] on div "Other" at bounding box center [824, 330] width 113 height 21
type input "Other"
click at [731, 406] on span "Select trade partner" at bounding box center [747, 411] width 220 height 12
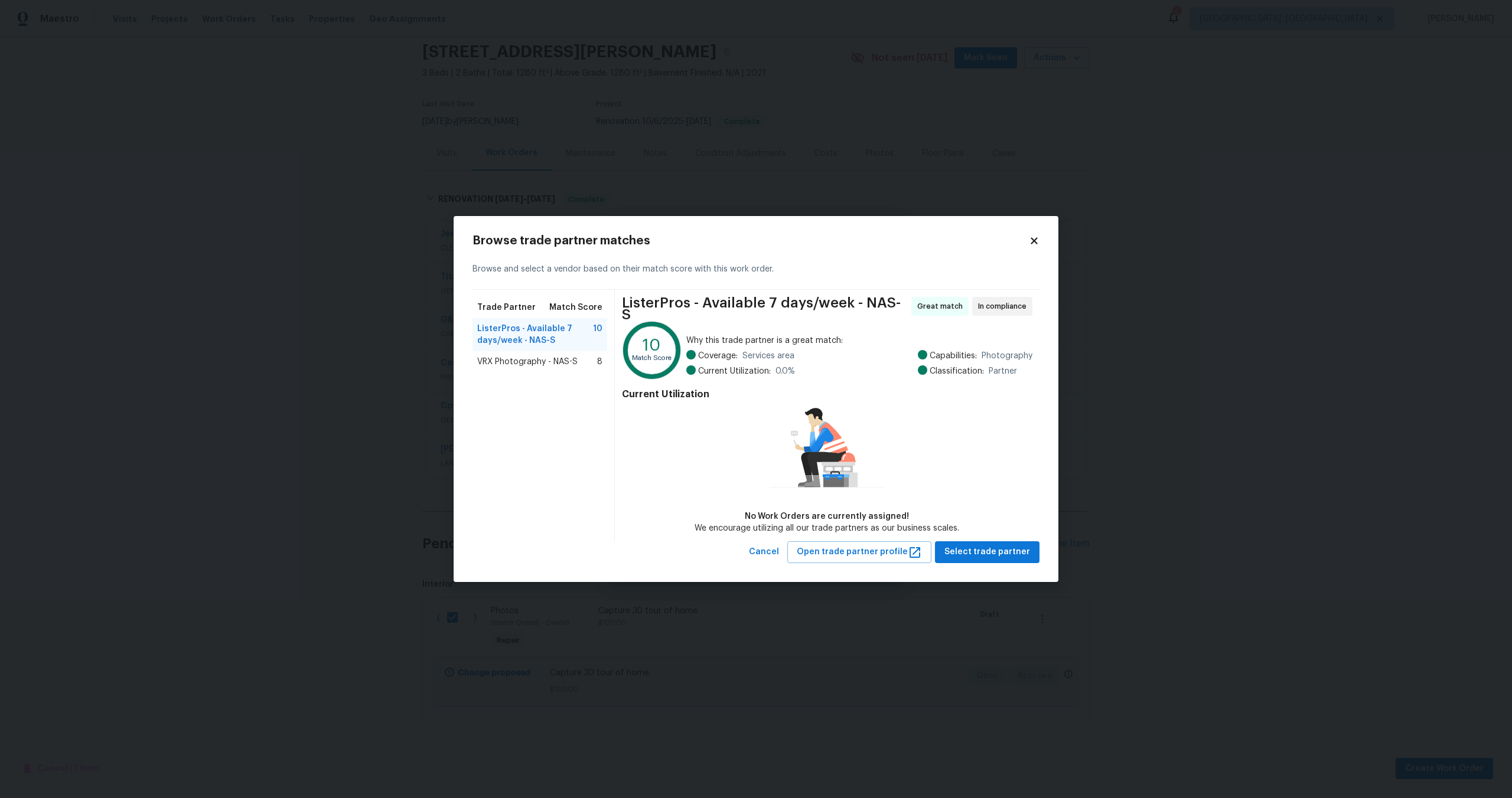
click at [525, 365] on span "VRX Photography - NAS-S" at bounding box center [527, 361] width 100 height 12
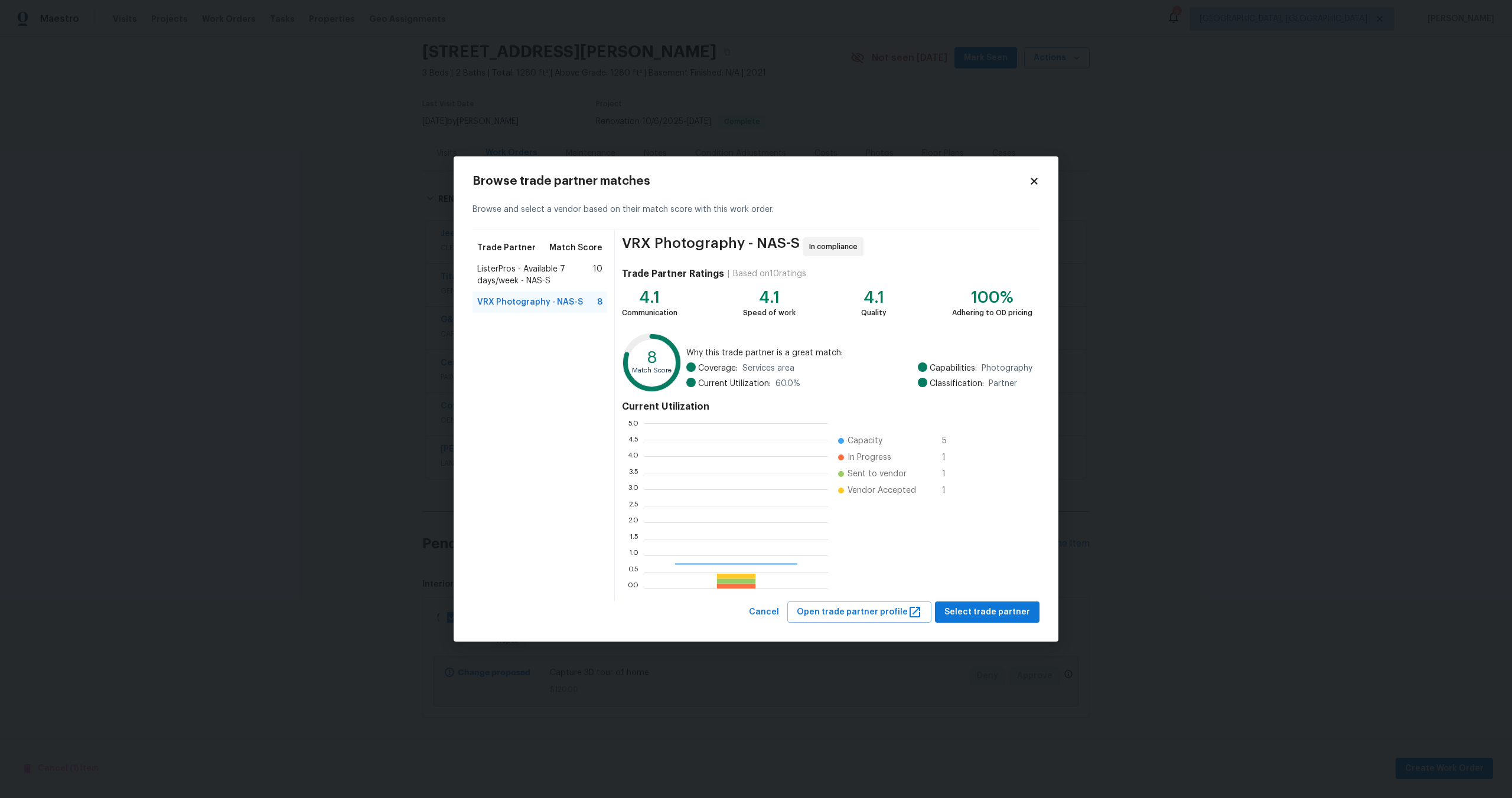
scroll to position [166, 184]
click at [982, 612] on span "Select trade partner" at bounding box center [987, 612] width 85 height 15
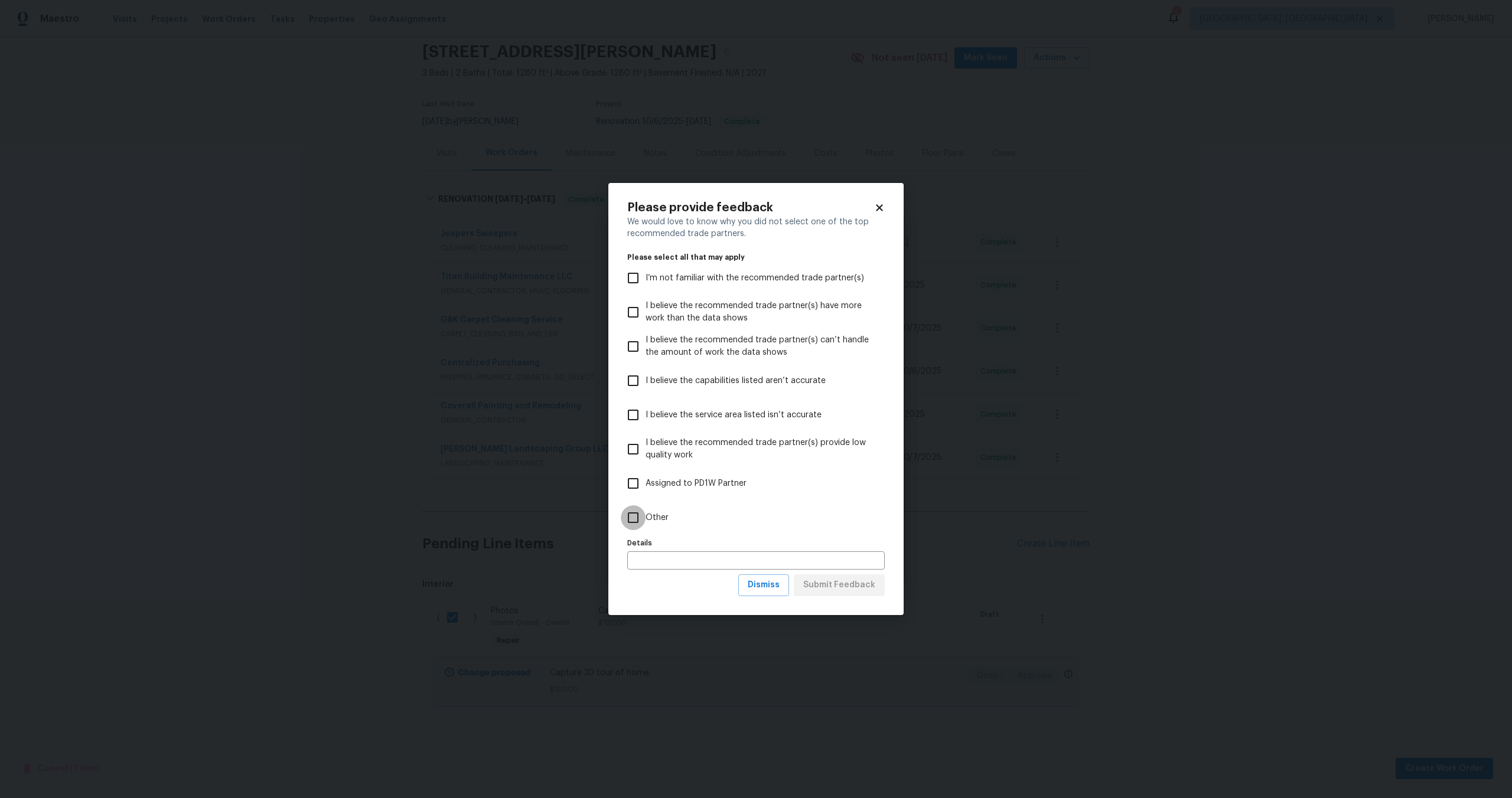
click at [632, 515] on input "Other" at bounding box center [633, 517] width 25 height 25
checkbox input "true"
click at [846, 587] on span "Submit Feedback" at bounding box center [838, 585] width 72 height 15
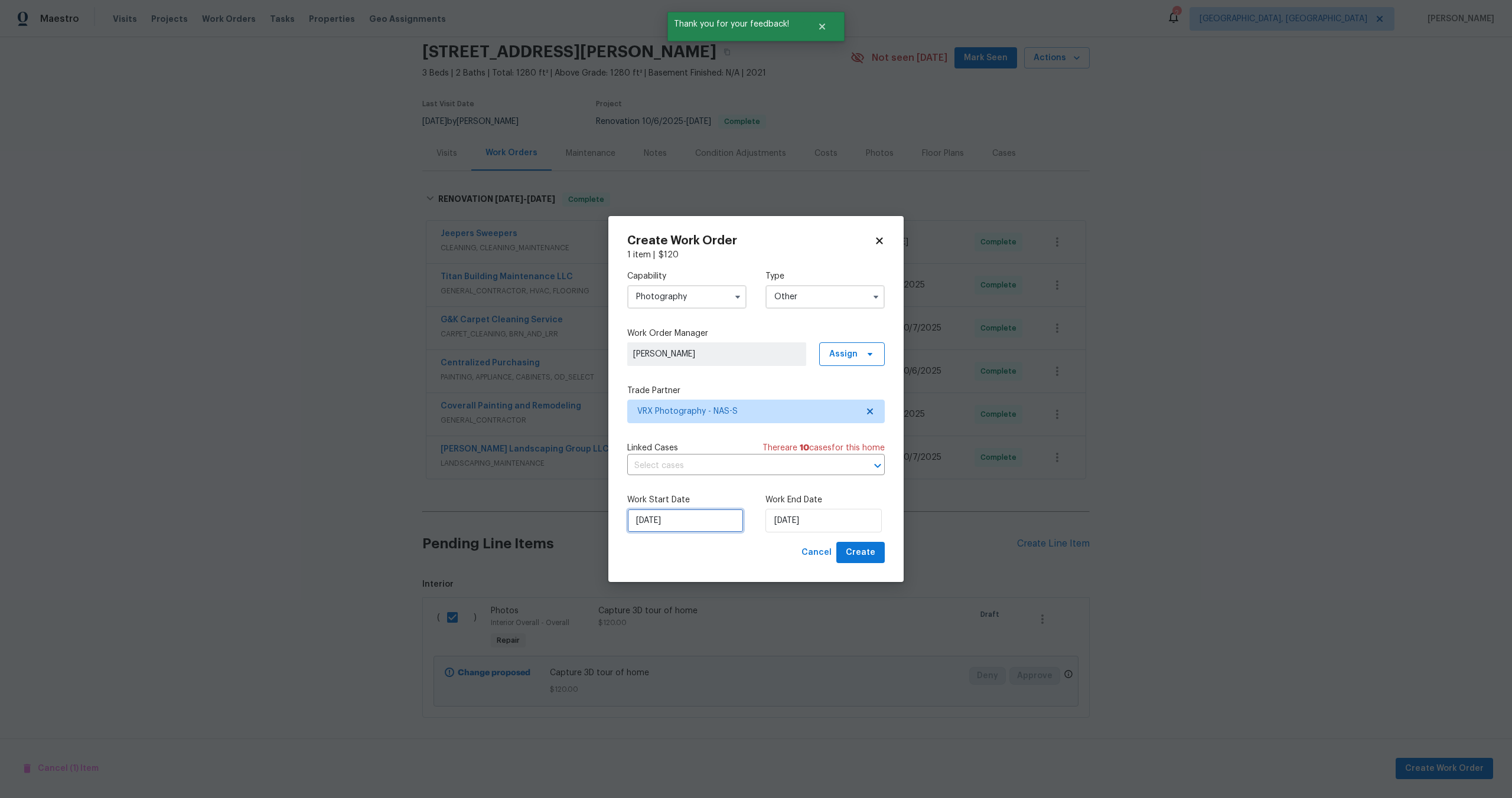
click at [710, 524] on input "[DATE]" at bounding box center [685, 521] width 116 height 24
click at [681, 453] on div "15" at bounding box center [683, 453] width 19 height 17
type input "[DATE]"
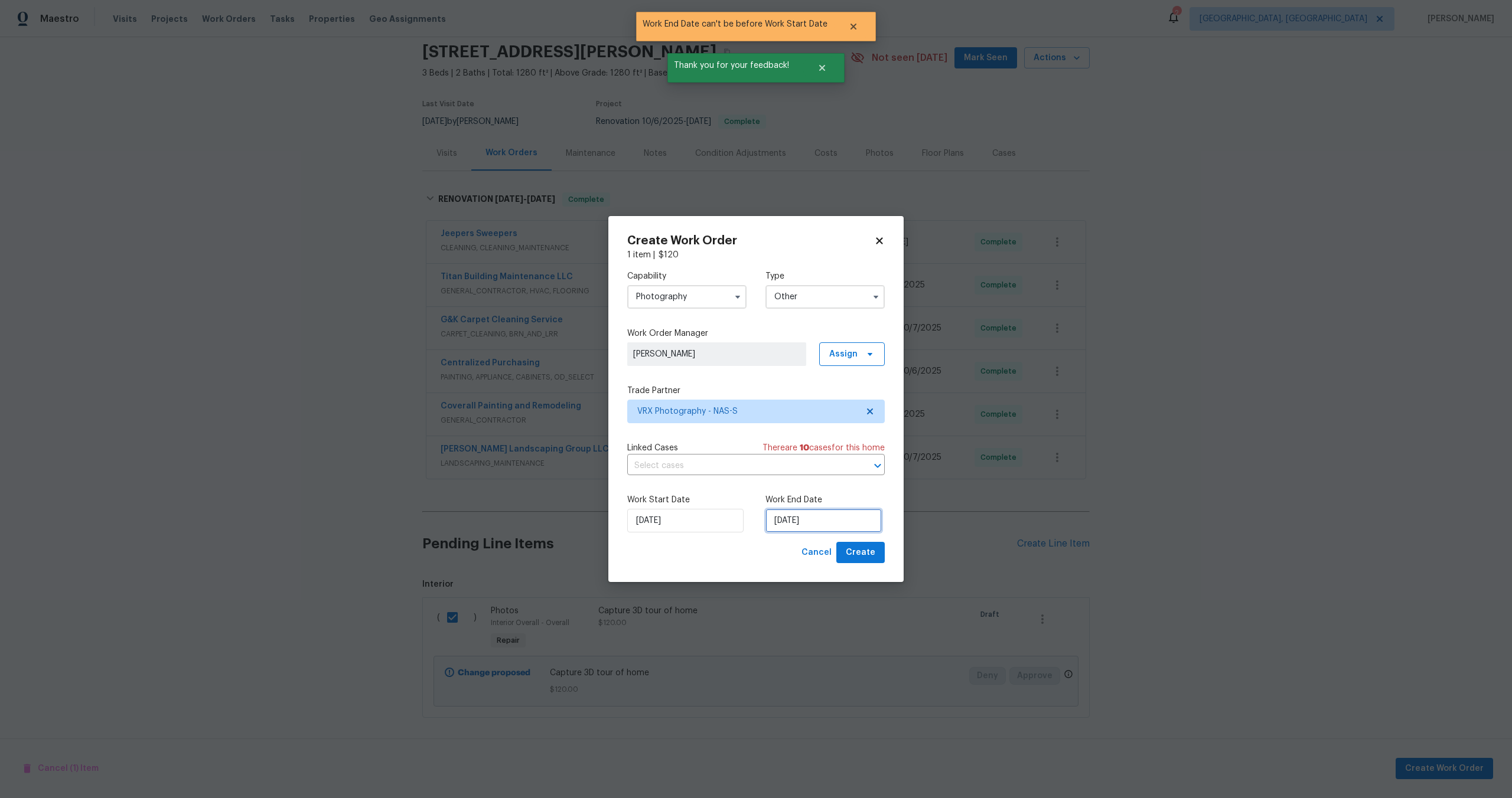
click at [833, 520] on input "[DATE]" at bounding box center [824, 521] width 116 height 24
click at [840, 453] on div "16" at bounding box center [839, 453] width 19 height 17
type input "[DATE]"
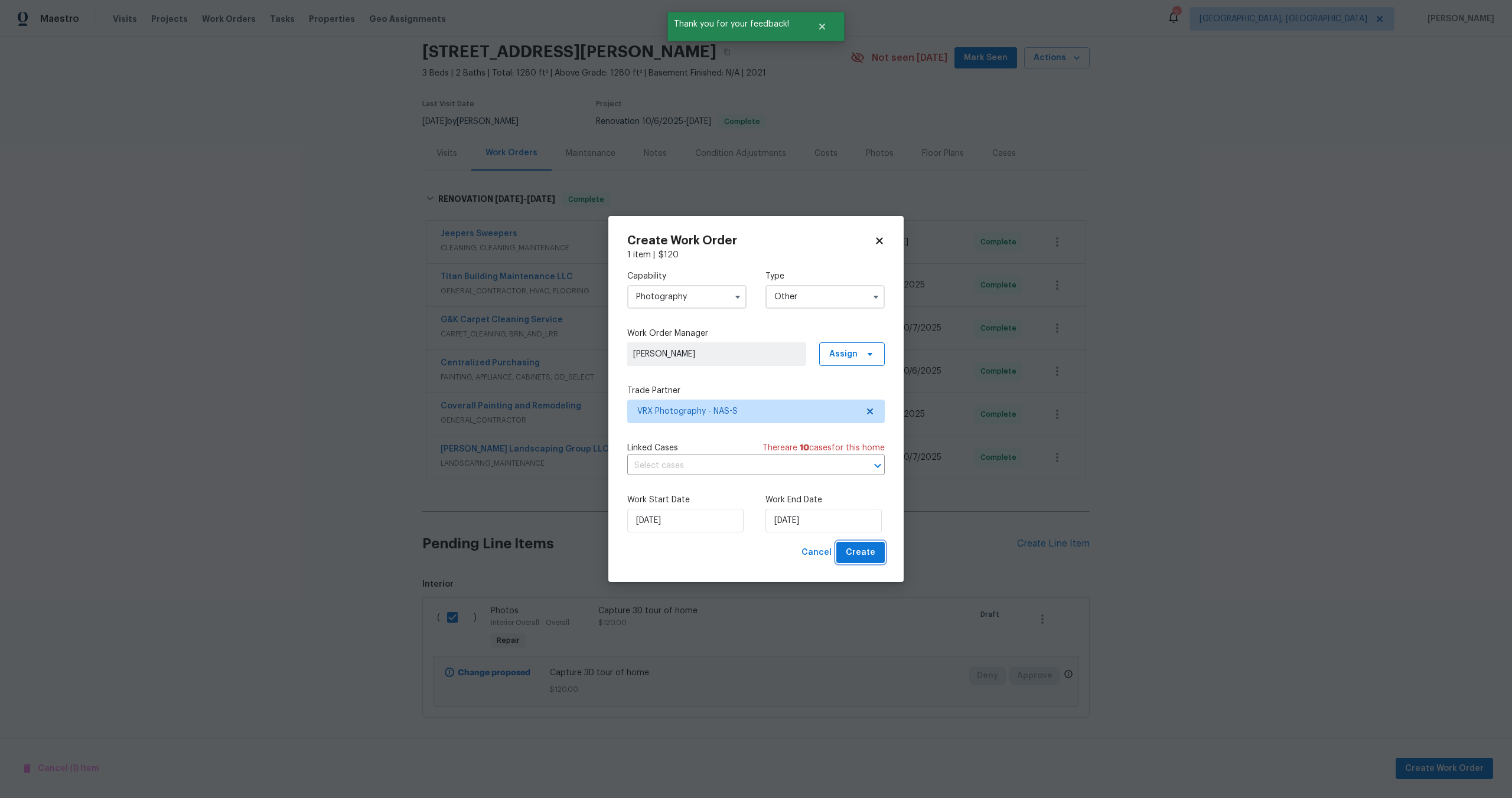
click at [867, 554] on span "Create" at bounding box center [860, 552] width 30 height 15
checkbox input "false"
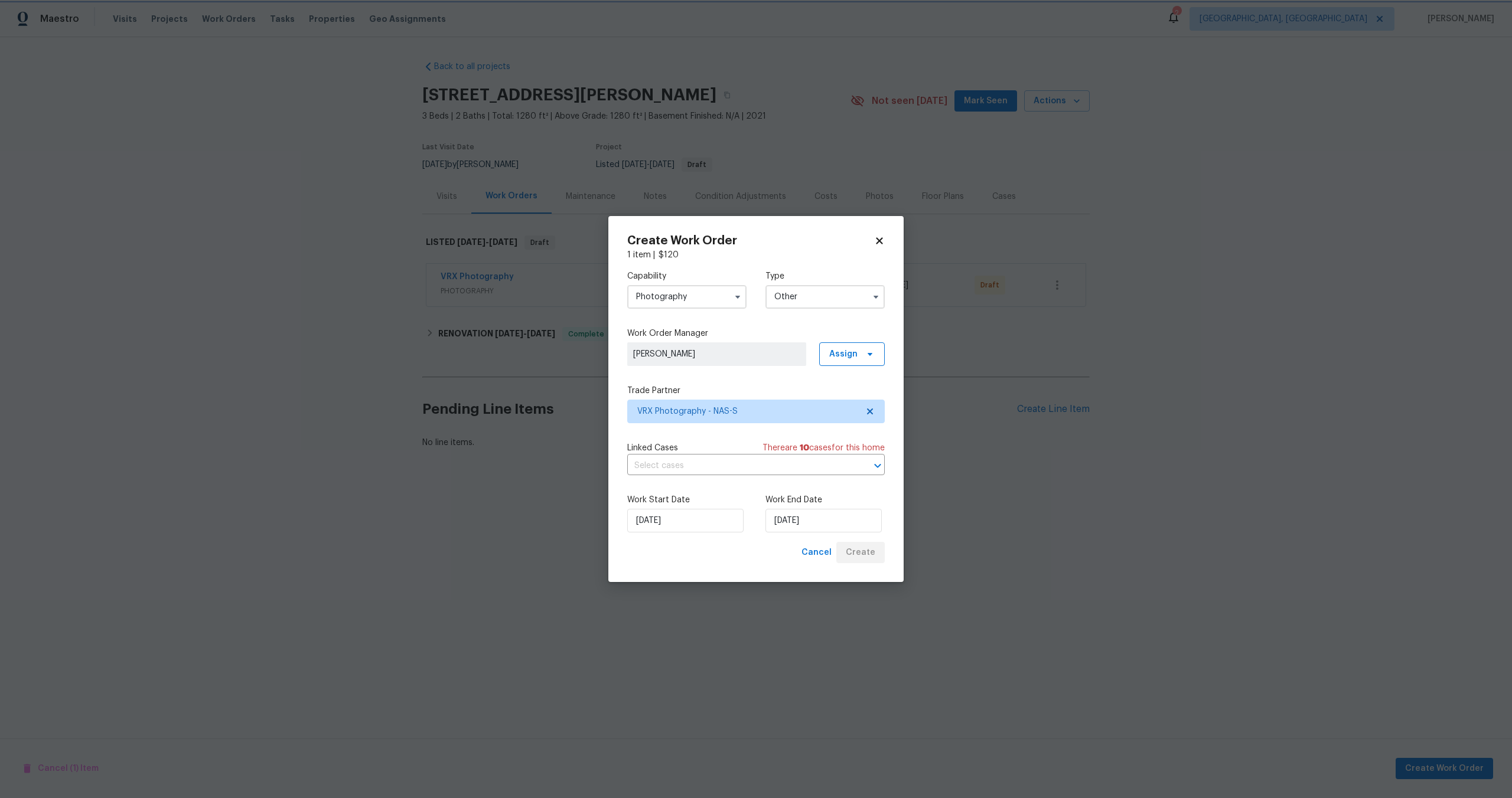
scroll to position [0, 0]
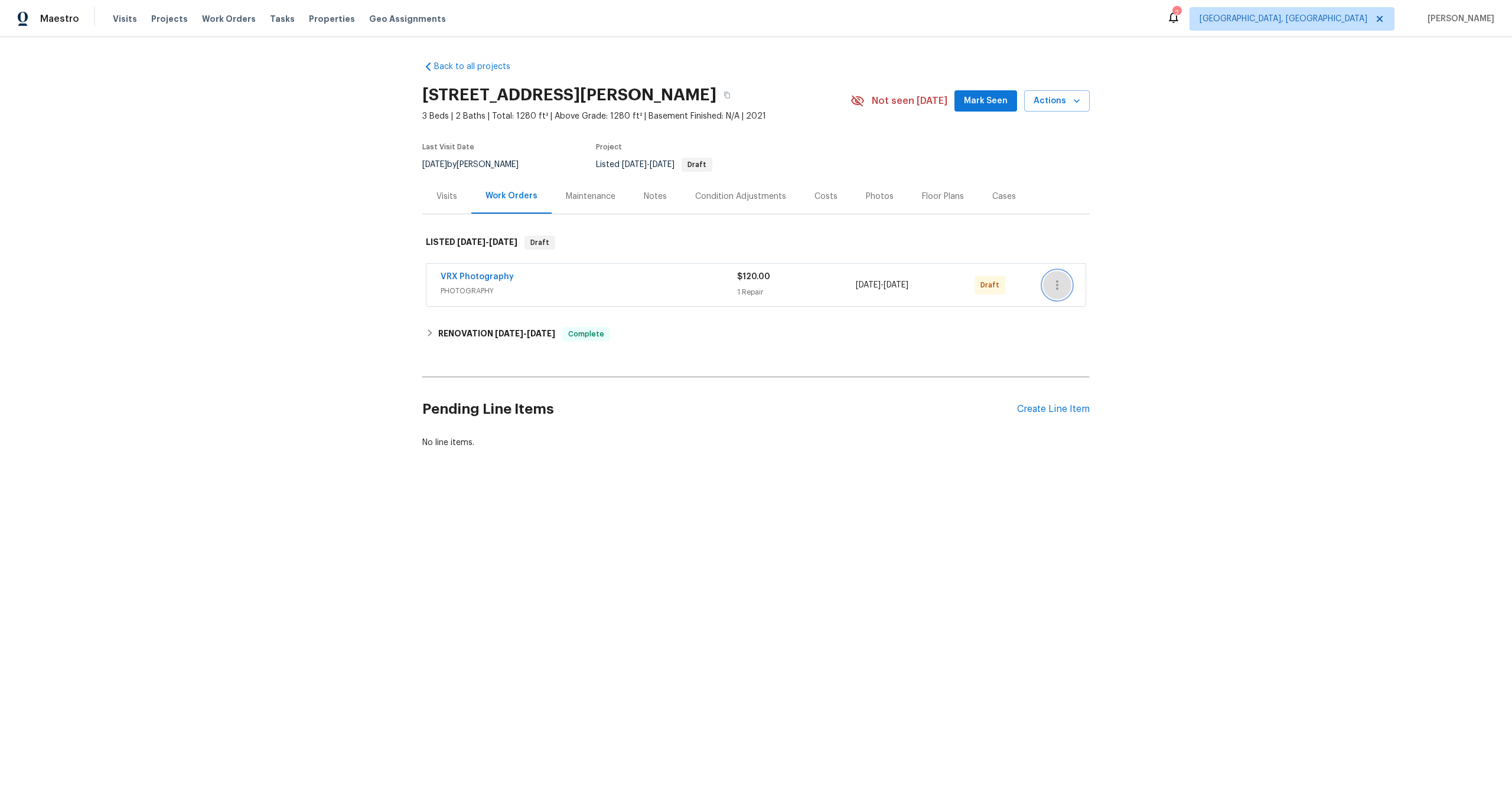
click at [1058, 285] on icon "button" at bounding box center [1057, 285] width 14 height 14
click at [1058, 285] on li "Send to Vendor" at bounding box center [1106, 285] width 127 height 19
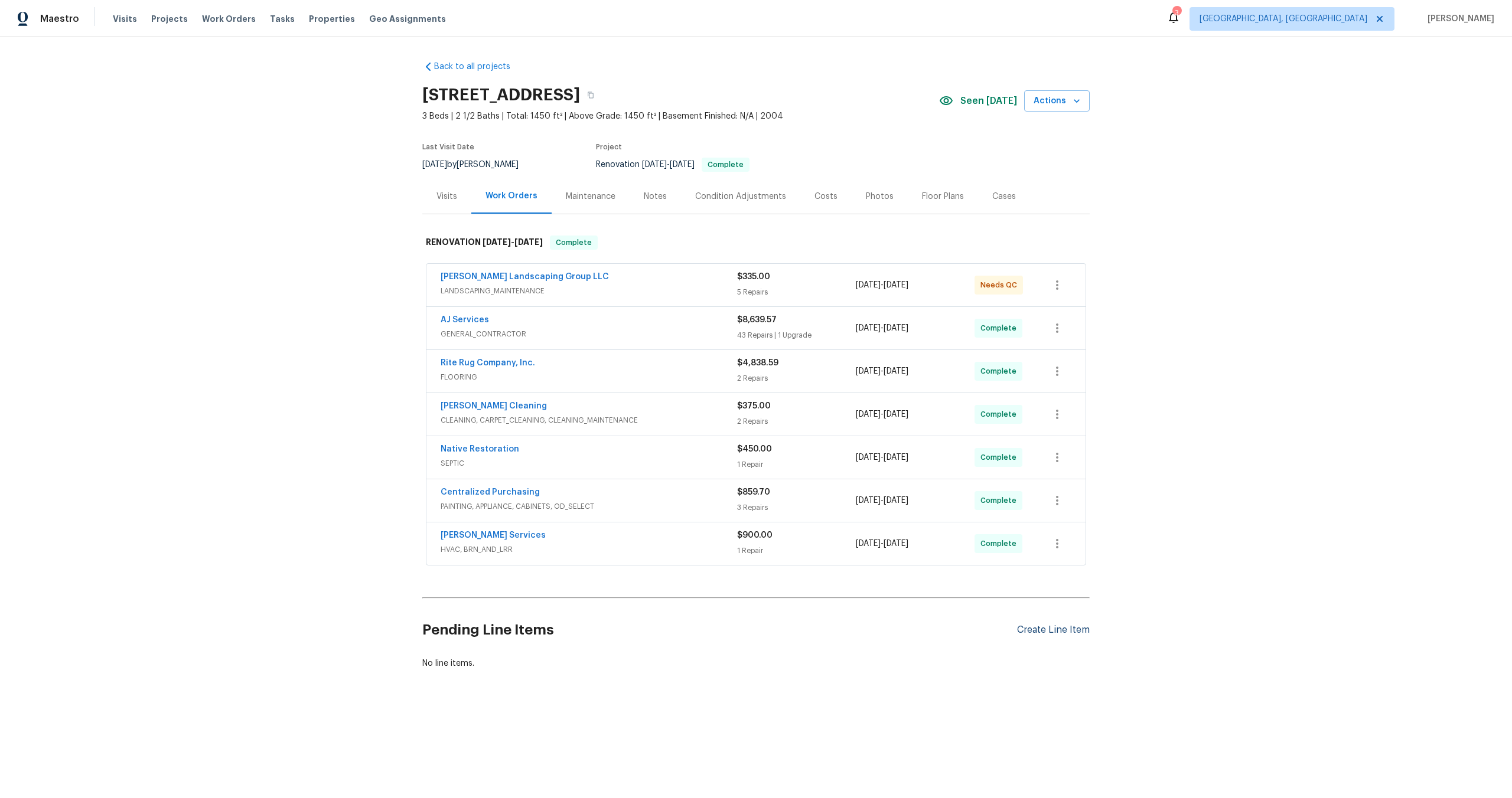
click at [1059, 629] on div "Create Line Item" at bounding box center [1053, 630] width 72 height 11
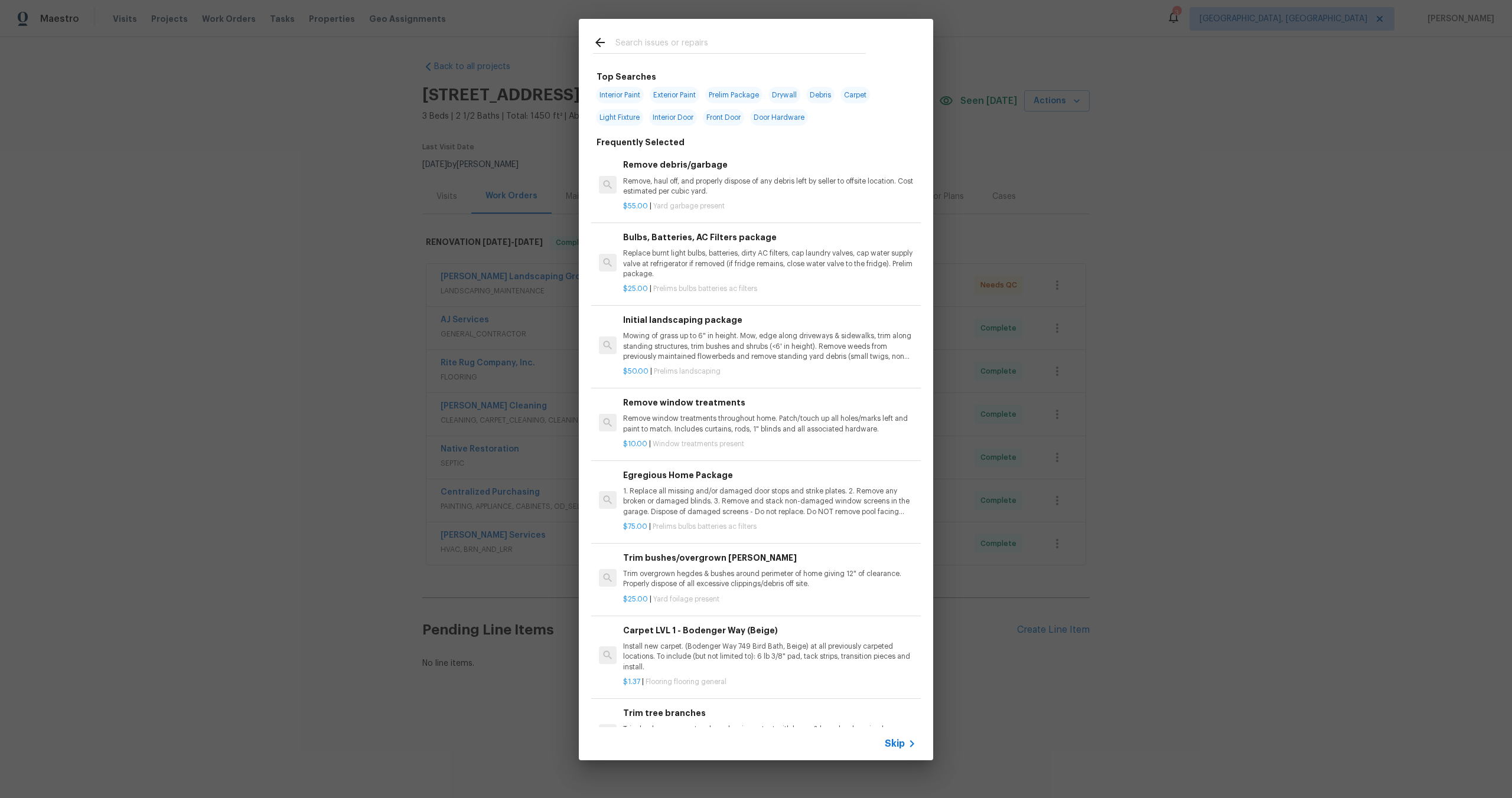
click at [903, 748] on span "Skip" at bounding box center [894, 744] width 20 height 12
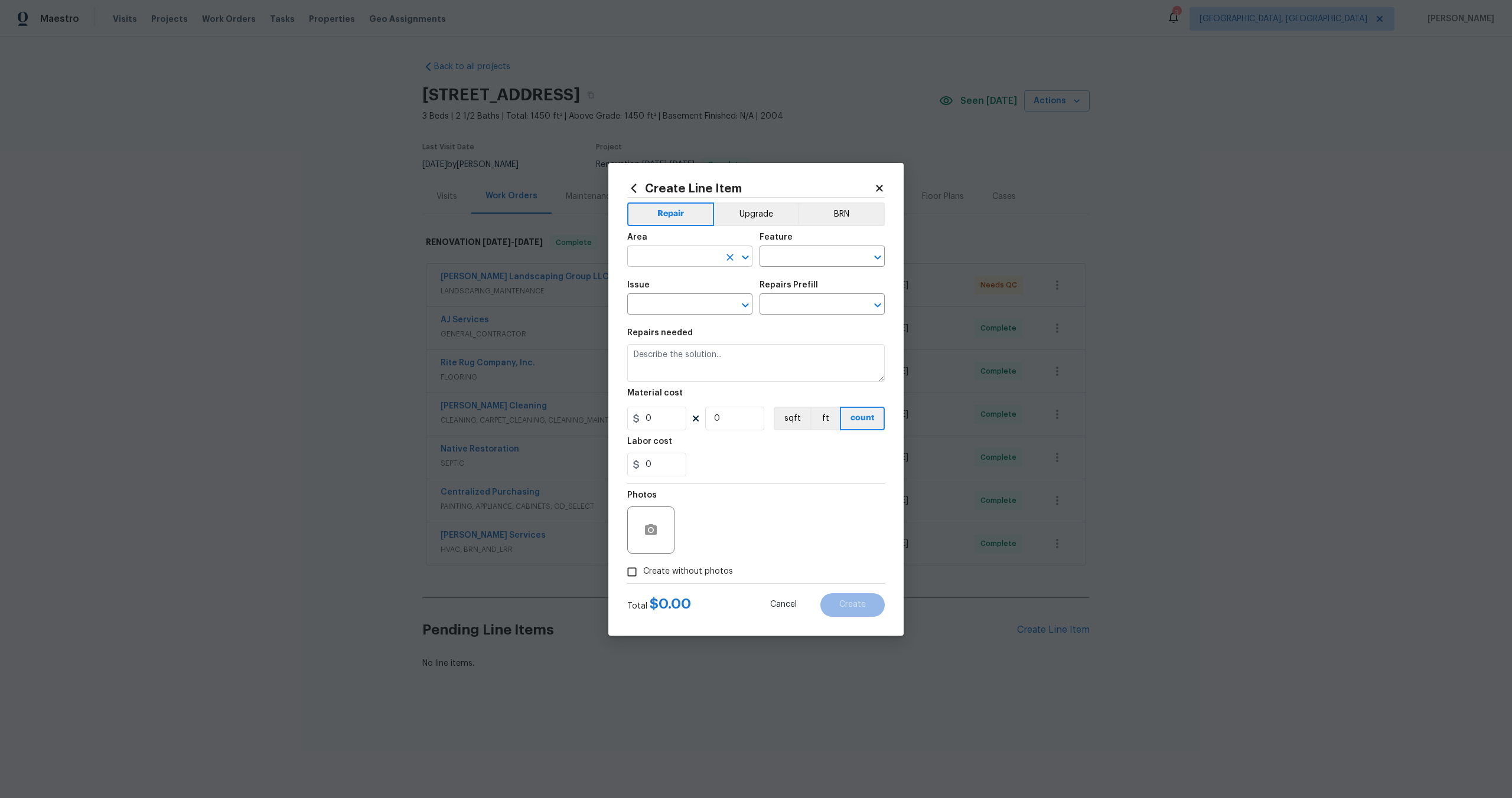
click at [693, 263] on input "text" at bounding box center [673, 257] width 92 height 18
click at [671, 308] on li "Interior Overall" at bounding box center [689, 303] width 125 height 19
type input "Interior Overall"
click at [766, 257] on input "text" at bounding box center [805, 257] width 92 height 18
click at [783, 311] on li "Overall" at bounding box center [822, 312] width 125 height 19
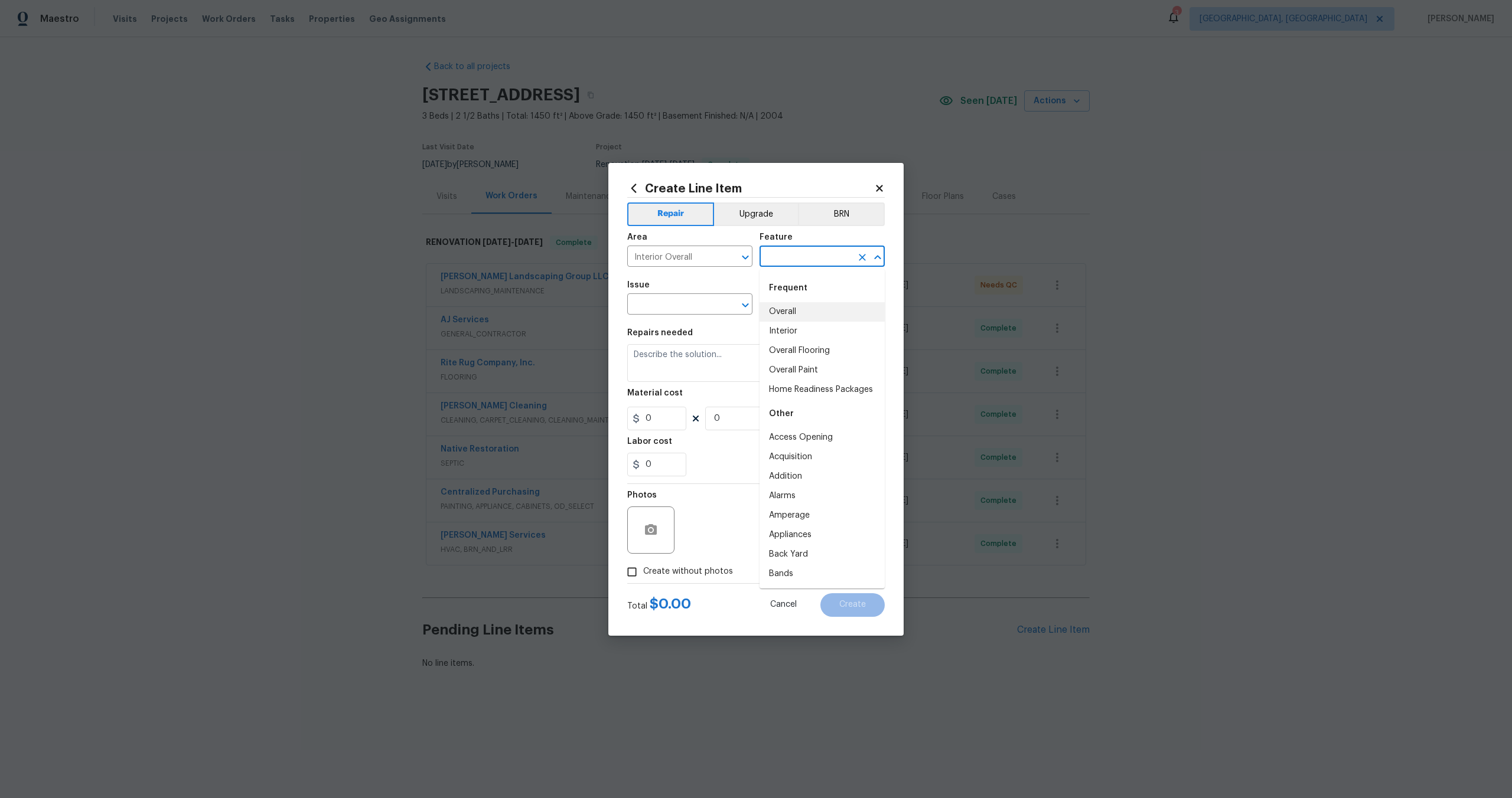
type input "Overall"
click at [655, 307] on input "text" at bounding box center [673, 305] width 92 height 18
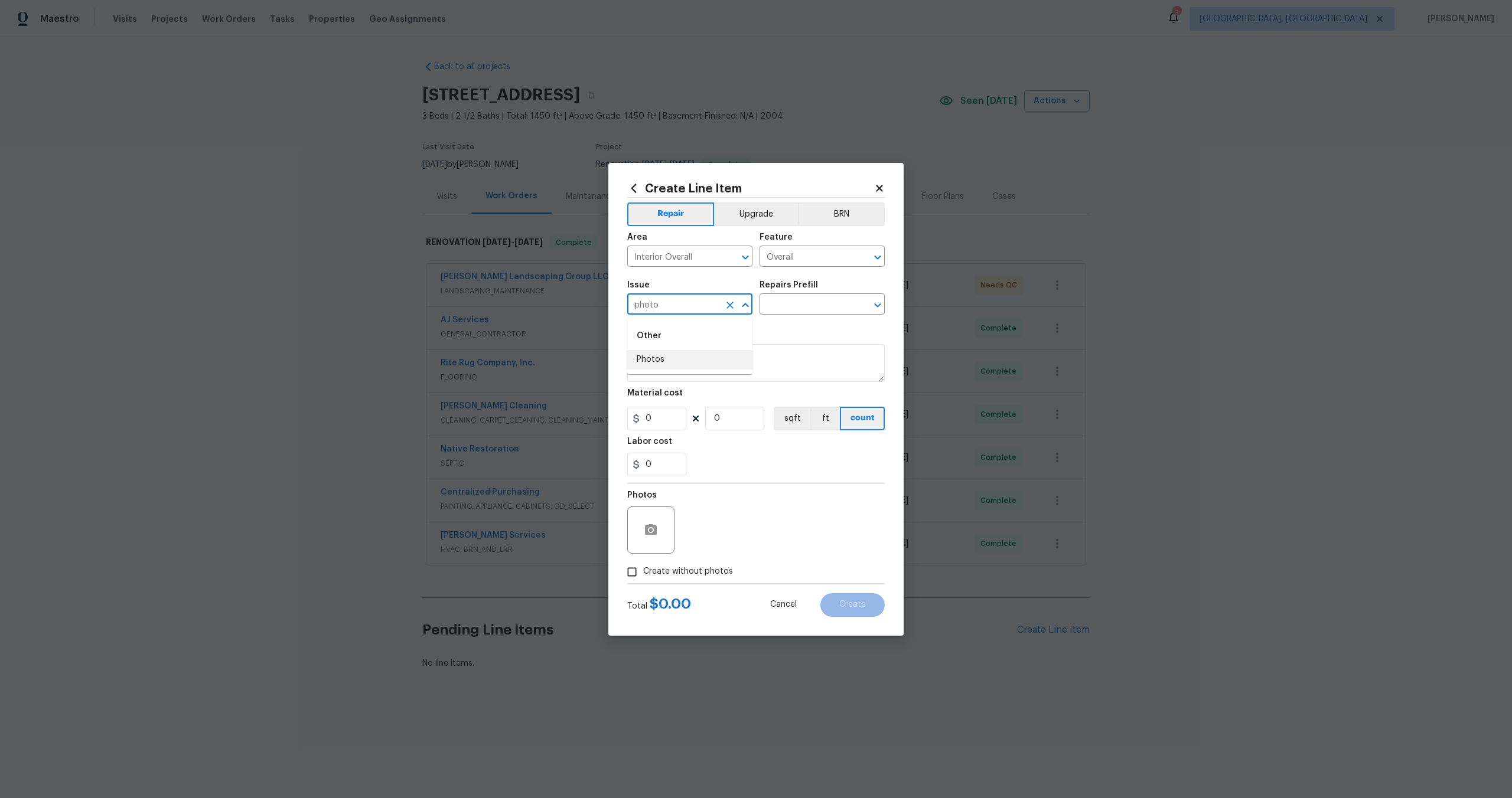
click at [652, 354] on li "Photos" at bounding box center [689, 360] width 125 height 19
type input "Photos"
click at [791, 294] on div "Repairs Prefill" at bounding box center [822, 288] width 125 height 16
click at [789, 301] on input "text" at bounding box center [805, 305] width 92 height 18
click at [789, 339] on li "3D Tour Capture $120.00" at bounding box center [822, 331] width 125 height 19
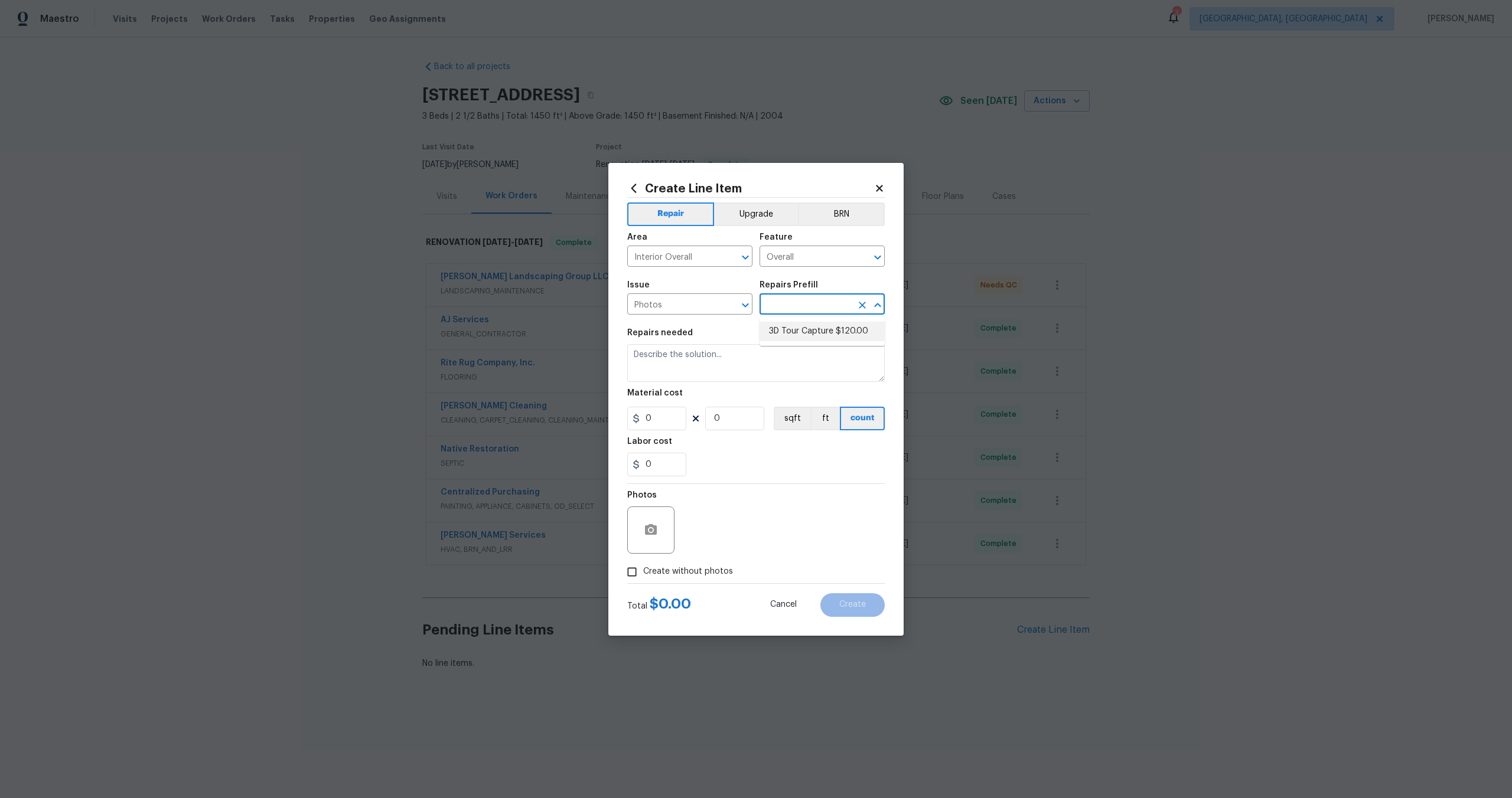
type input "3D Tour Capture $120.00"
type textarea "Capture 3D tour of home"
type input "1"
type input "120"
click at [630, 572] on input "Create without photos" at bounding box center [631, 572] width 23 height 23
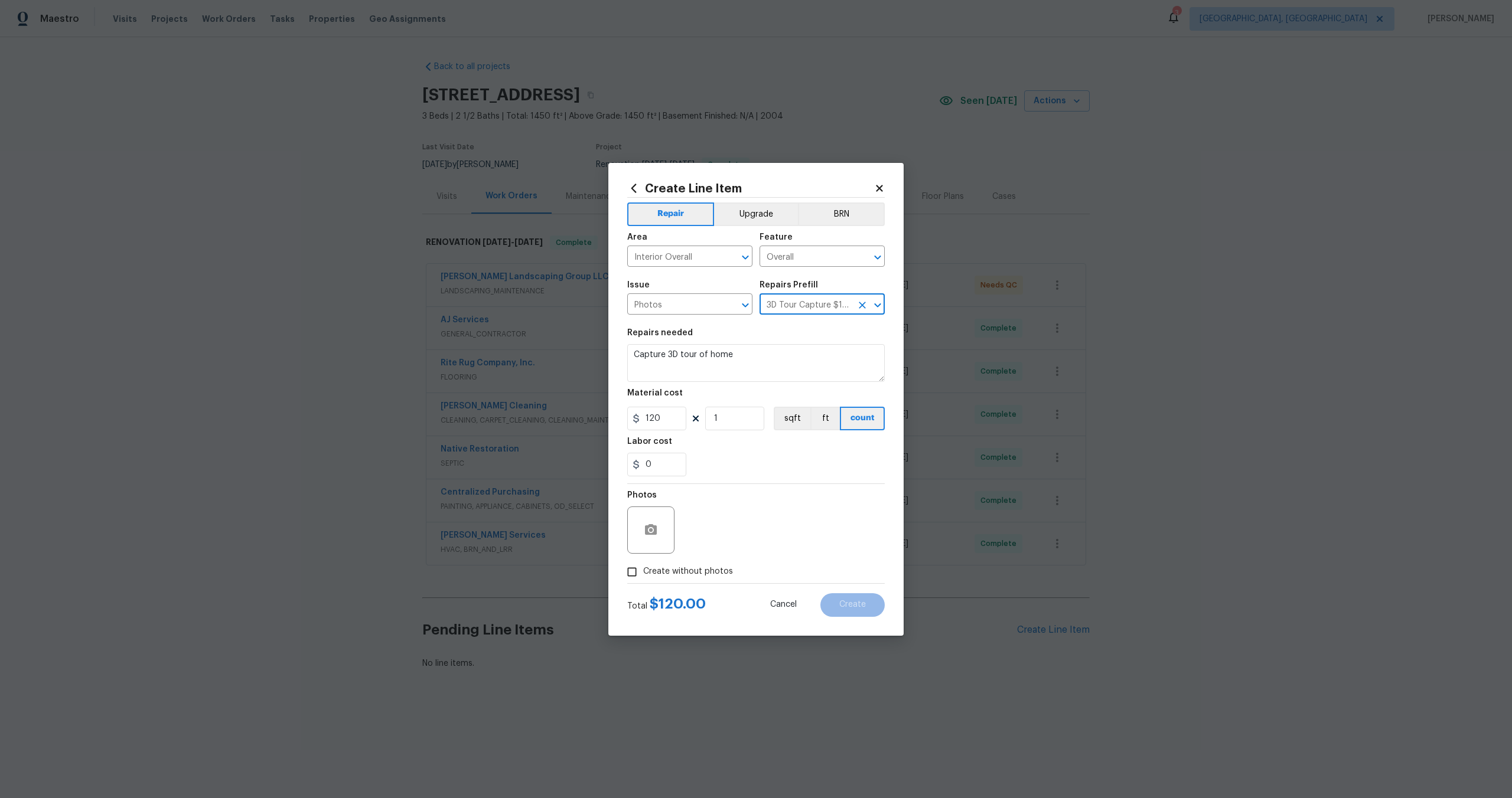
checkbox input "true"
click at [742, 537] on textarea at bounding box center [784, 530] width 201 height 47
type textarea "."
click at [862, 603] on span "Create" at bounding box center [852, 605] width 27 height 9
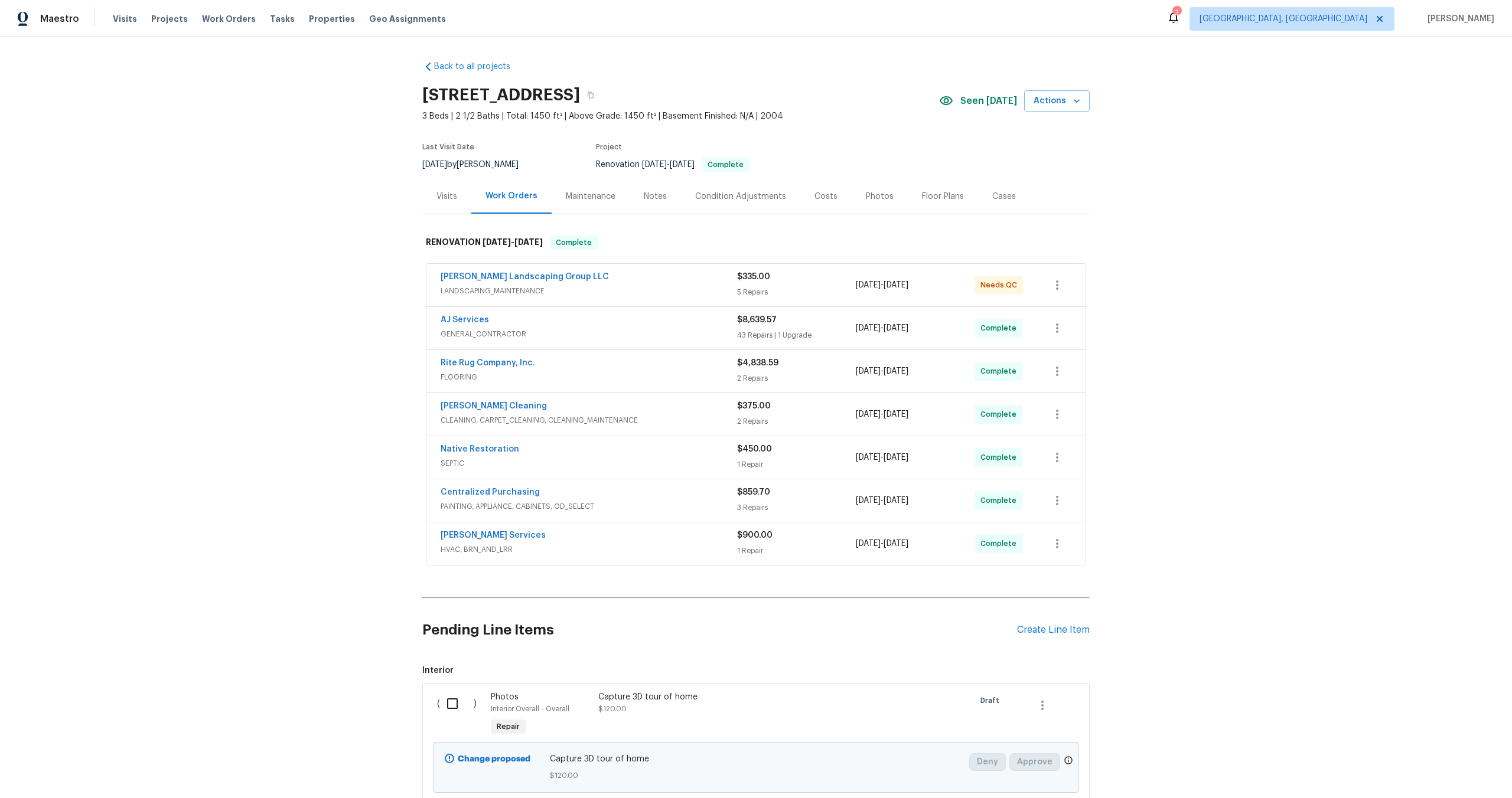
scroll to position [86, 0]
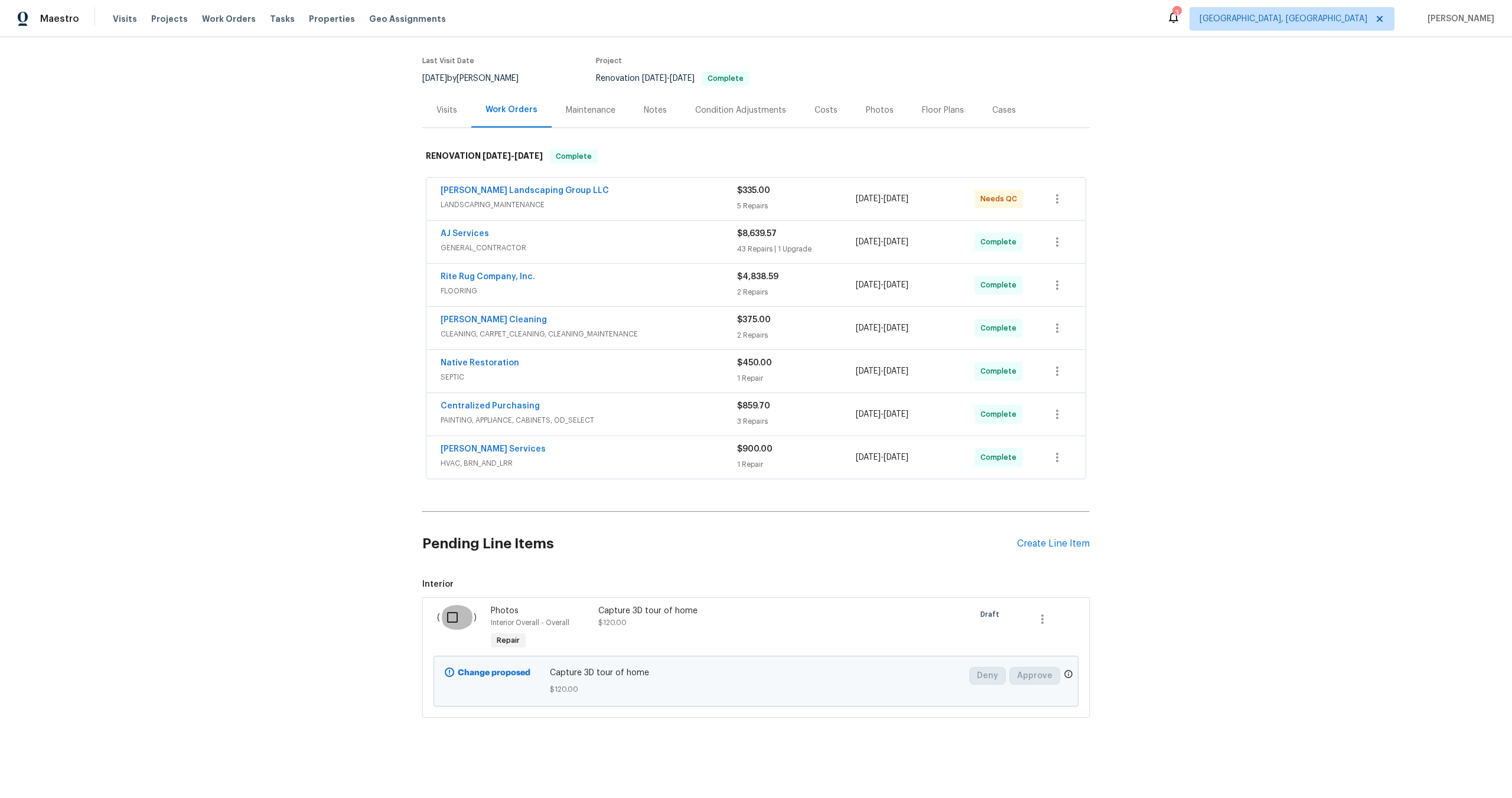
click at [457, 621] on input "checkbox" at bounding box center [457, 618] width 34 height 25
checkbox input "true"
click at [1473, 770] on span "Create Work Order" at bounding box center [1443, 768] width 78 height 15
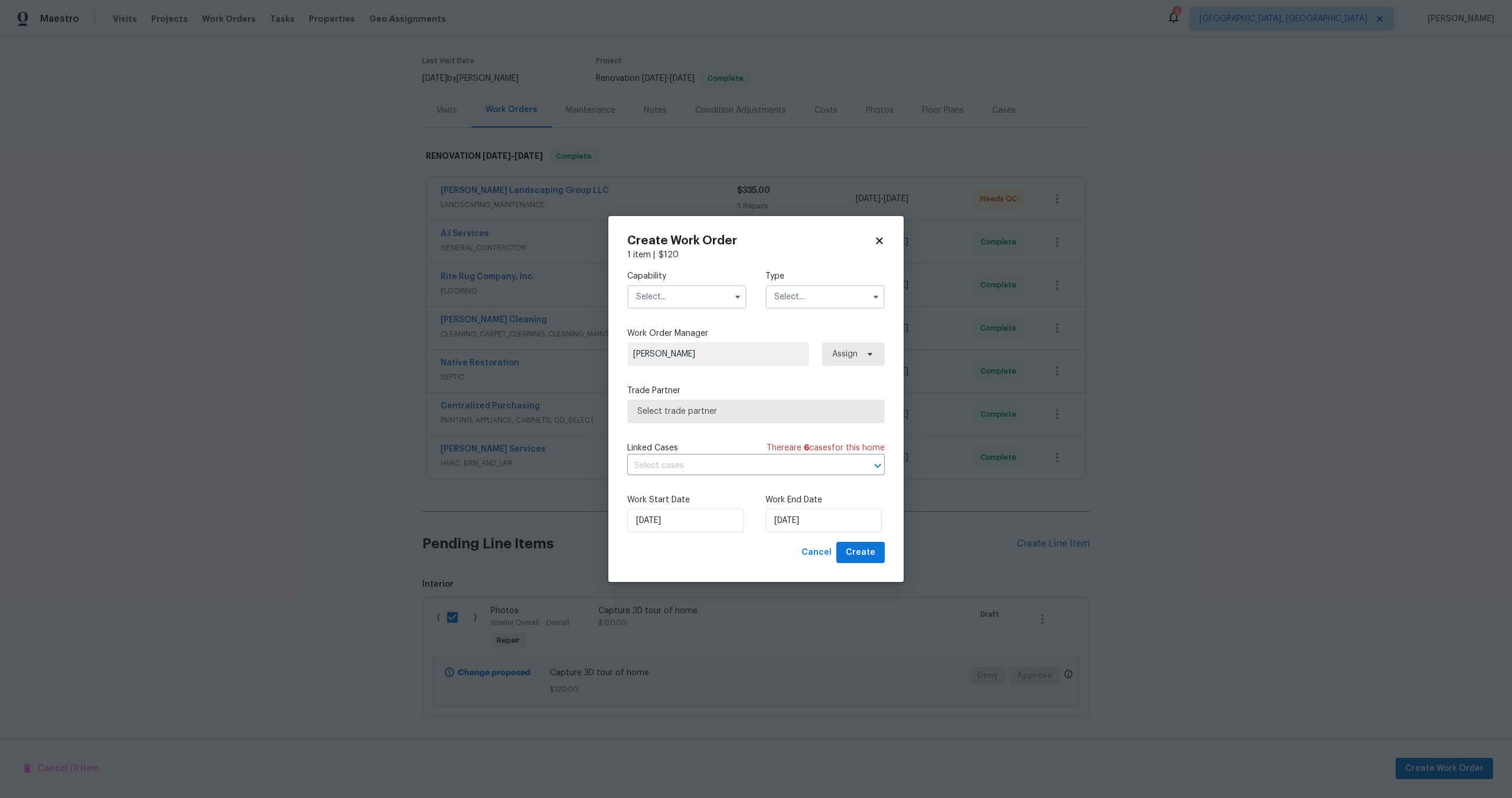
click at [667, 296] on input "text" at bounding box center [686, 297] width 119 height 24
click at [675, 315] on div "Photography" at bounding box center [686, 310] width 113 height 21
type input "Photography"
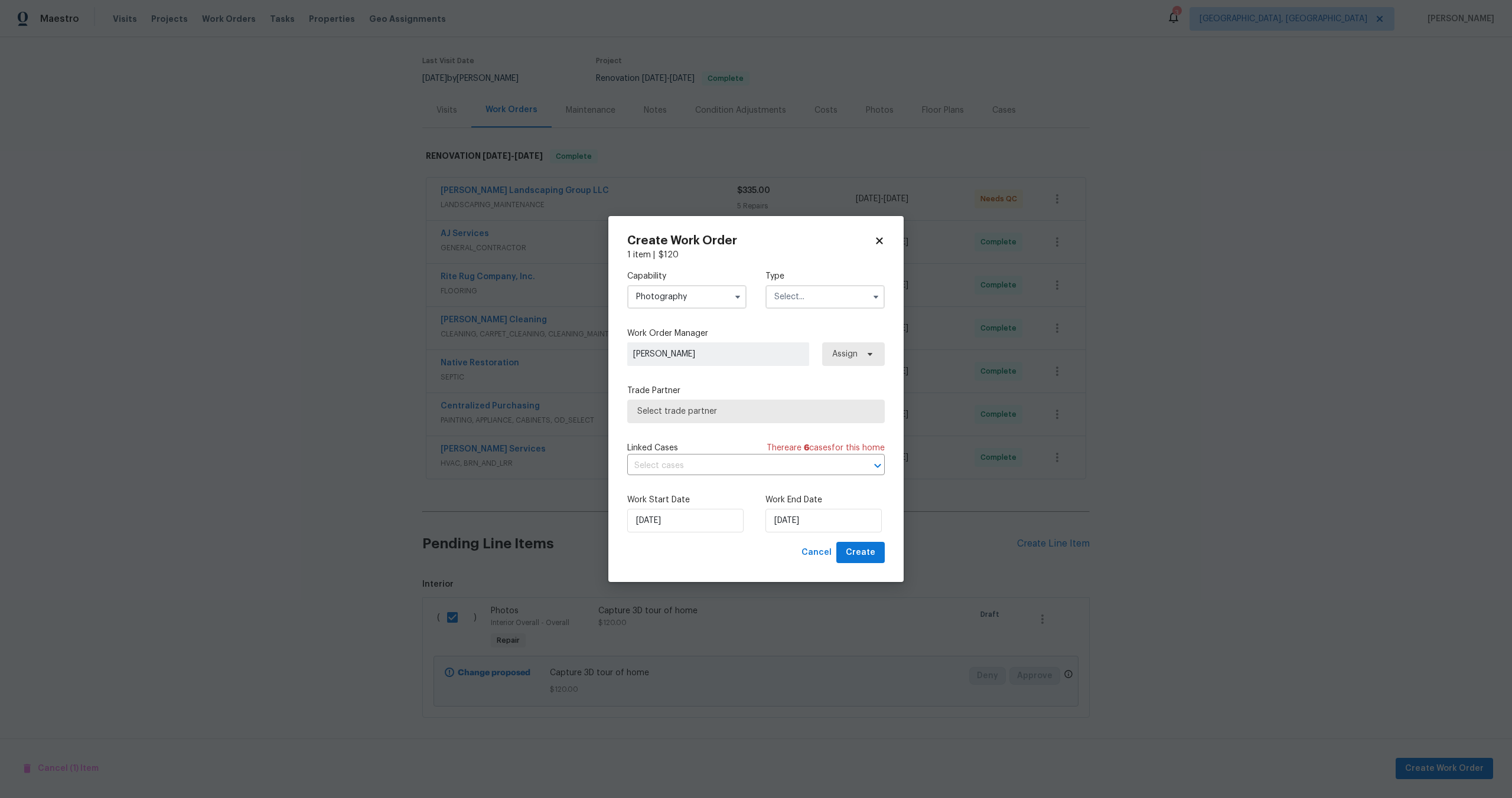
click at [815, 296] on input "text" at bounding box center [825, 297] width 119 height 24
click at [798, 330] on span "Other" at bounding box center [789, 330] width 23 height 8
type input "Other"
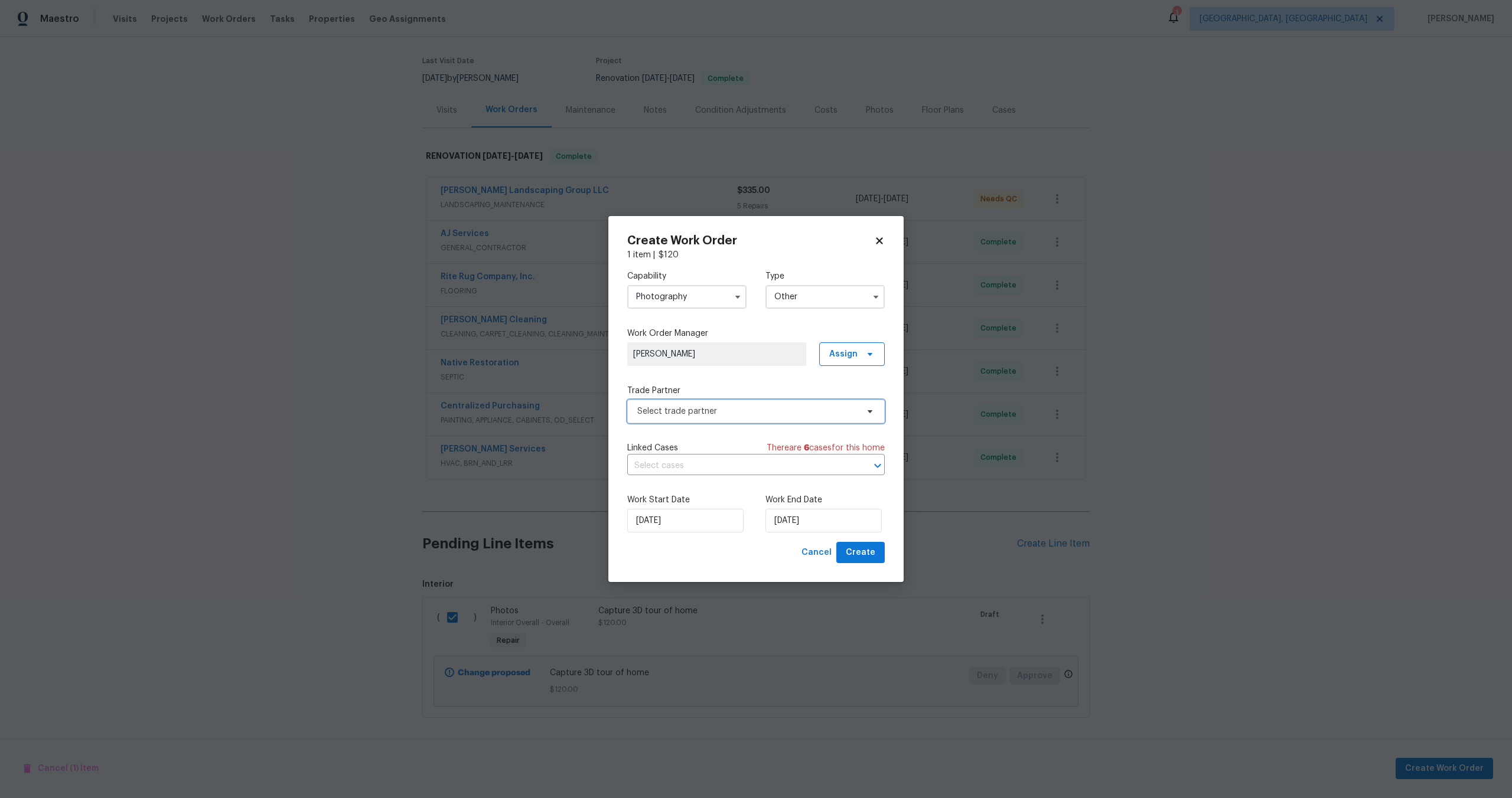
click at [731, 414] on span "Select trade partner" at bounding box center [747, 411] width 220 height 12
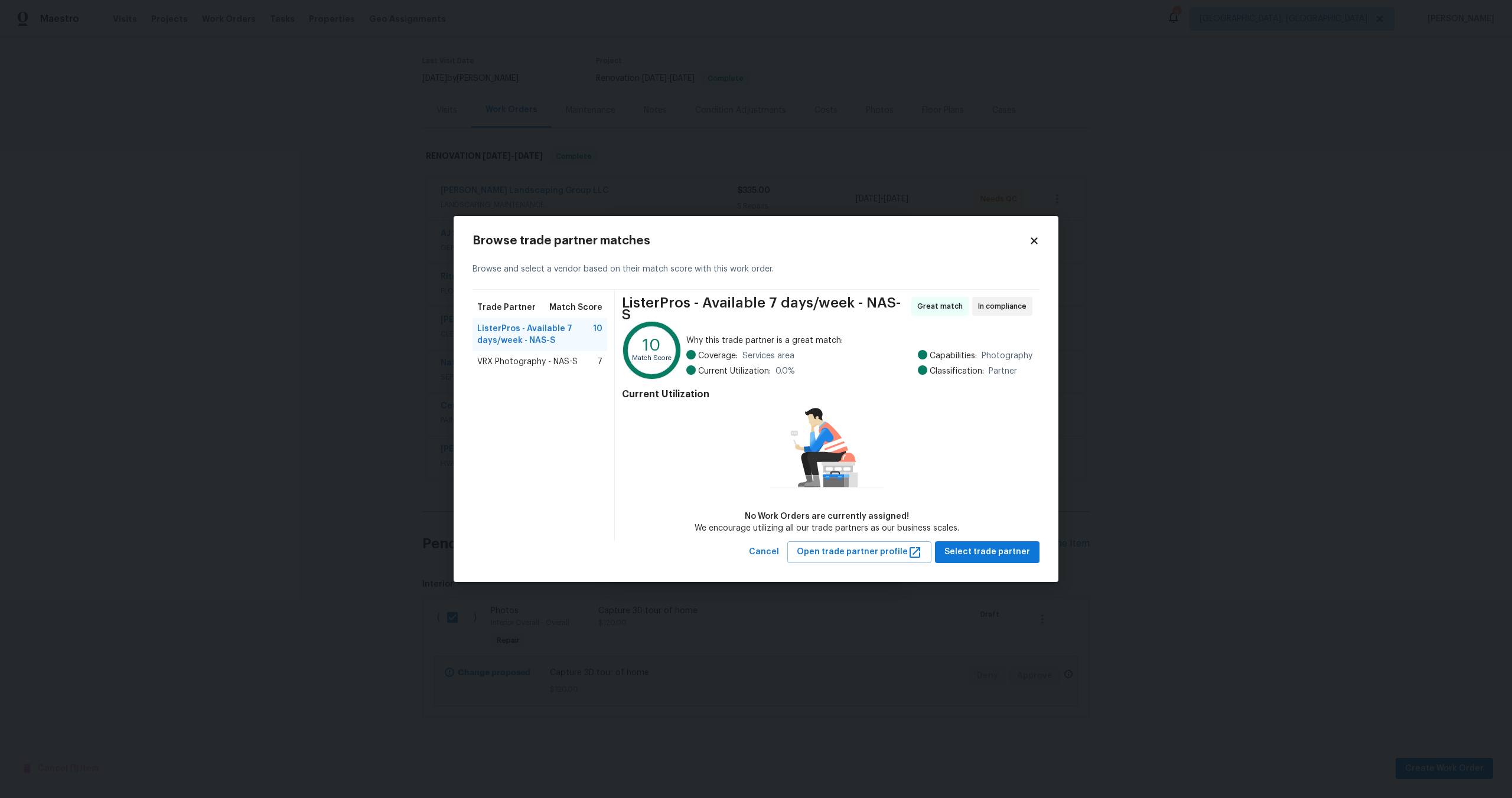
click at [538, 361] on span "VRX Photography - NAS-S" at bounding box center [527, 361] width 100 height 12
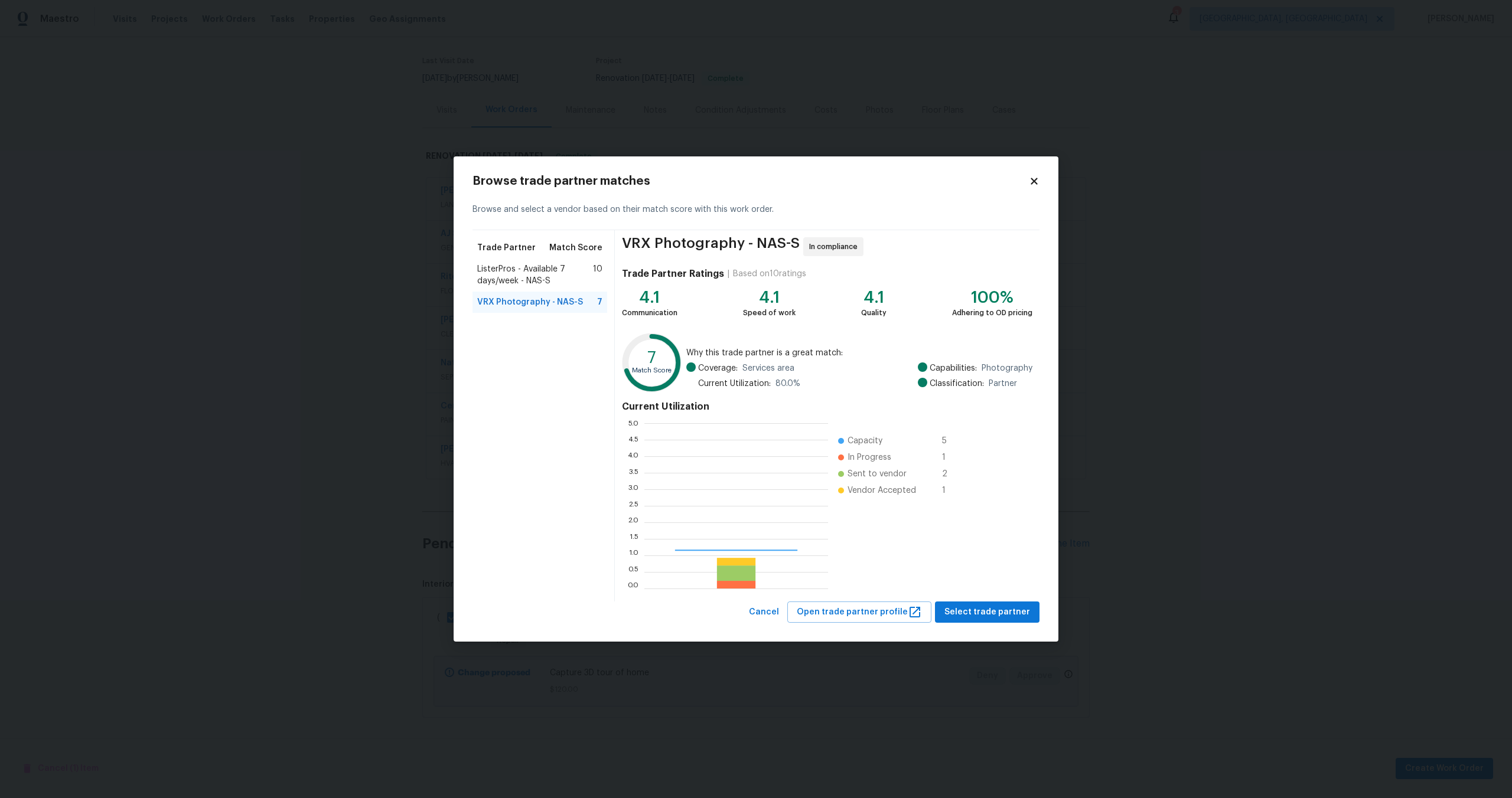
scroll to position [166, 184]
click at [976, 616] on span "Select trade partner" at bounding box center [987, 612] width 85 height 15
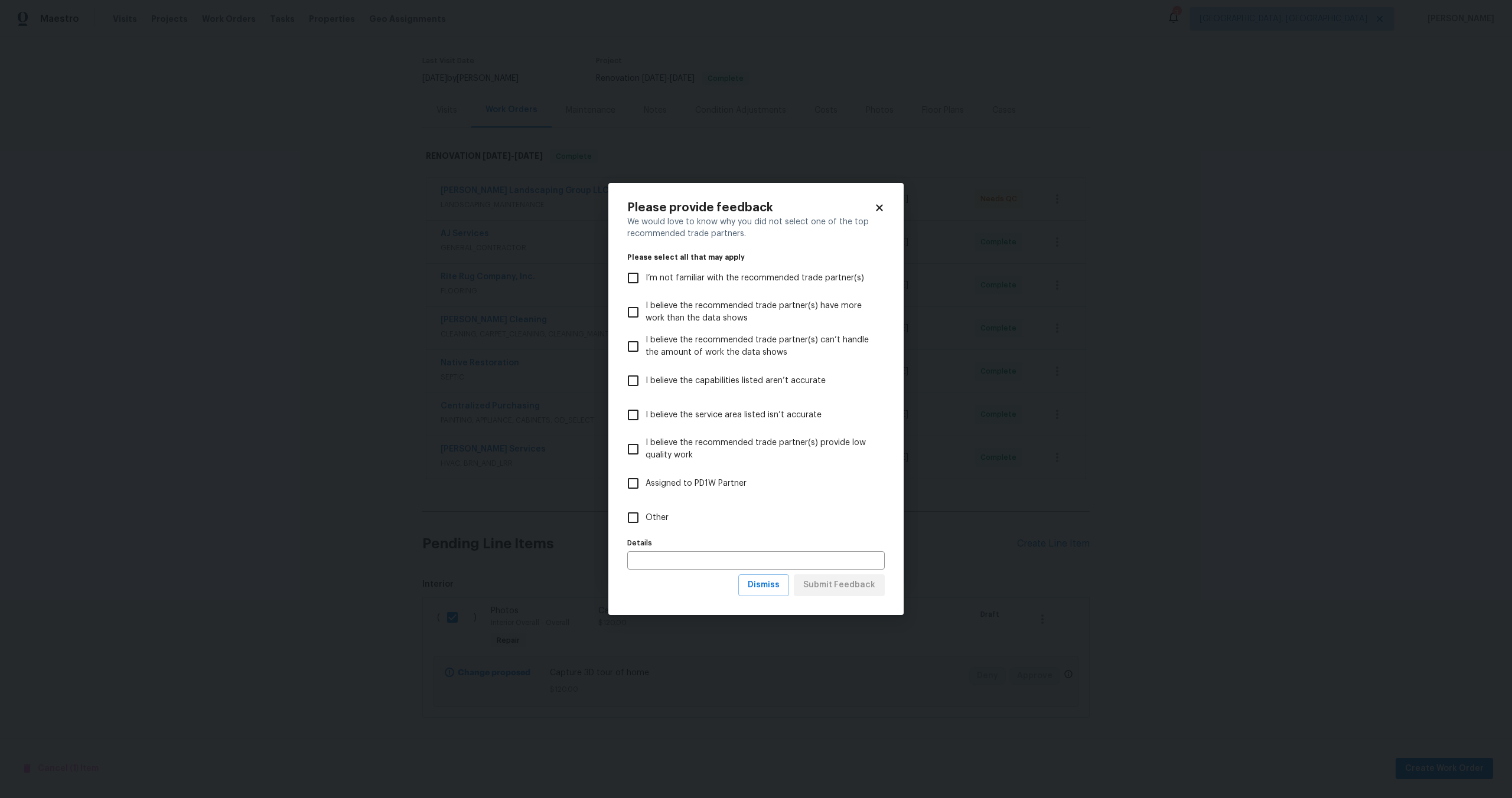
click at [639, 520] on input "Other" at bounding box center [633, 517] width 25 height 25
checkbox input "true"
click at [855, 600] on div "Please provide feedback We would love to know why you did not select one of the…" at bounding box center [756, 399] width 295 height 432
click at [855, 594] on button "Submit Feedback" at bounding box center [839, 585] width 91 height 22
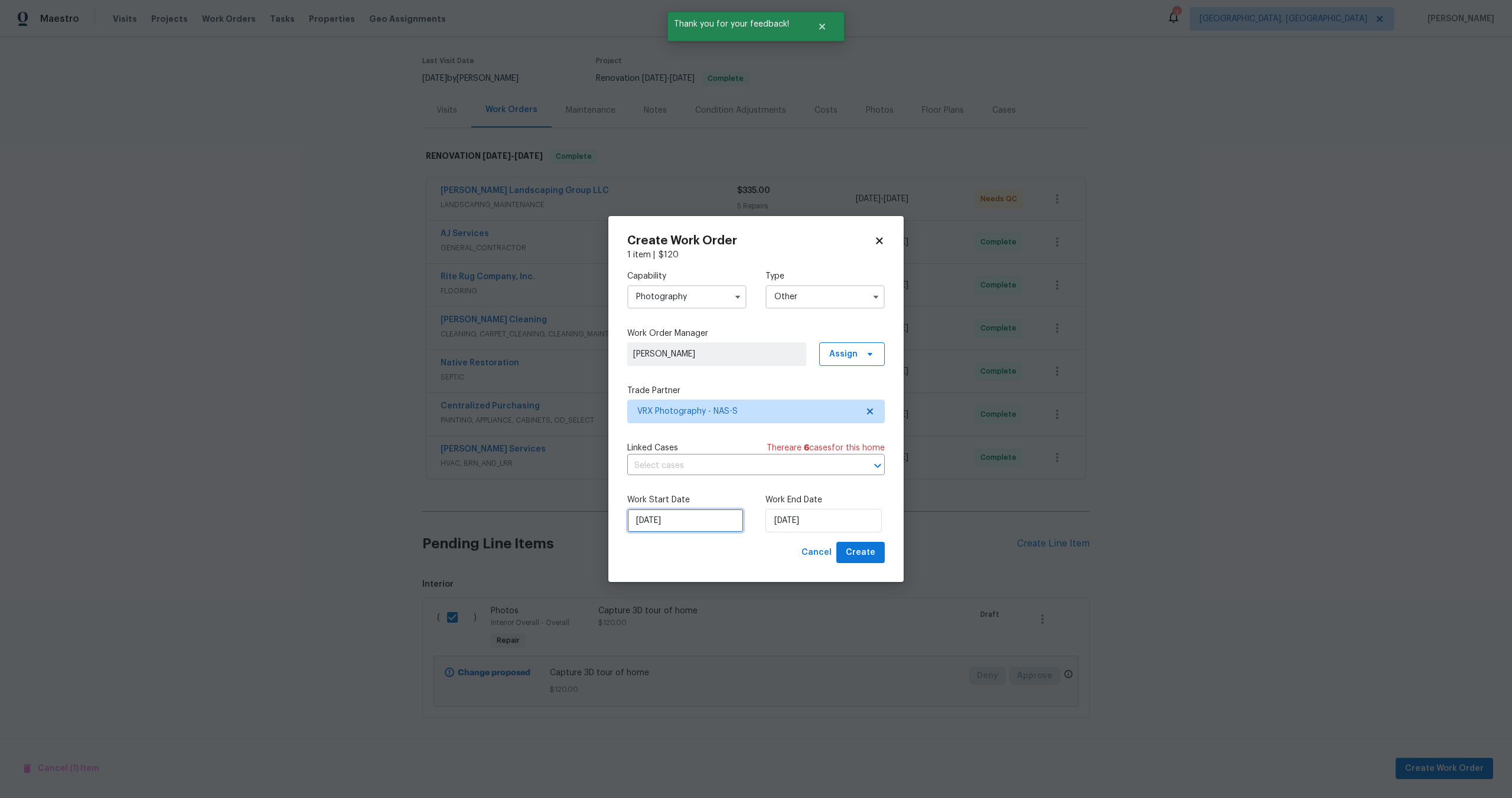
click at [688, 526] on input "[DATE]" at bounding box center [685, 521] width 116 height 24
click at [677, 457] on div "15" at bounding box center [683, 453] width 19 height 17
type input "[DATE]"
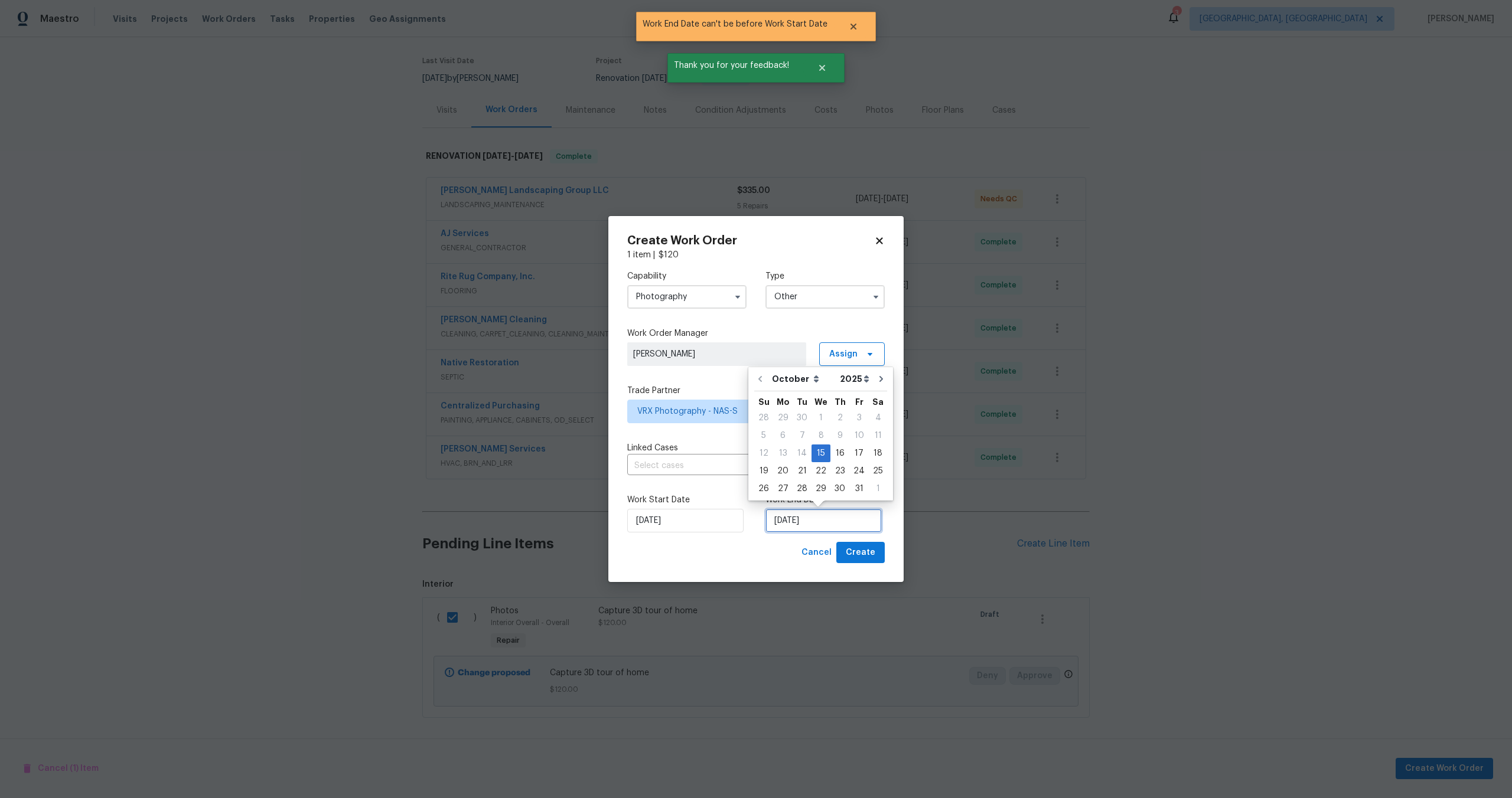
click at [833, 512] on input "[DATE]" at bounding box center [824, 521] width 116 height 24
click at [840, 449] on div "16" at bounding box center [839, 453] width 19 height 17
type input "[DATE]"
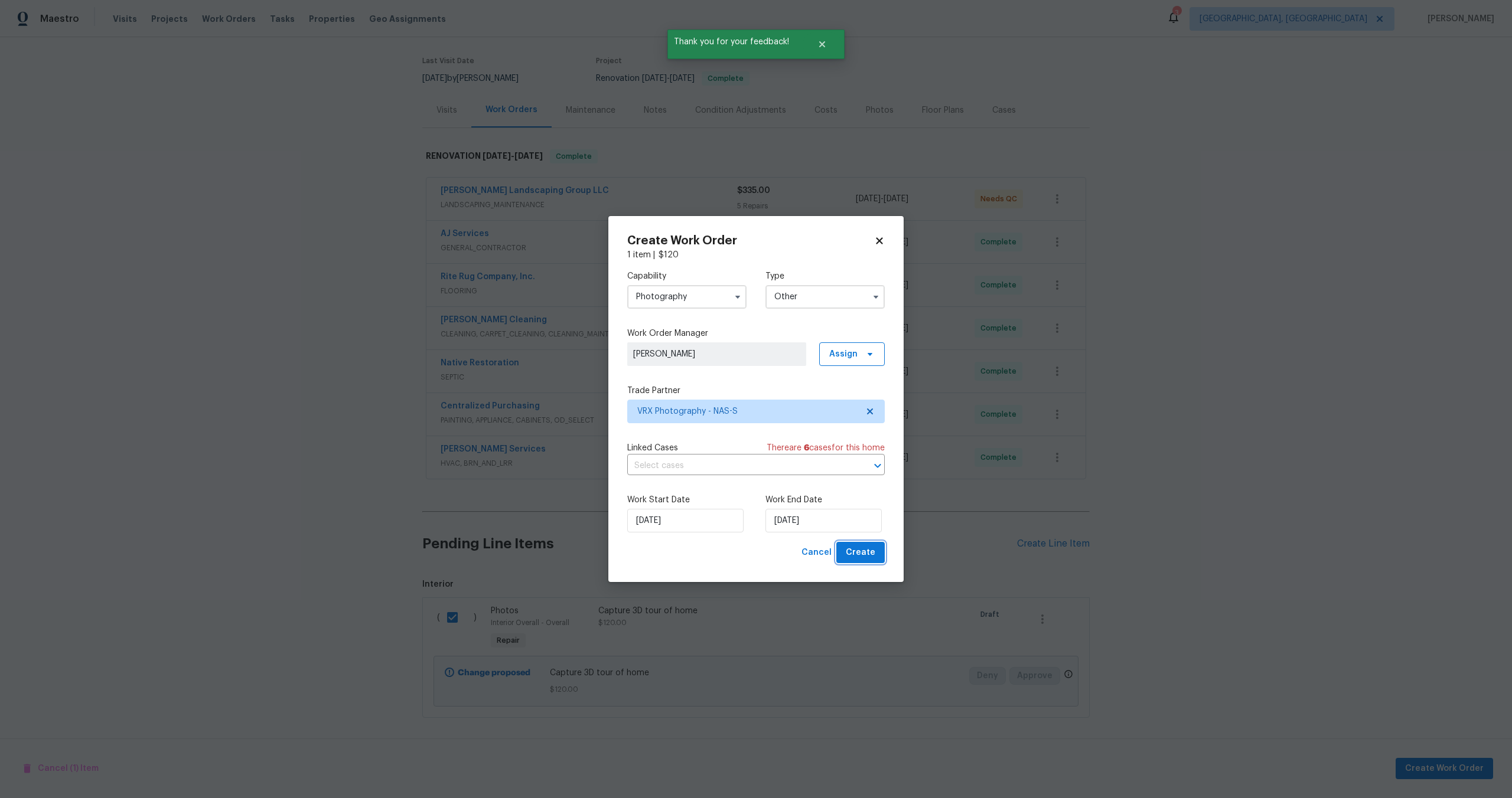
click at [860, 562] on button "Create" at bounding box center [860, 553] width 49 height 22
checkbox input "false"
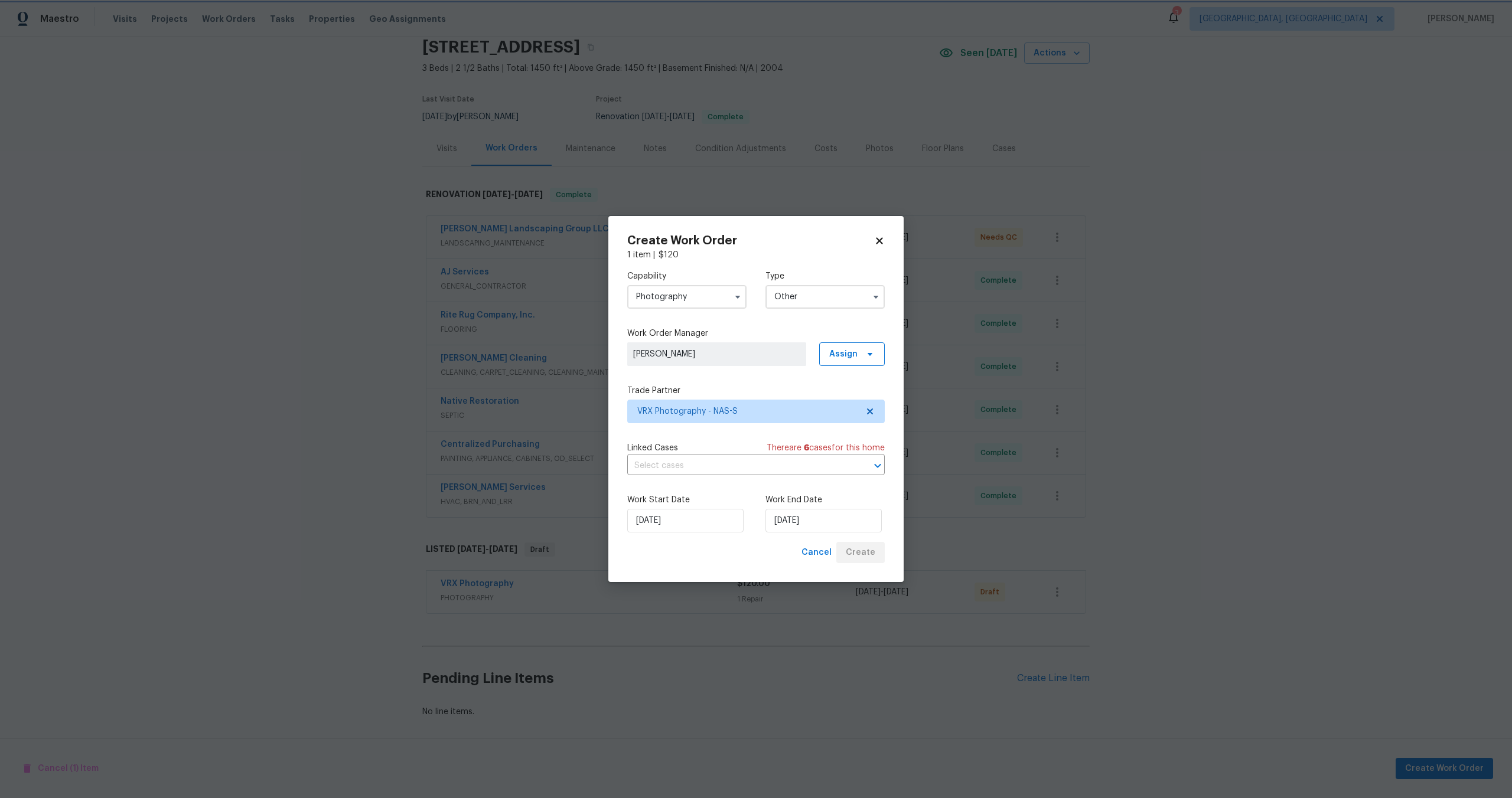
scroll to position [48, 0]
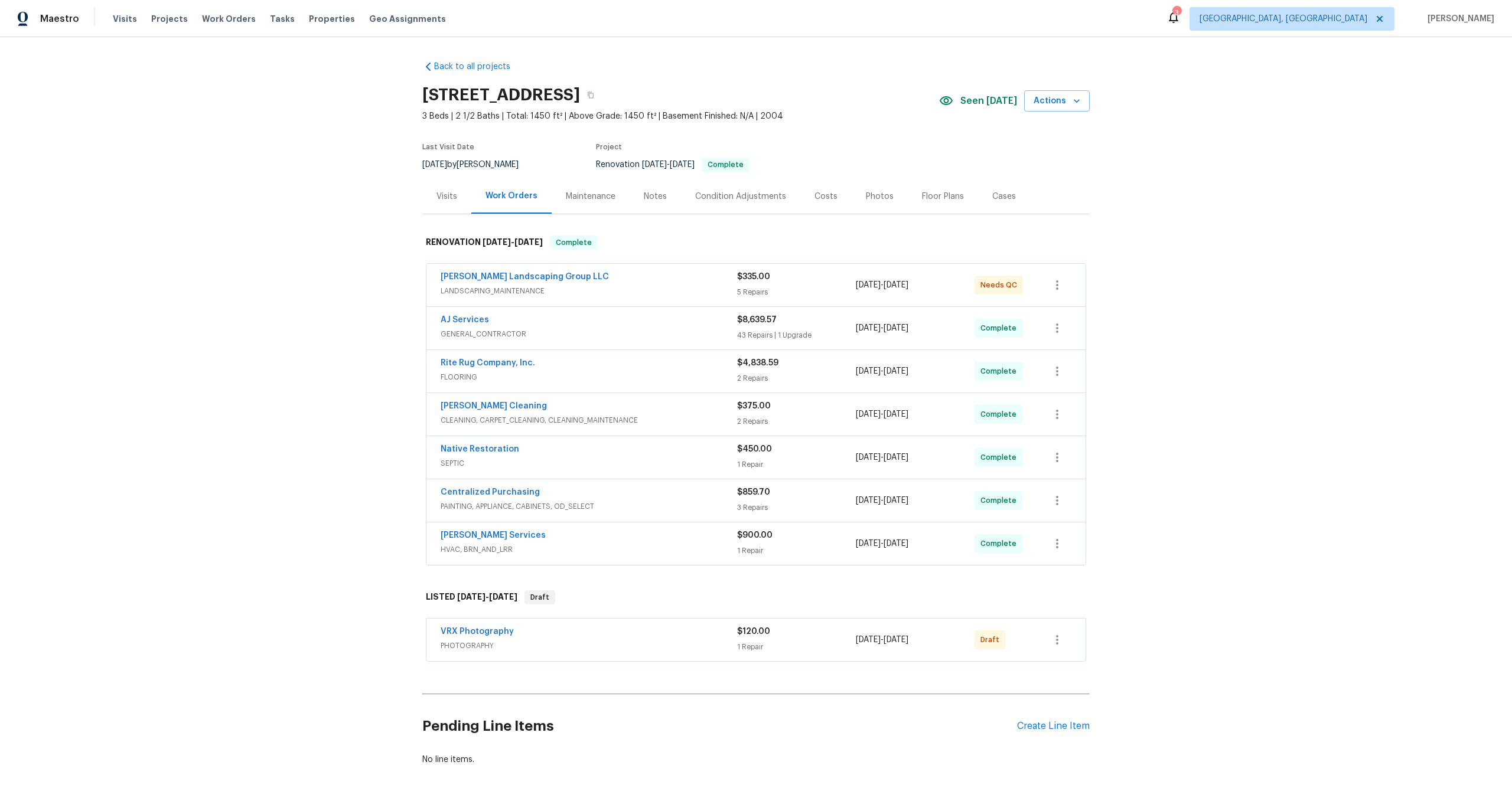
scroll to position [48, 0]
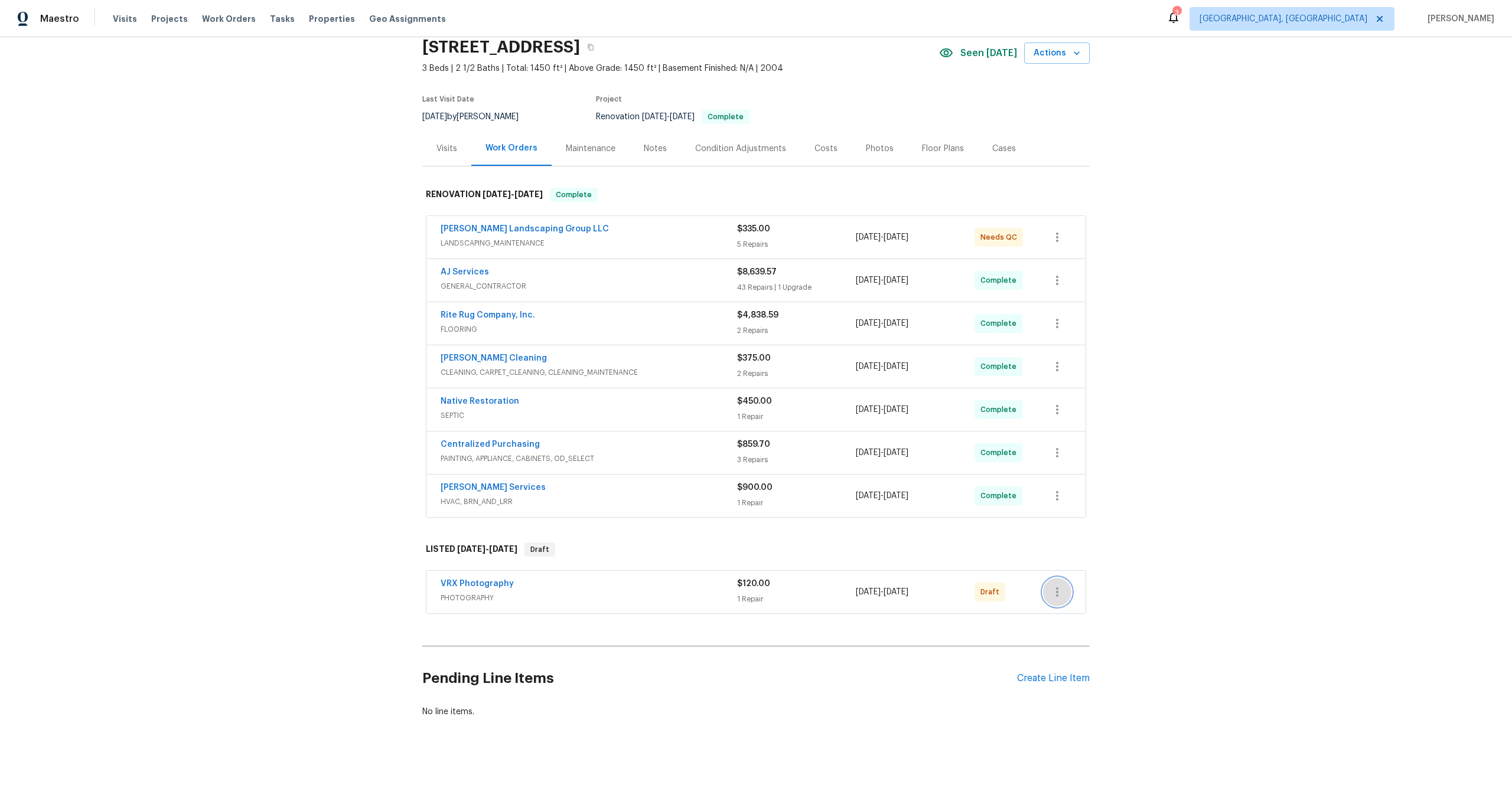
click at [1059, 592] on icon "button" at bounding box center [1057, 592] width 14 height 14
click at [1059, 592] on li "Send to Vendor" at bounding box center [1106, 592] width 127 height 19
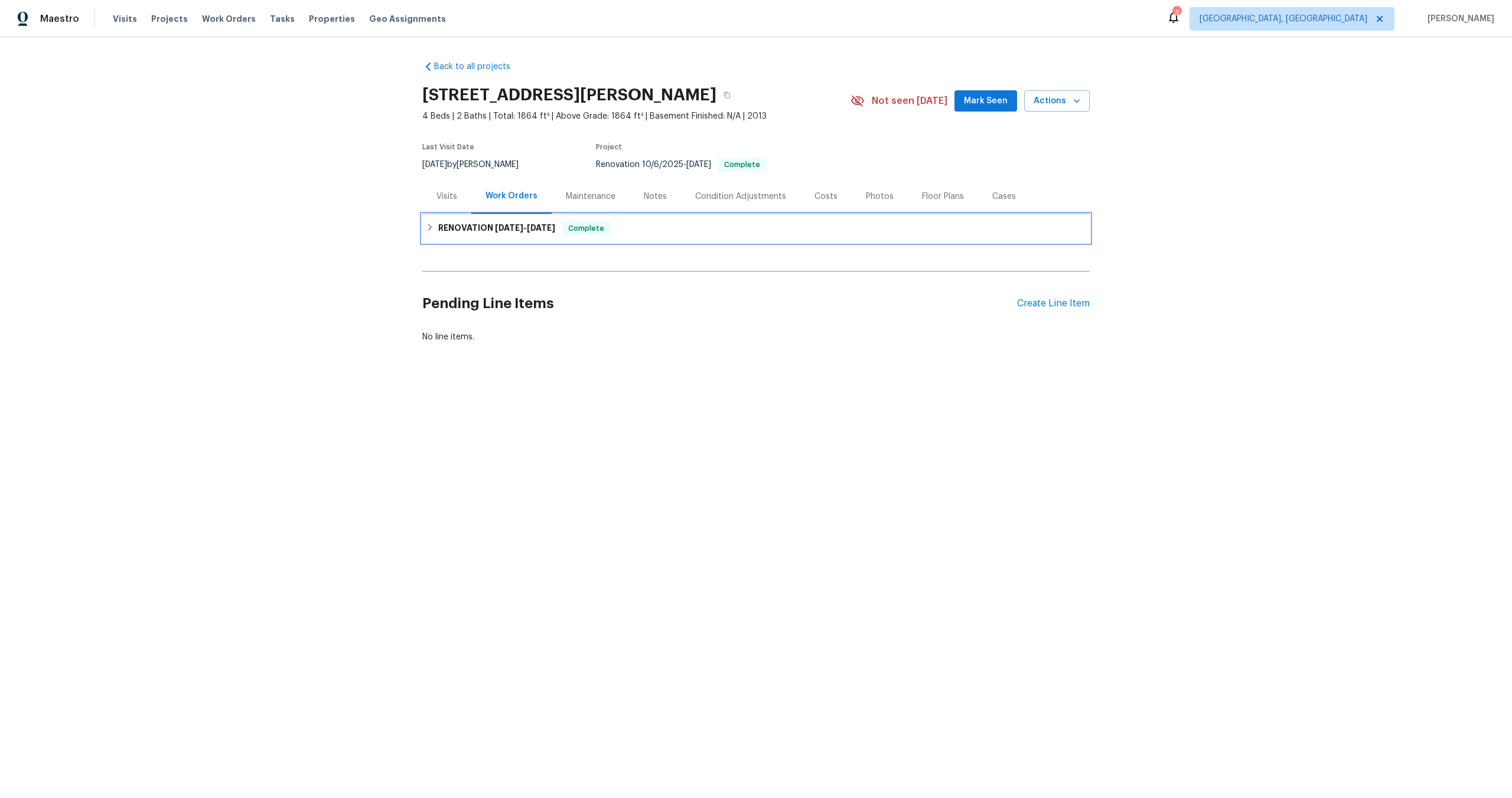
click at [639, 226] on div "RENOVATION [DATE] - [DATE] Complete" at bounding box center [756, 228] width 660 height 14
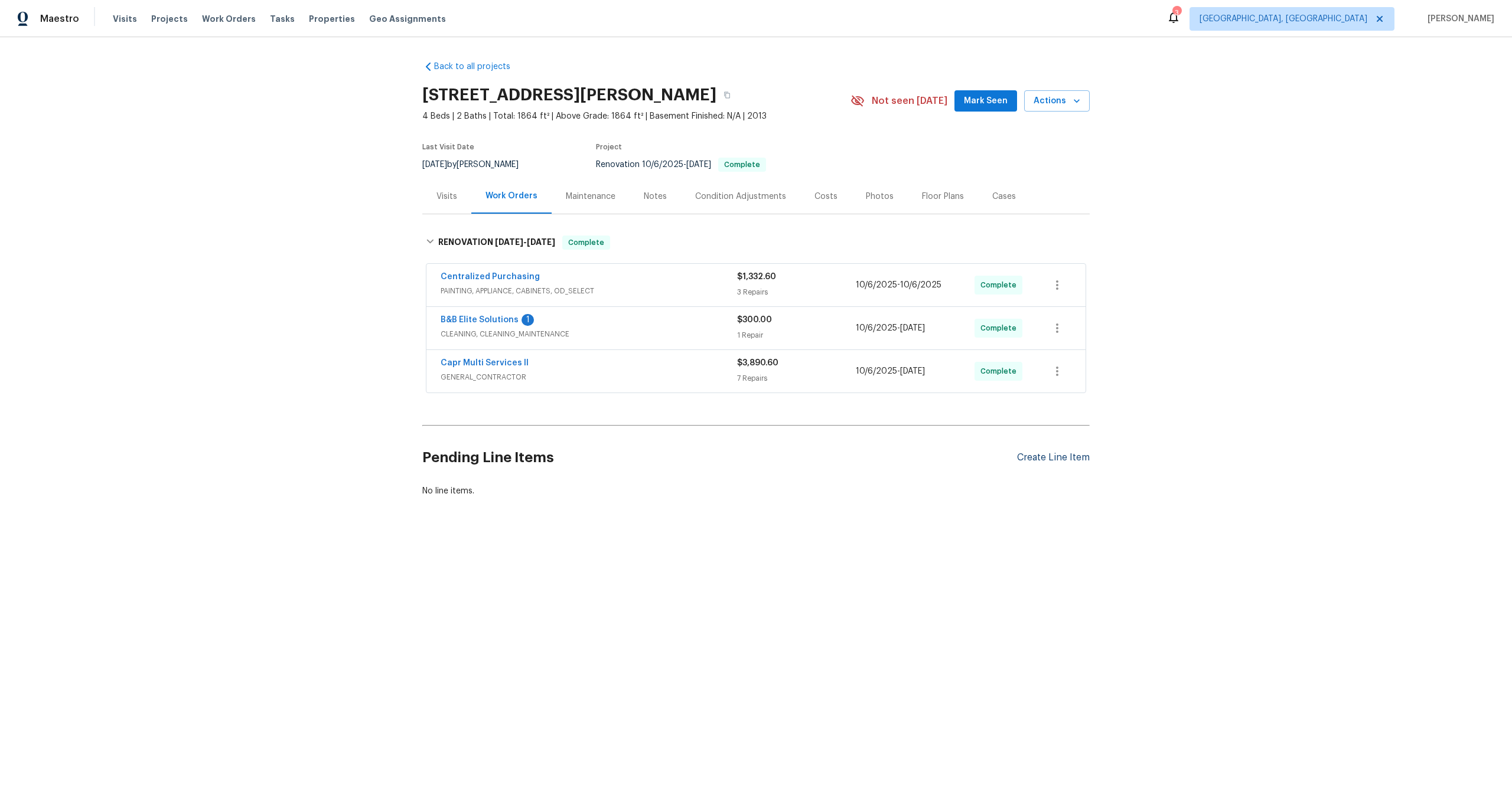
click at [1068, 457] on div "Create Line Item" at bounding box center [1053, 457] width 72 height 11
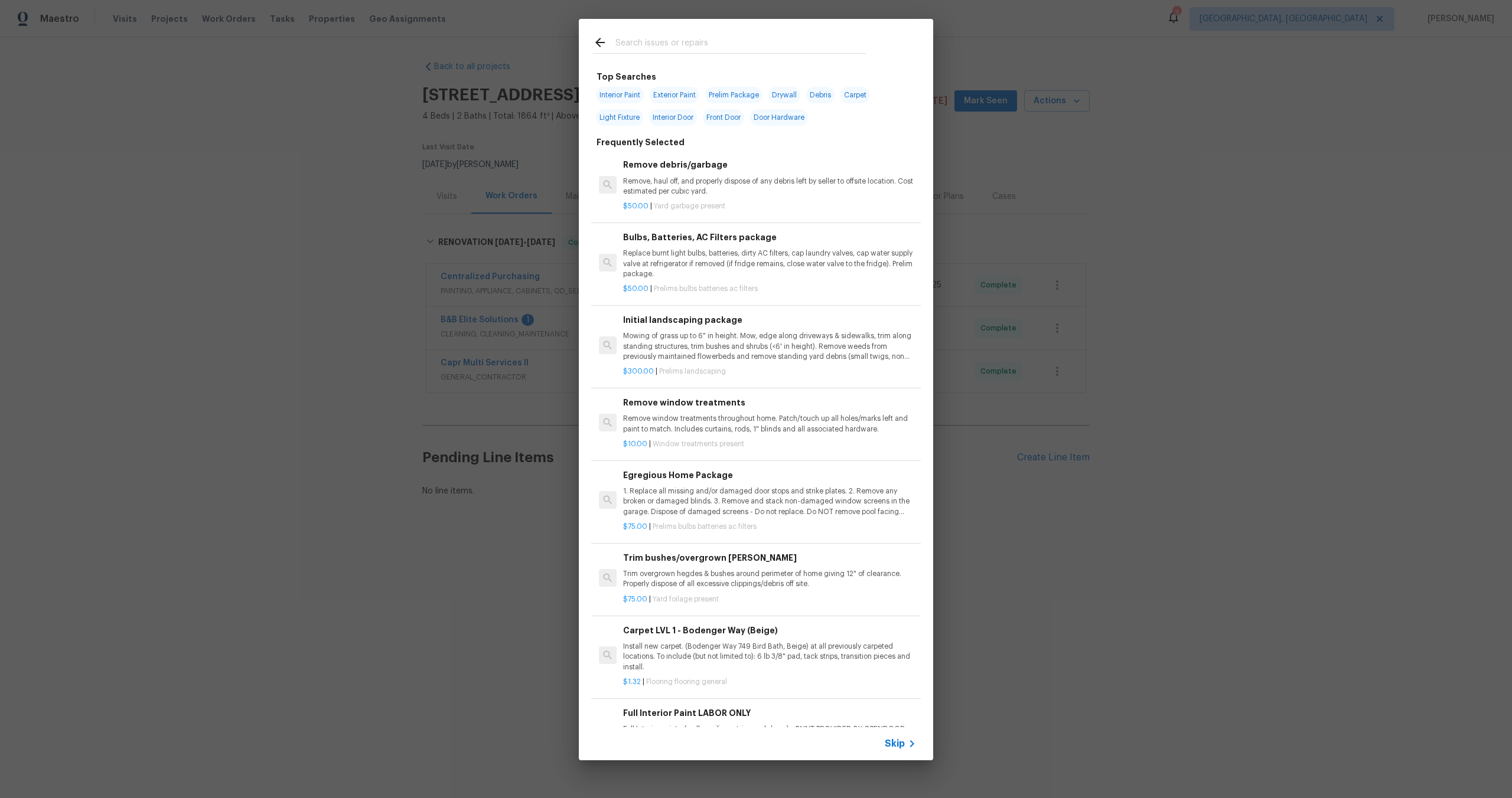
click at [894, 741] on span "Skip" at bounding box center [894, 744] width 20 height 12
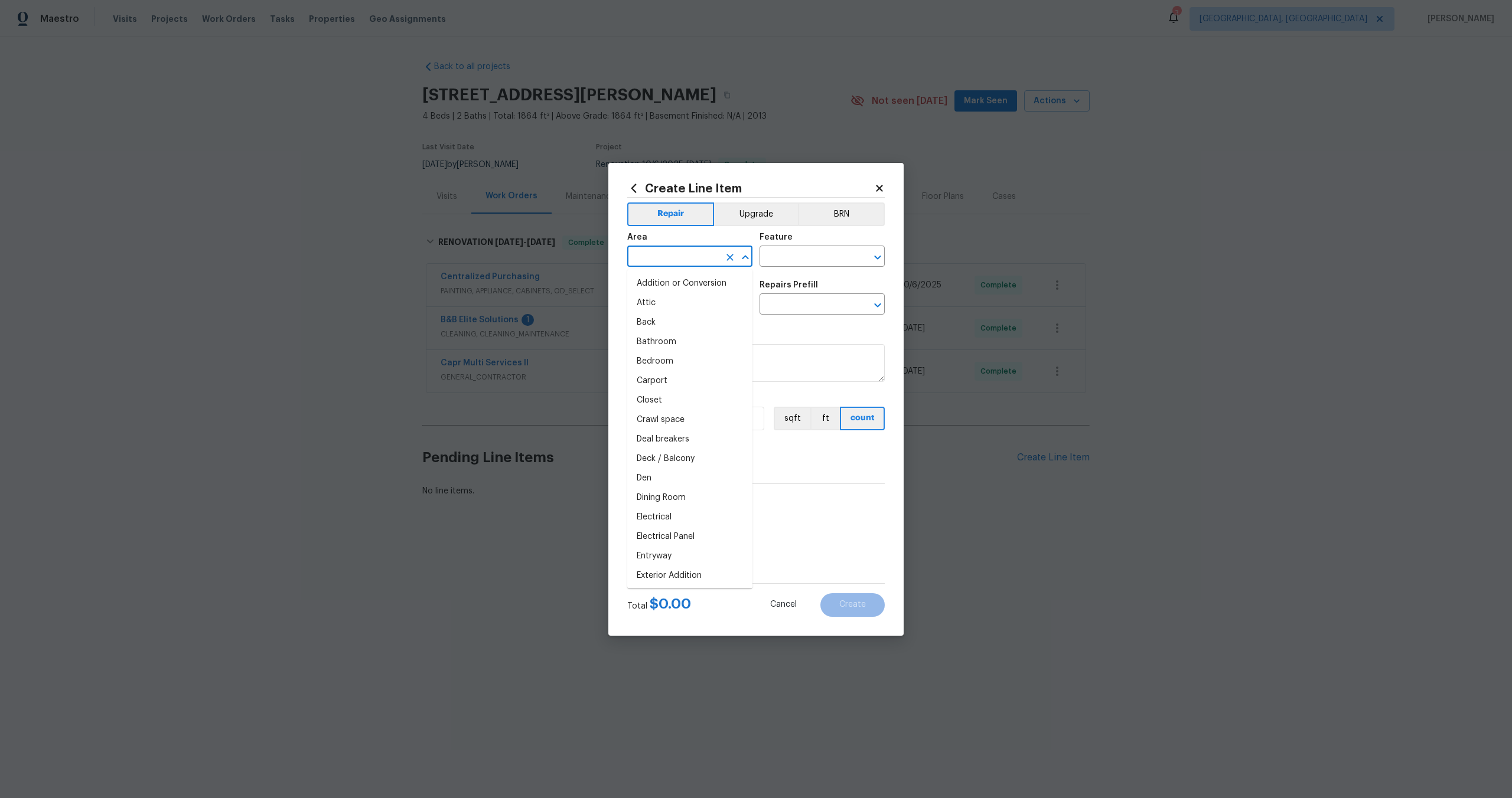
click at [693, 262] on input "text" at bounding box center [673, 257] width 92 height 18
click at [689, 303] on li "Interior Overall" at bounding box center [689, 303] width 125 height 19
type input "Interior Overall"
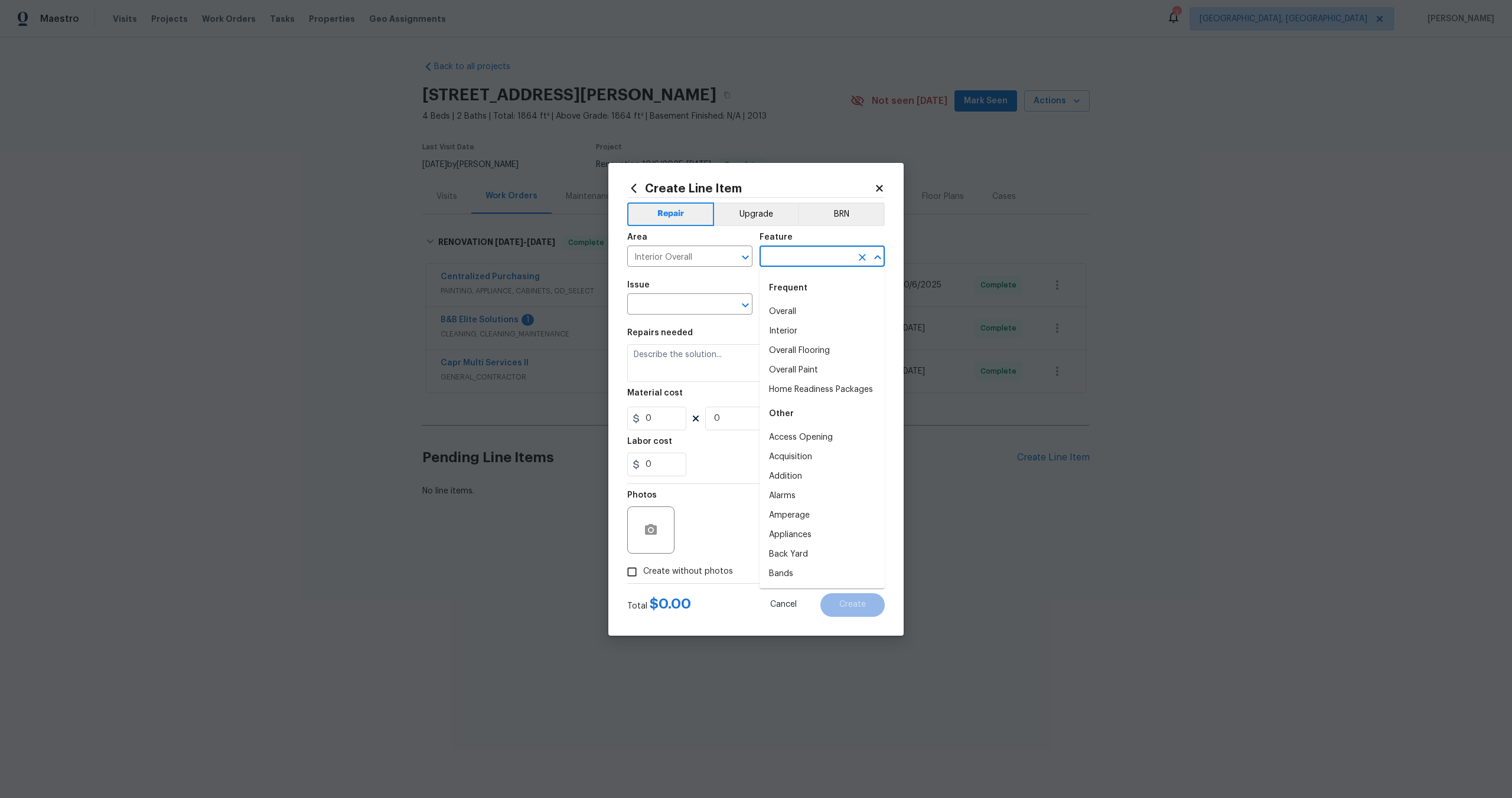
click at [794, 266] on body "Maestro Visits Projects Work Orders Tasks Properties Geo Assignments 3 [GEOGRAP…" at bounding box center [756, 288] width 1512 height 577
click at [794, 312] on li "Overall" at bounding box center [822, 312] width 125 height 19
type input "Overall"
click at [678, 312] on input "text" at bounding box center [673, 305] width 92 height 18
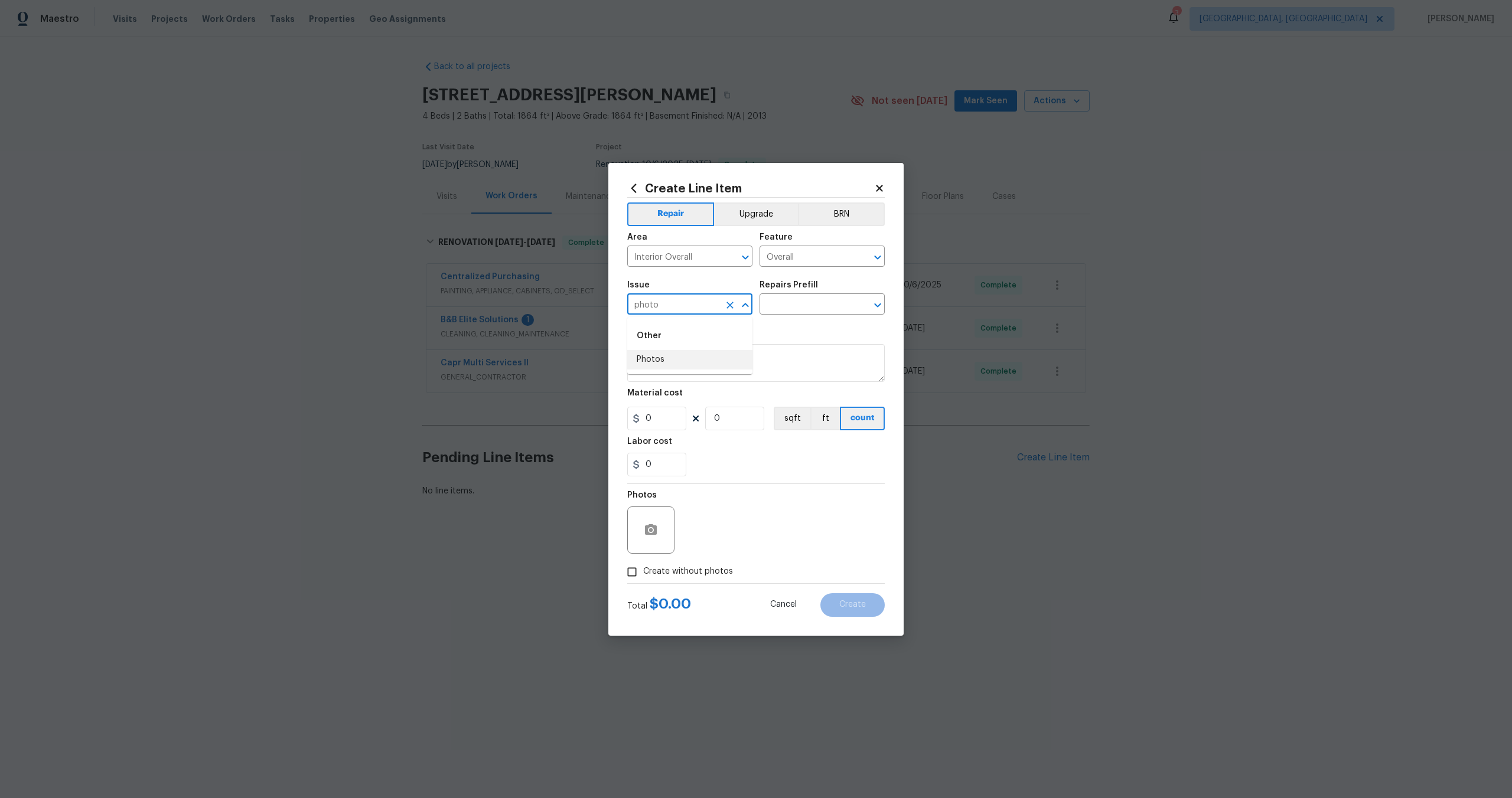
click at [658, 356] on li "Photos" at bounding box center [689, 360] width 125 height 19
type input "Photos"
click at [818, 290] on div "Repairs Prefill" at bounding box center [822, 288] width 125 height 16
click at [805, 305] on input "text" at bounding box center [805, 305] width 92 height 18
click at [792, 340] on li "3D Tour Capture $120.00" at bounding box center [822, 331] width 125 height 19
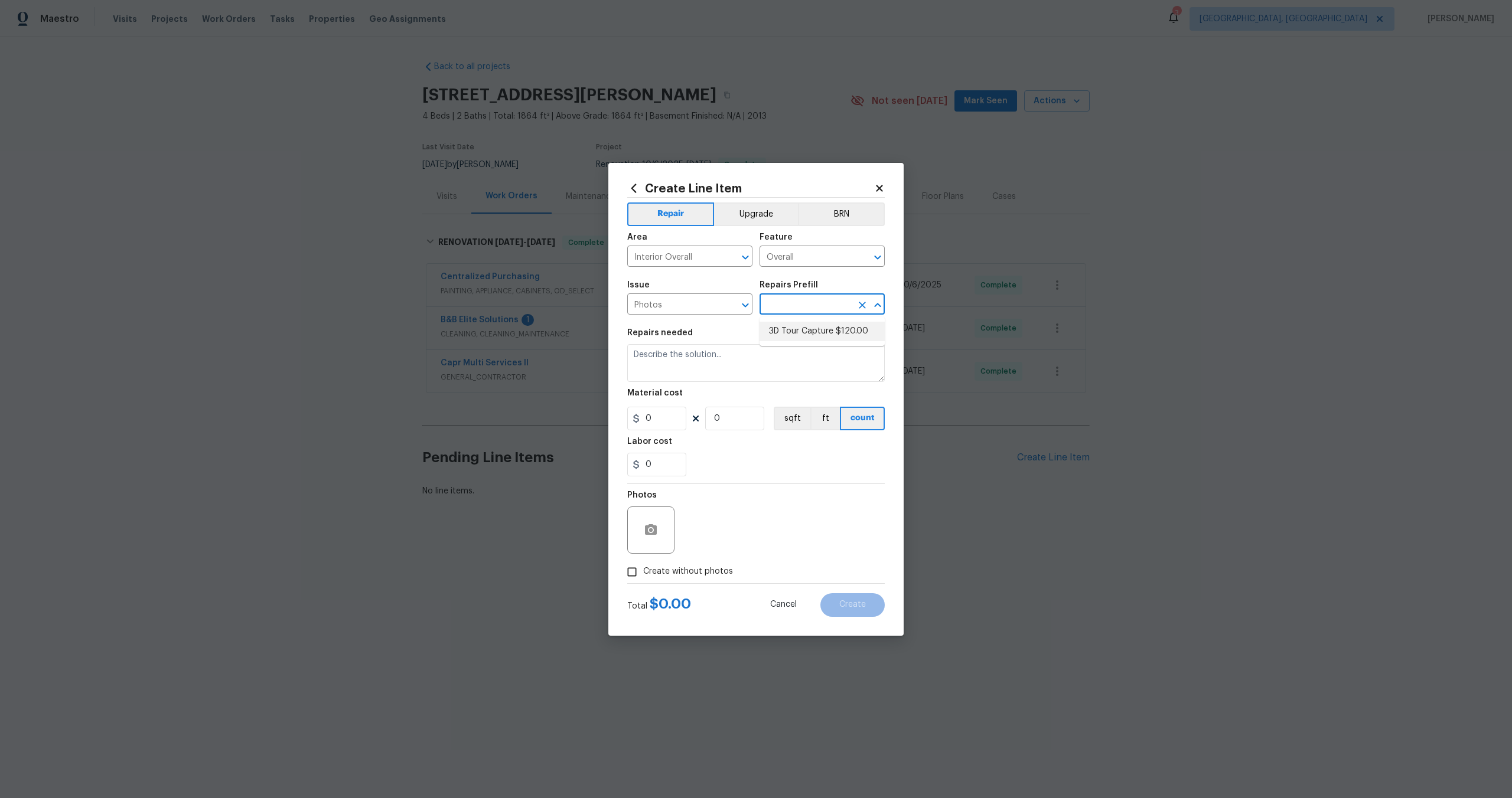
type input "3D Tour Capture $120.00"
type textarea "Capture 3D tour of home"
type input "1"
type input "120"
drag, startPoint x: 630, startPoint y: 569, endPoint x: 666, endPoint y: 555, distance: 38.6
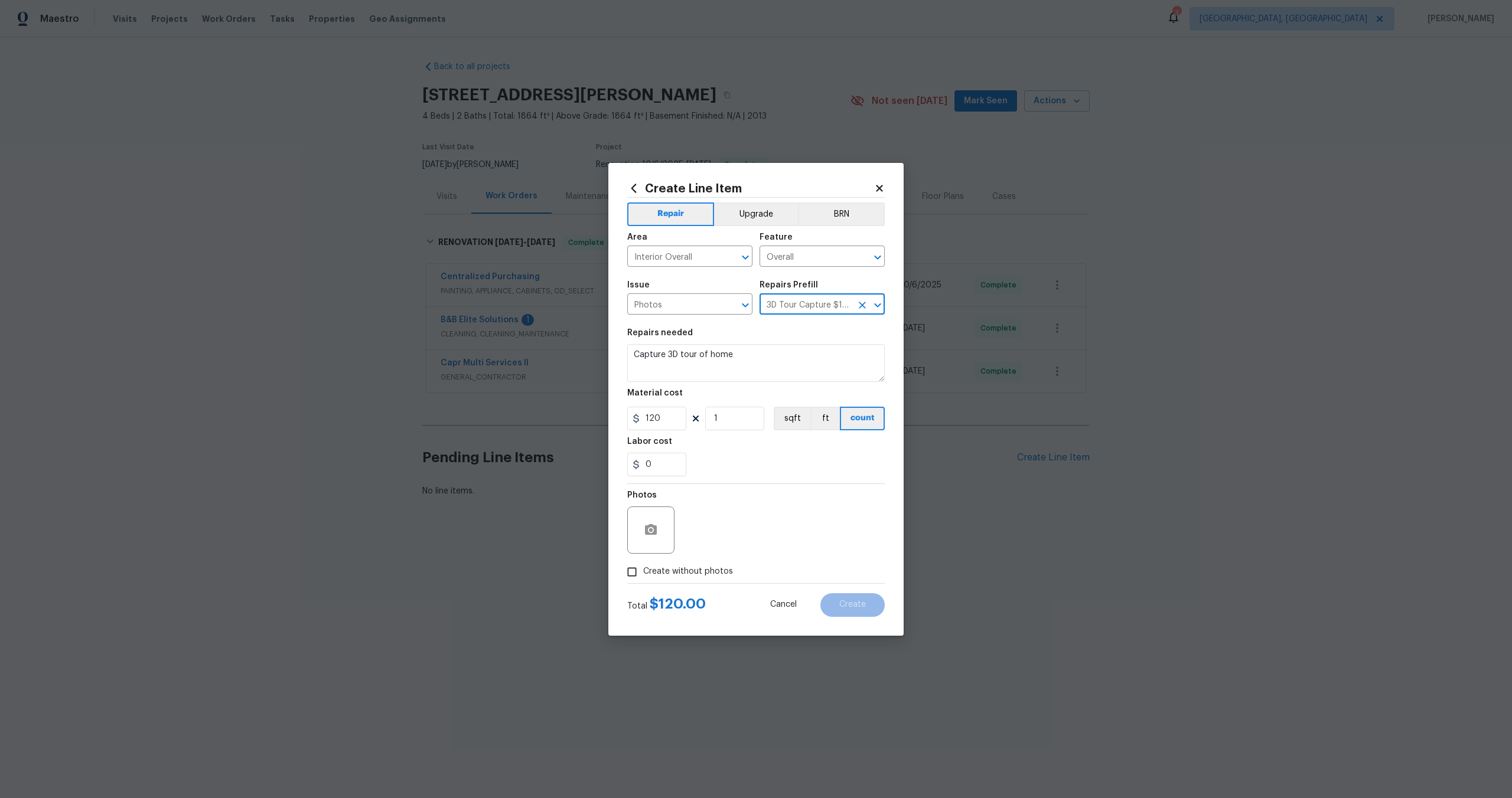
click at [630, 569] on input "Create without photos" at bounding box center [631, 572] width 23 height 23
checkbox input "true"
click at [754, 524] on textarea at bounding box center [784, 530] width 201 height 47
type textarea "."
click at [856, 603] on span "Create" at bounding box center [852, 605] width 27 height 9
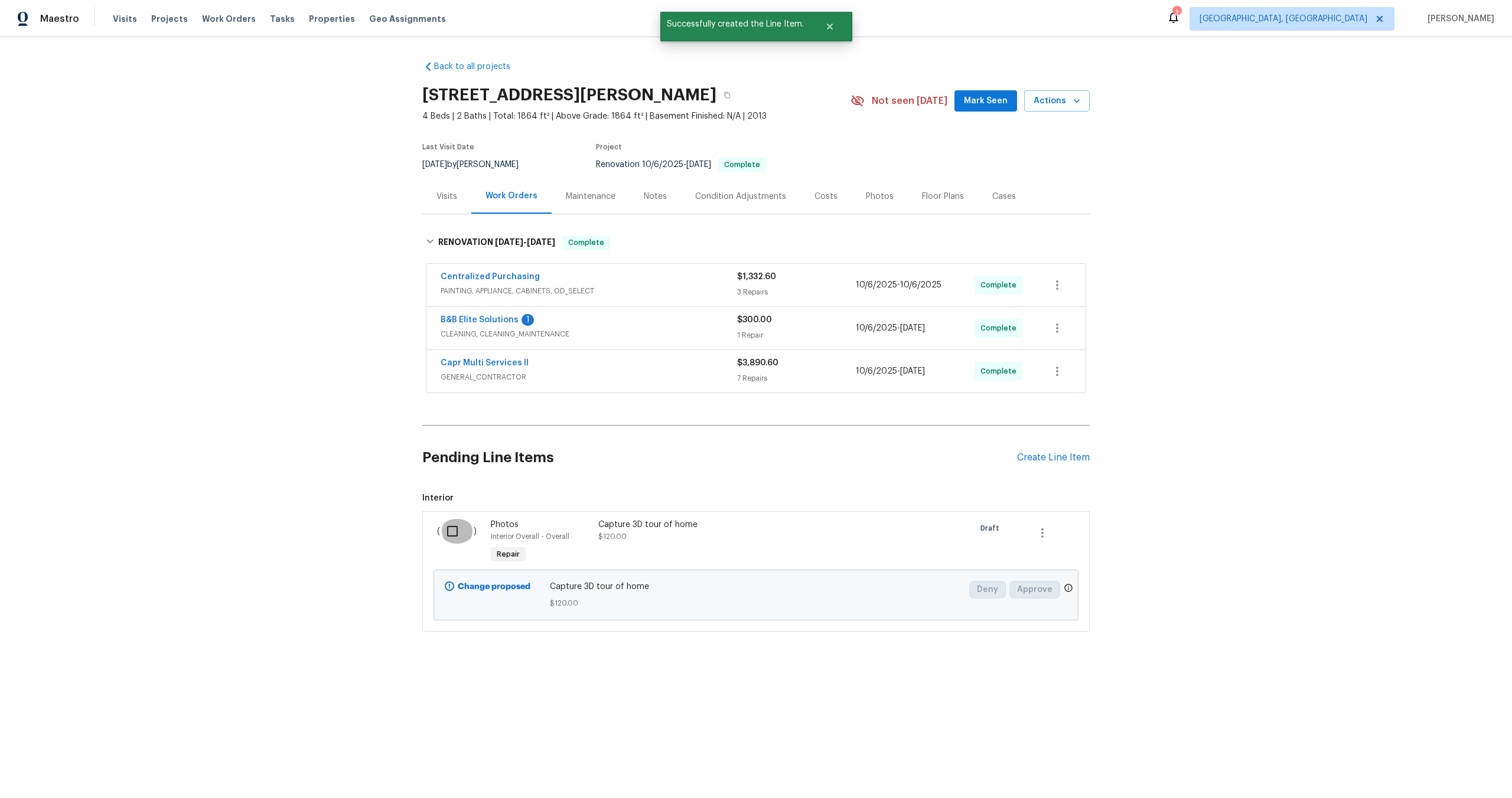
click at [464, 527] on input "checkbox" at bounding box center [457, 531] width 34 height 25
checkbox input "true"
click at [1441, 770] on span "Create Work Order" at bounding box center [1443, 768] width 78 height 15
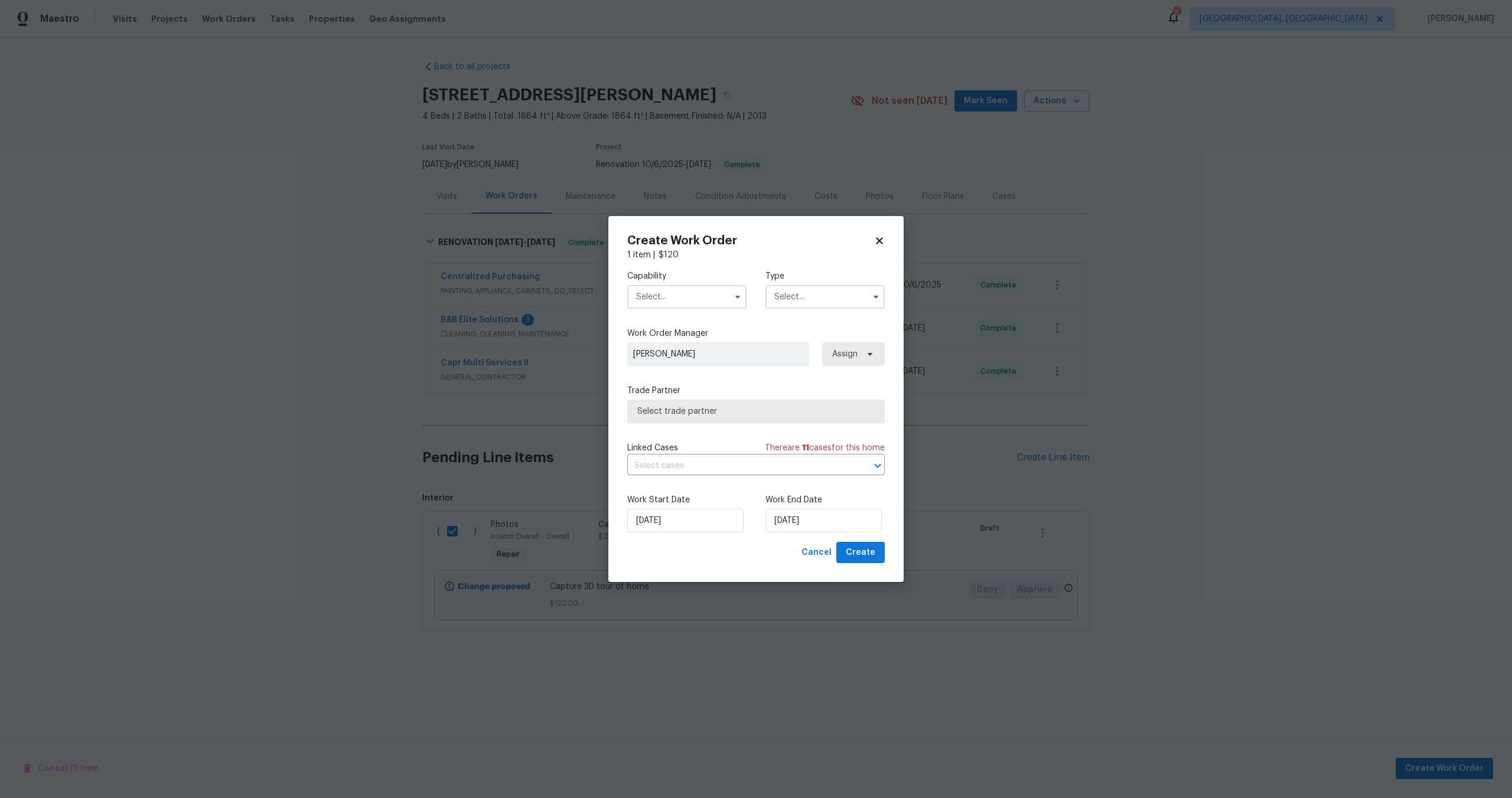
click at [686, 294] on input "text" at bounding box center [686, 297] width 119 height 24
click at [671, 334] on div "Photography" at bounding box center [686, 342] width 113 height 21
type input "Photography"
click at [788, 286] on input "text" at bounding box center [825, 297] width 119 height 24
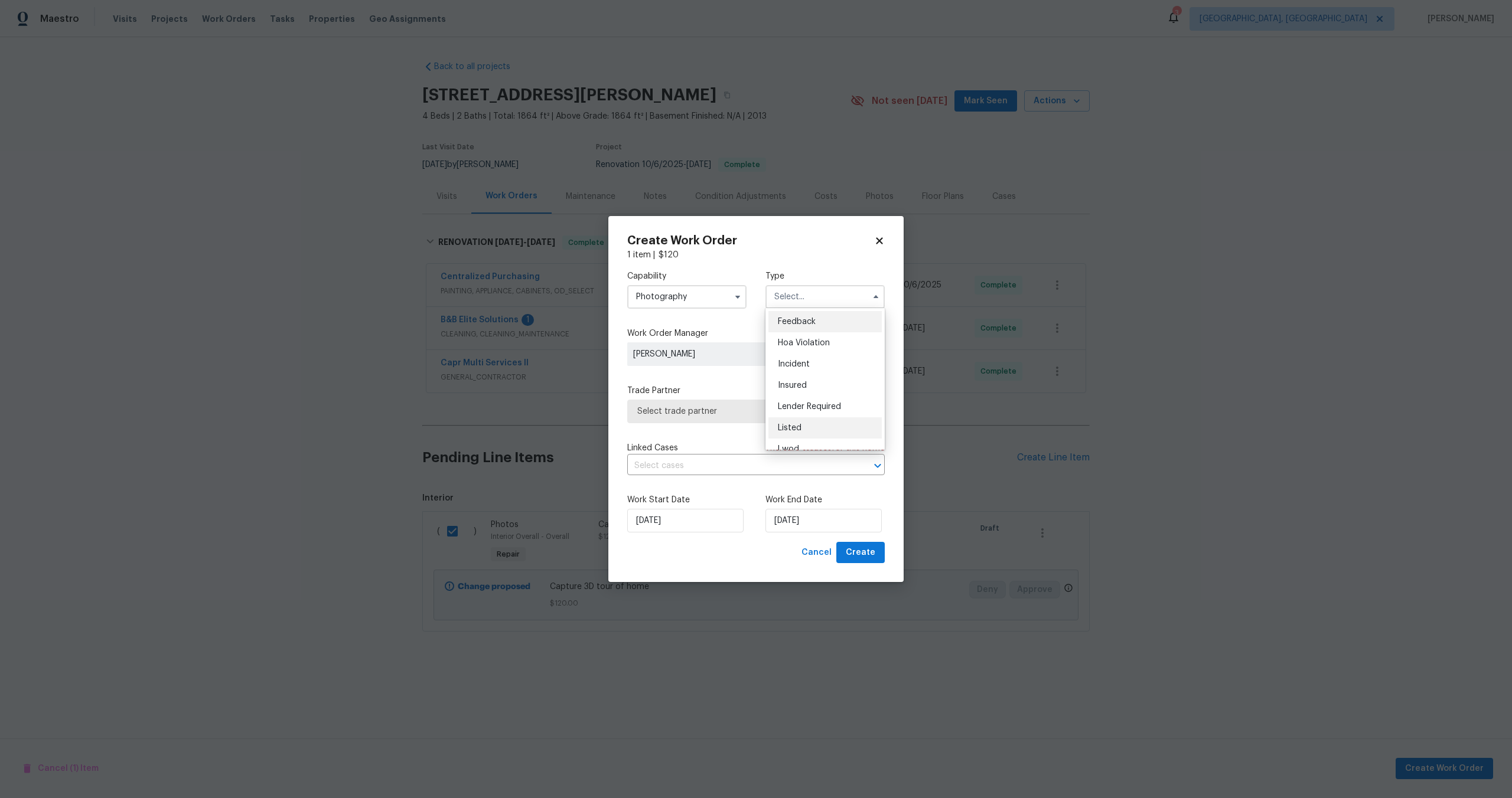
scroll to position [140, 0]
click at [799, 330] on span "Other" at bounding box center [789, 330] width 23 height 8
type input "Other"
click at [709, 406] on span "Select trade partner" at bounding box center [747, 411] width 220 height 12
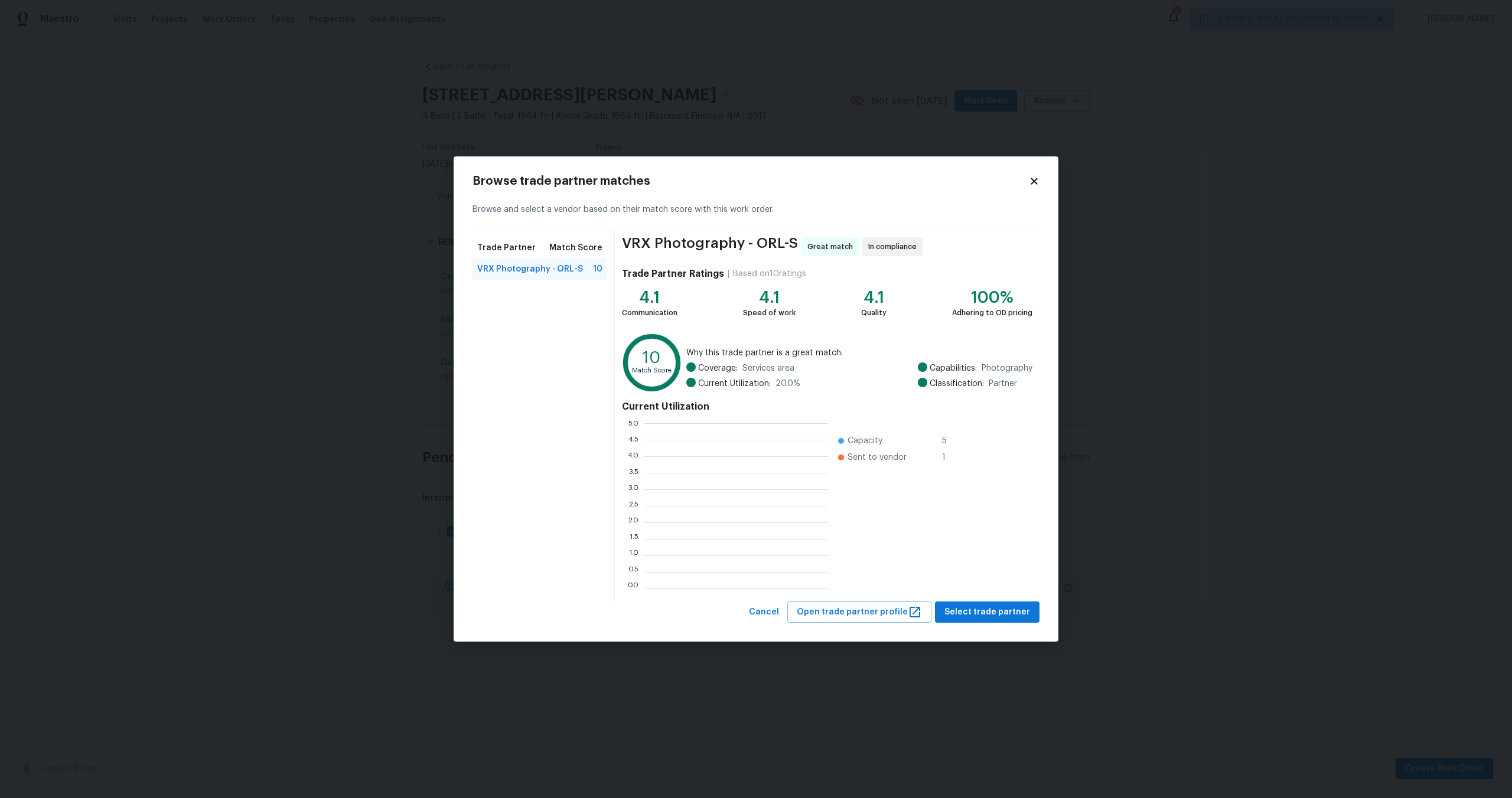
scroll to position [166, 184]
click at [980, 610] on span "Select trade partner" at bounding box center [987, 612] width 85 height 15
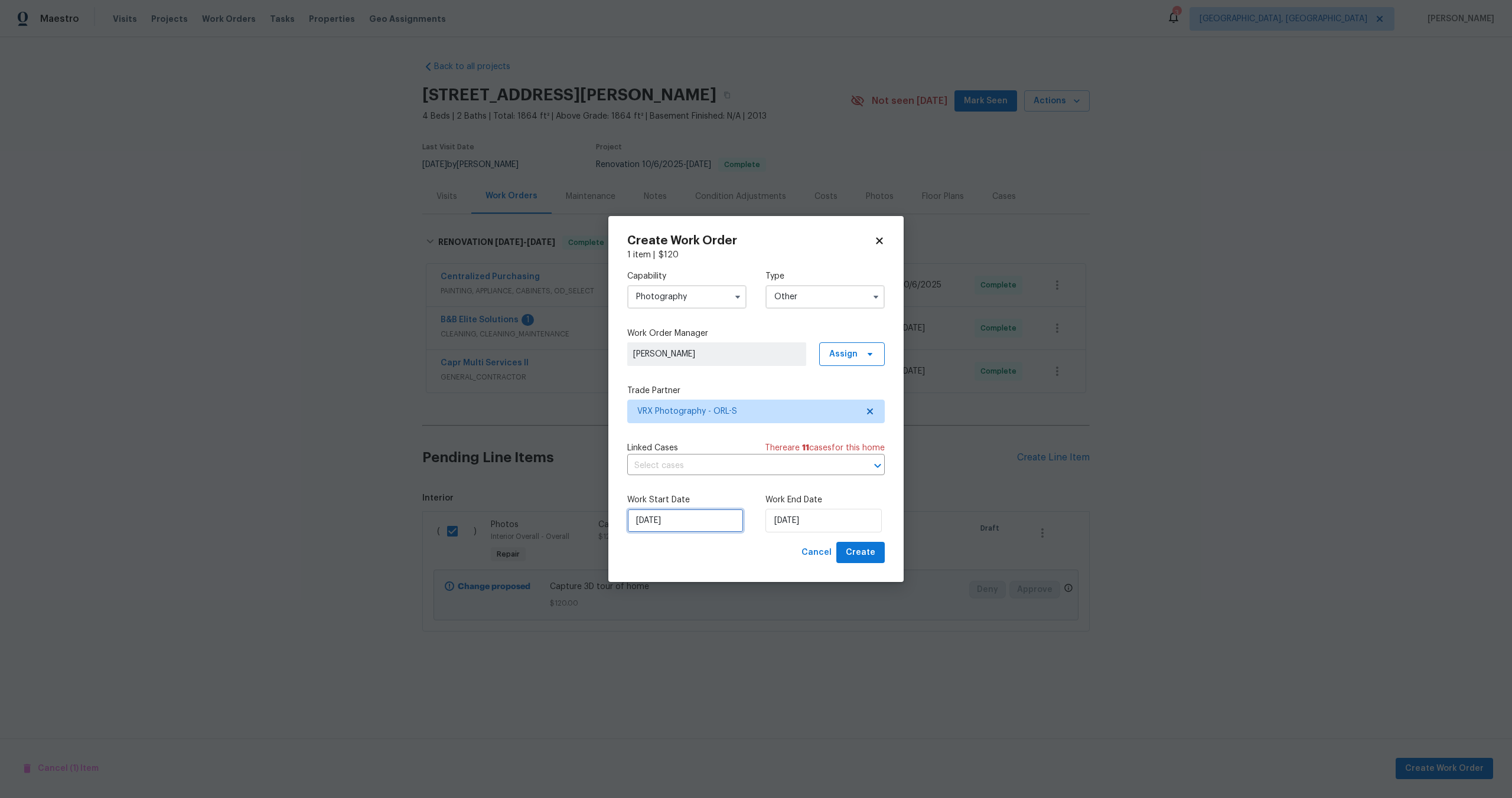
click at [701, 521] on input "[DATE]" at bounding box center [685, 521] width 116 height 24
click at [683, 457] on div "15" at bounding box center [683, 453] width 19 height 17
type input "[DATE]"
click at [822, 521] on input "[DATE]" at bounding box center [824, 521] width 116 height 24
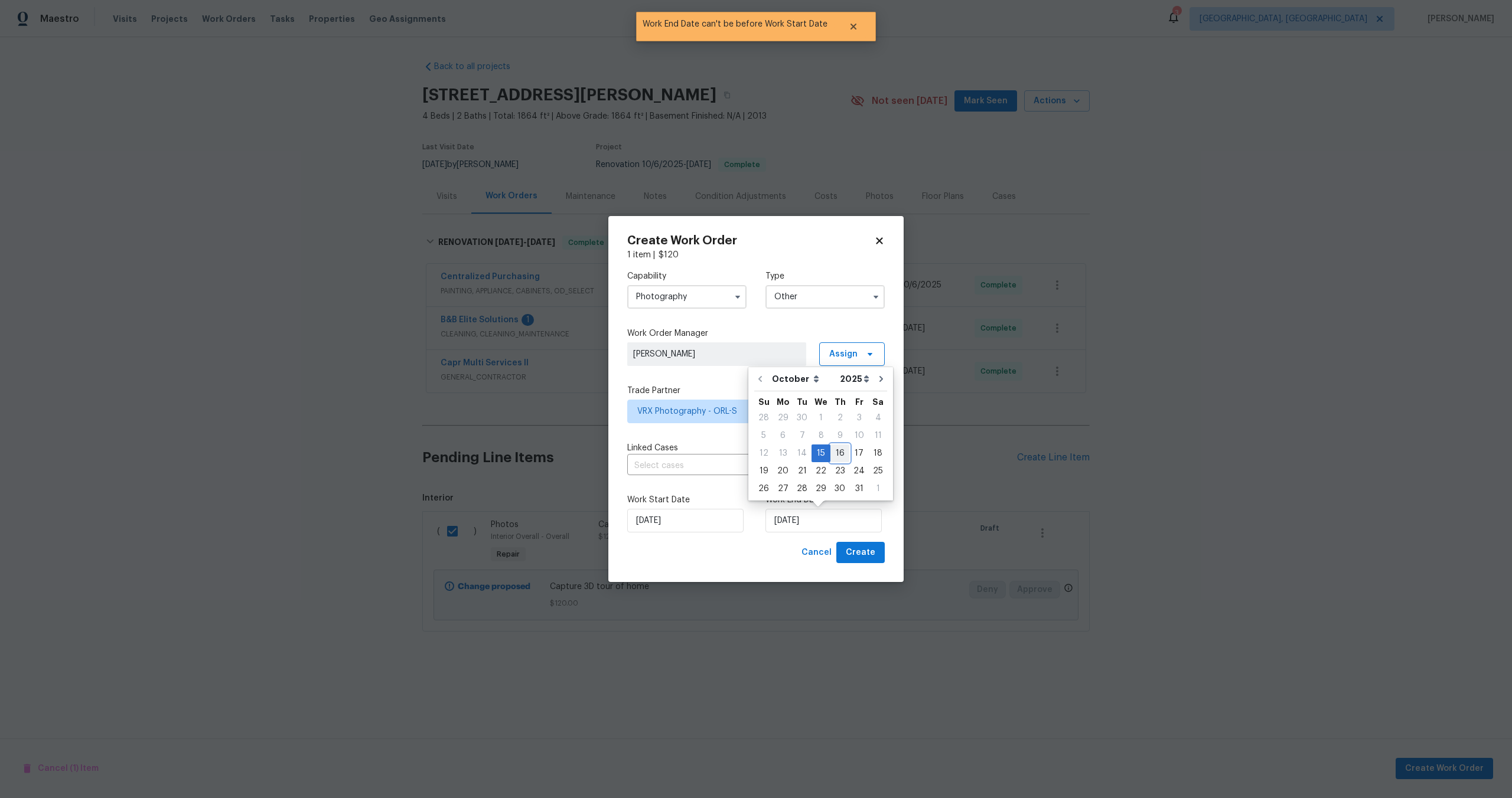
click at [837, 453] on div "16" at bounding box center [839, 453] width 19 height 17
type input "[DATE]"
click at [863, 548] on span "Create" at bounding box center [860, 552] width 30 height 15
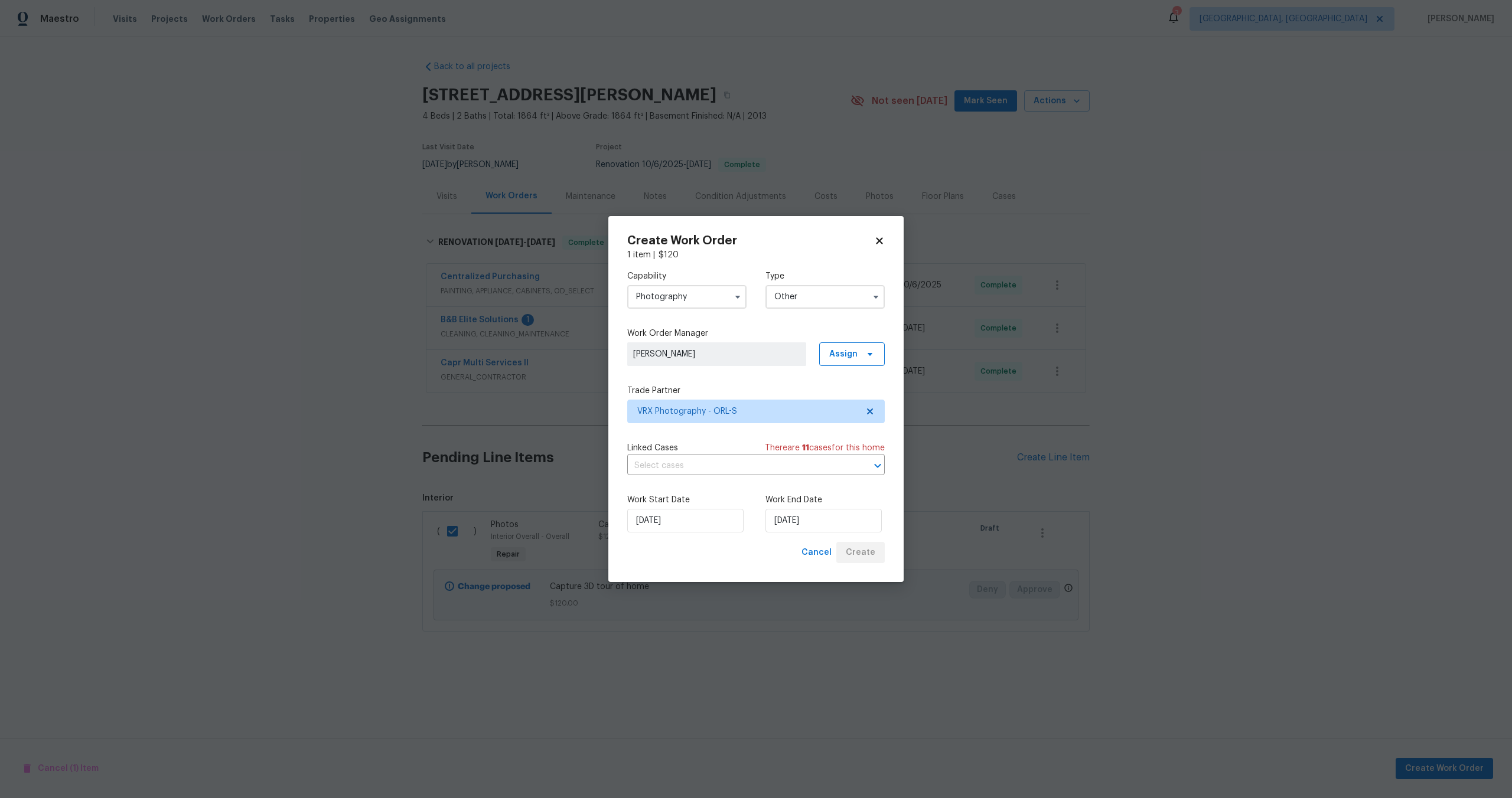
checkbox input "false"
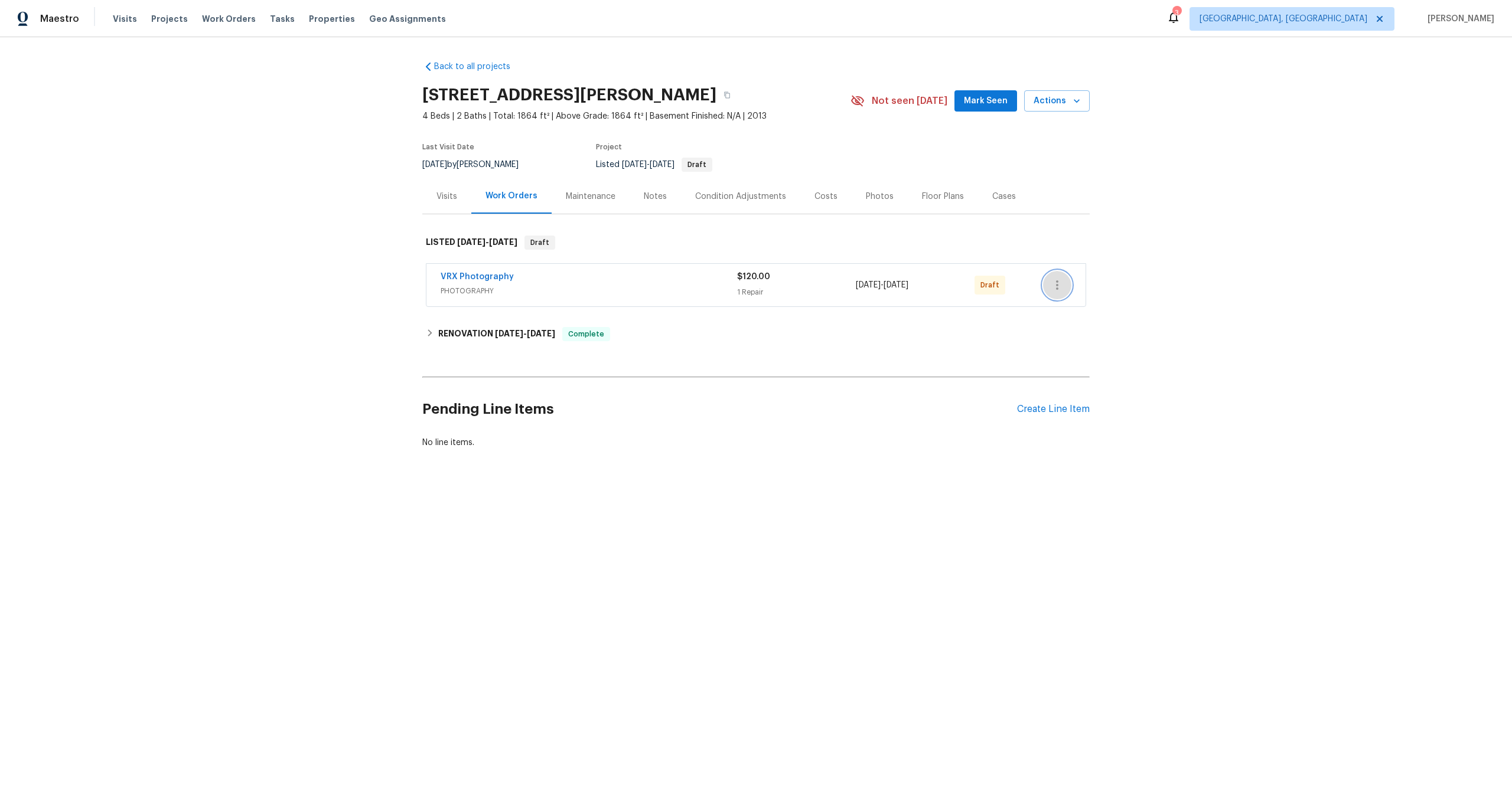
click at [1060, 283] on icon "button" at bounding box center [1057, 285] width 14 height 14
click at [1060, 283] on li "Send to Vendor" at bounding box center [1106, 285] width 127 height 19
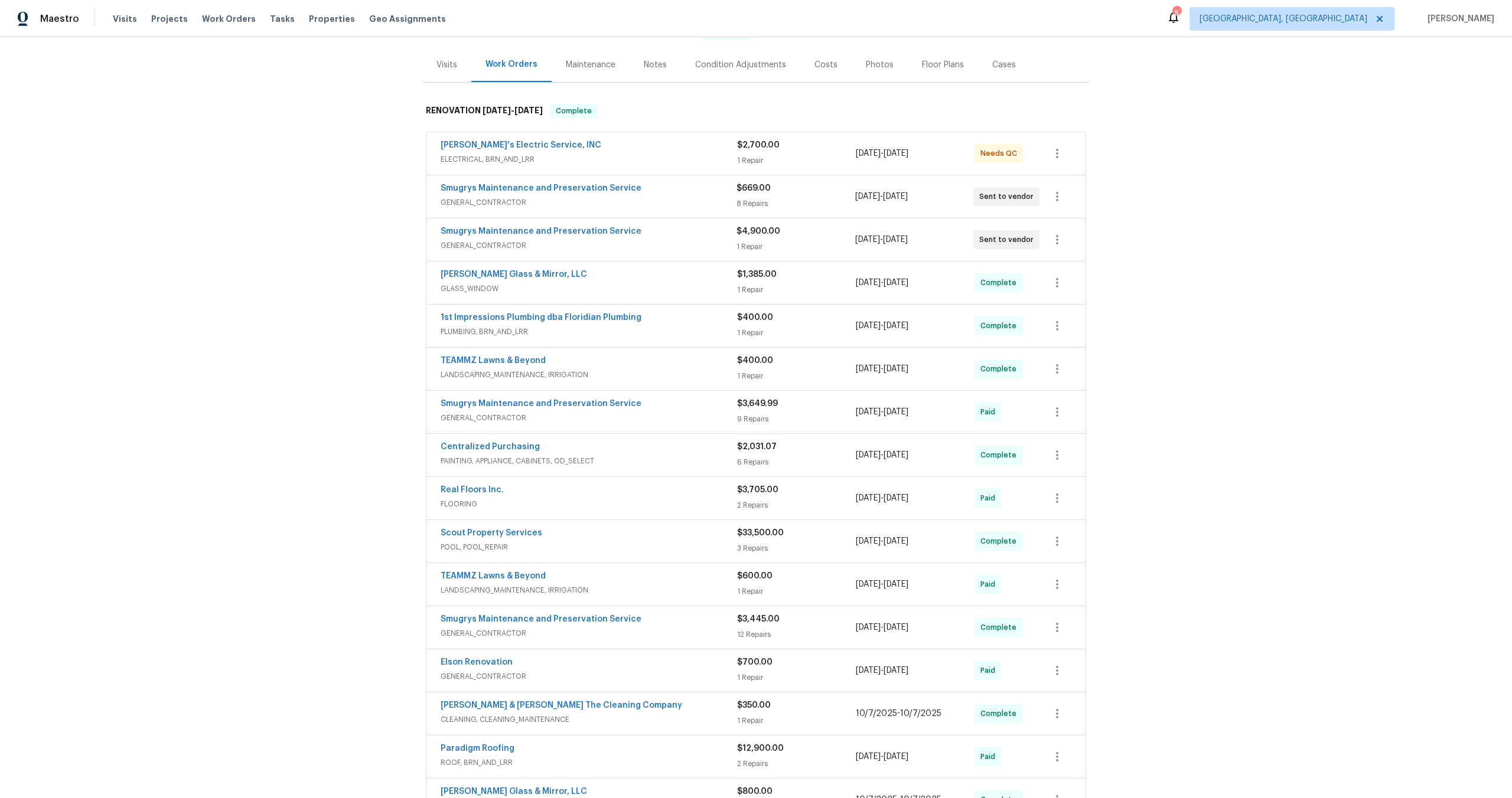
scroll to position [190, 0]
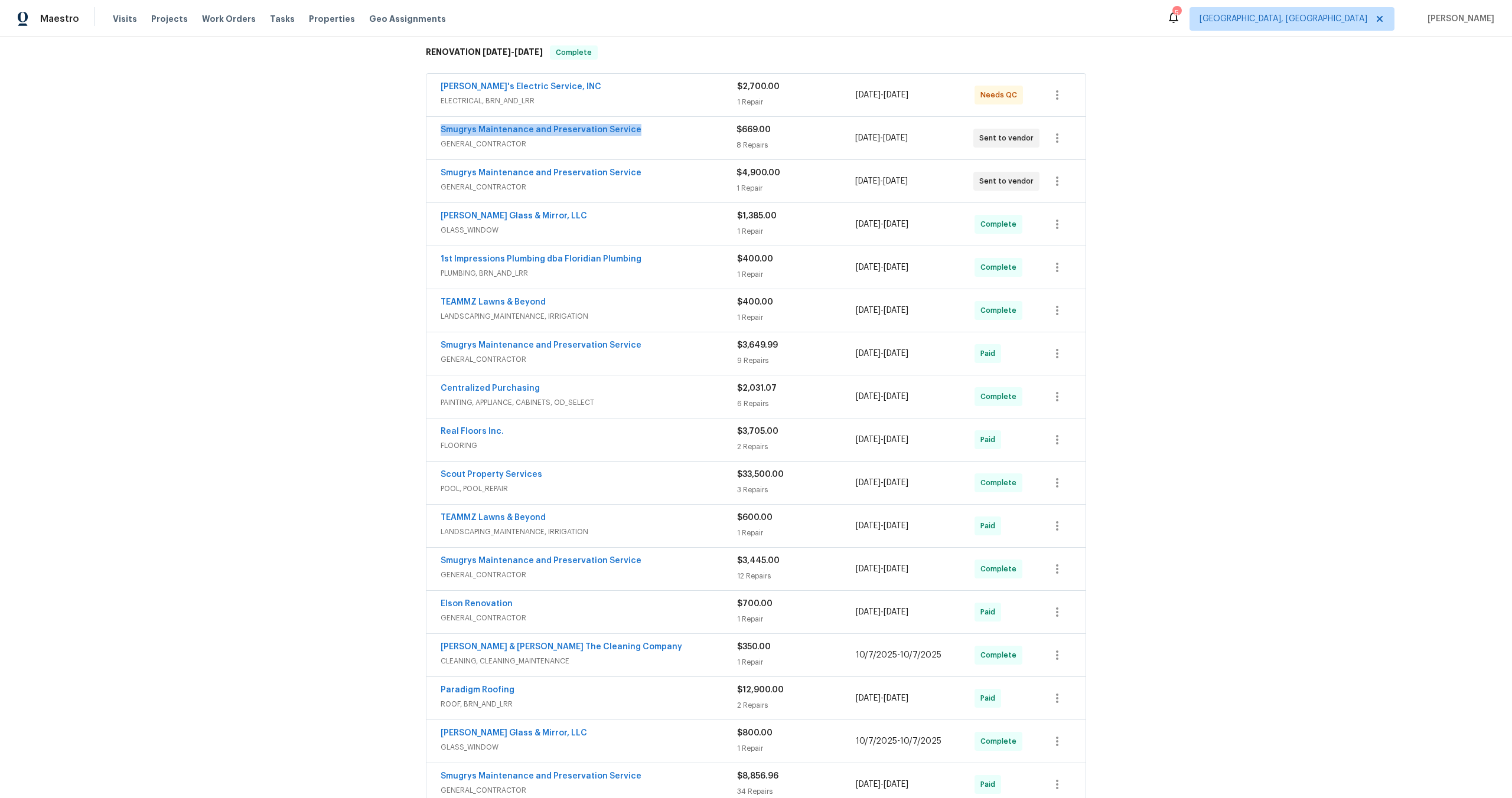
drag, startPoint x: 635, startPoint y: 127, endPoint x: 415, endPoint y: 131, distance: 220.0
click at [415, 131] on div "Back to all projects 3319 Victoria Ct E, Jacksonville, FL 32216 4 Beds | 2 Bath…" at bounding box center [756, 418] width 1512 height 761
copy link "Smugrys Maintenance and Preservation Service"
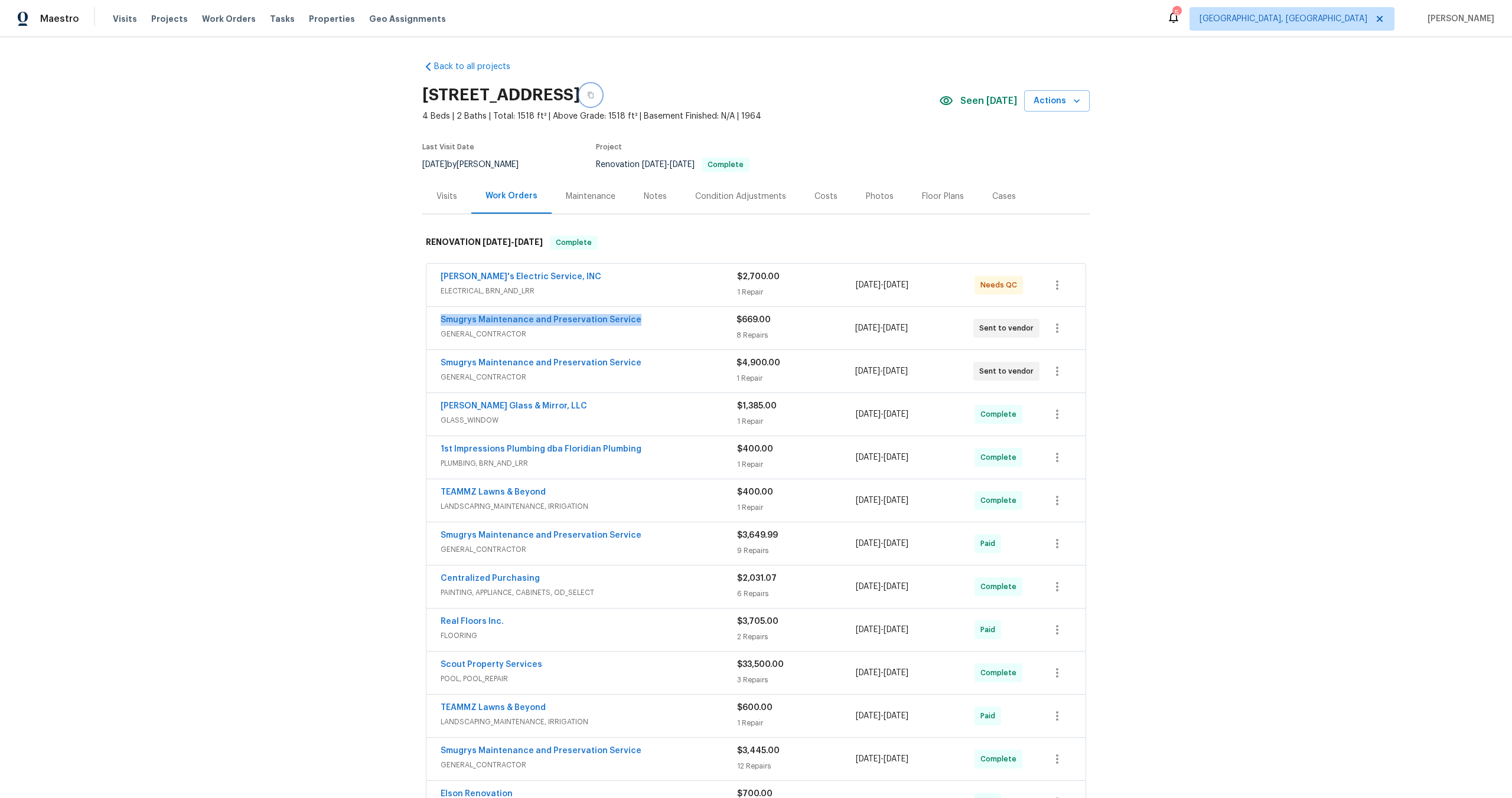
click at [593, 94] on icon "button" at bounding box center [590, 95] width 6 height 6
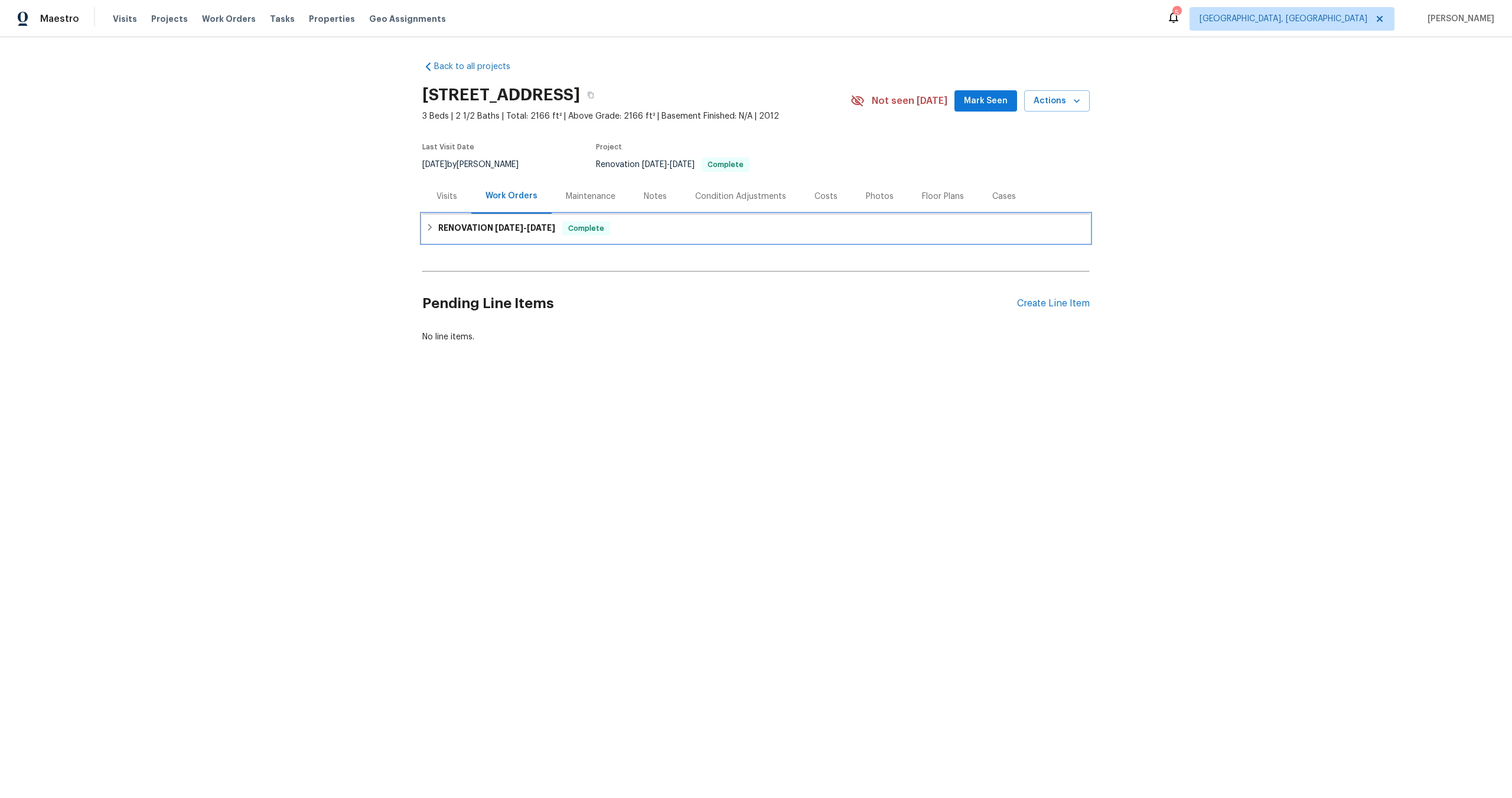
click at [672, 234] on div "RENOVATION 10/13/25 - 10/14/25 Complete" at bounding box center [756, 228] width 660 height 14
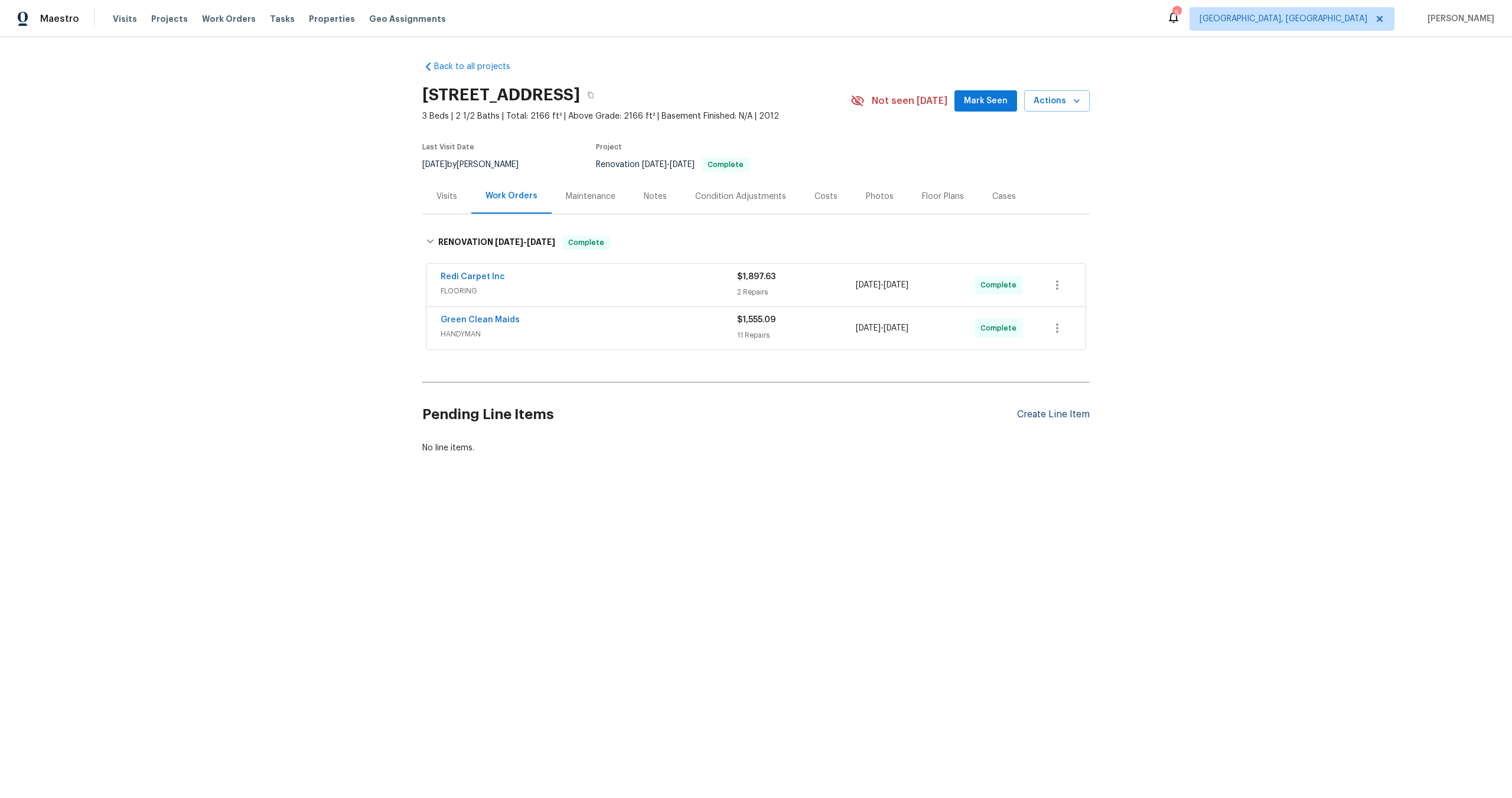
click at [1042, 411] on div "Create Line Item" at bounding box center [1053, 415] width 72 height 11
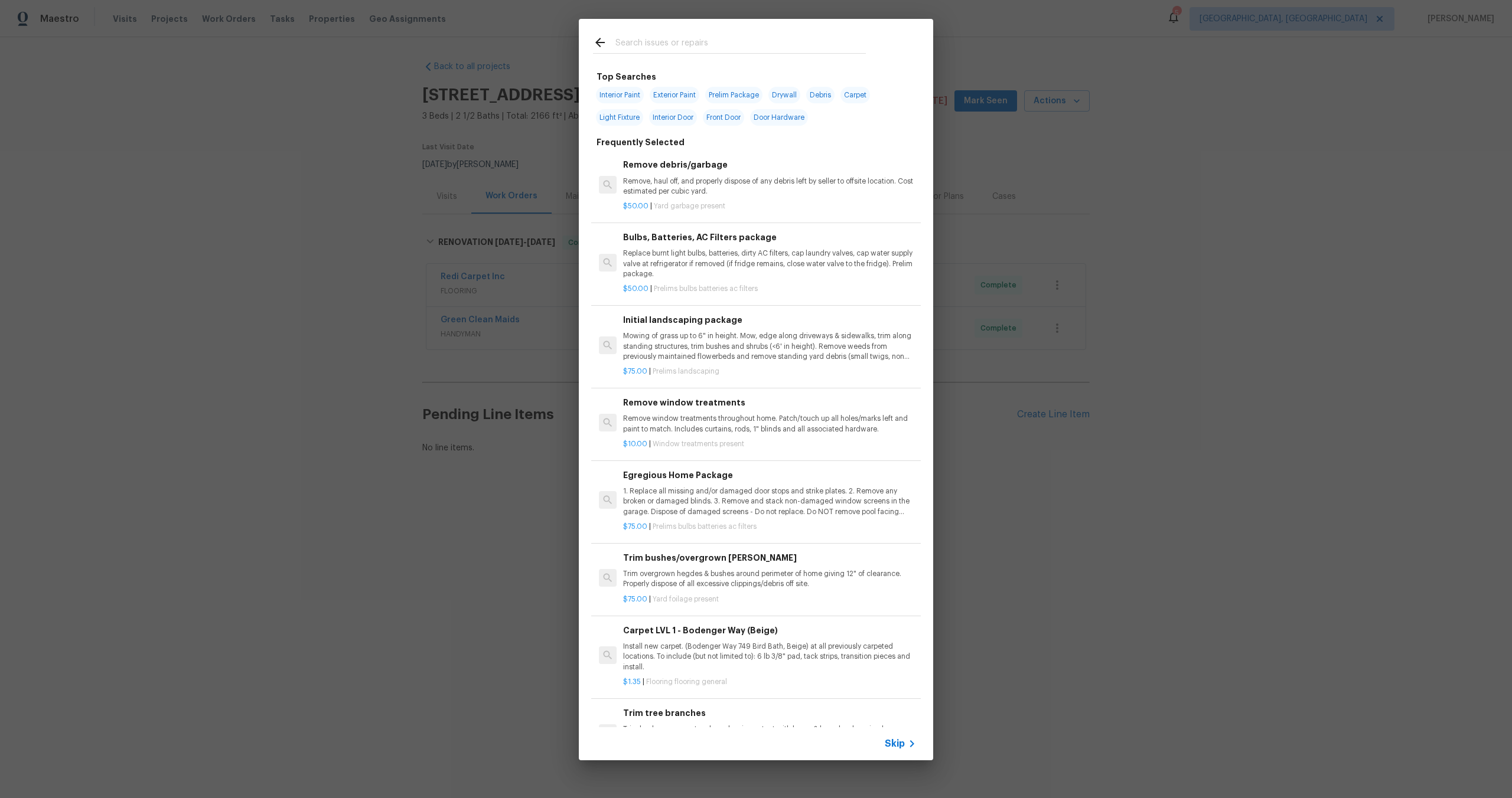
click at [903, 738] on span "Skip" at bounding box center [894, 744] width 20 height 12
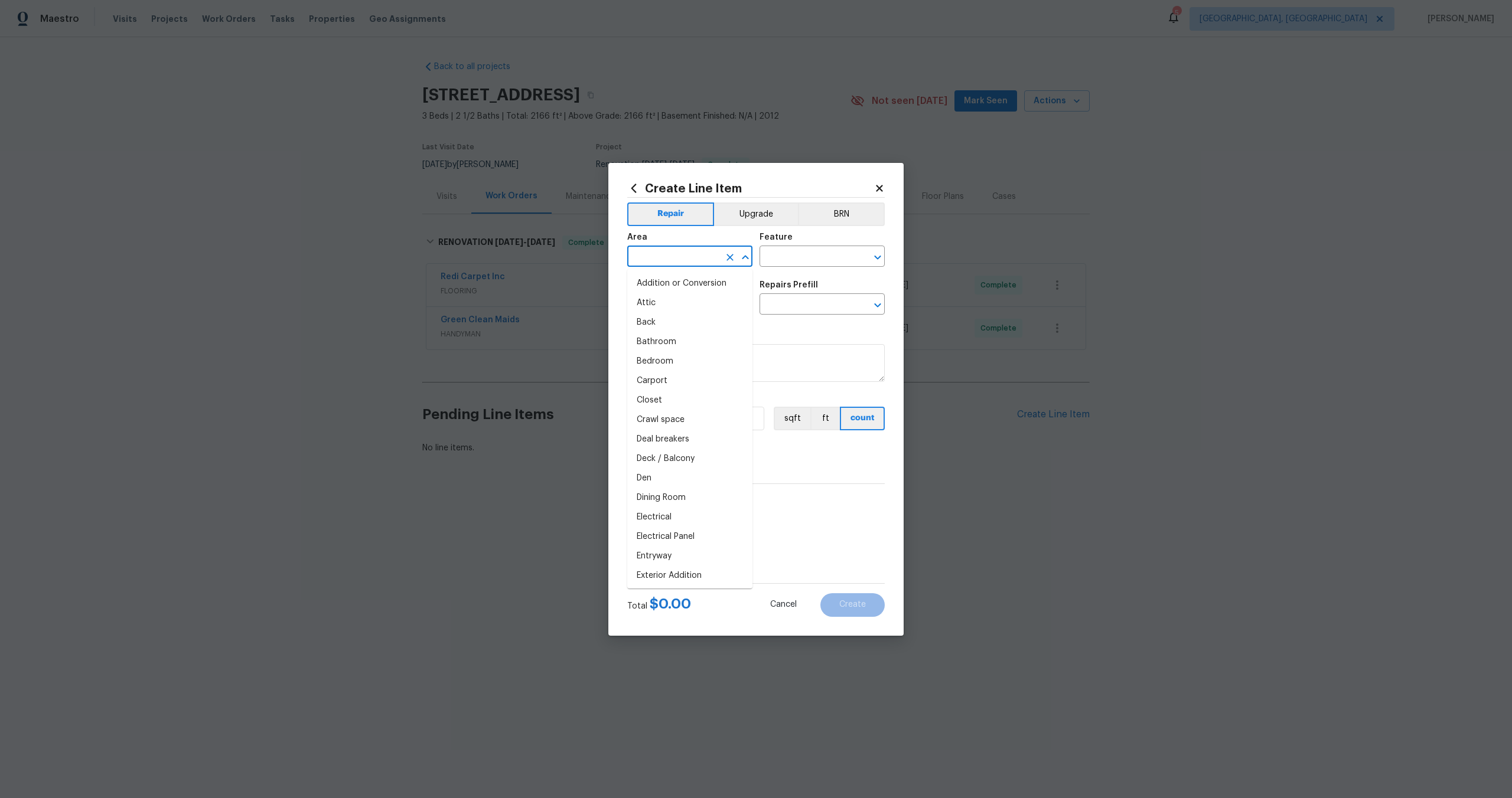
click at [707, 256] on input "text" at bounding box center [673, 257] width 92 height 18
click at [707, 257] on input "text" at bounding box center [673, 257] width 92 height 18
click at [692, 307] on li "Interior Overall" at bounding box center [689, 303] width 125 height 19
type input "Interior Overall"
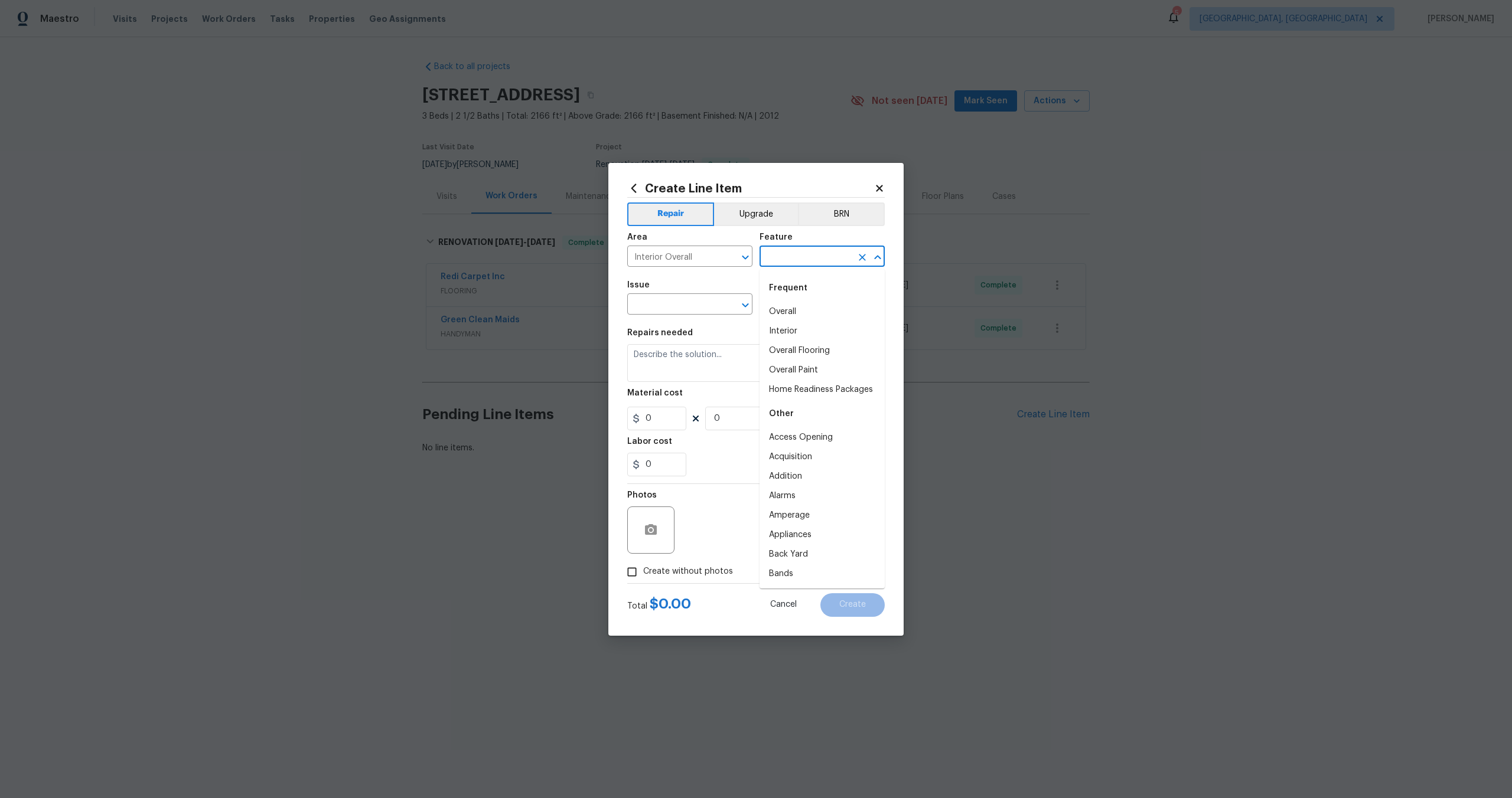
click at [778, 257] on input "text" at bounding box center [805, 257] width 92 height 18
click at [787, 294] on div "Frequent" at bounding box center [822, 288] width 125 height 28
click at [783, 309] on li "Overall" at bounding box center [822, 312] width 125 height 19
type input "Overall"
click at [682, 308] on input "text" at bounding box center [673, 305] width 92 height 18
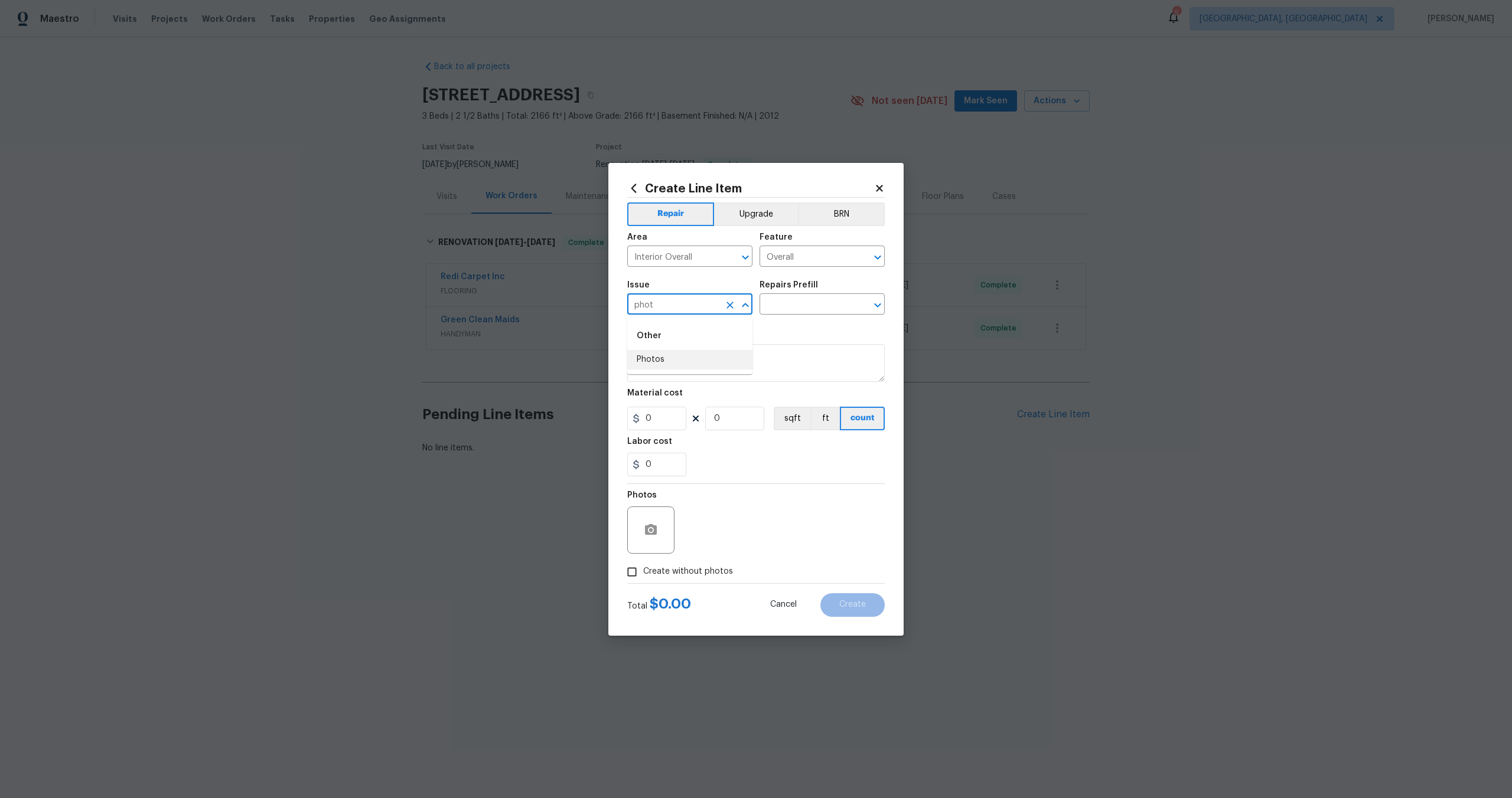
click at [675, 365] on li "Photos" at bounding box center [689, 360] width 125 height 19
type input "Photos"
click at [786, 312] on input "text" at bounding box center [805, 305] width 92 height 18
click at [786, 338] on li "3D Tour Capture $120.00" at bounding box center [822, 331] width 125 height 19
type input "3D Tour Capture $120.00"
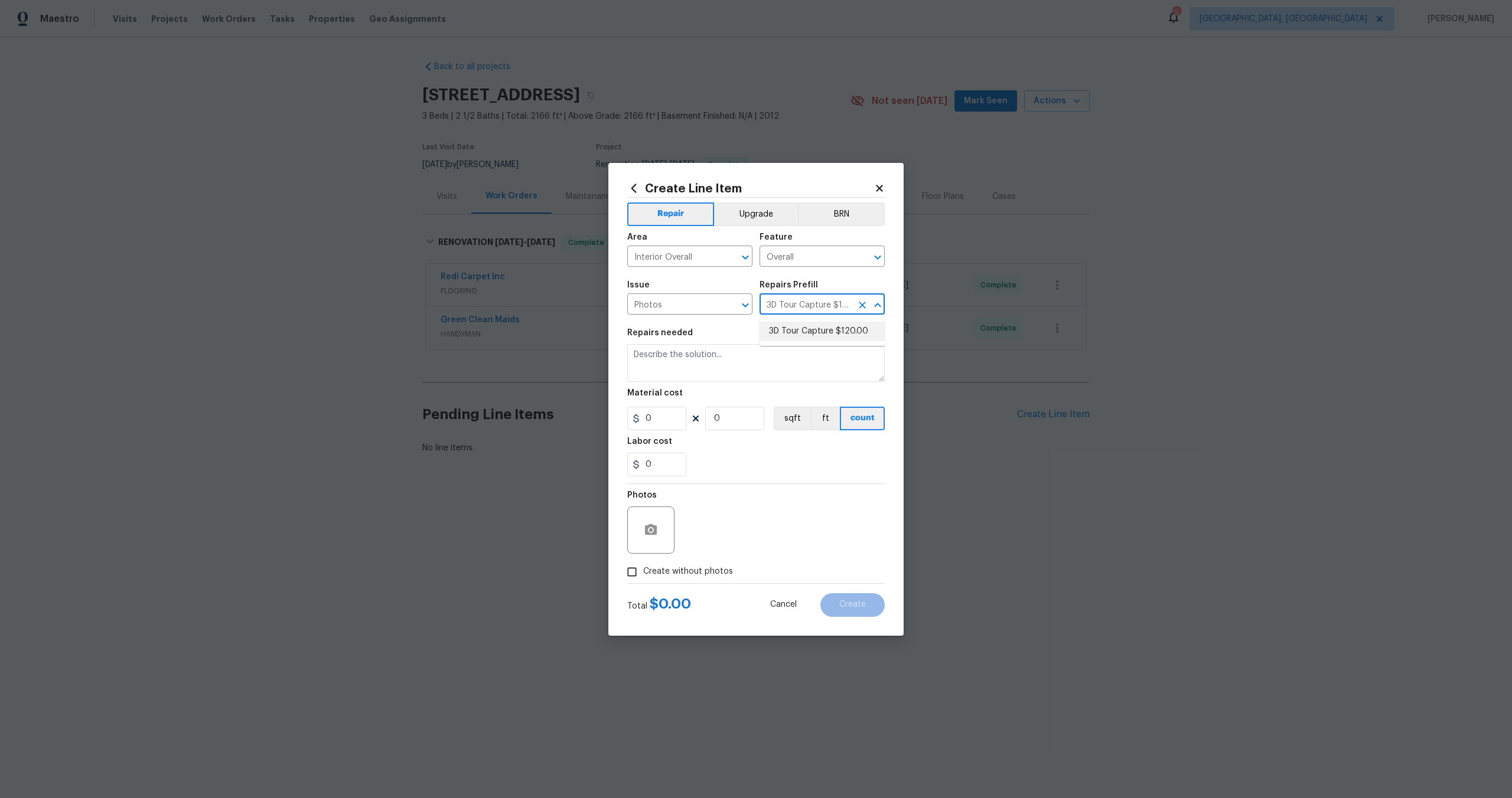
type textarea "Capture 3D tour of home"
type input "1"
type input "120"
click at [648, 562] on label "Create without photos" at bounding box center [676, 572] width 112 height 23
click at [643, 562] on input "Create without photos" at bounding box center [631, 572] width 23 height 23
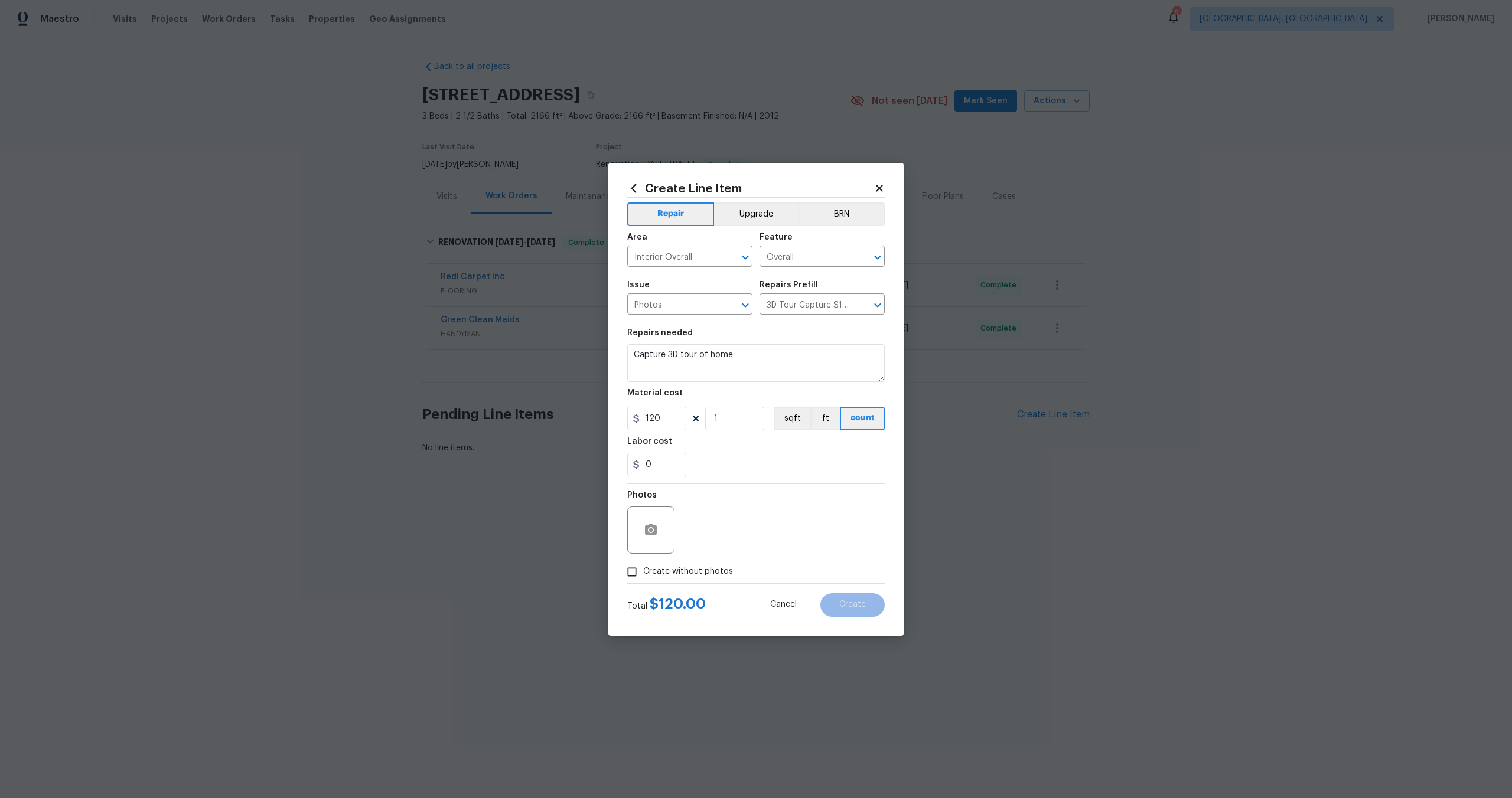
checkbox input "true"
click at [765, 522] on textarea at bounding box center [784, 530] width 201 height 47
type textarea "."
click at [863, 609] on span "Create" at bounding box center [852, 605] width 27 height 9
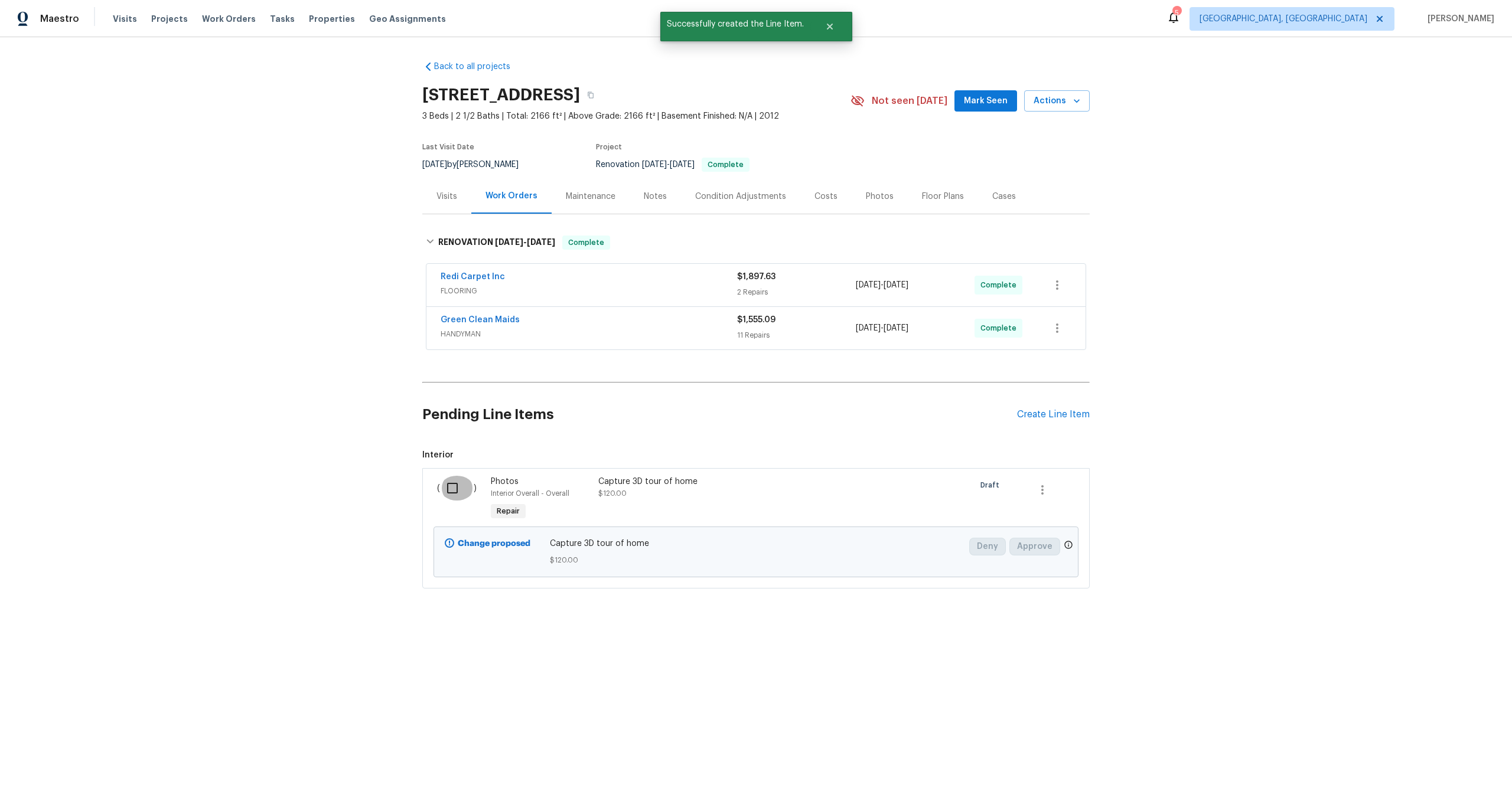
click at [455, 484] on input "checkbox" at bounding box center [457, 488] width 34 height 25
checkbox input "true"
click at [1452, 768] on span "Create Work Order" at bounding box center [1443, 768] width 78 height 15
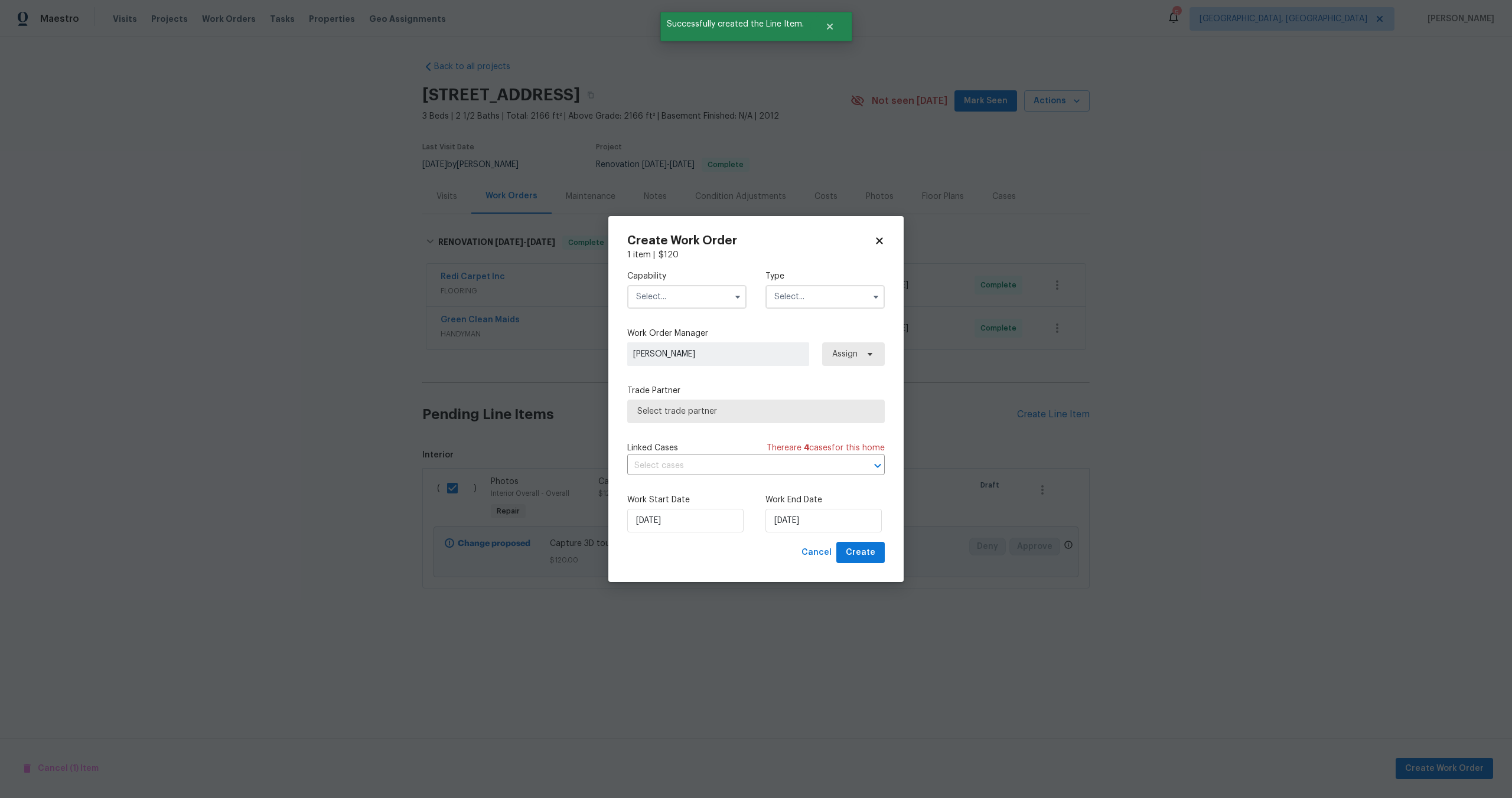
click at [664, 291] on input "text" at bounding box center [686, 297] width 119 height 24
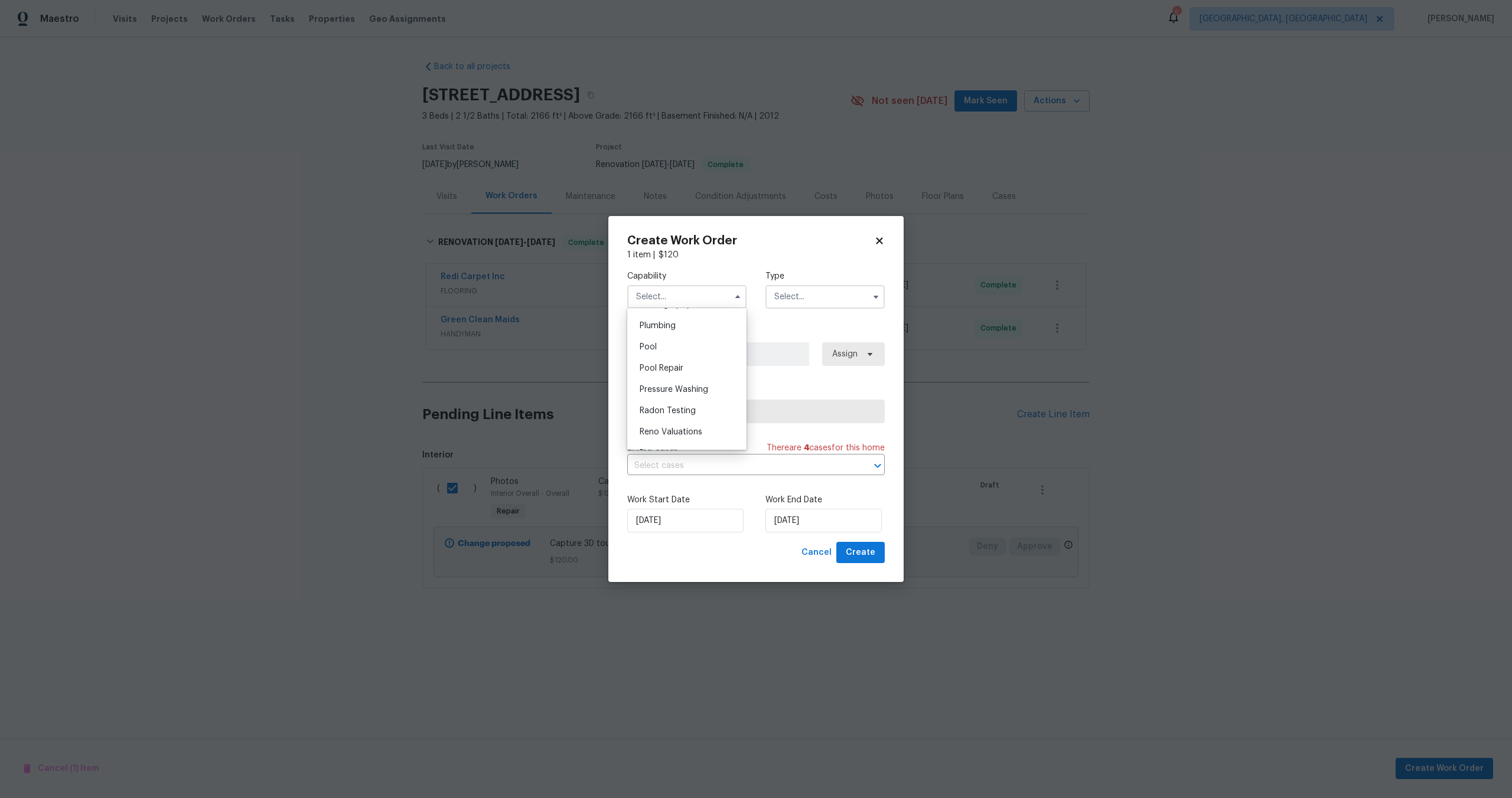
scroll to position [1008, 0]
click at [686, 347] on span "Photography" at bounding box center [664, 348] width 50 height 8
type input "Photography"
click at [797, 296] on input "text" at bounding box center [825, 297] width 119 height 24
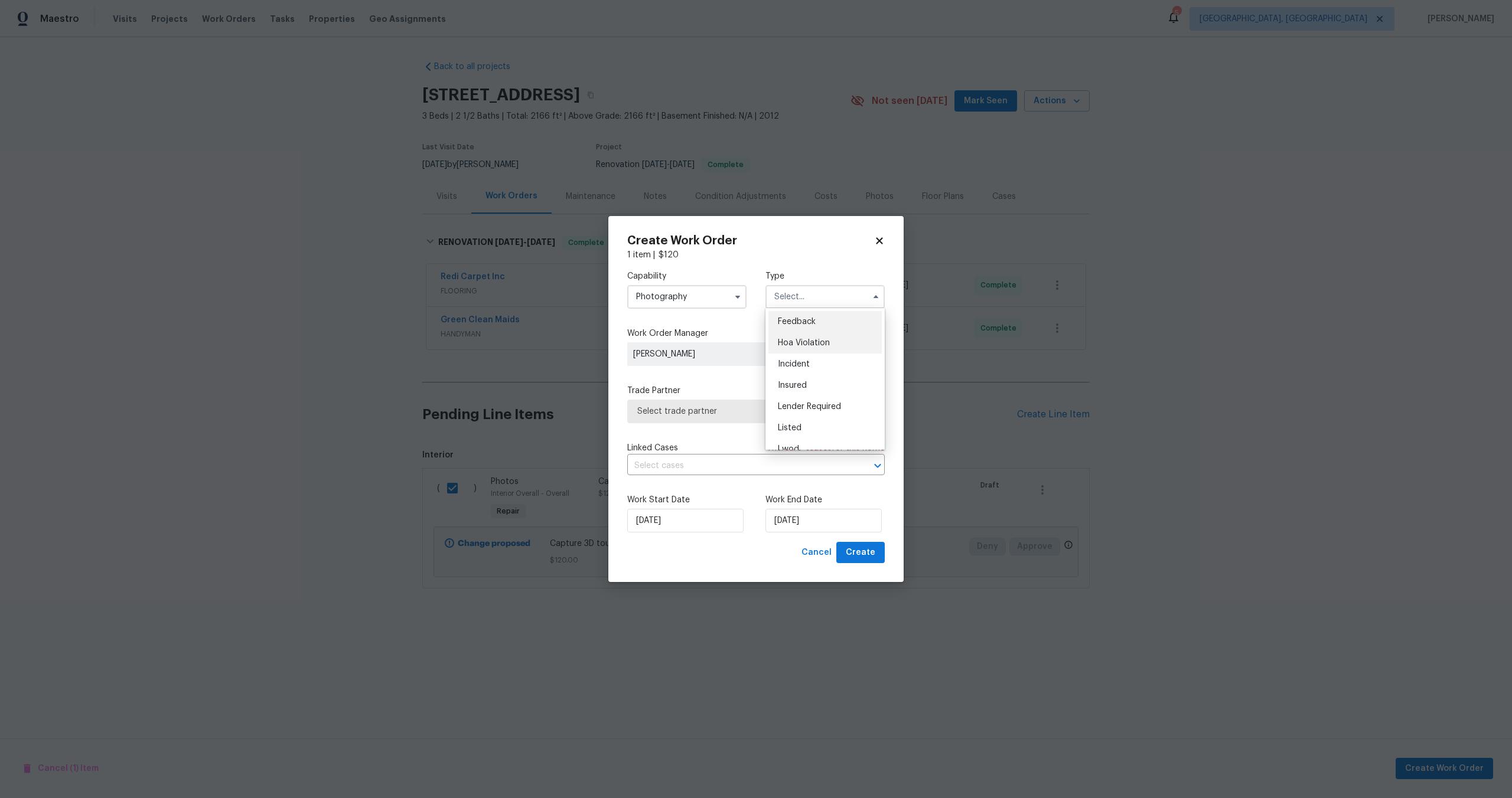
scroll to position [140, 0]
drag, startPoint x: 794, startPoint y: 326, endPoint x: 777, endPoint y: 336, distance: 19.7
click at [794, 326] on span "Other" at bounding box center [789, 330] width 23 height 8
type input "Other"
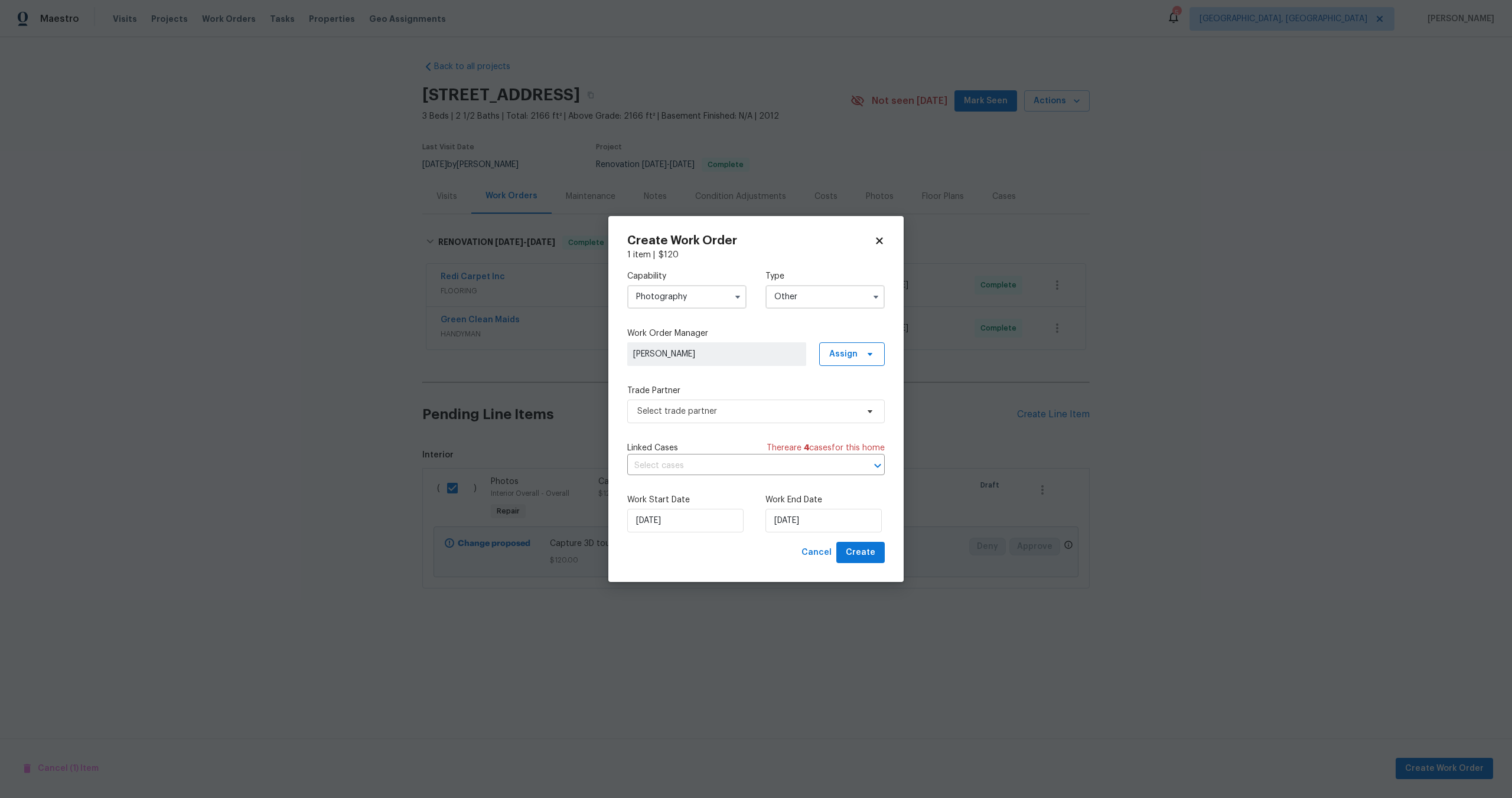
click at [721, 400] on div "Select trade partner" at bounding box center [756, 411] width 257 height 24
click at [721, 407] on span "Select trade partner" at bounding box center [747, 411] width 220 height 12
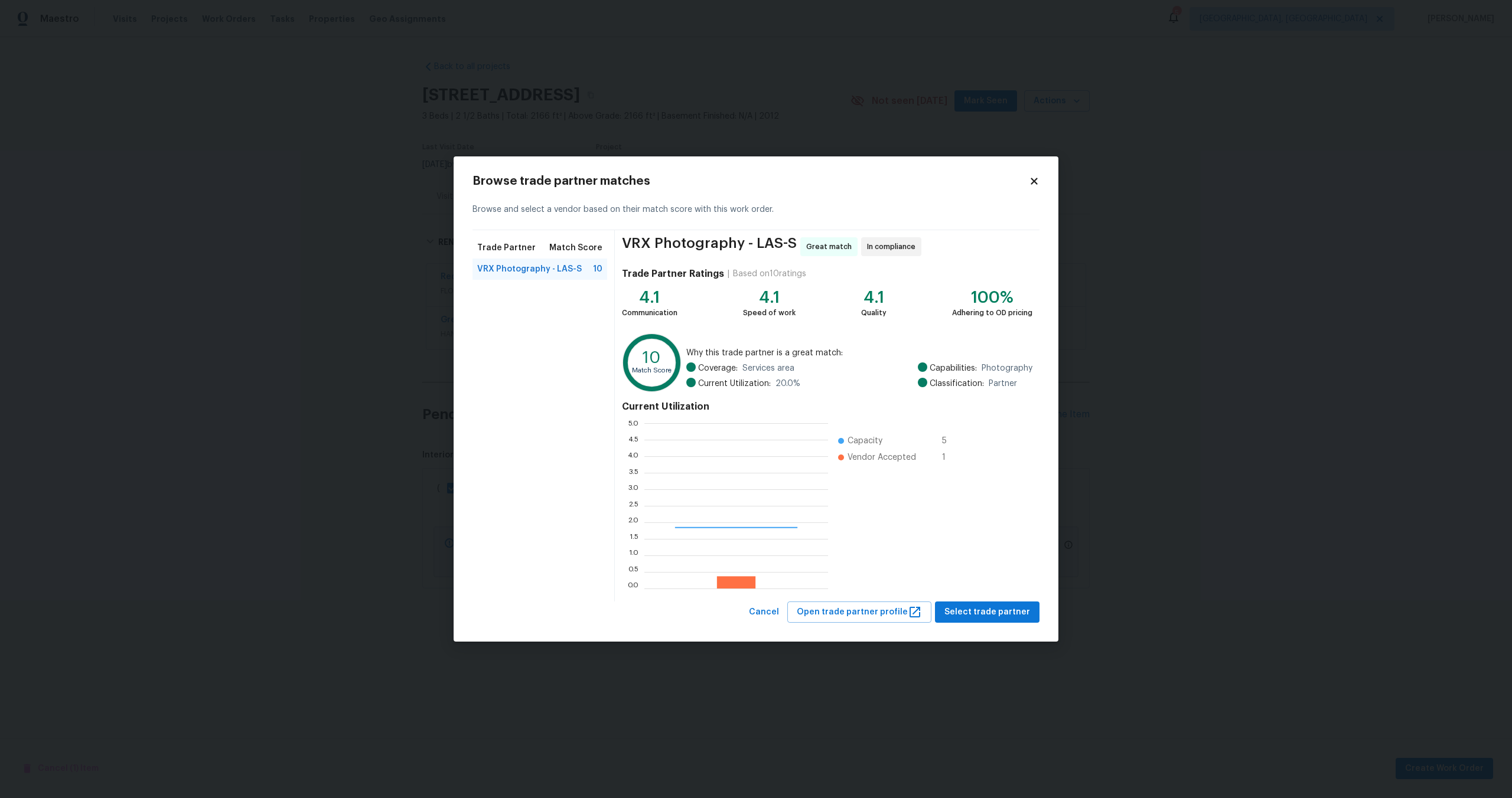
scroll to position [166, 184]
click at [982, 612] on span "Select trade partner" at bounding box center [987, 612] width 85 height 15
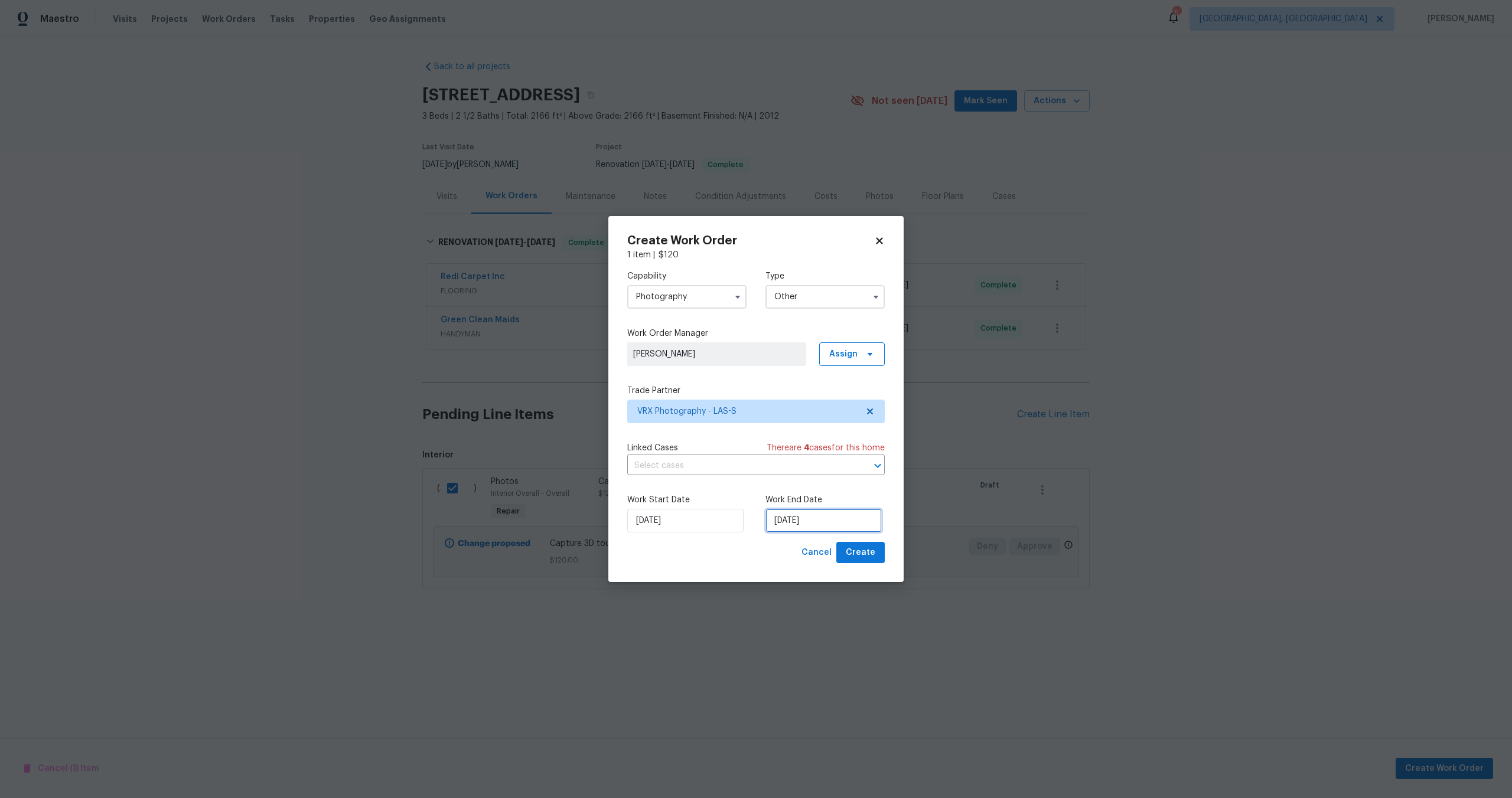
click at [811, 523] on input "14/10/2025" at bounding box center [824, 521] width 116 height 24
click at [840, 451] on div "16" at bounding box center [839, 453] width 19 height 17
type input "16/10/2025"
click at [696, 519] on input "14/10/2025" at bounding box center [685, 521] width 116 height 24
click at [680, 455] on div "15" at bounding box center [683, 453] width 19 height 17
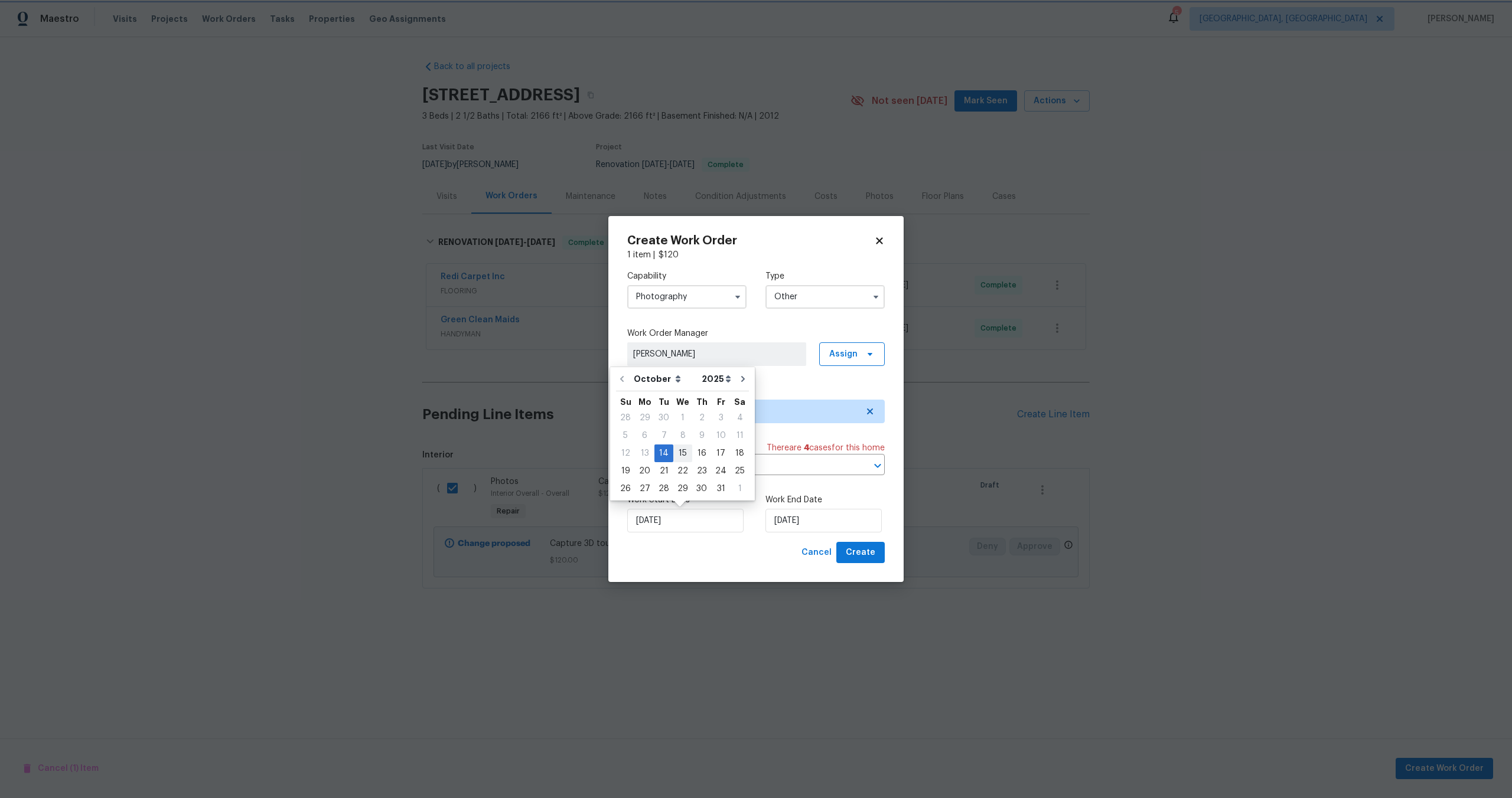
type input "15/10/2025"
click at [856, 559] on span "Create" at bounding box center [860, 552] width 30 height 15
checkbox input "false"
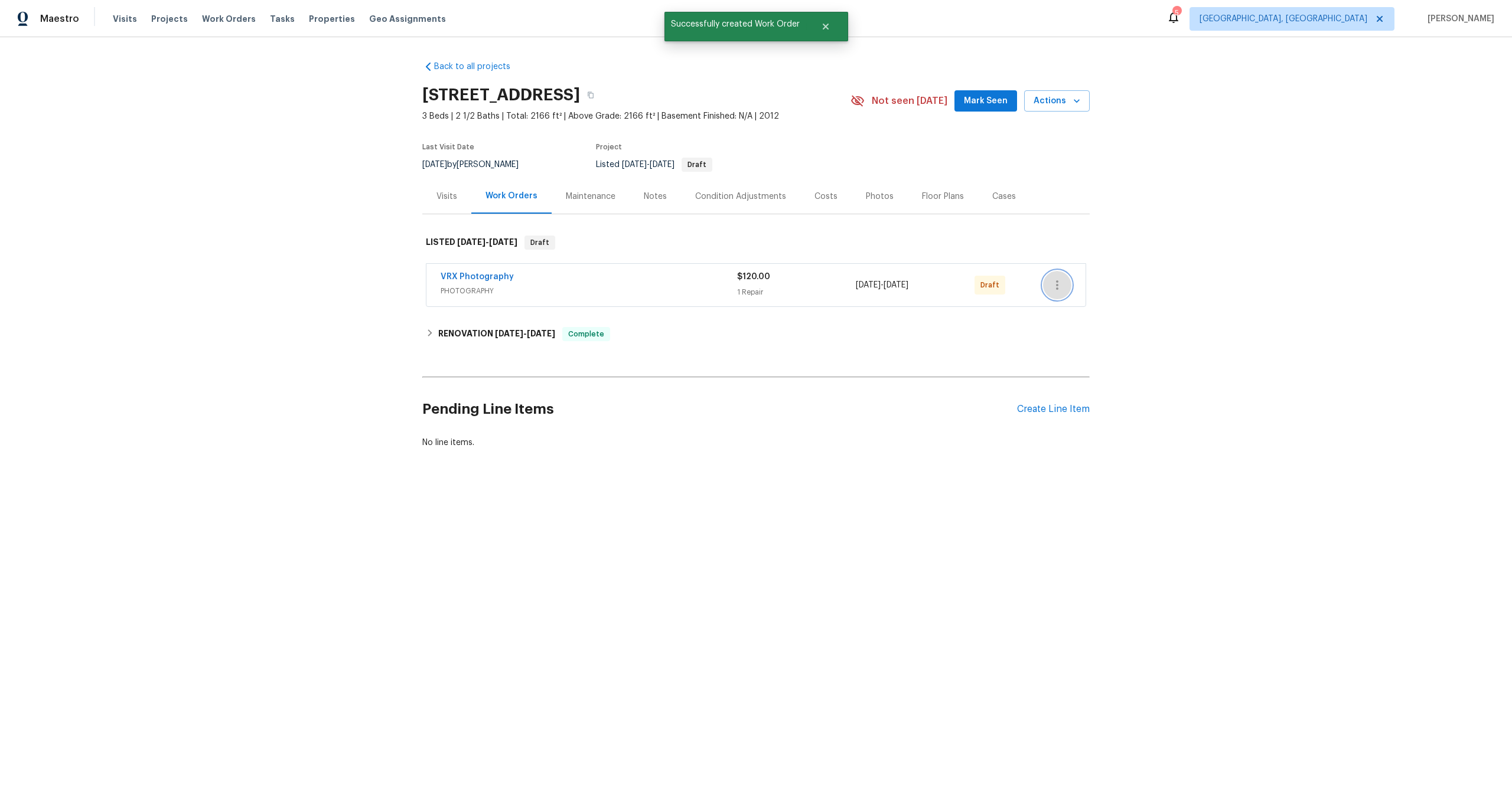
click at [1054, 288] on icon "button" at bounding box center [1057, 285] width 14 height 14
click at [1062, 288] on li "Send to Vendor" at bounding box center [1106, 285] width 127 height 19
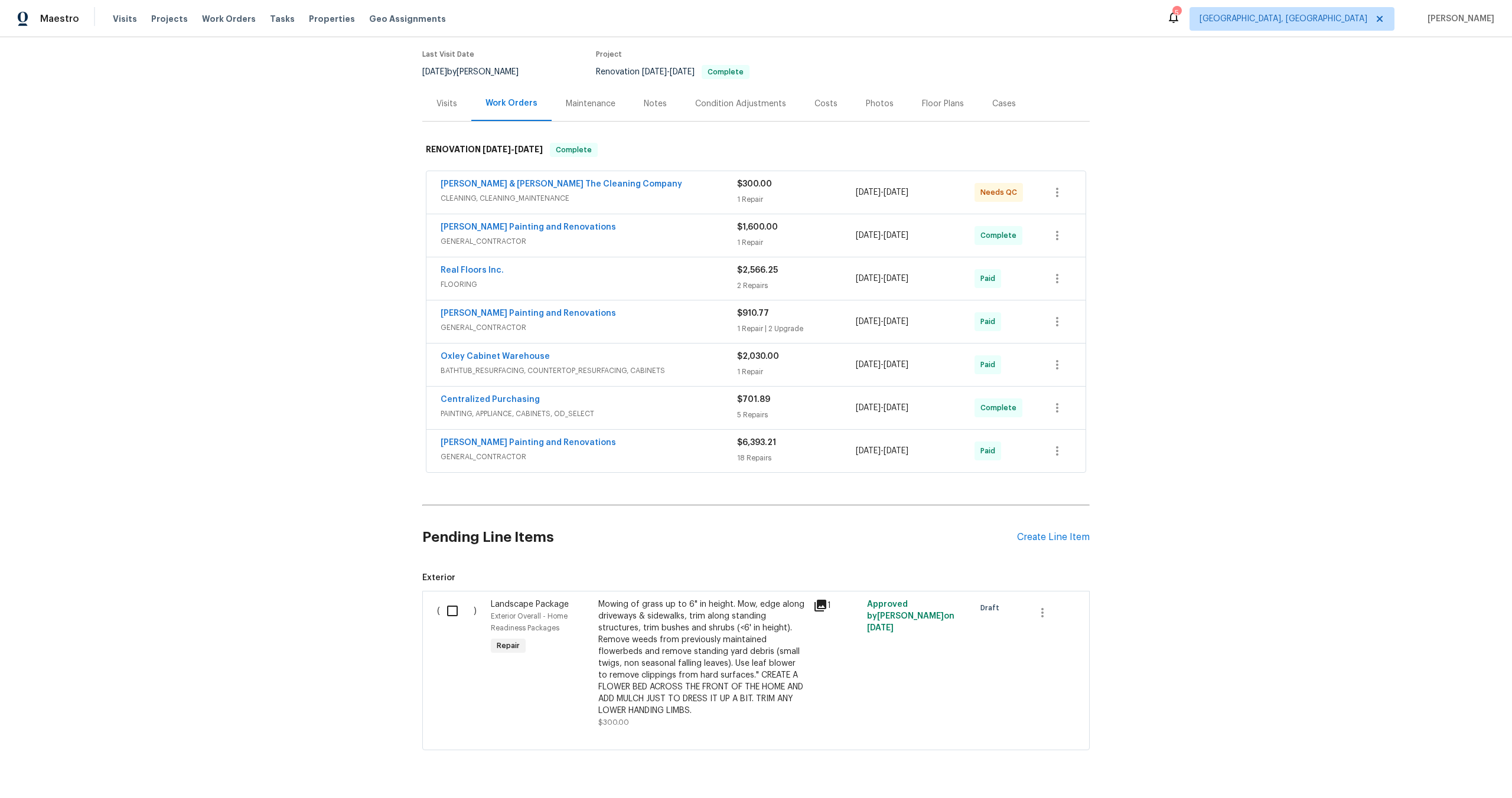
scroll to position [125, 0]
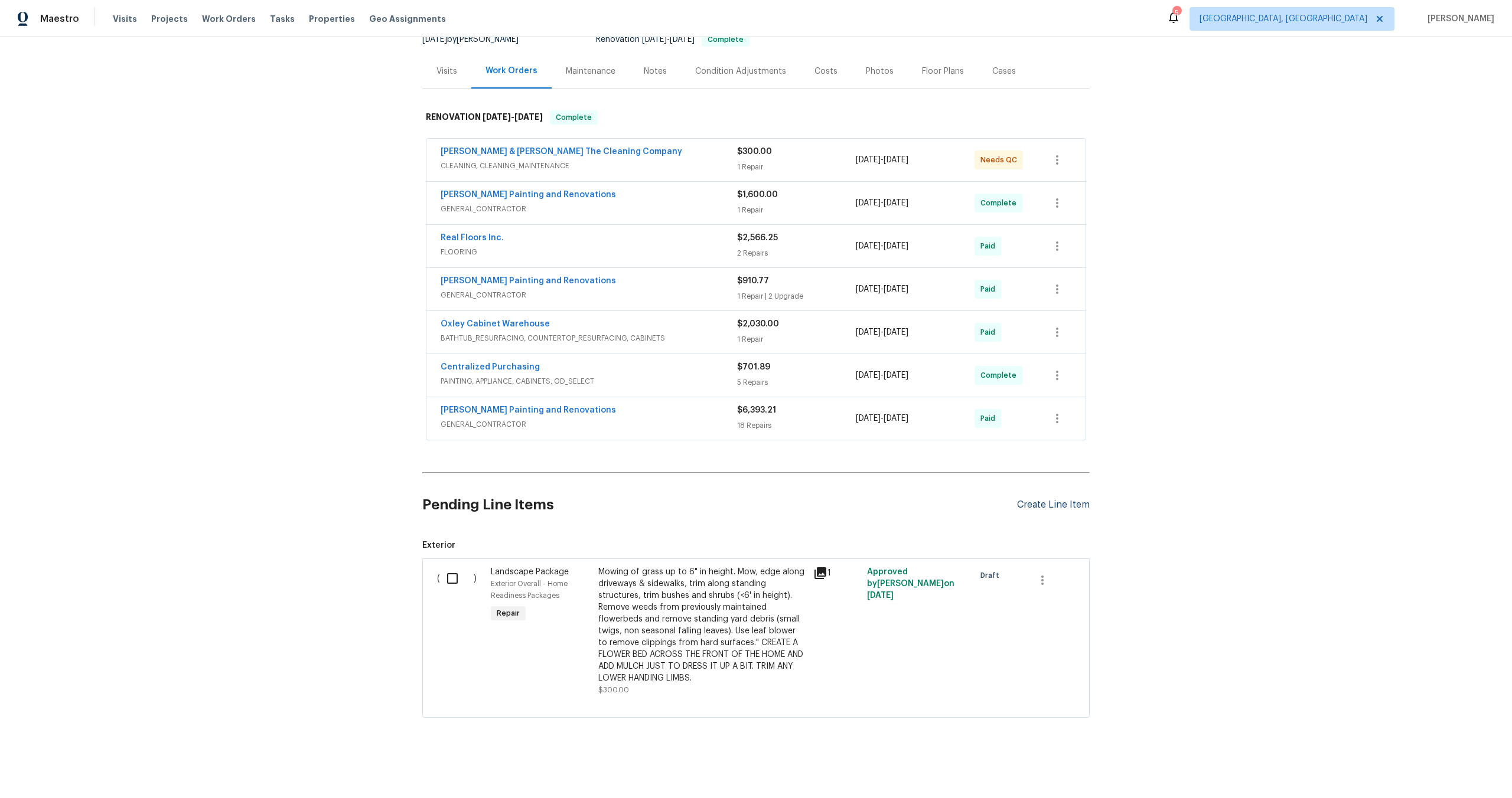
click at [1042, 503] on div "Create Line Item" at bounding box center [1053, 504] width 72 height 11
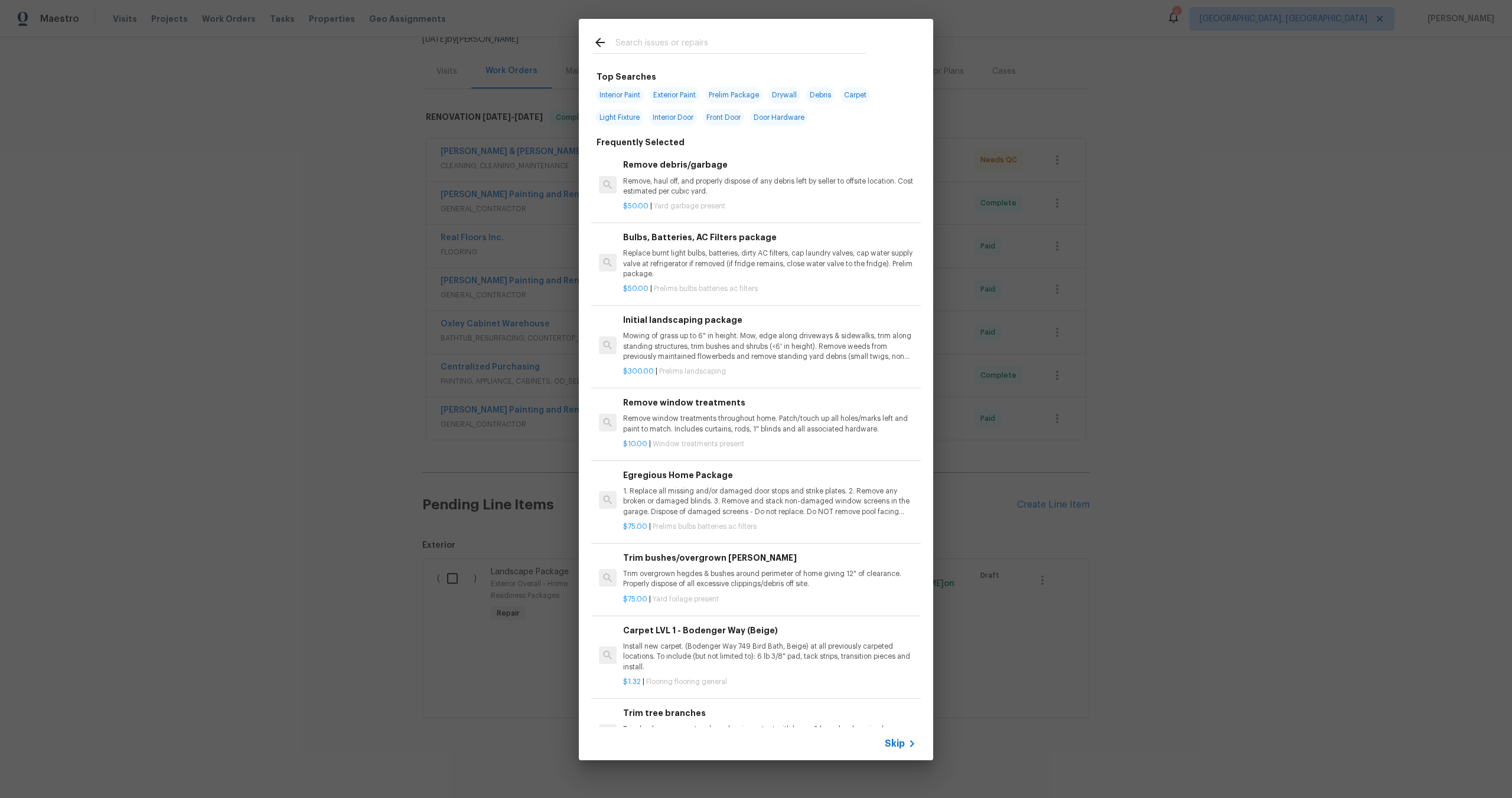
click at [903, 740] on span "Skip" at bounding box center [894, 744] width 20 height 12
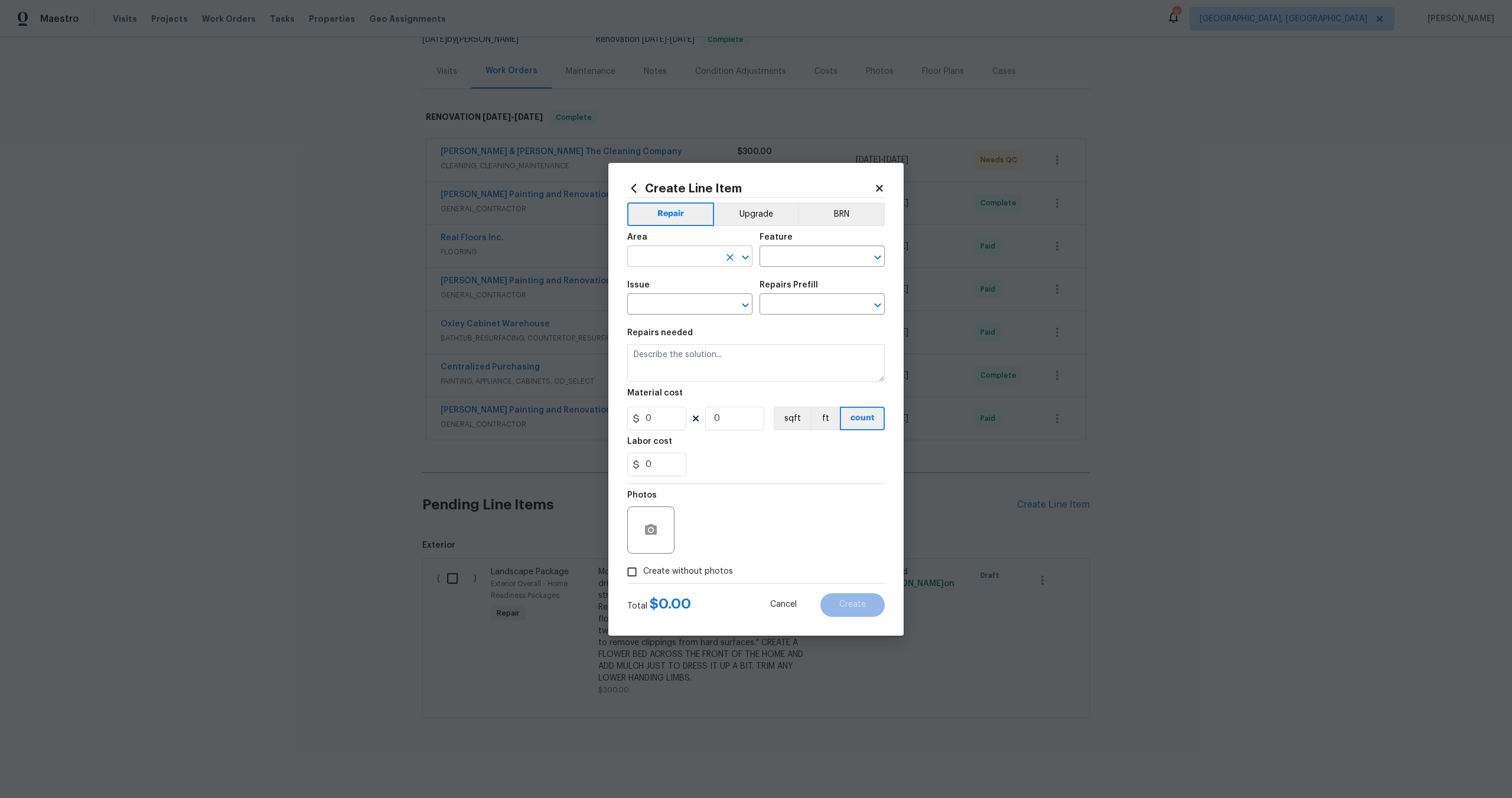
click at [718, 248] on input "text" at bounding box center [673, 257] width 92 height 18
click at [716, 296] on li "Interior Overall" at bounding box center [689, 303] width 125 height 19
type input "Interior Overall"
click at [790, 258] on input "text" at bounding box center [805, 257] width 92 height 18
click at [788, 320] on li "Overall" at bounding box center [822, 312] width 125 height 19
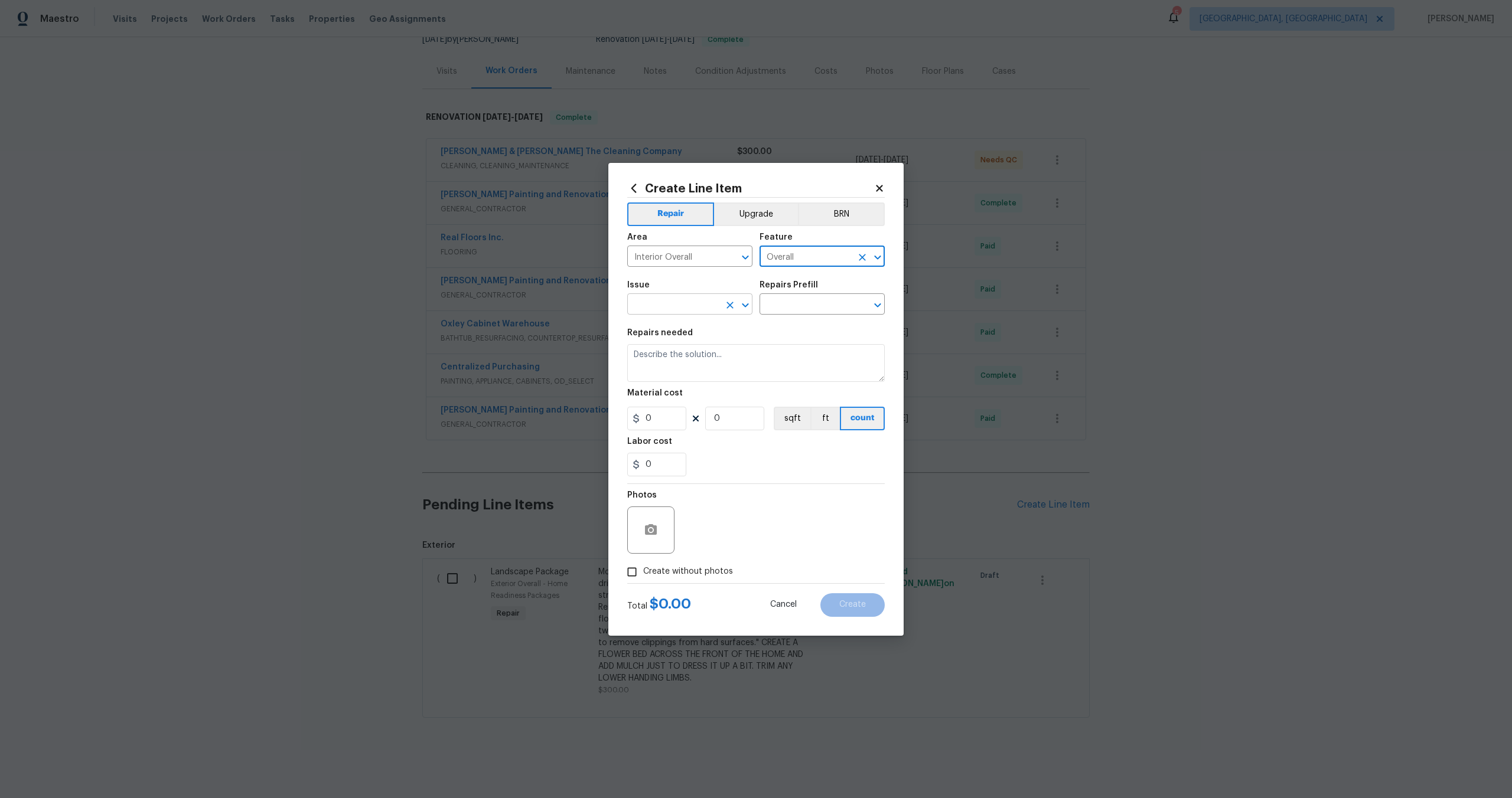
type input "Overall"
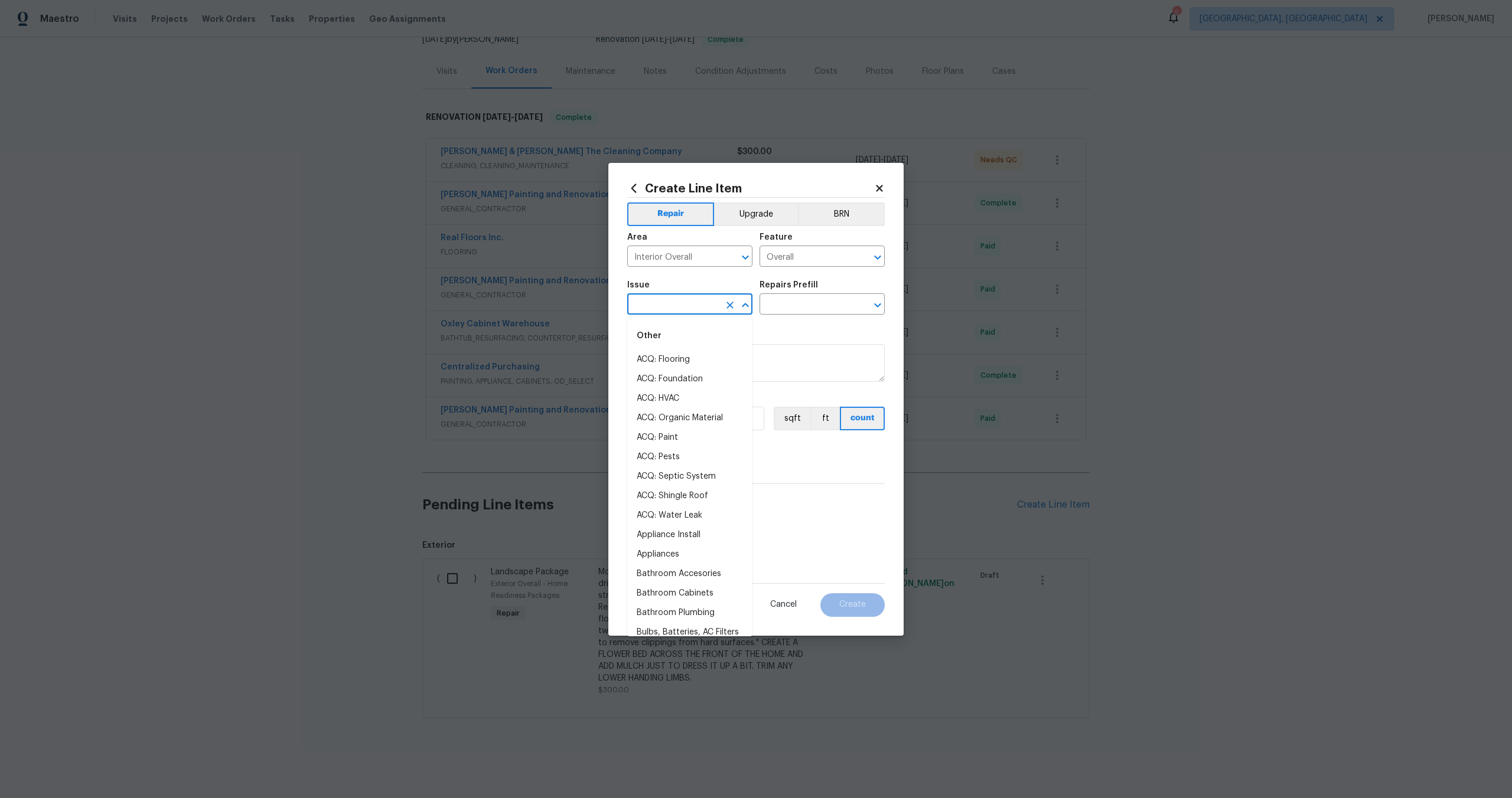
click at [684, 305] on input "text" at bounding box center [673, 305] width 92 height 18
click at [674, 363] on li "Photos" at bounding box center [689, 360] width 125 height 19
type input "Photos"
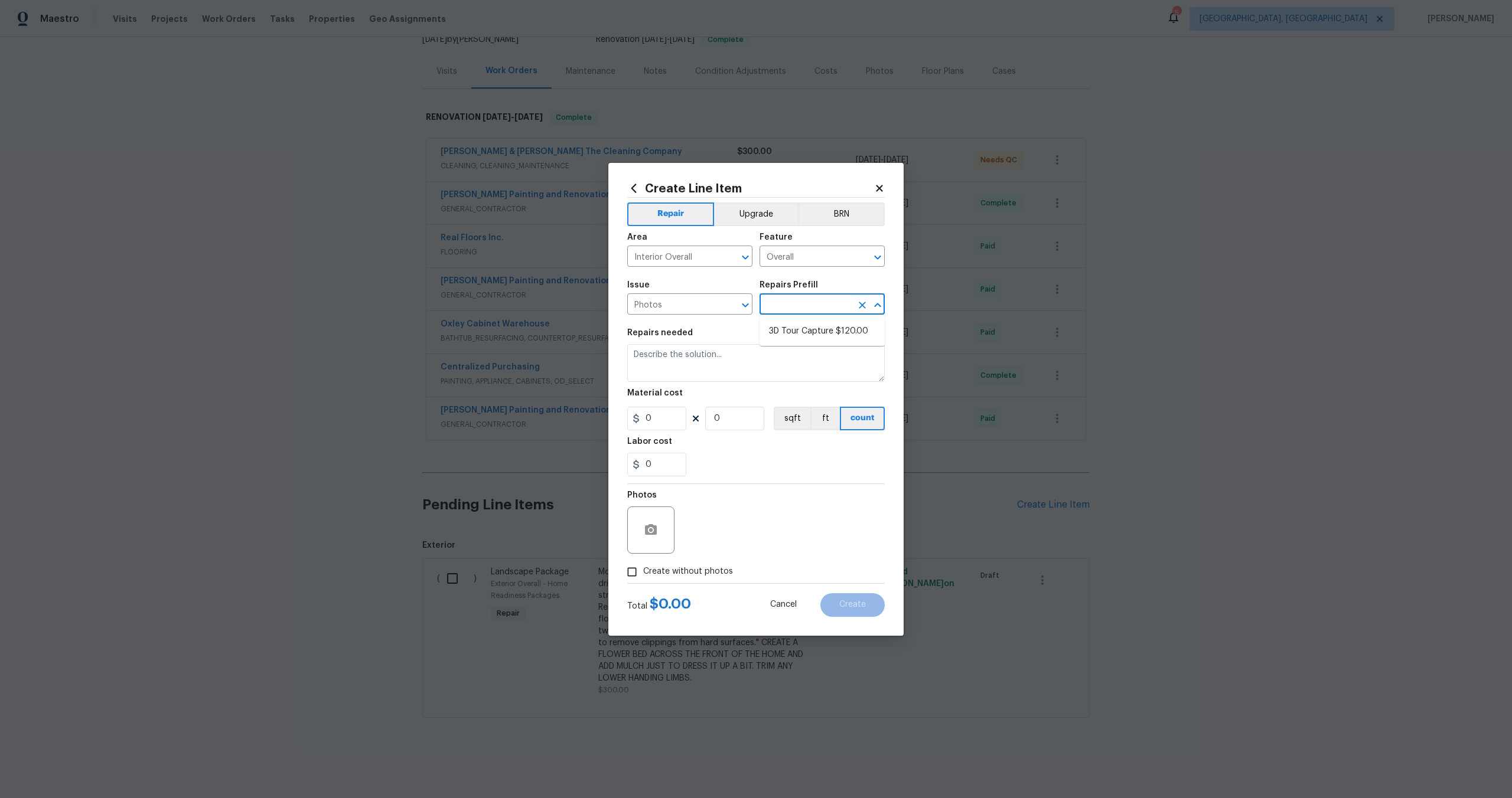
click at [784, 307] on input "text" at bounding box center [805, 305] width 92 height 18
click at [784, 333] on li "3D Tour Capture $120.00" at bounding box center [822, 331] width 125 height 19
type input "3D Tour Capture $120.00"
type textarea "Capture 3D tour of home"
type input "1"
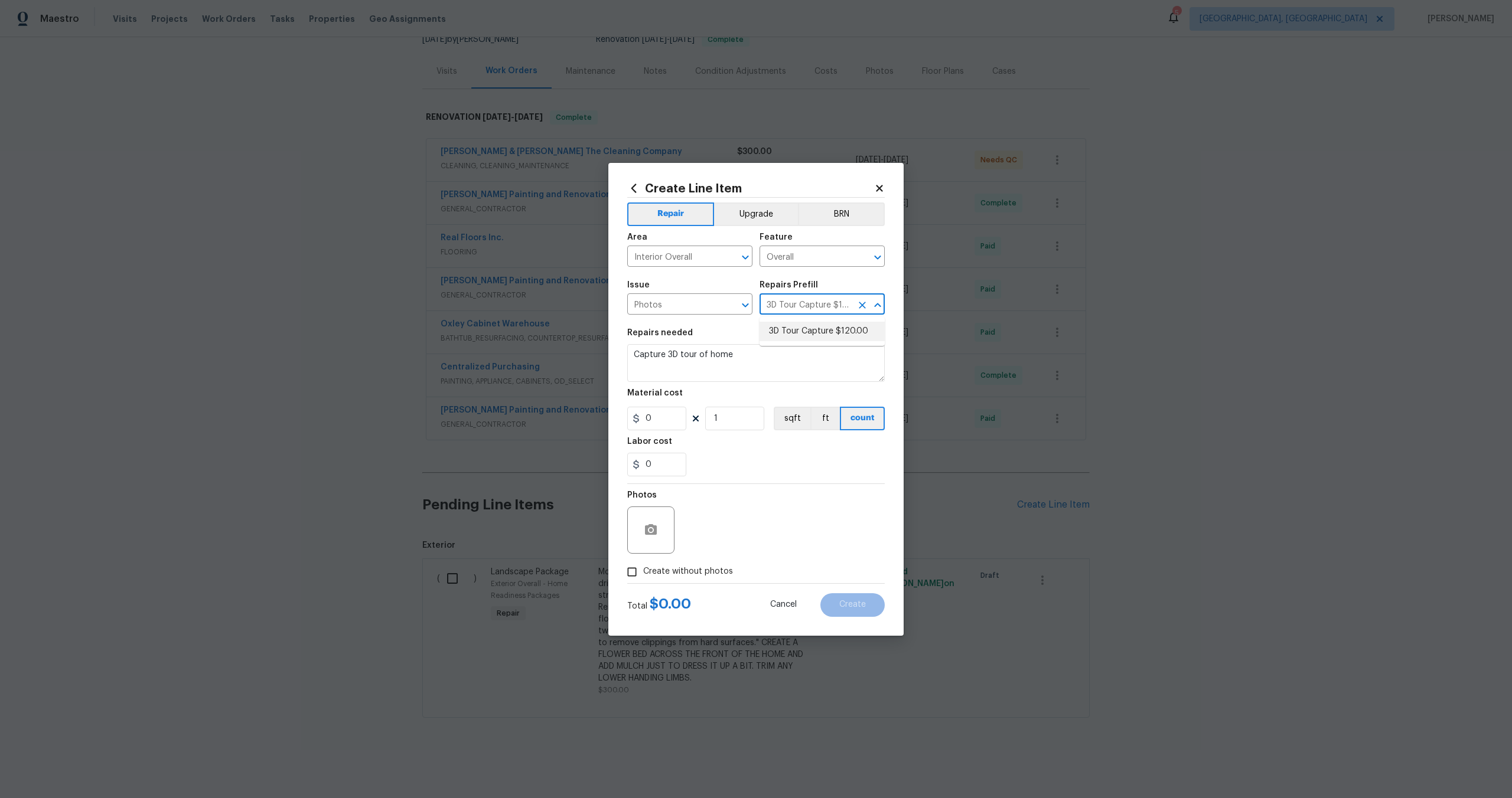
type input "120"
click at [632, 569] on input "Create without photos" at bounding box center [631, 572] width 23 height 23
checkbox input "true"
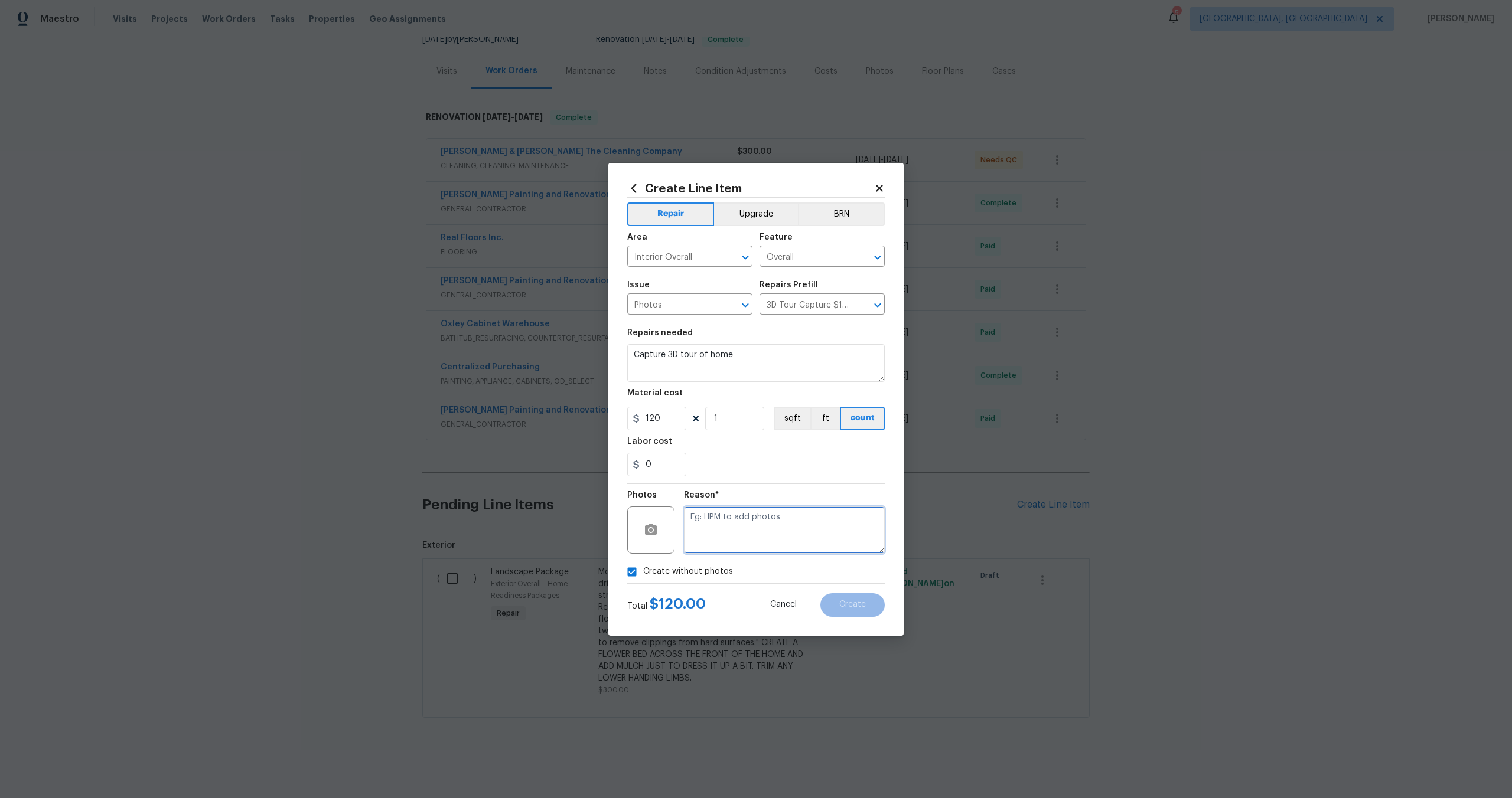
click at [702, 540] on textarea at bounding box center [784, 530] width 201 height 47
type textarea "."
click at [865, 603] on span "Create" at bounding box center [852, 605] width 27 height 9
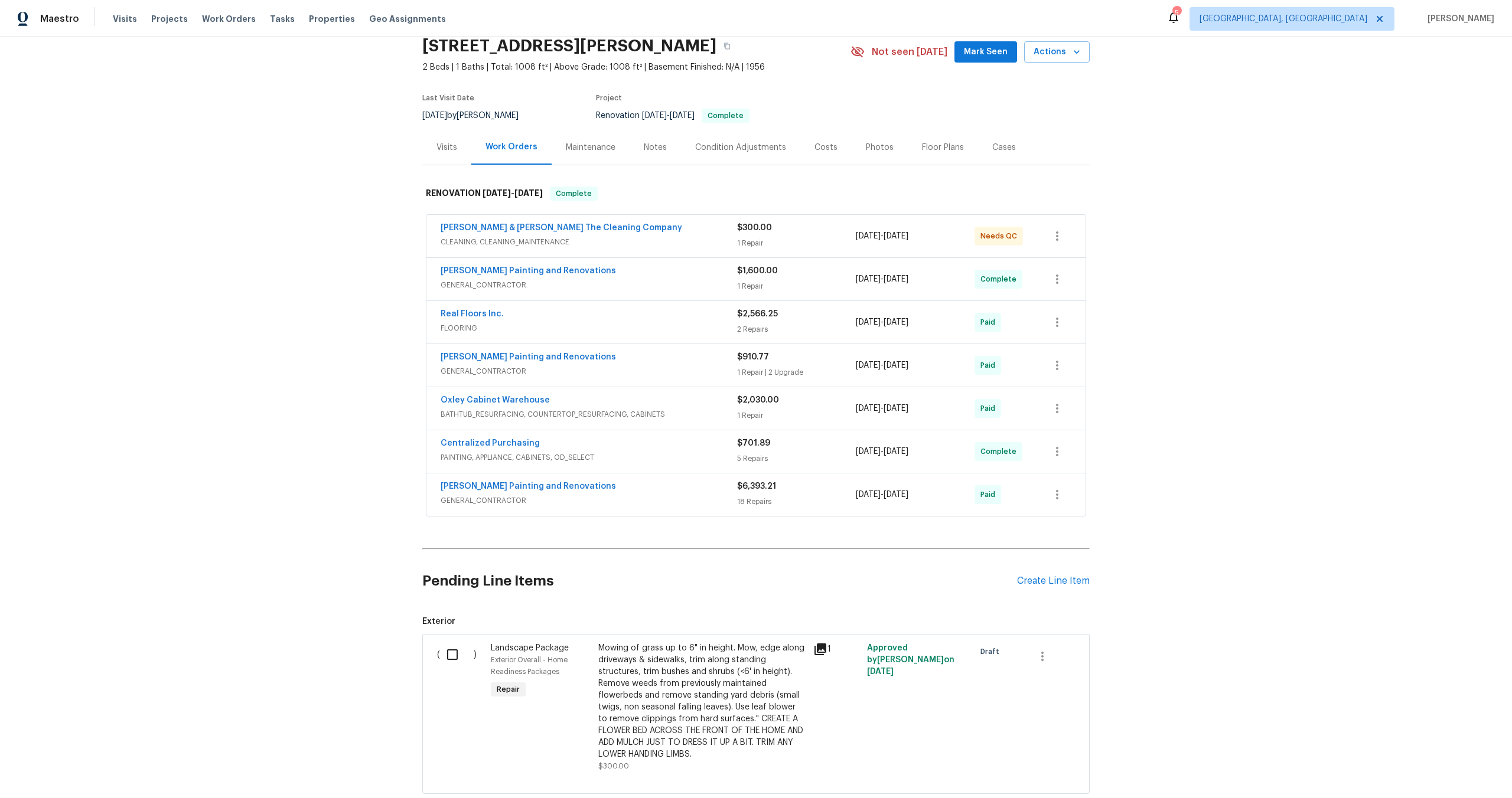
scroll to position [272, 0]
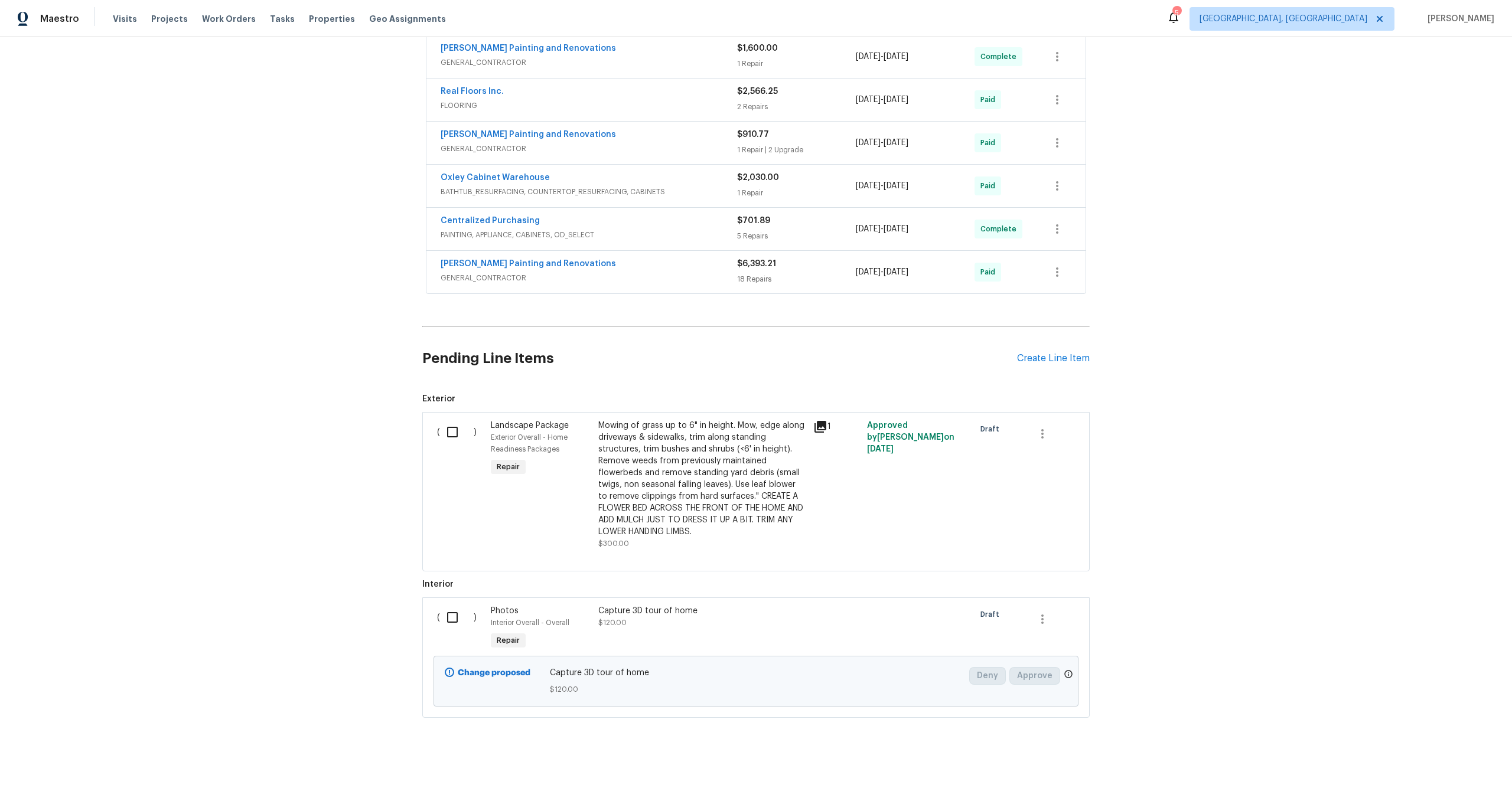
click at [447, 625] on input "checkbox" at bounding box center [457, 618] width 34 height 25
checkbox input "true"
click at [1465, 766] on span "Create Work Order" at bounding box center [1443, 768] width 78 height 15
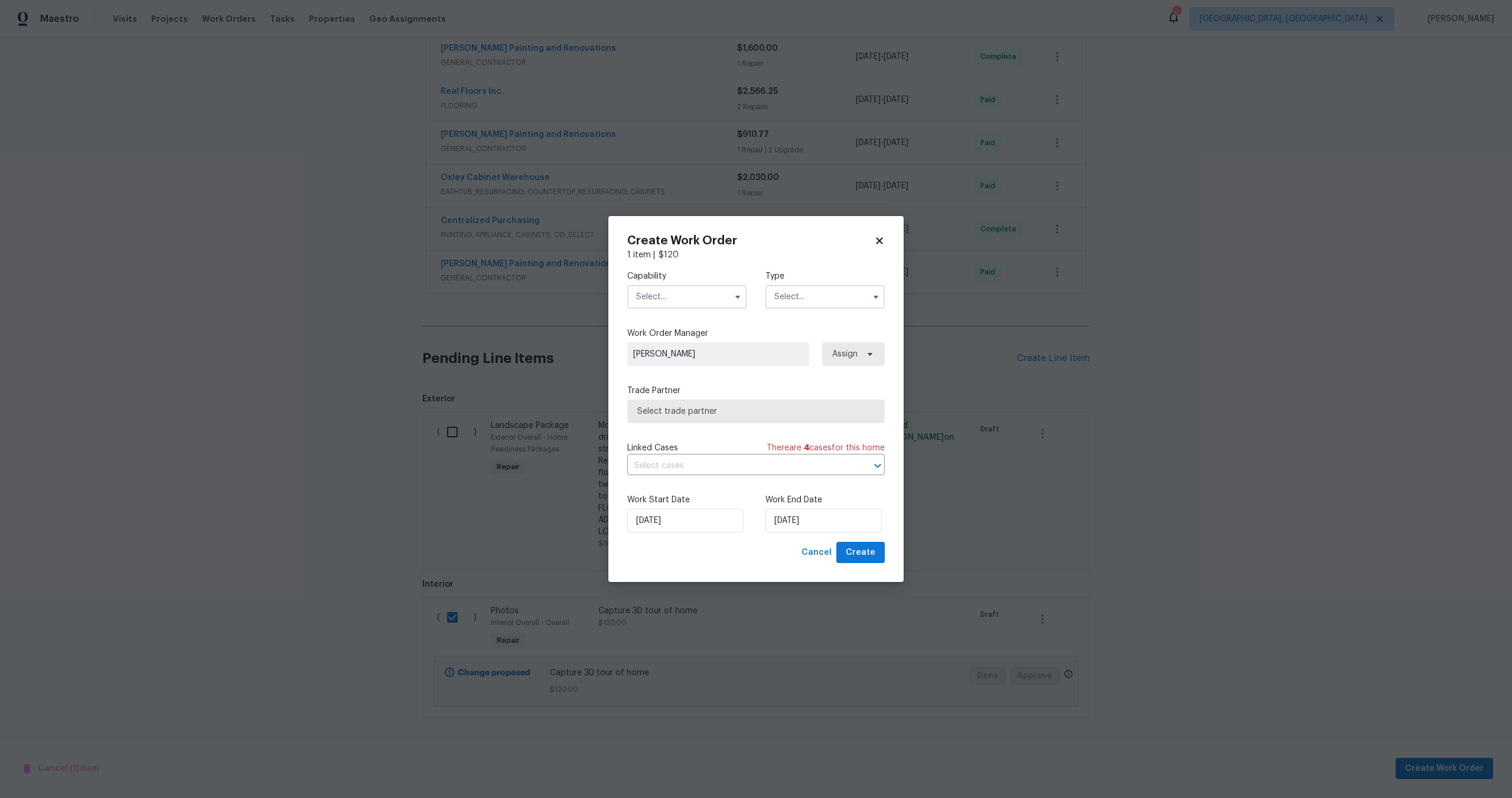
click at [675, 290] on input "text" at bounding box center [686, 297] width 119 height 24
click at [672, 389] on span "Photography" at bounding box center [664, 393] width 50 height 8
type input "Photography"
click at [788, 290] on input "text" at bounding box center [825, 297] width 119 height 24
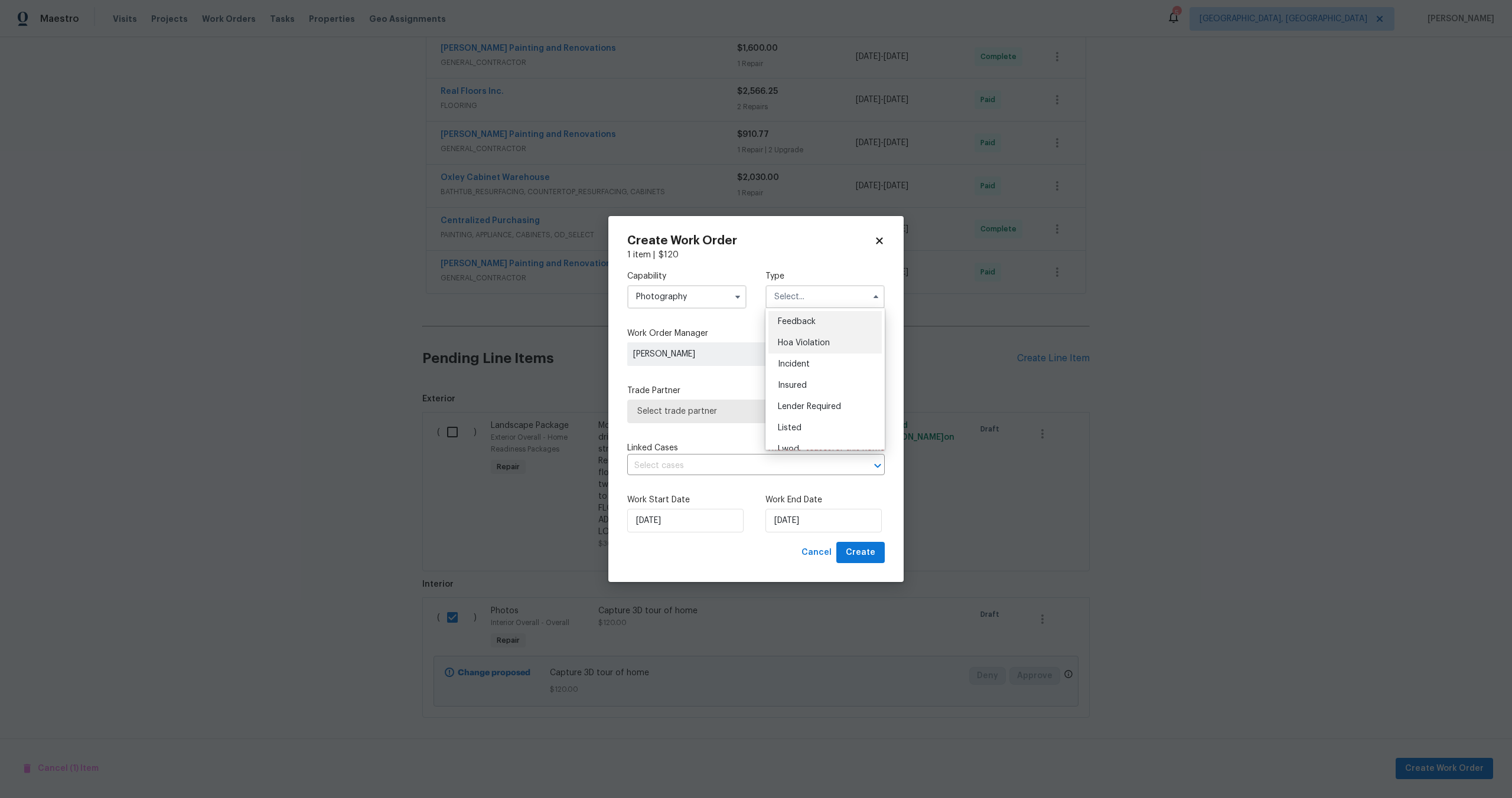
scroll to position [140, 0]
click at [795, 332] on span "Other" at bounding box center [789, 330] width 23 height 8
type input "Other"
click at [754, 402] on span "Select trade partner" at bounding box center [756, 411] width 257 height 24
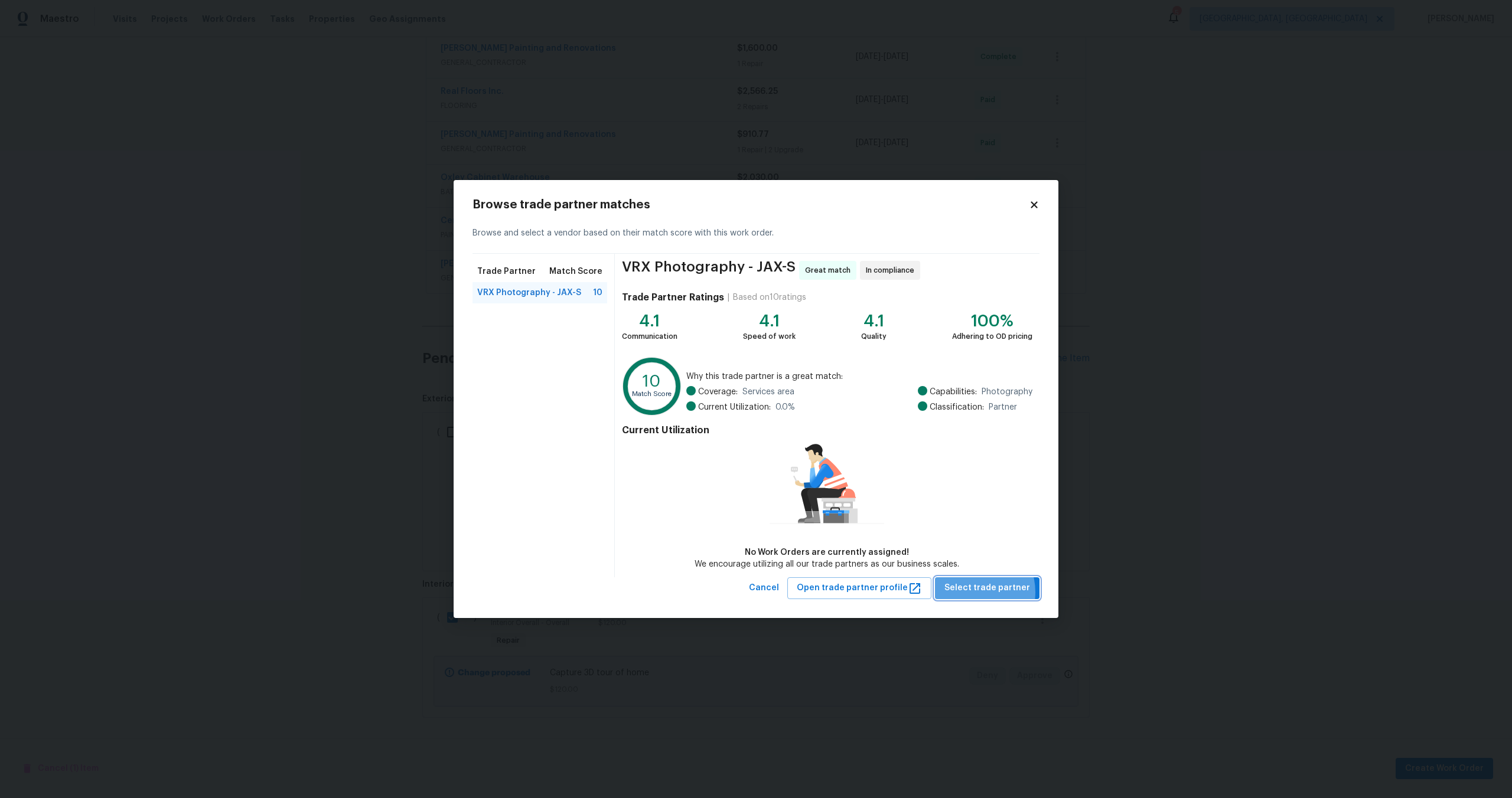
click at [976, 592] on span "Select trade partner" at bounding box center [987, 588] width 85 height 15
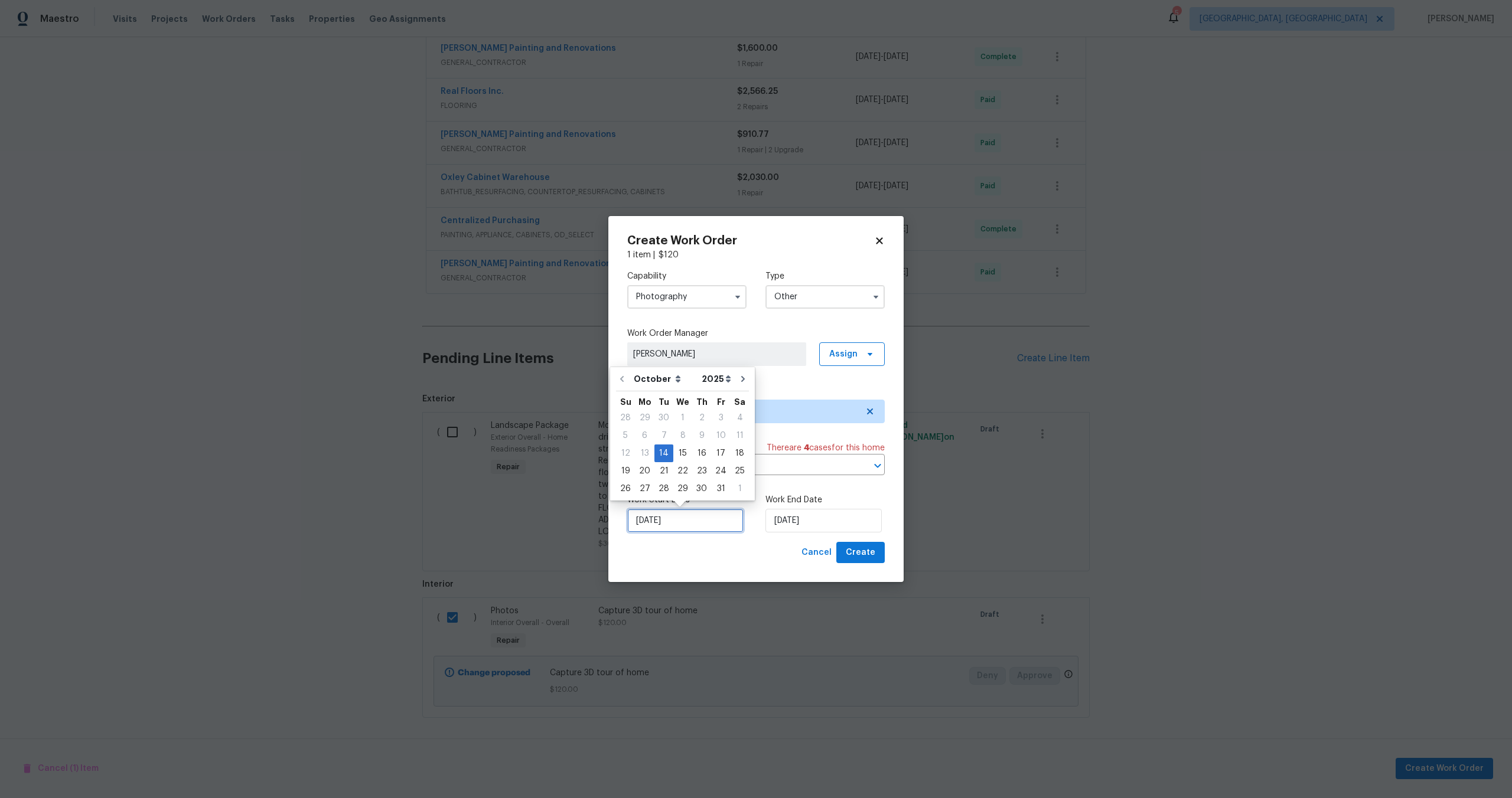
click at [713, 524] on input "14/10/2025" at bounding box center [685, 521] width 116 height 24
click at [683, 456] on div "15" at bounding box center [683, 453] width 19 height 17
type input "15/10/2025"
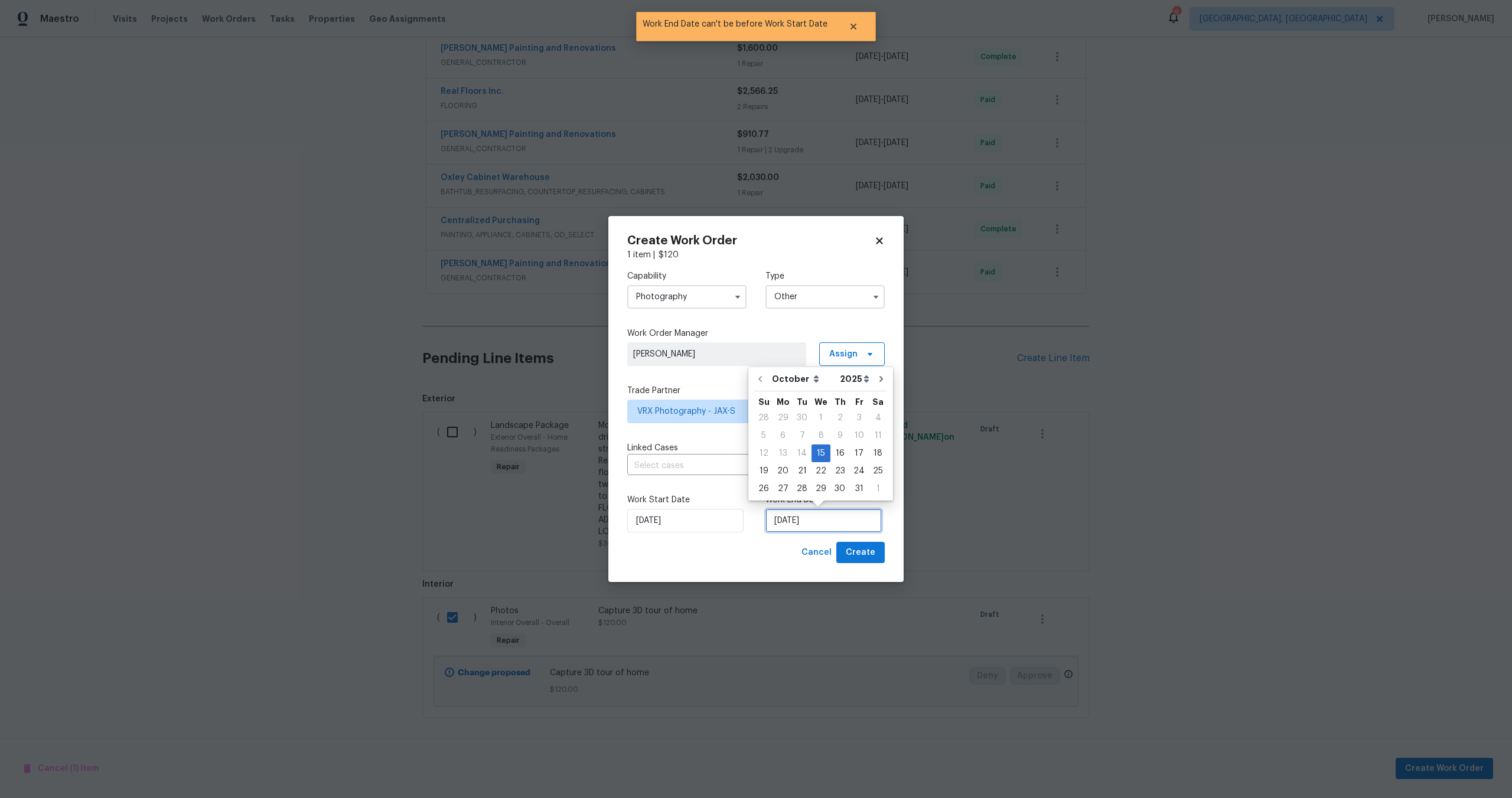
click at [815, 520] on input "15/10/2025" at bounding box center [824, 521] width 116 height 24
click at [837, 451] on div "16" at bounding box center [839, 453] width 19 height 17
type input "16/10/2025"
click at [869, 557] on span "Create" at bounding box center [860, 552] width 30 height 15
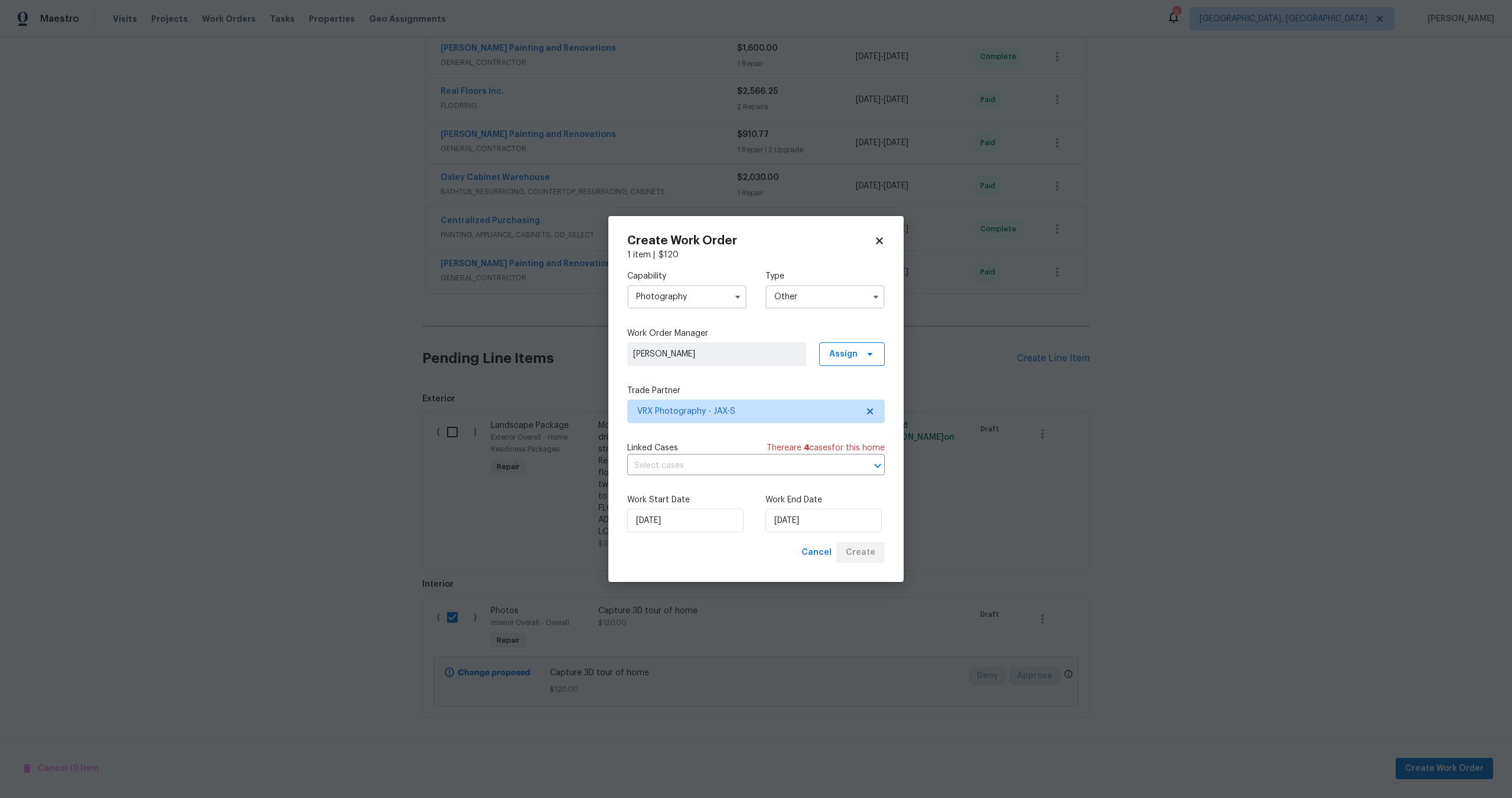
checkbox input "false"
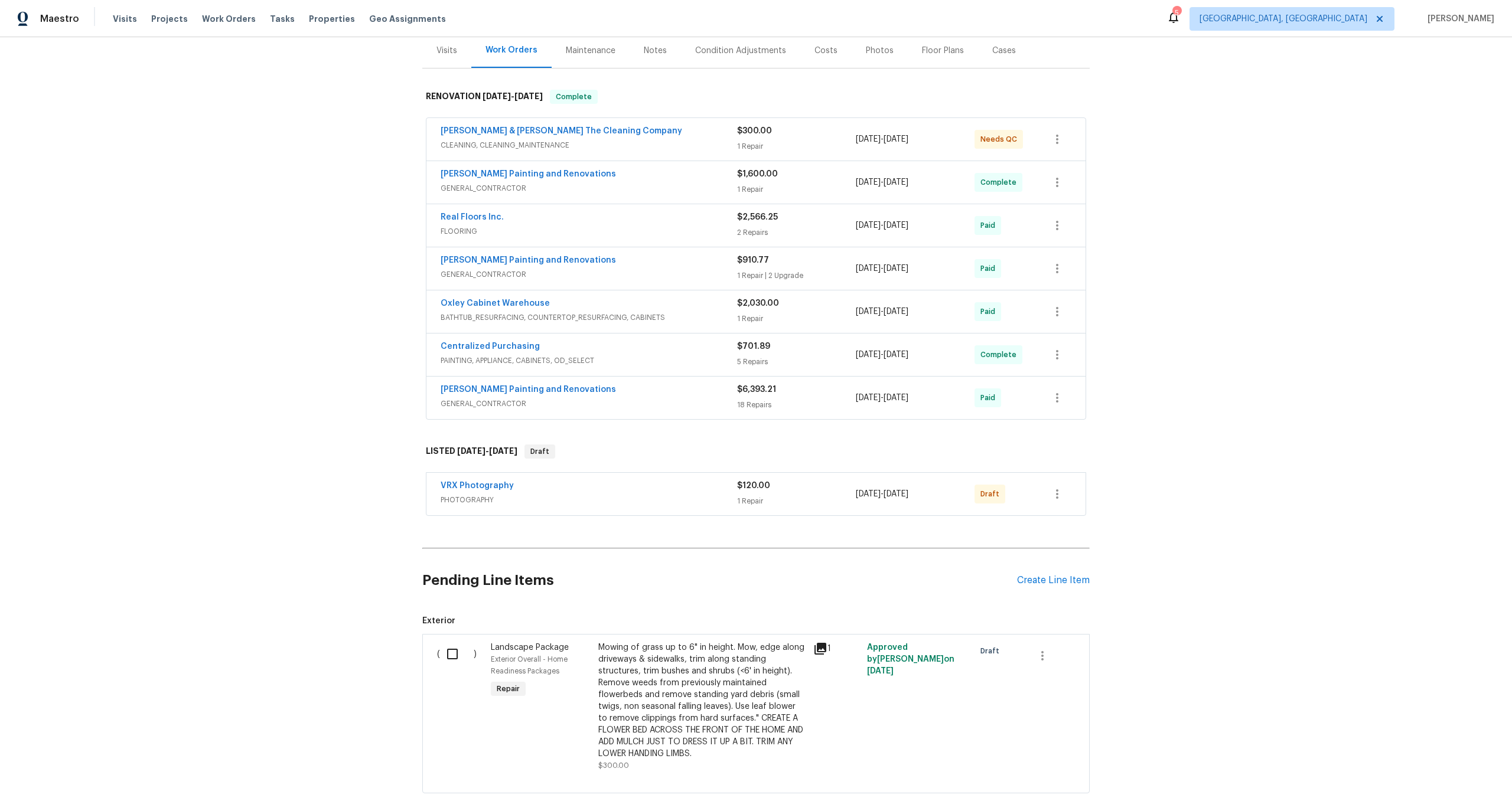
scroll to position [221, 0]
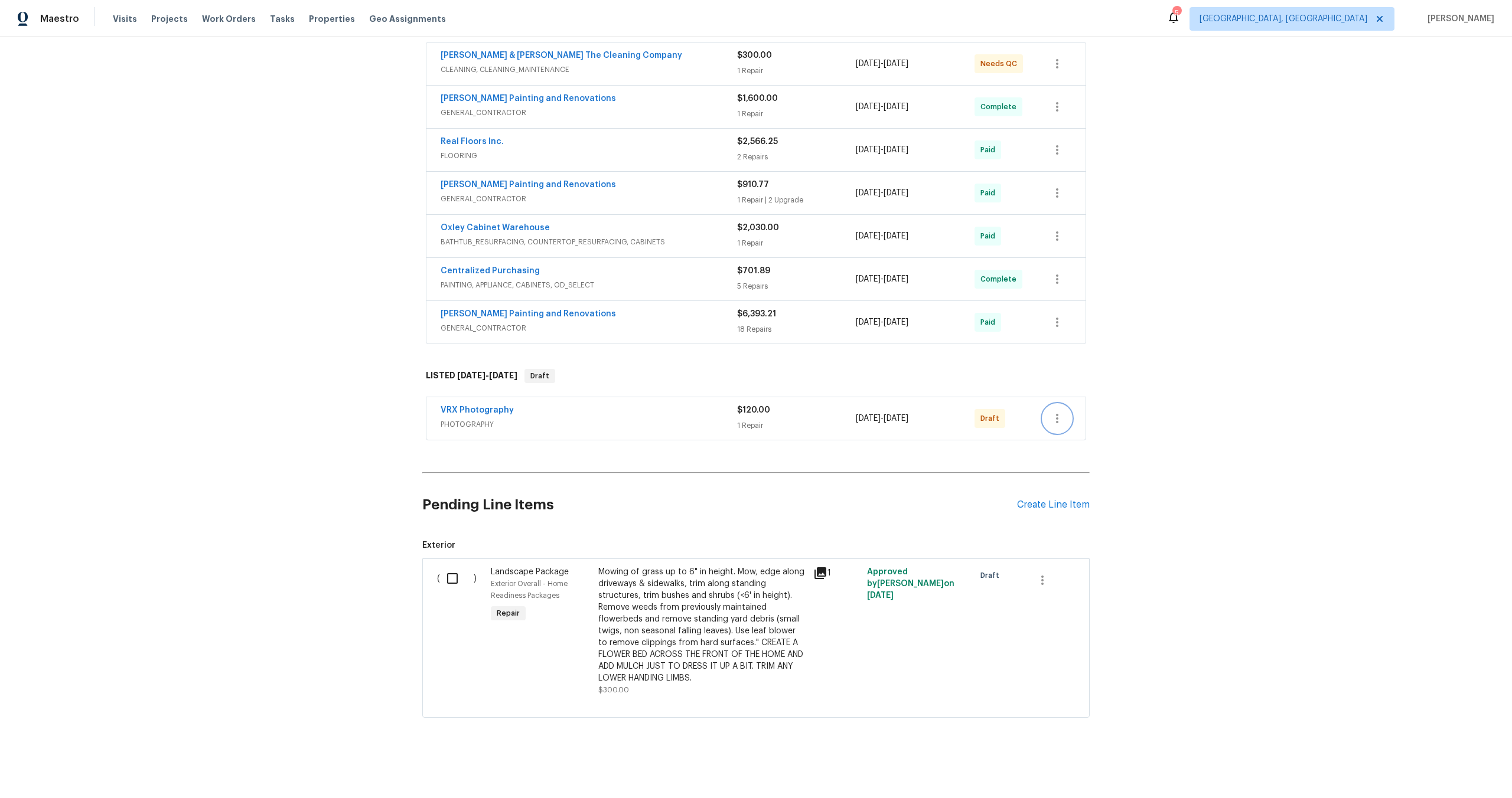
click at [1067, 415] on button "button" at bounding box center [1057, 418] width 28 height 28
click at [1066, 416] on li "Send to Vendor" at bounding box center [1106, 419] width 127 height 19
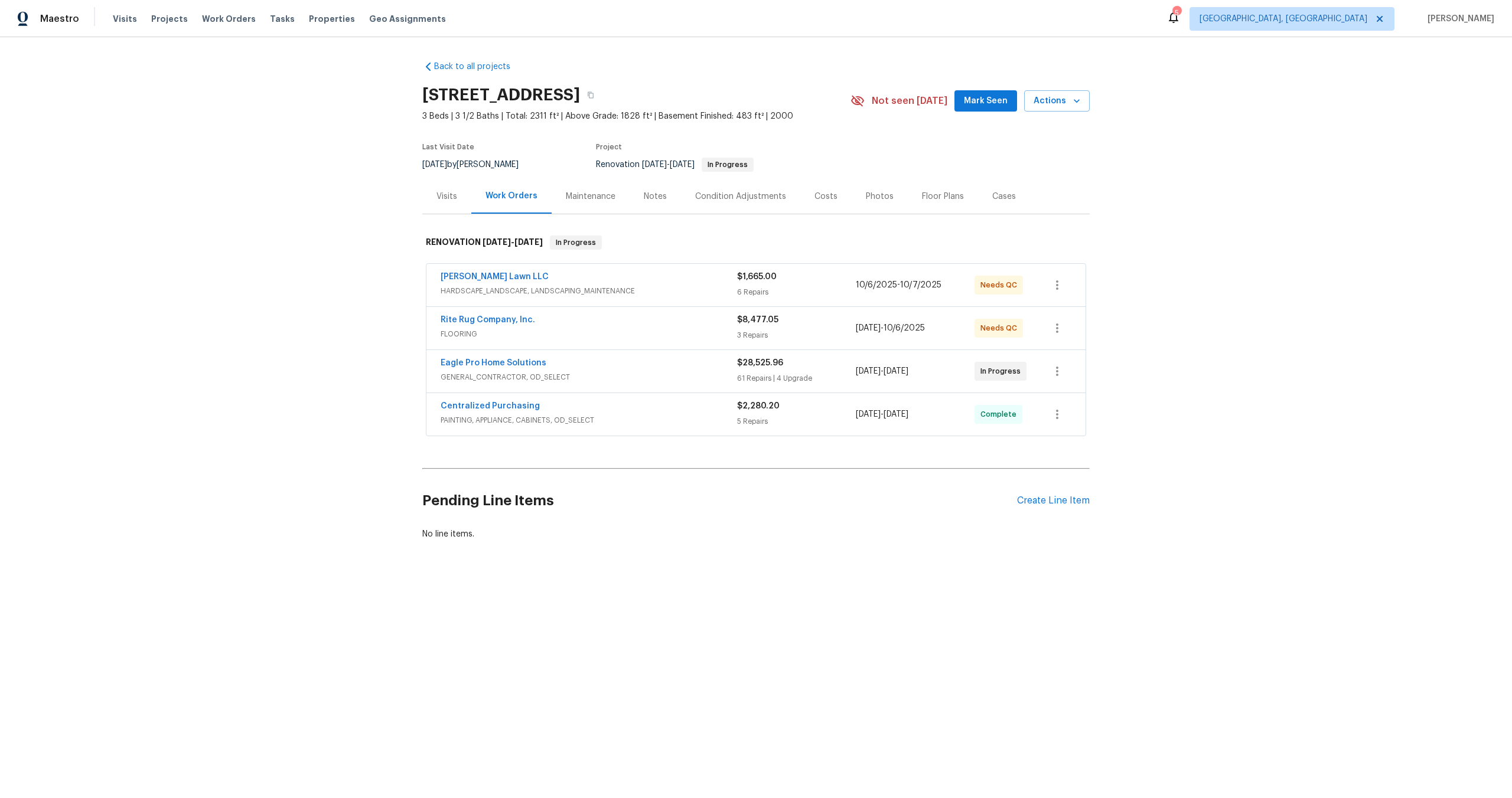
click at [809, 549] on div "Back to all projects [STREET_ADDRESS] 3 Beds | 3 1/2 Baths | Total: 2311 ft² | …" at bounding box center [756, 300] width 667 height 498
copy link "Eagle Pro Home Solutions"
drag, startPoint x: 546, startPoint y: 362, endPoint x: 354, endPoint y: 360, distance: 192.0
click at [354, 361] on div "Back to all projects [STREET_ADDRESS] 3 Beds | 3 1/2 Baths | Total: 2311 ft² | …" at bounding box center [756, 329] width 1512 height 583
click at [594, 97] on icon "button" at bounding box center [590, 94] width 7 height 7
